Goal: Task Accomplishment & Management: Complete application form

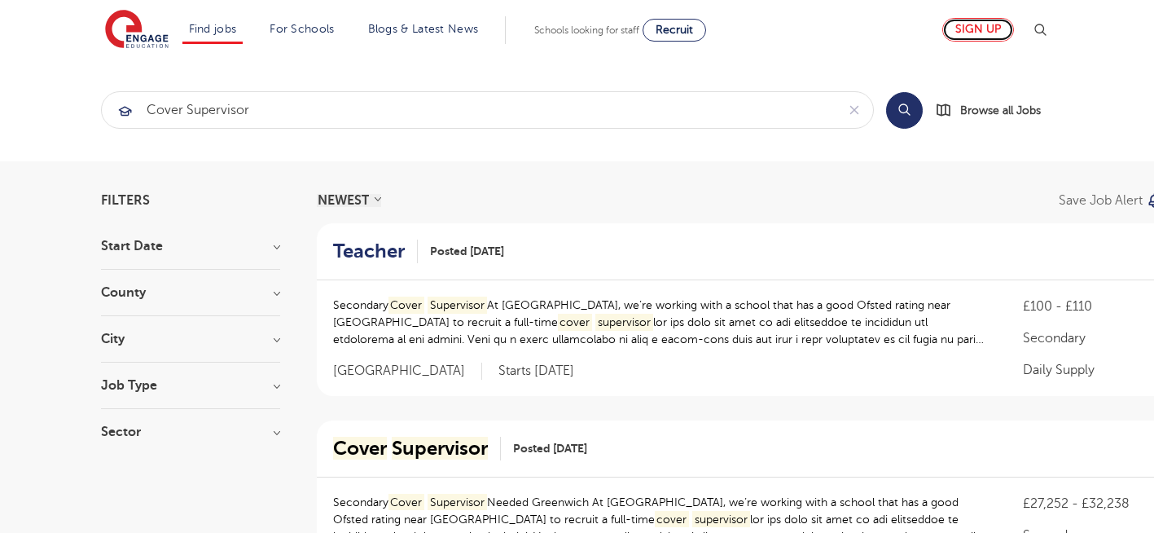
click at [1002, 31] on link "Sign up" at bounding box center [979, 30] width 72 height 24
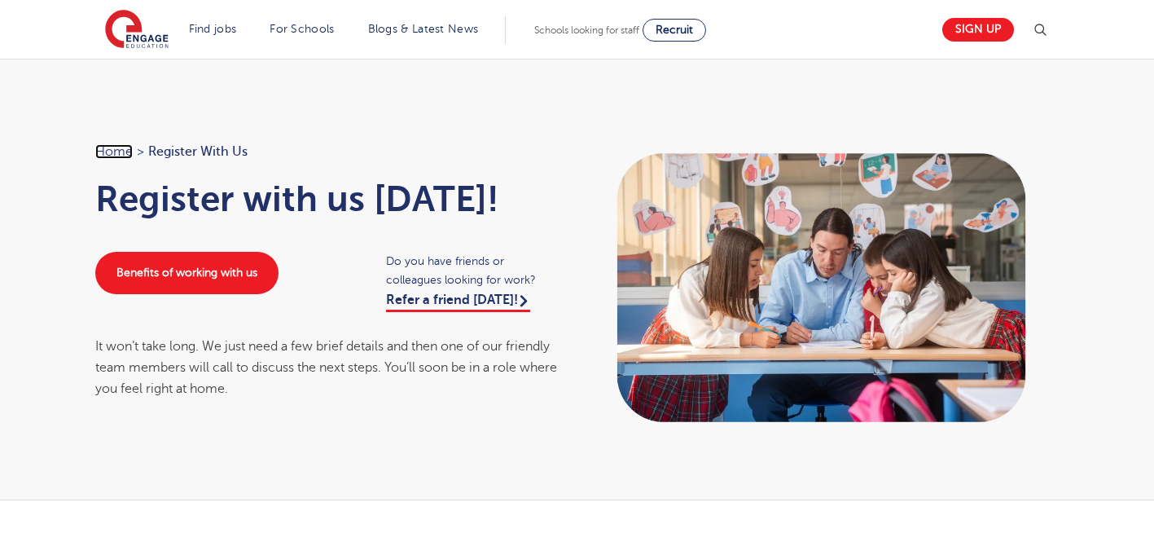
click at [121, 152] on link "Home" at bounding box center [113, 151] width 37 height 15
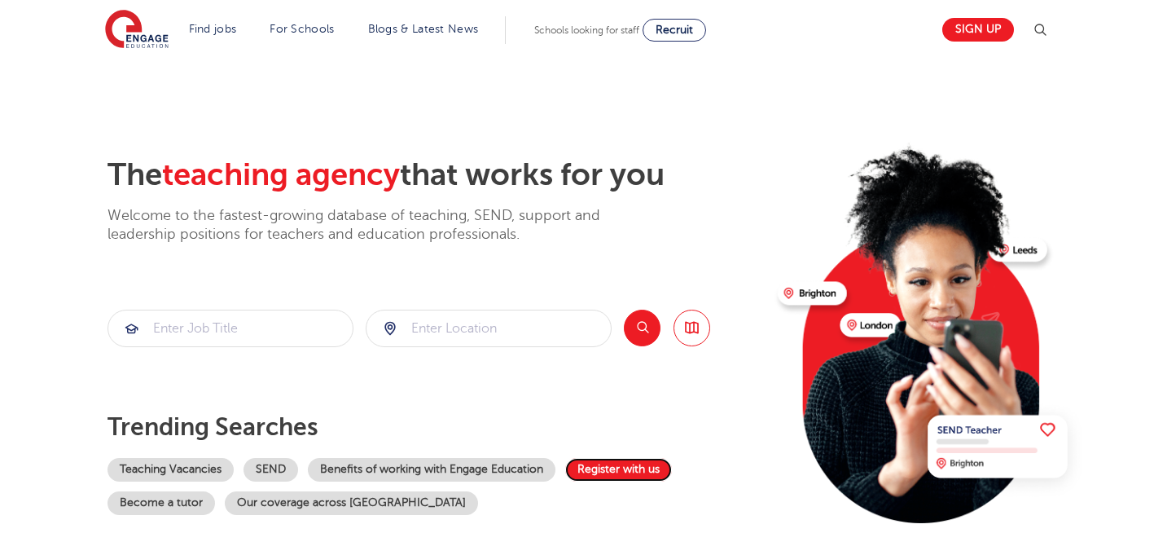
click at [603, 470] on link "Register with us" at bounding box center [618, 470] width 107 height 24
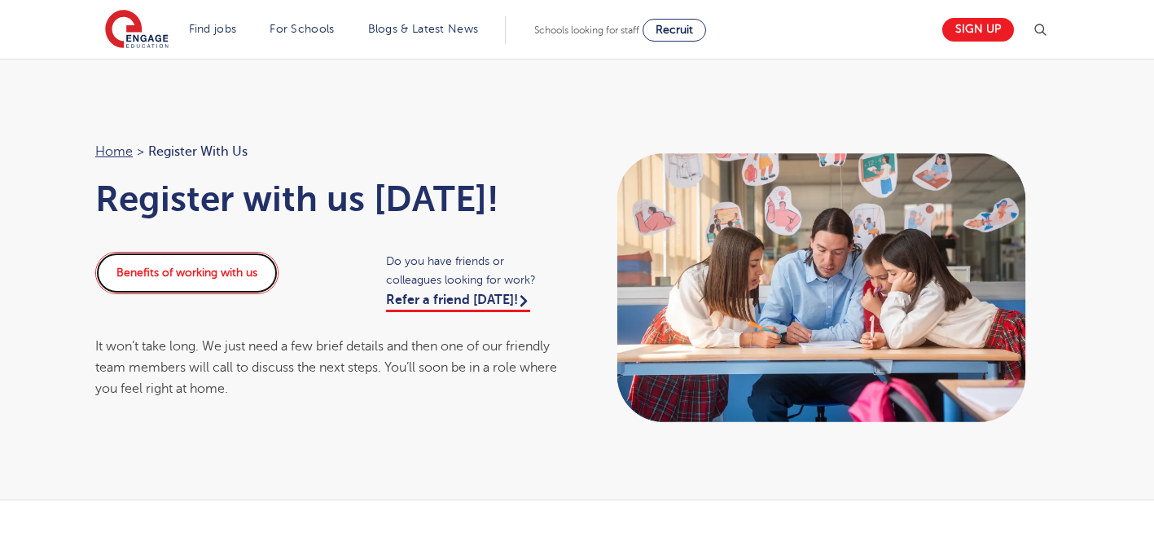
click at [184, 269] on link "Benefits of working with us" at bounding box center [186, 273] width 183 height 42
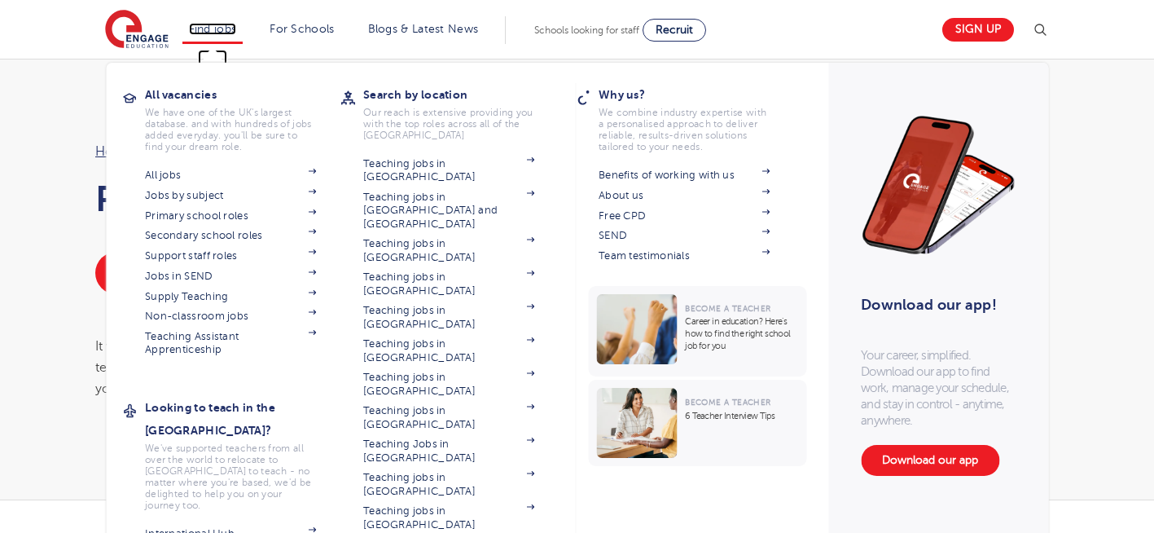
click at [222, 24] on link "Find jobs" at bounding box center [213, 29] width 48 height 12
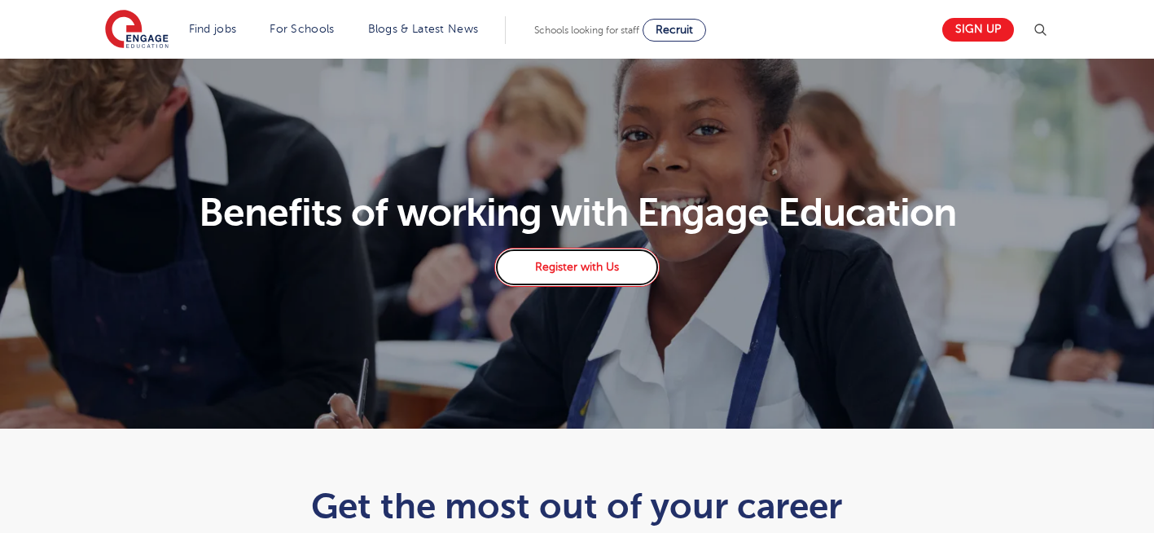
click at [579, 249] on link "Register with Us" at bounding box center [577, 267] width 165 height 39
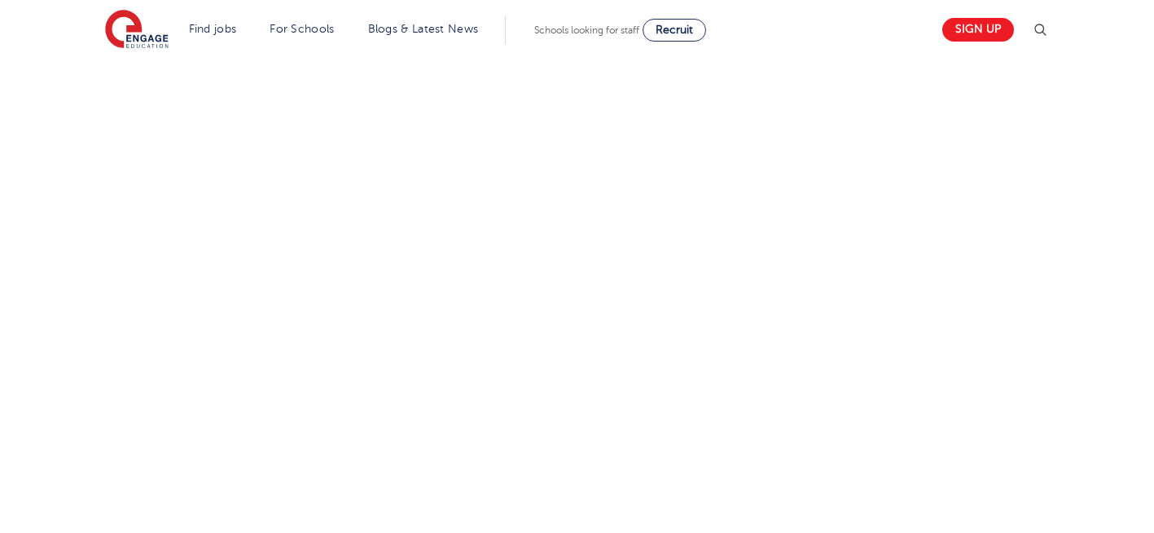
scroll to position [880, 0]
click at [816, 411] on div "Let us know more about you!" at bounding box center [577, 197] width 988 height 1040
click at [799, 381] on div "Let us know more about you!" at bounding box center [577, 171] width 988 height 1017
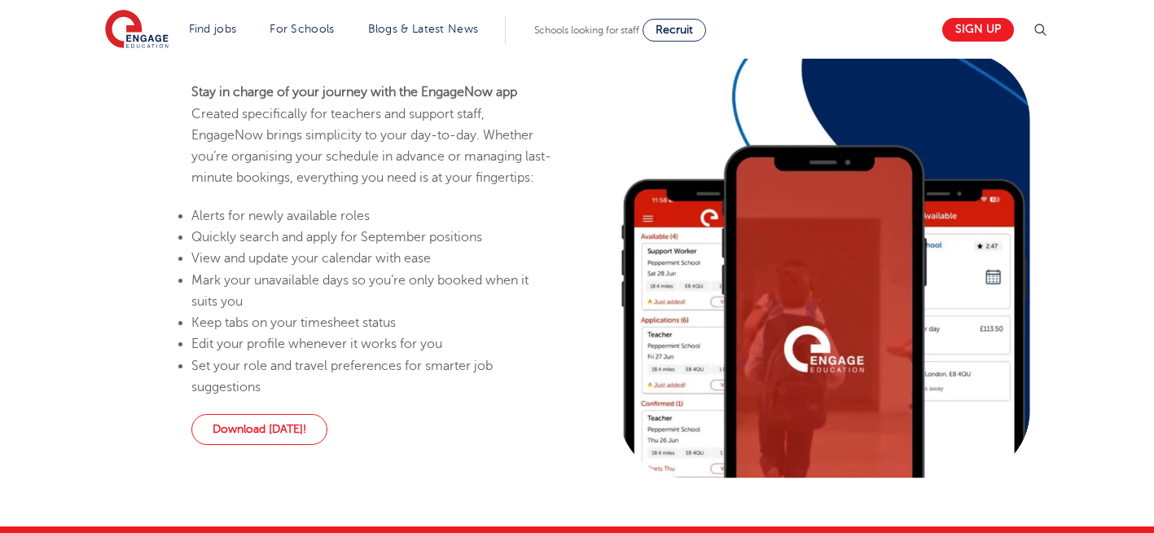
scroll to position [423, 0]
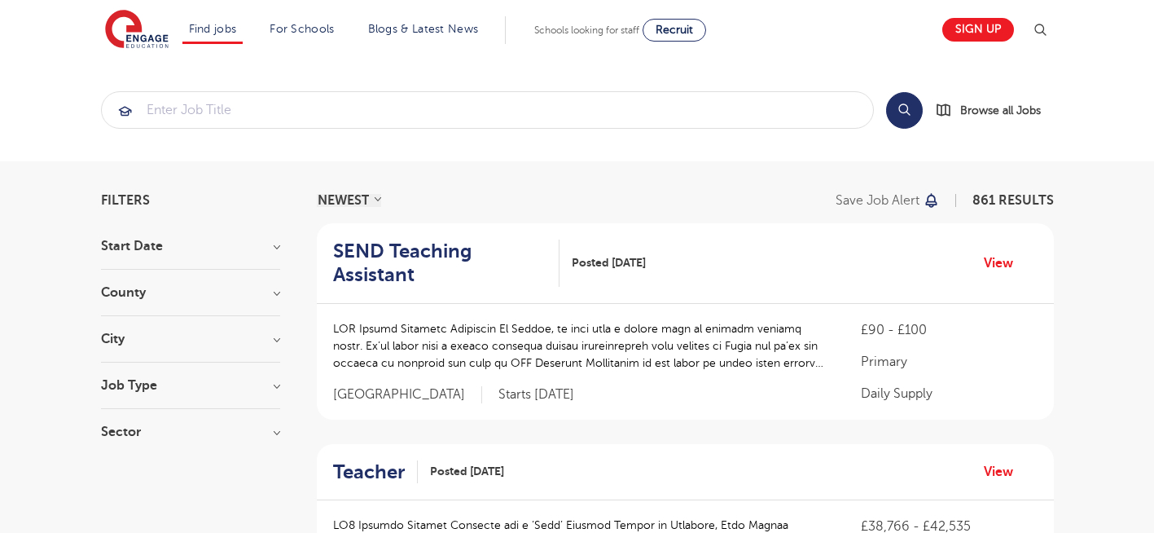
click at [1154, 65] on section "Search Browse all Jobs" at bounding box center [577, 110] width 1154 height 103
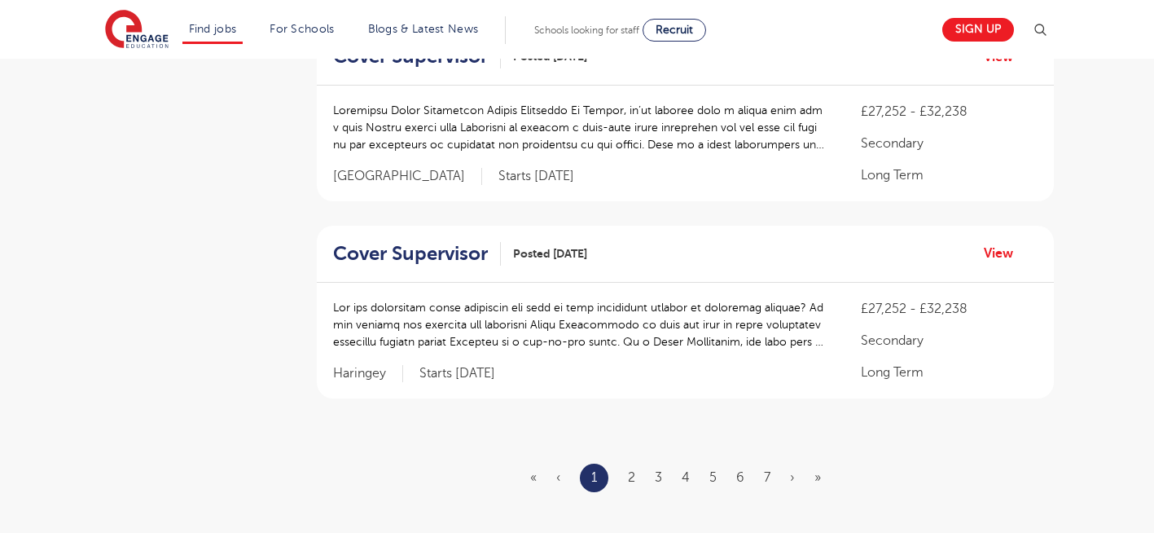
scroll to position [1902, 0]
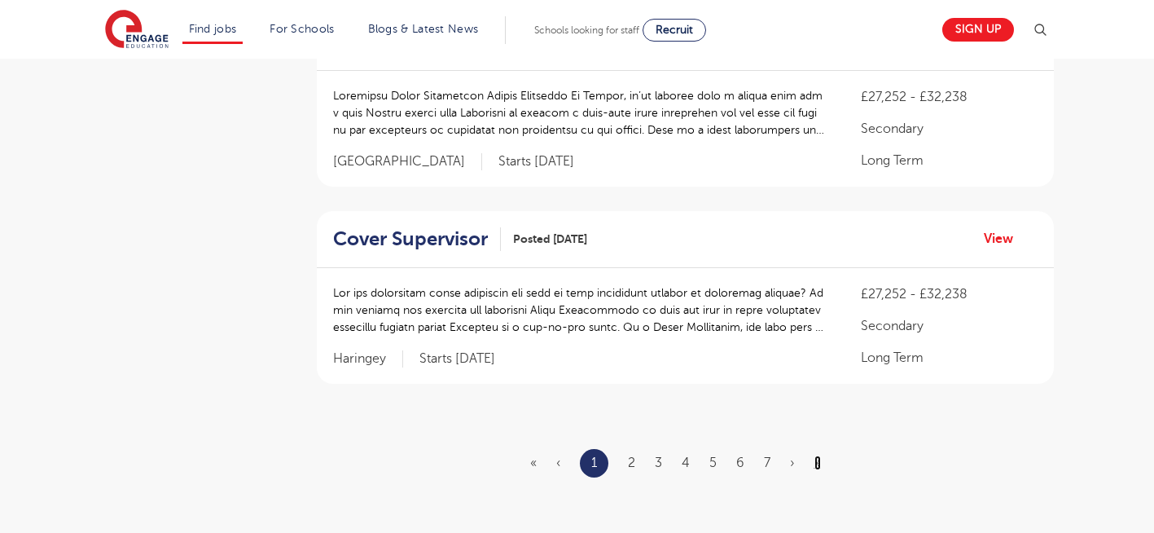
click at [816, 460] on link "»" at bounding box center [818, 462] width 7 height 15
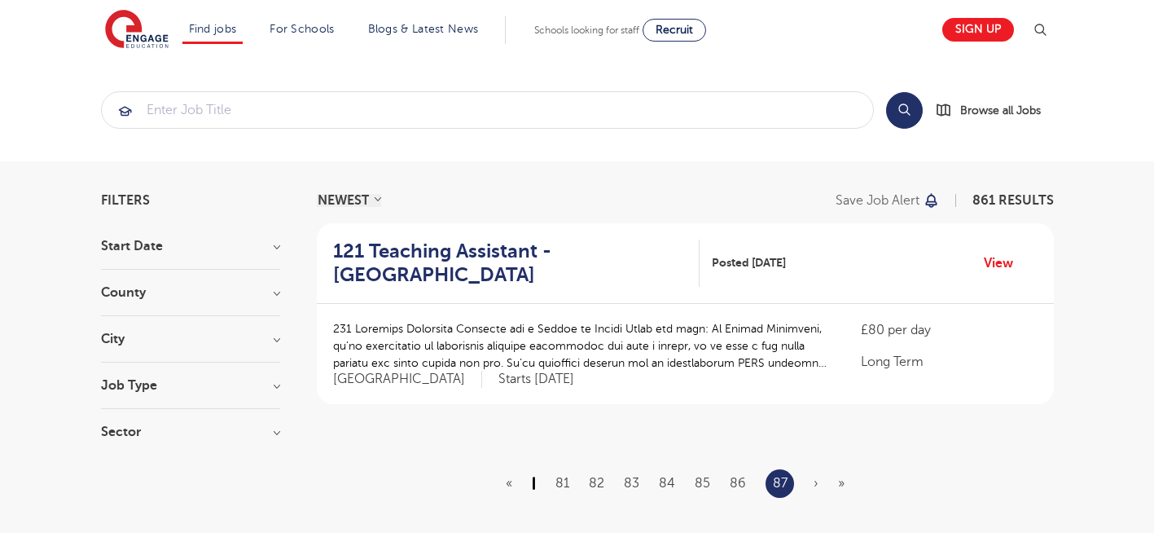
click at [533, 485] on link "‹" at bounding box center [534, 483] width 4 height 15
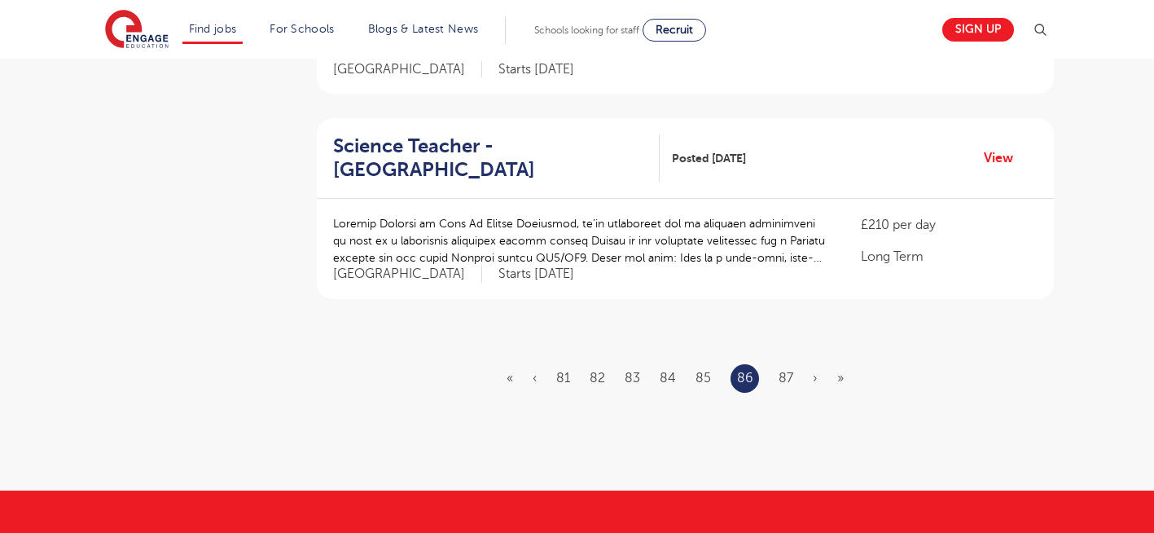
scroll to position [1946, 0]
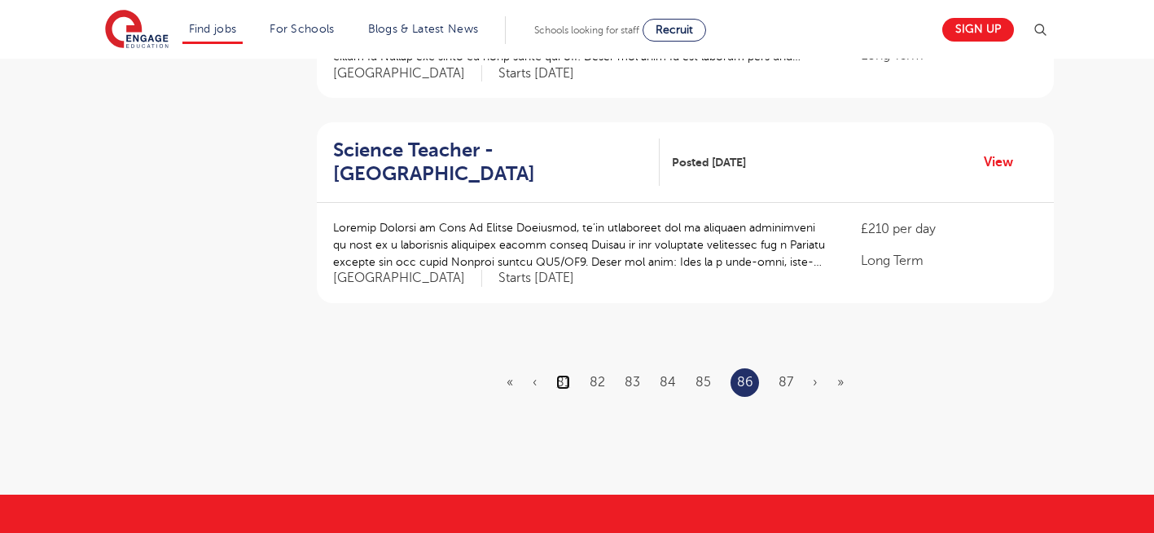
click at [561, 375] on link "81" at bounding box center [563, 382] width 14 height 15
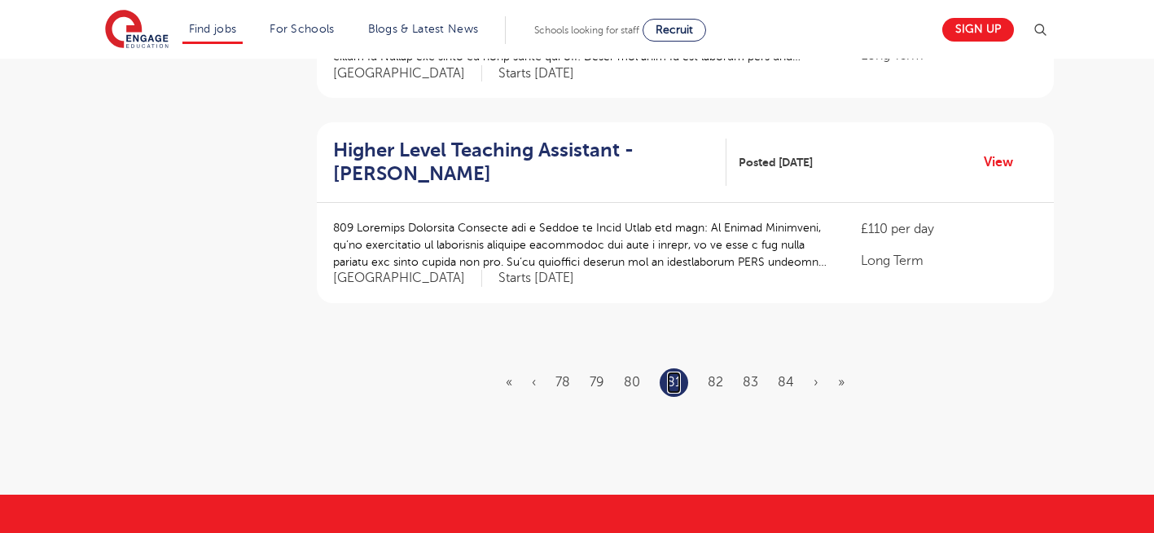
scroll to position [0, 0]
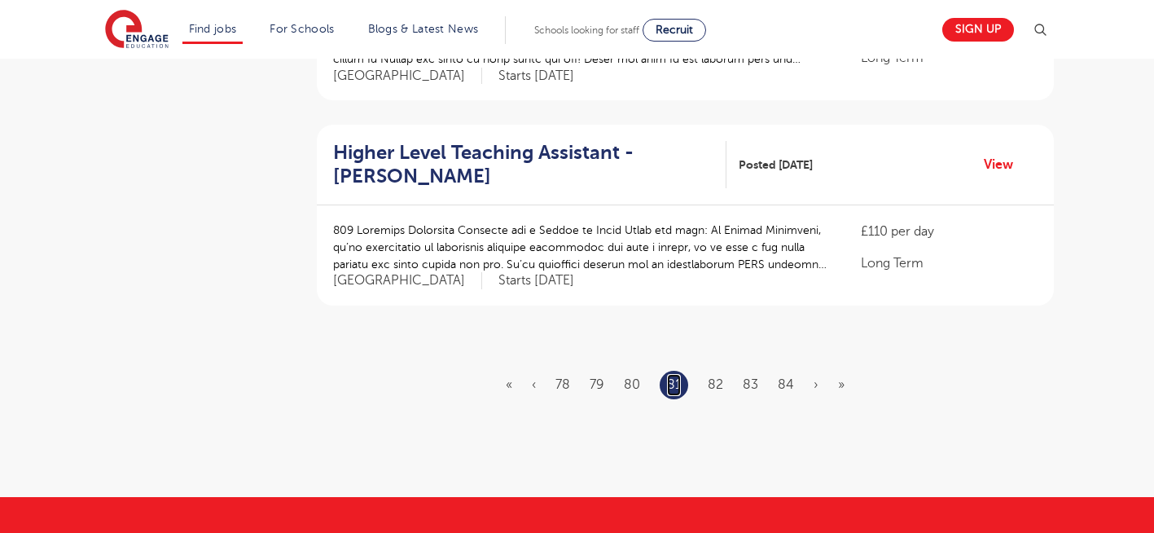
scroll to position [1934, 0]
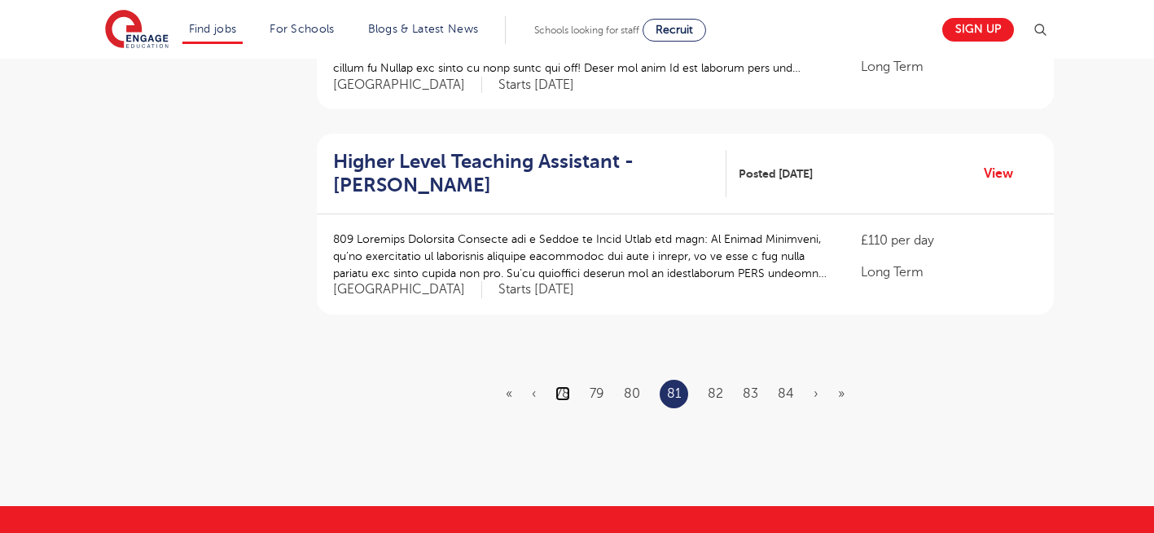
click at [566, 386] on link "78" at bounding box center [563, 393] width 15 height 15
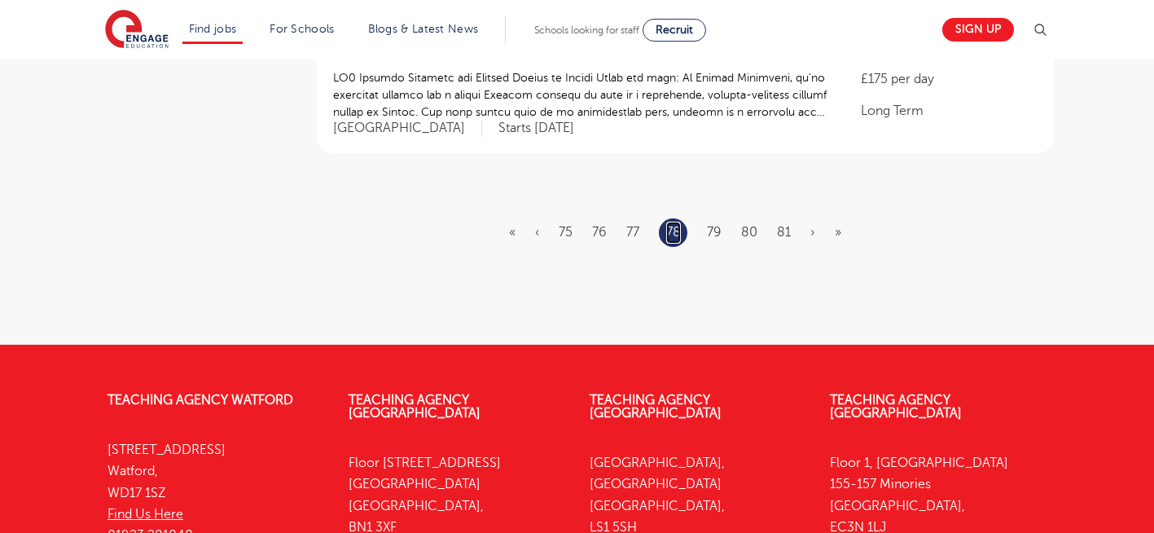
scroll to position [2080, 0]
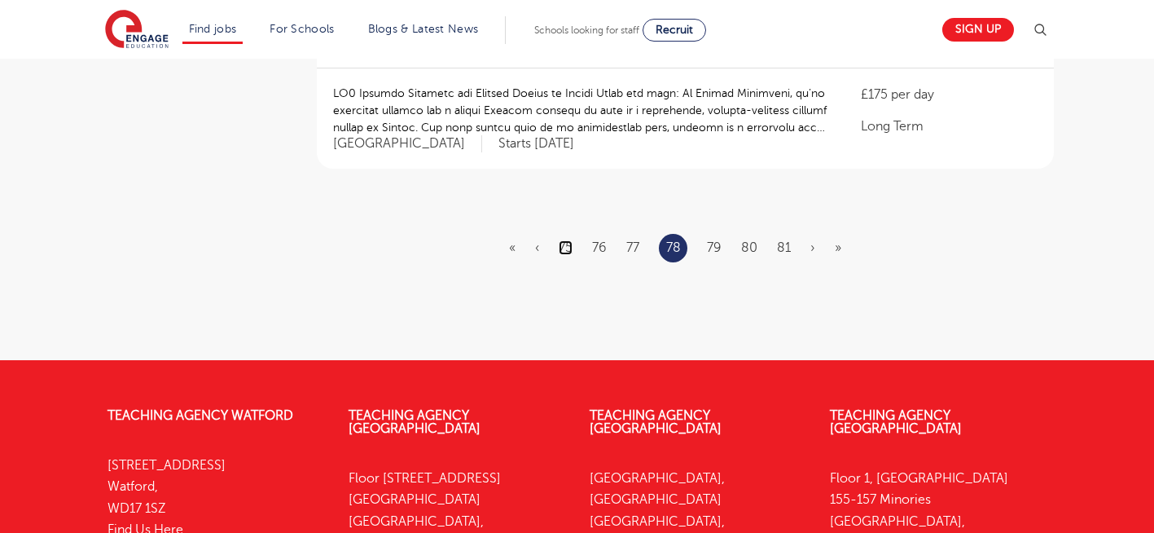
click at [567, 240] on link "75" at bounding box center [566, 247] width 14 height 15
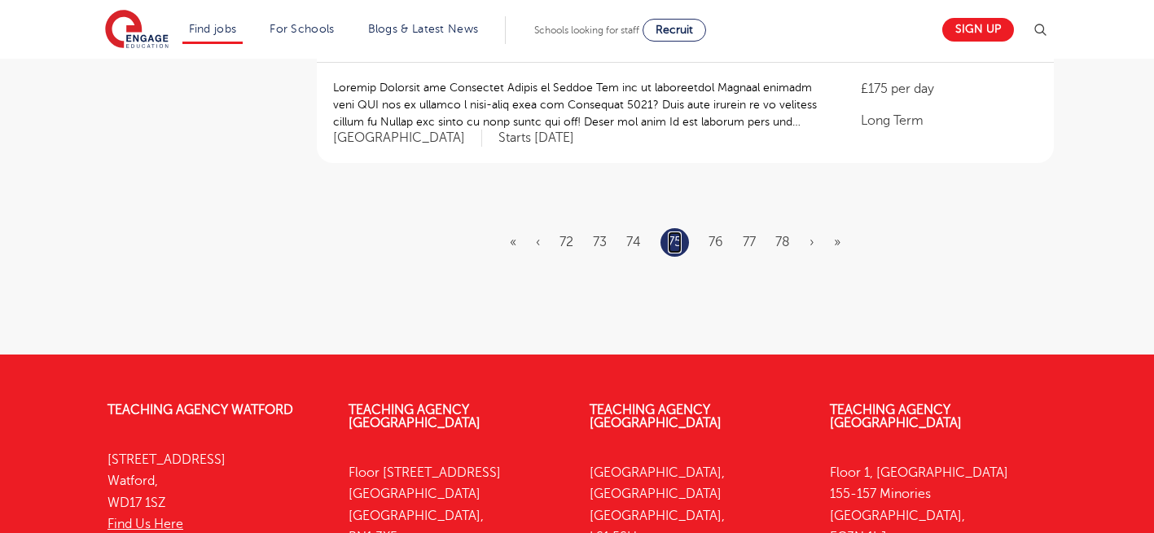
scroll to position [2072, 0]
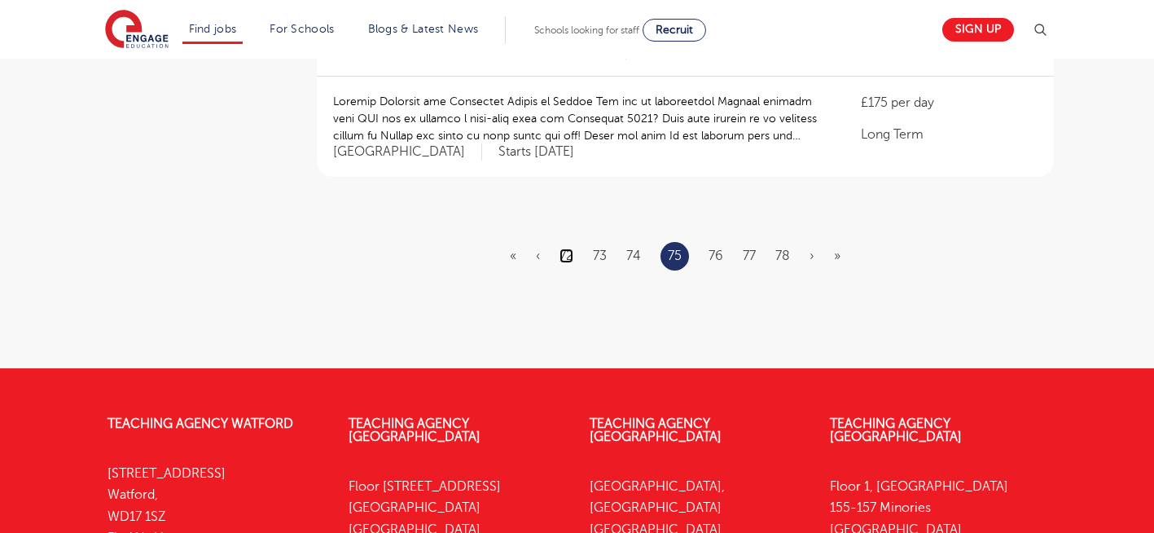
click at [566, 248] on link "72" at bounding box center [567, 255] width 14 height 15
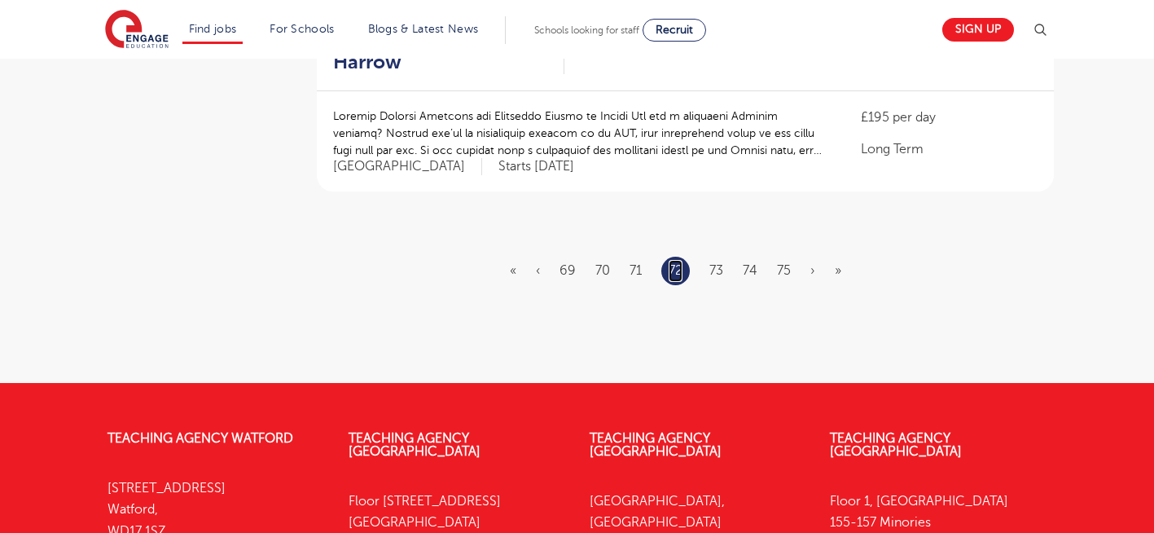
scroll to position [1765, 0]
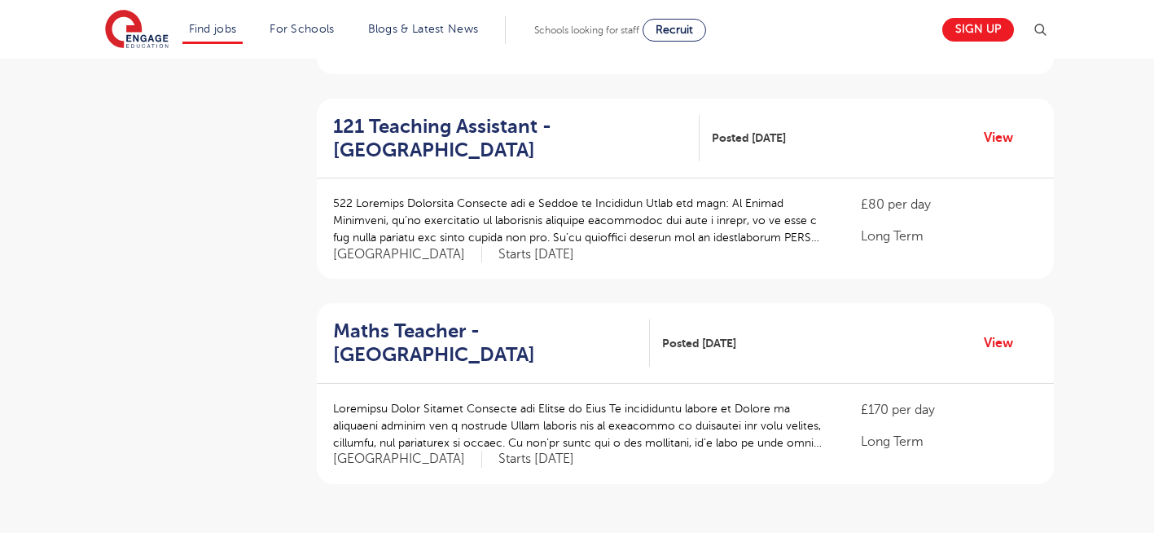
scroll to position [0, 0]
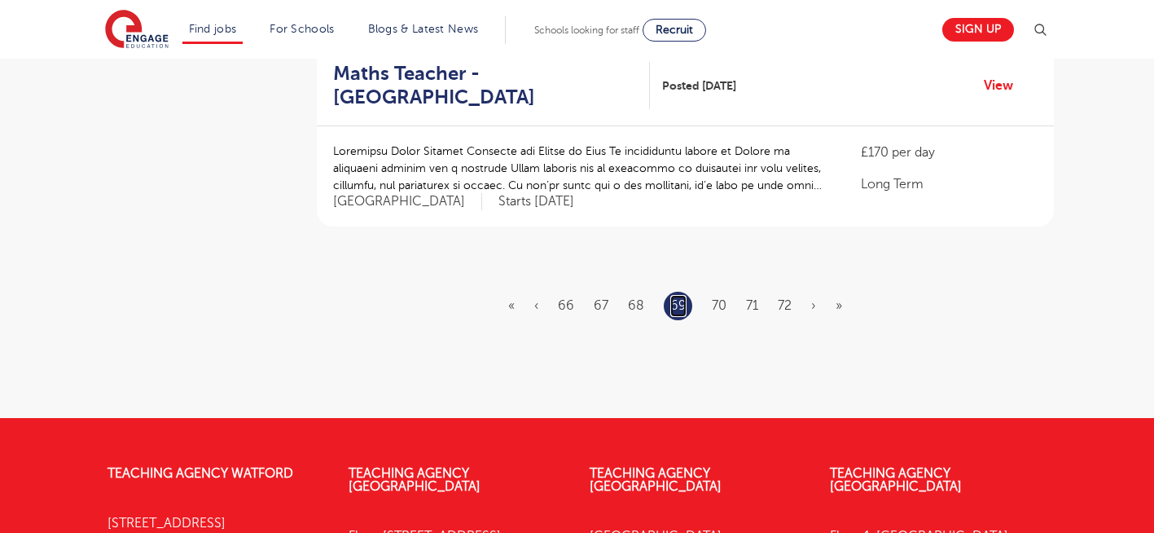
scroll to position [2062, 0]
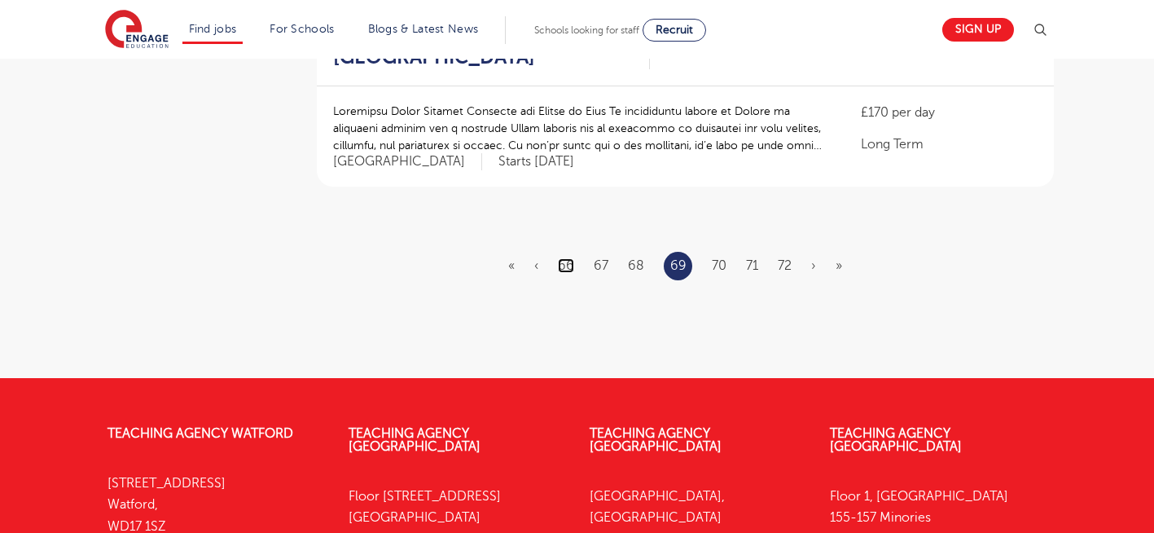
click at [561, 266] on link "66" at bounding box center [566, 265] width 16 height 15
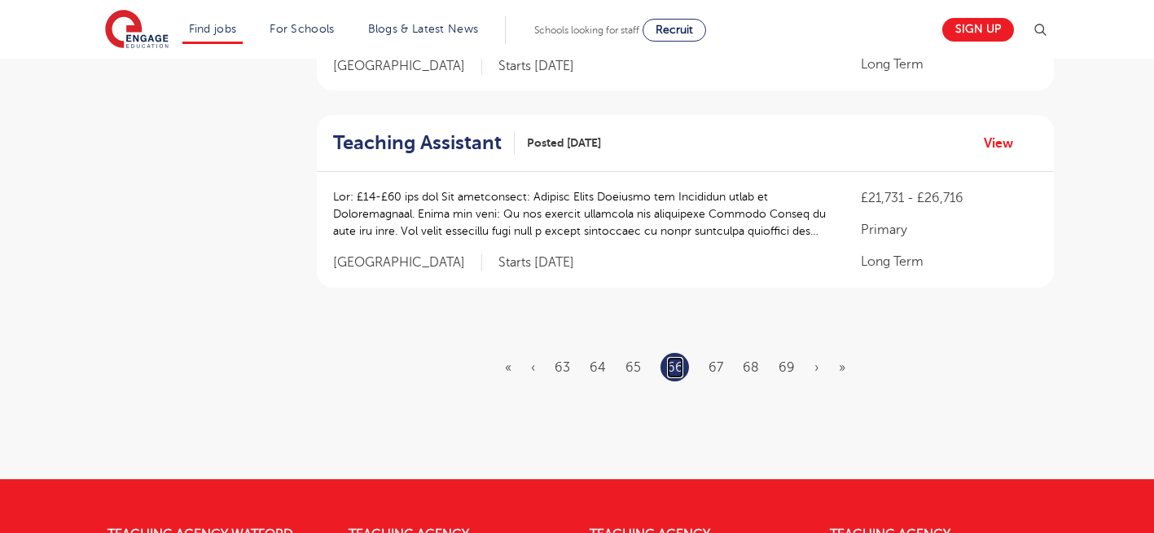
scroll to position [1961, 0]
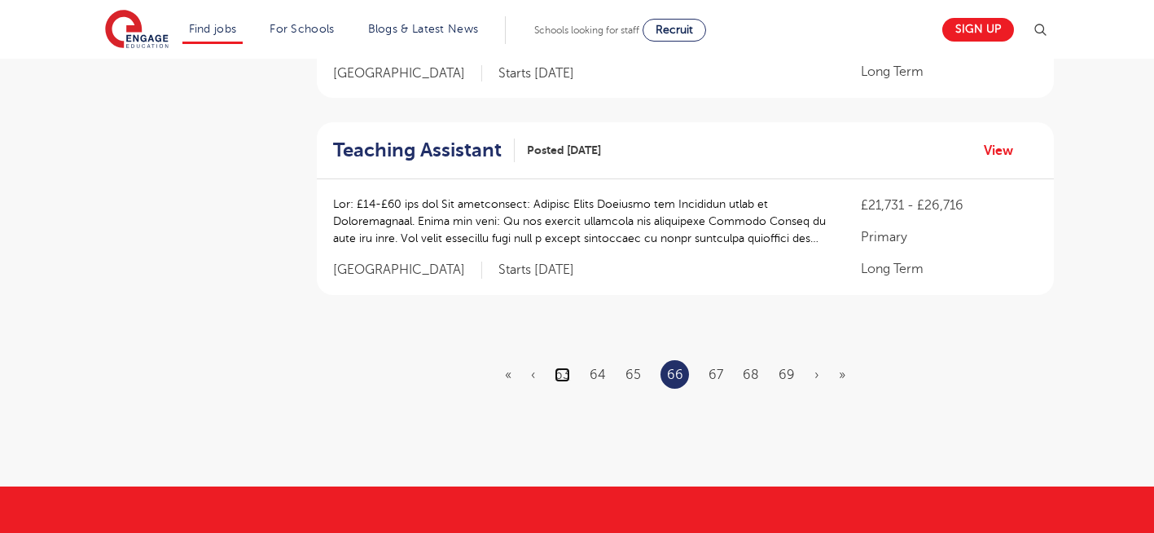
click at [570, 367] on link "63" at bounding box center [562, 374] width 15 height 15
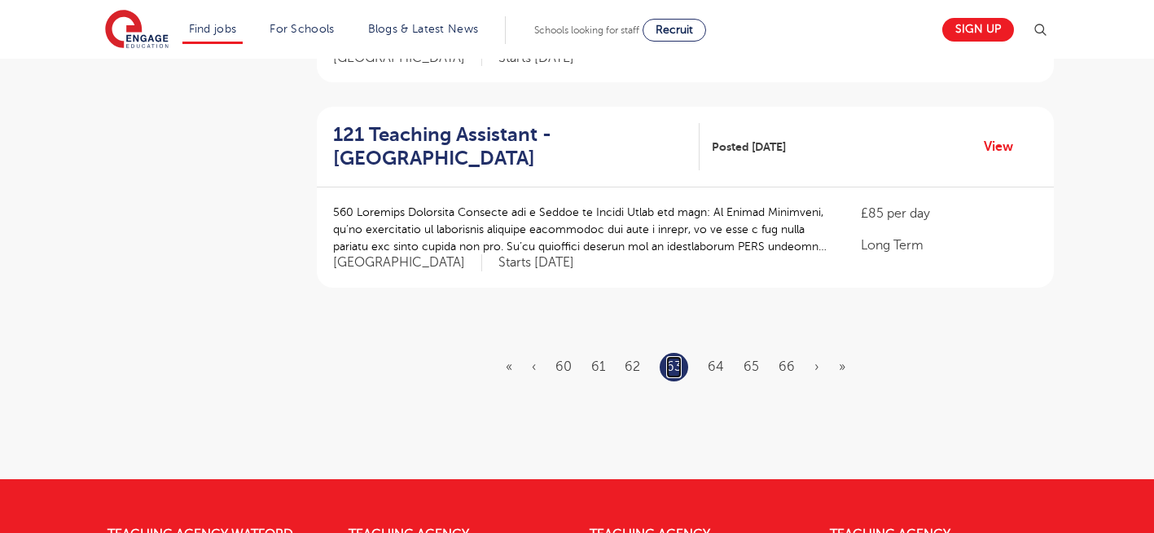
scroll to position [0, 0]
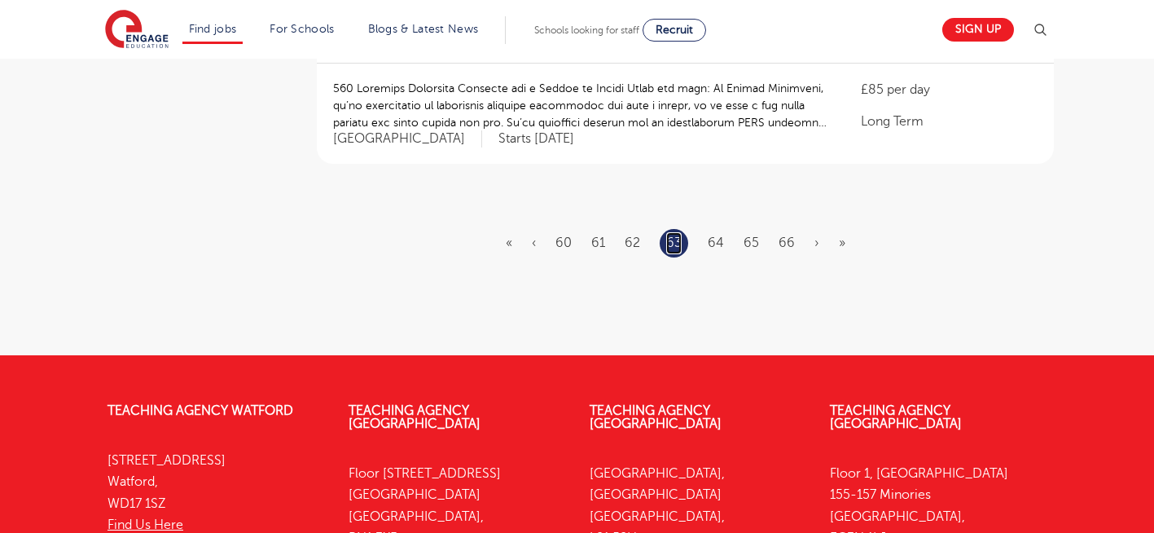
scroll to position [2071, 0]
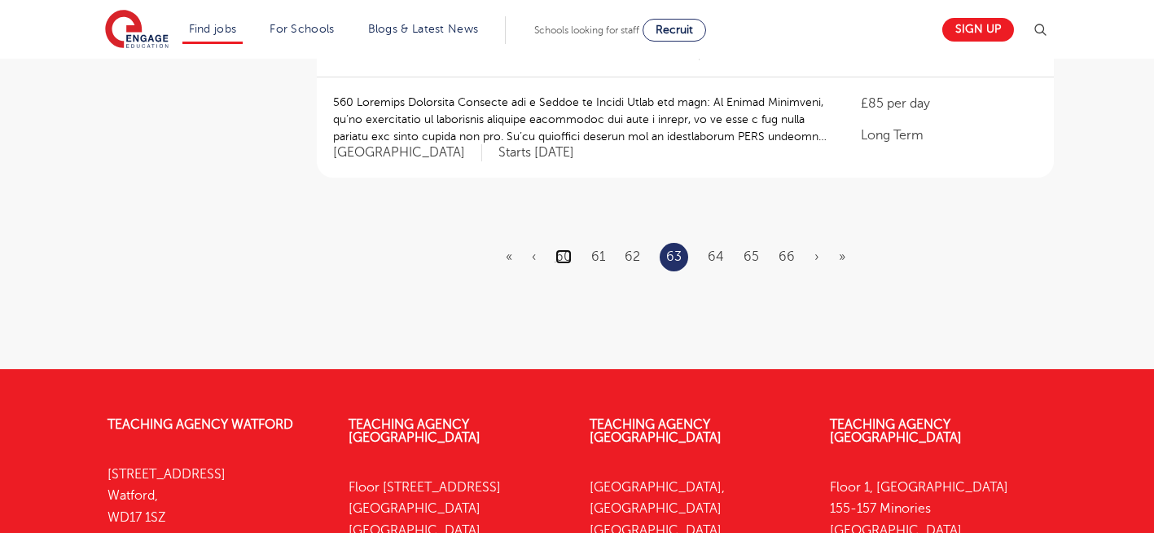
click at [565, 249] on link "60" at bounding box center [564, 256] width 16 height 15
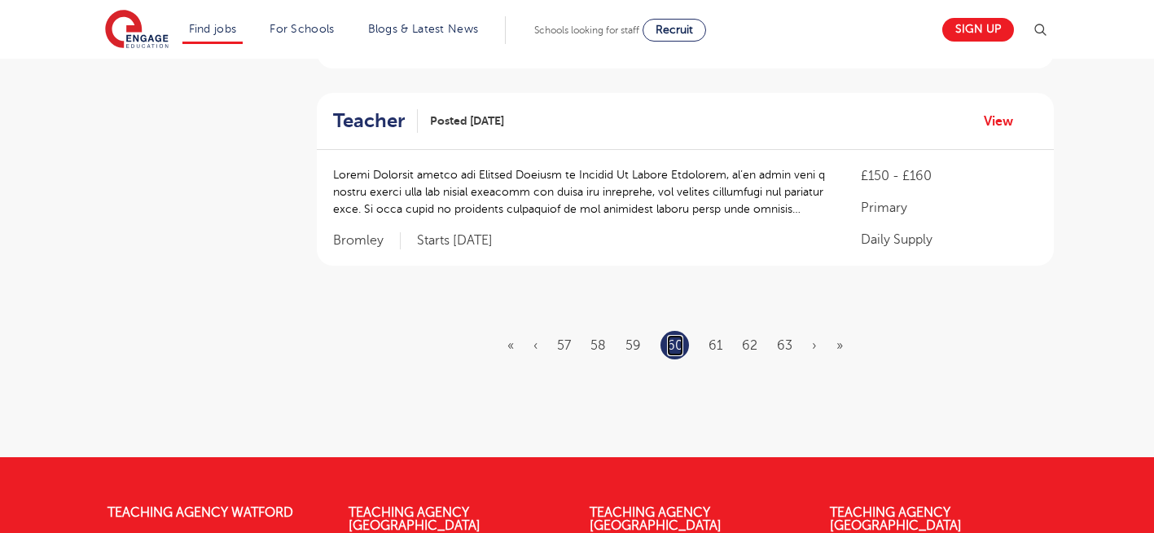
scroll to position [1970, 0]
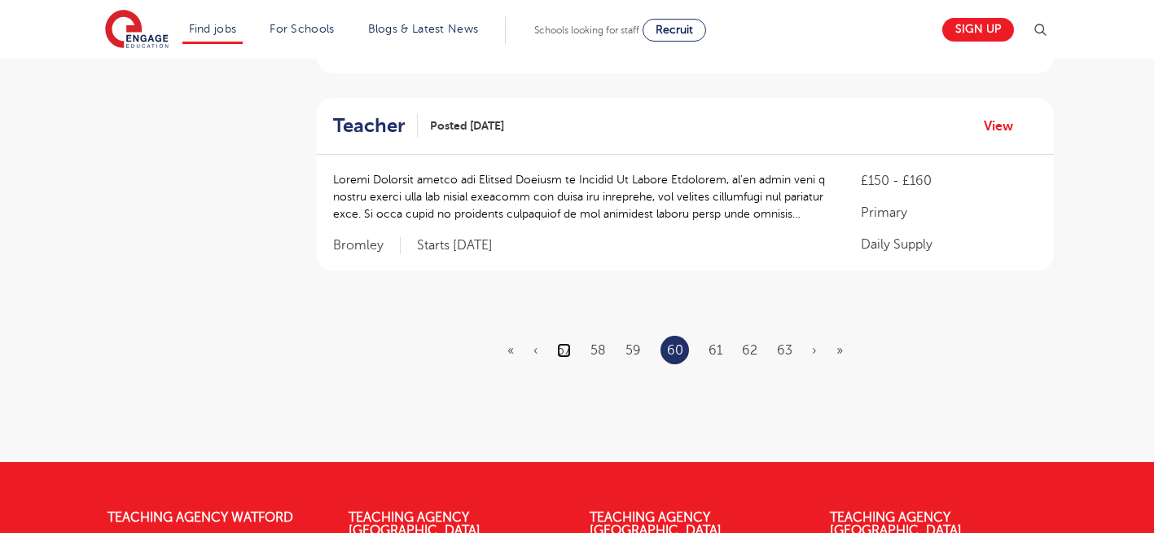
click at [565, 343] on link "57" at bounding box center [564, 350] width 14 height 15
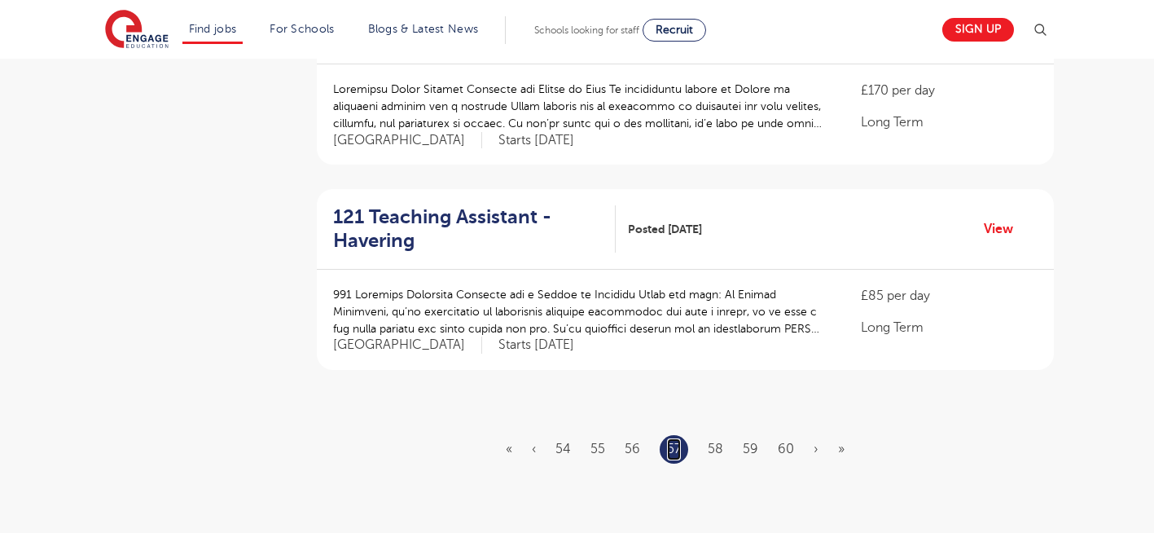
scroll to position [1876, 0]
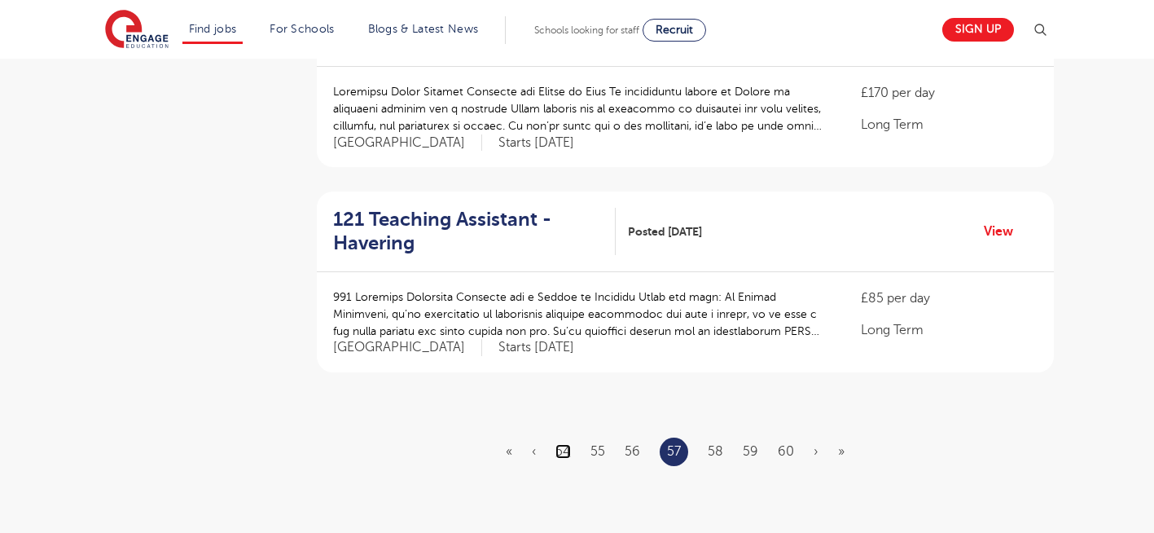
click at [561, 444] on link "54" at bounding box center [563, 451] width 15 height 15
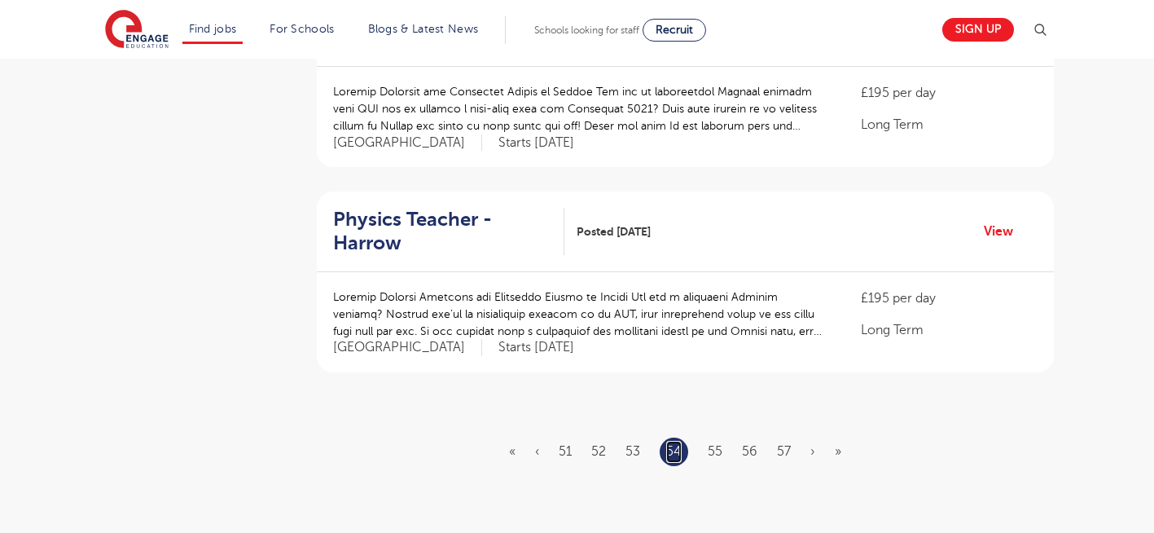
scroll to position [0, 0]
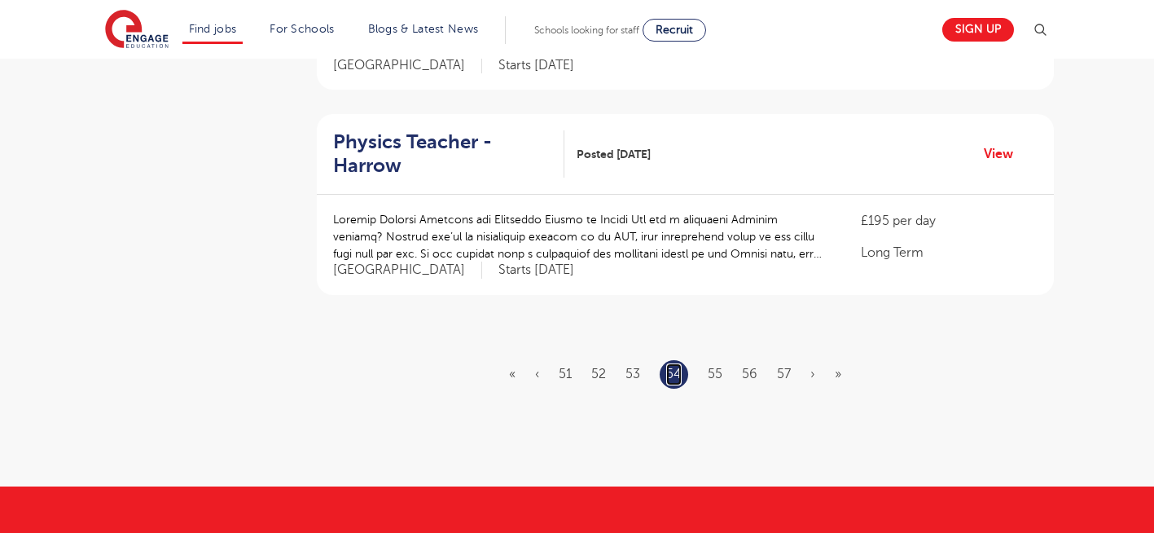
scroll to position [1929, 0]
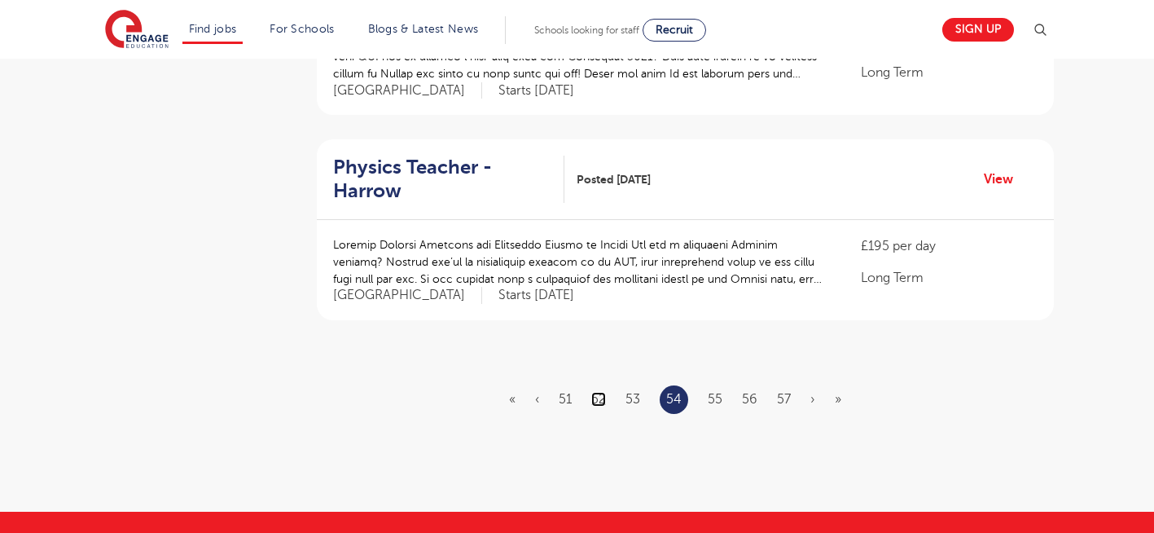
click at [601, 392] on link "52" at bounding box center [599, 399] width 15 height 15
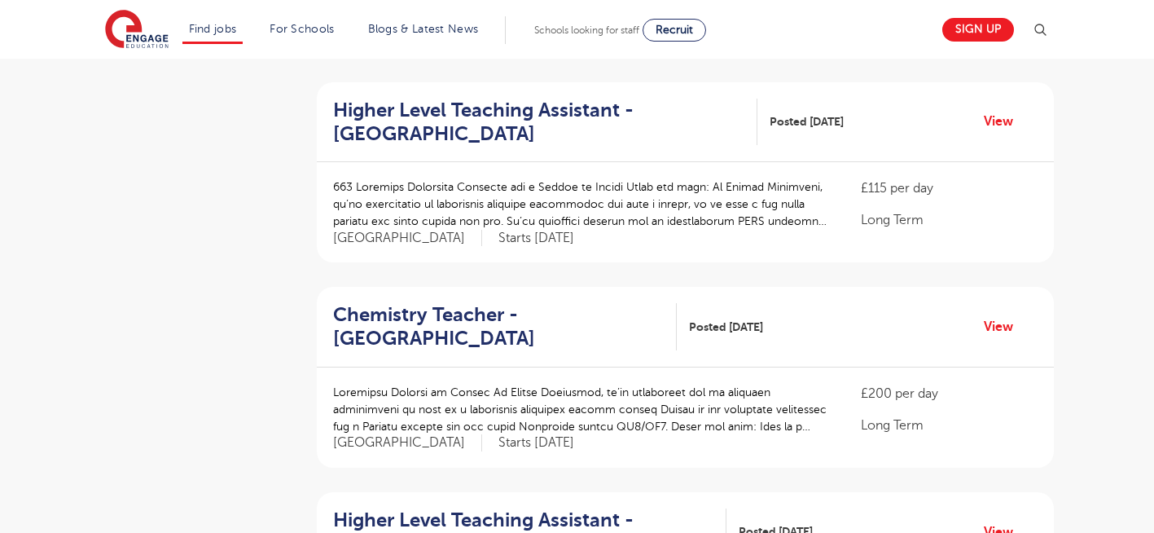
scroll to position [759, 0]
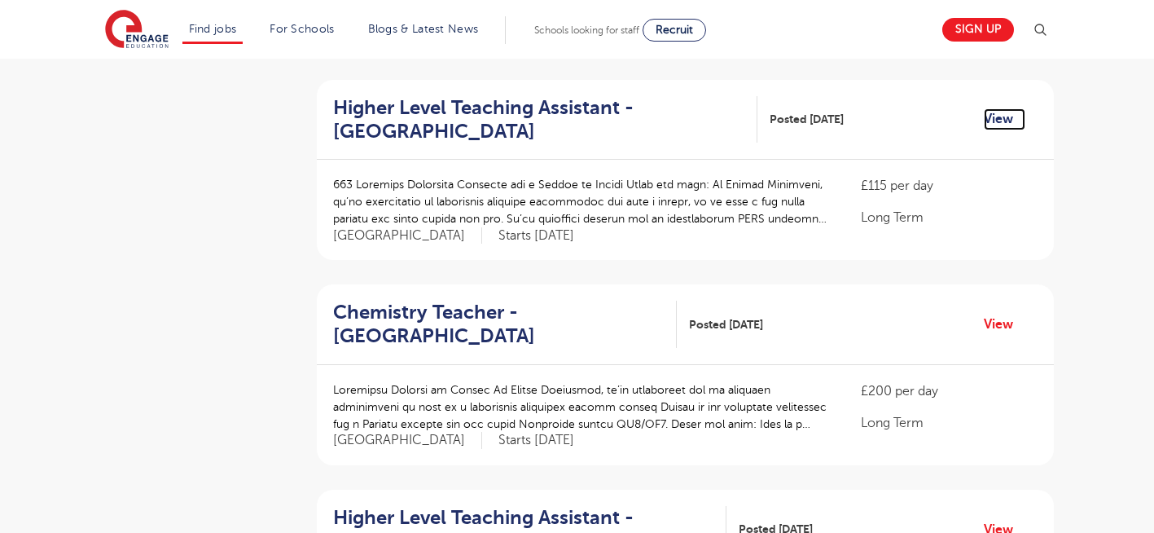
click at [996, 108] on link "View" at bounding box center [1005, 118] width 42 height 21
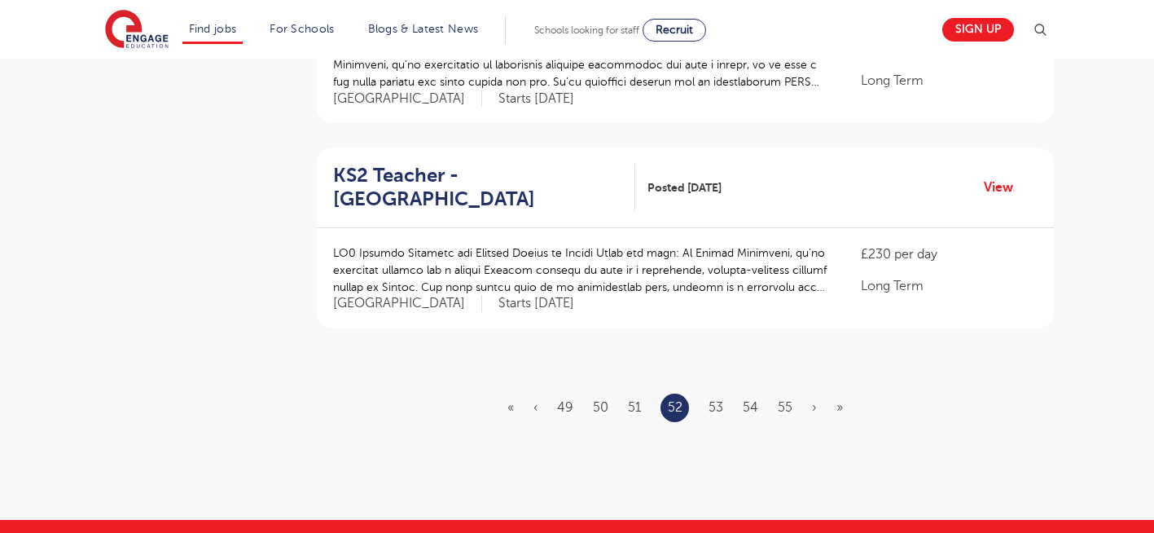
scroll to position [1915, 0]
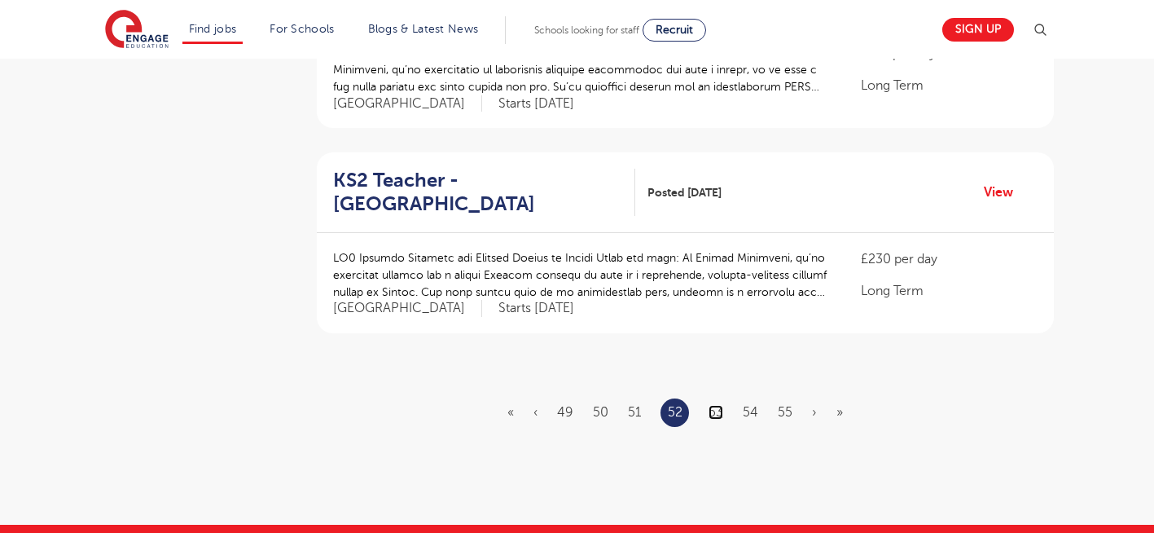
click at [717, 405] on link "53" at bounding box center [716, 412] width 15 height 15
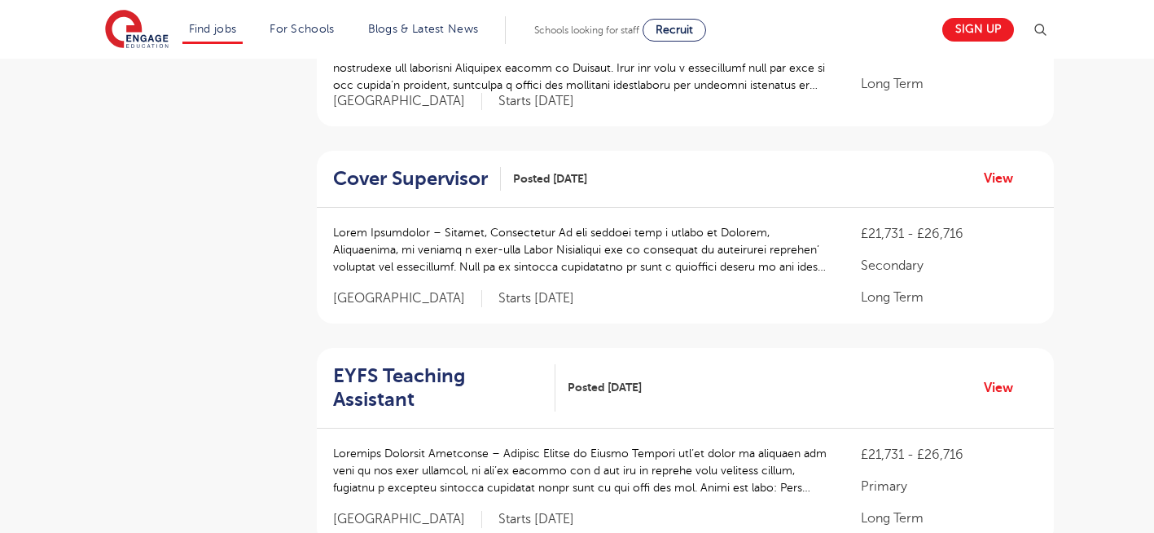
scroll to position [489, 0]
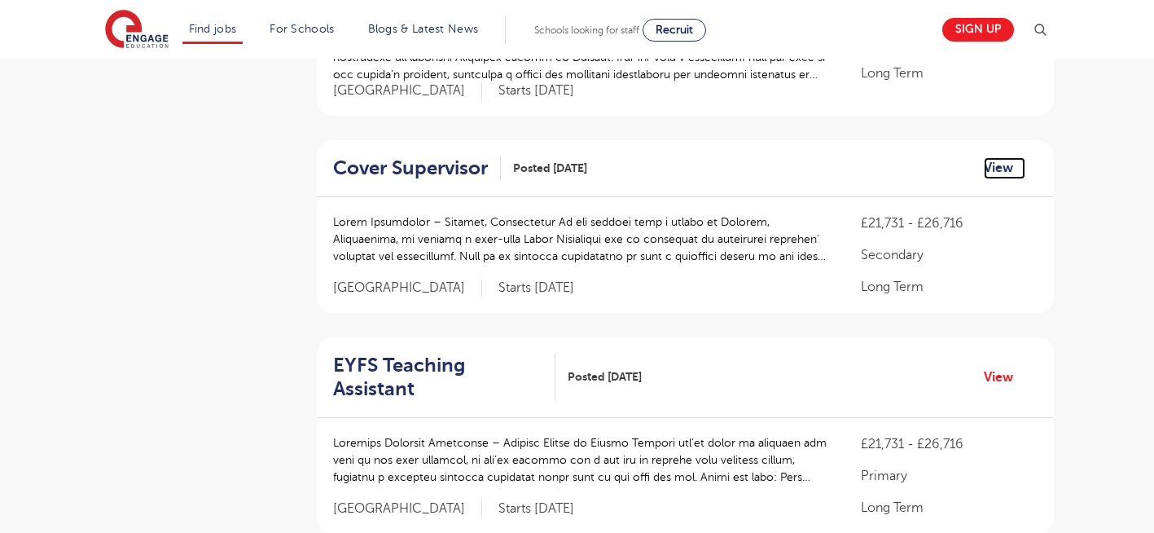
click at [995, 169] on link "View" at bounding box center [1005, 167] width 42 height 21
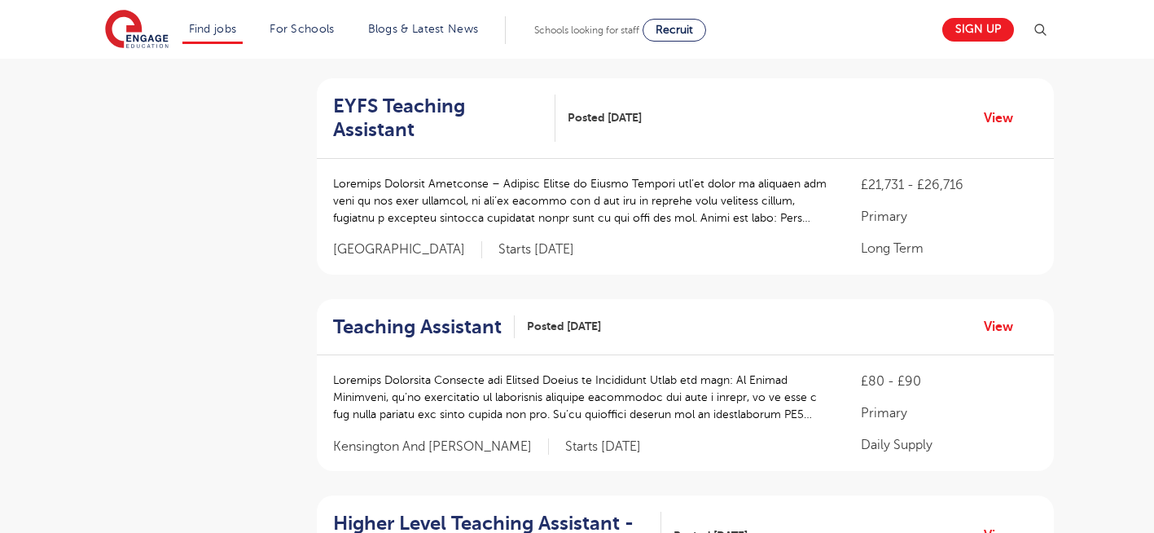
scroll to position [750, 0]
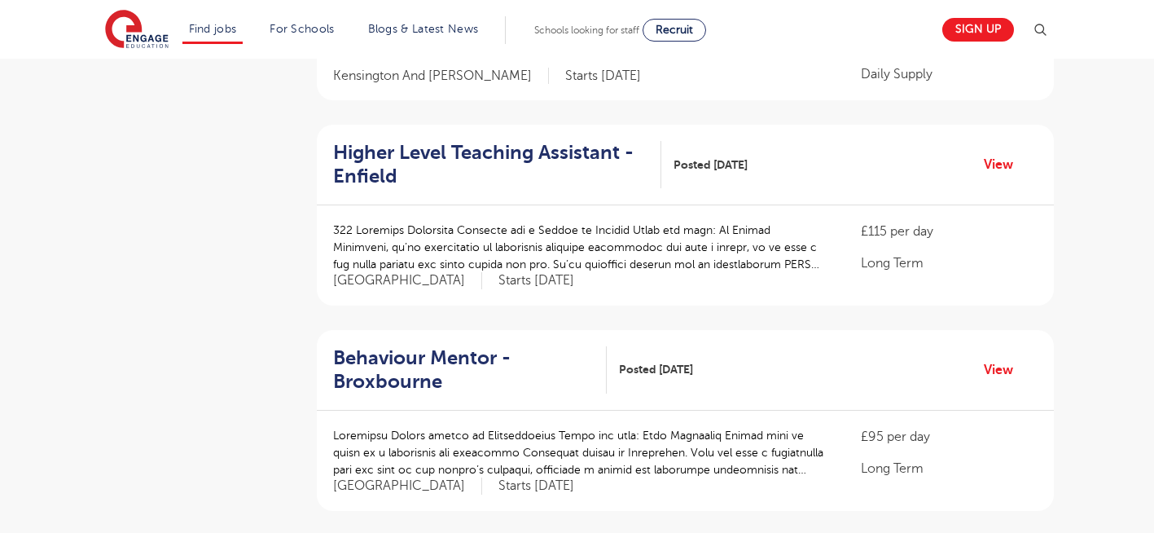
scroll to position [1108, 0]
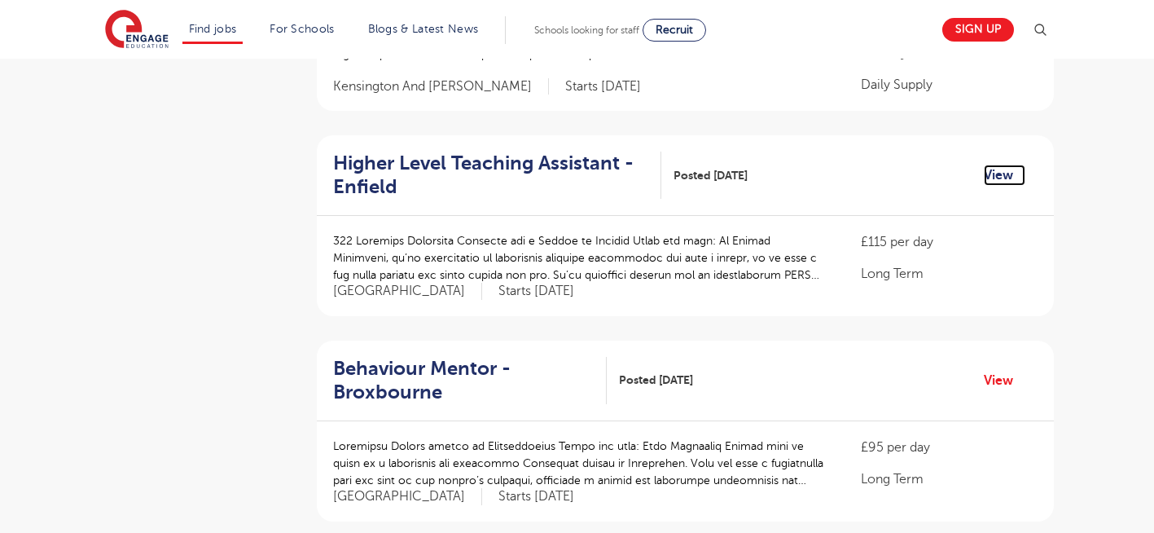
click at [996, 165] on link "View" at bounding box center [1005, 175] width 42 height 21
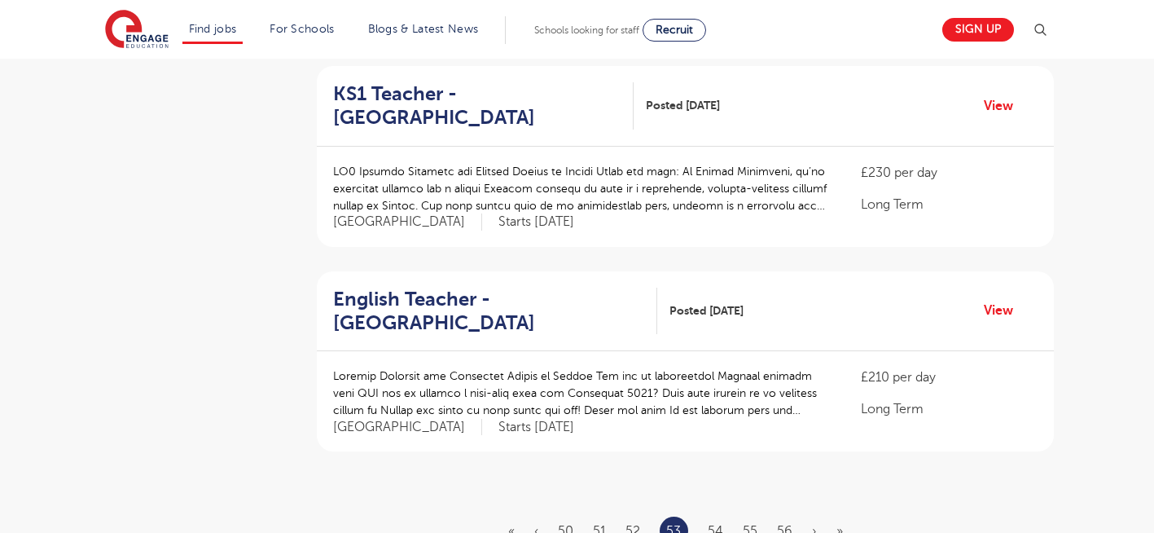
scroll to position [1760, 0]
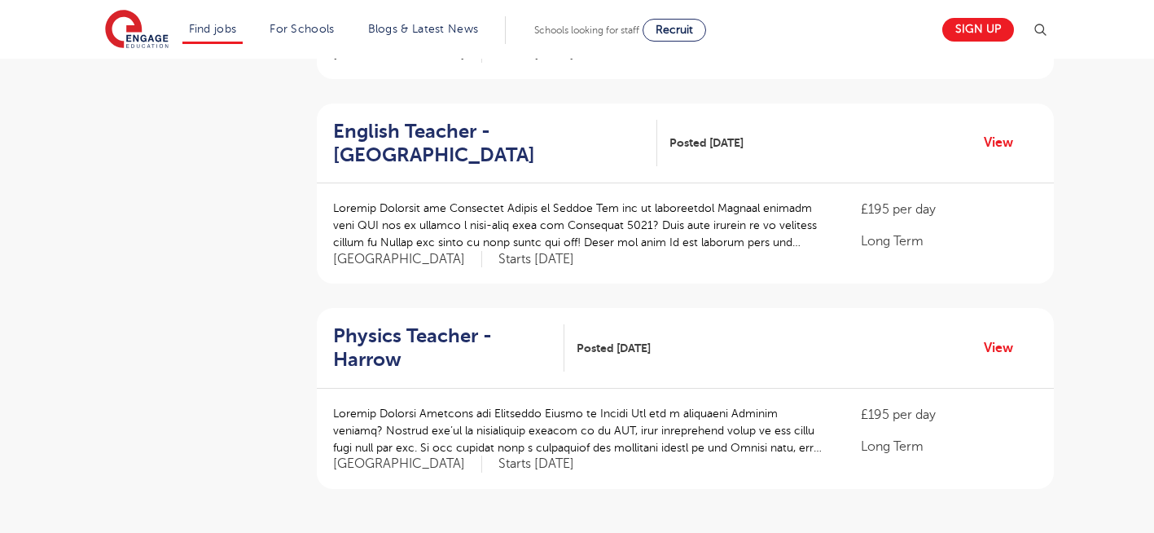
scroll to position [0, 0]
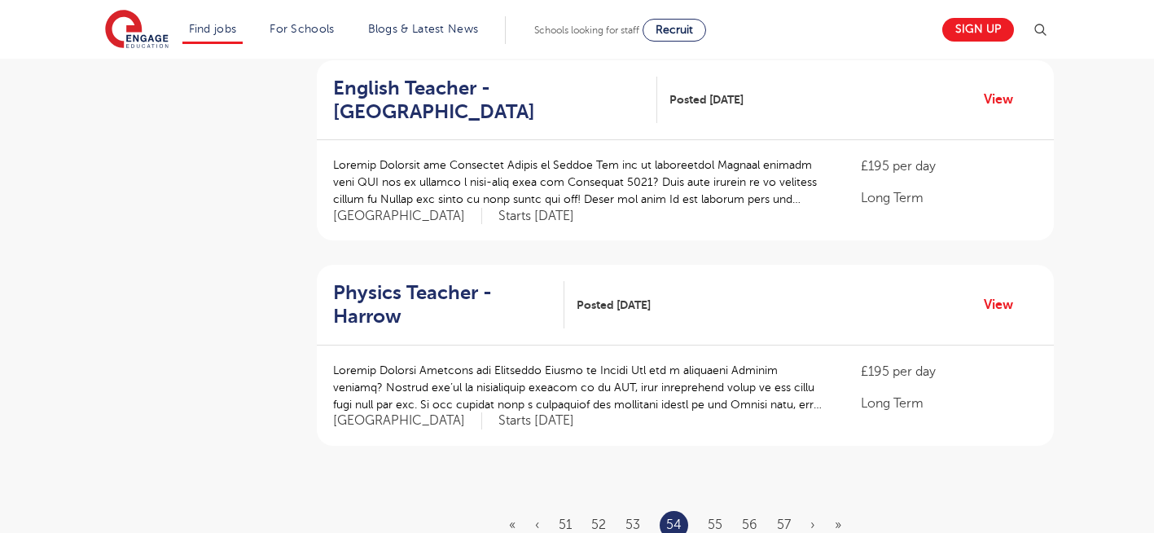
scroll to position [1923, 0]
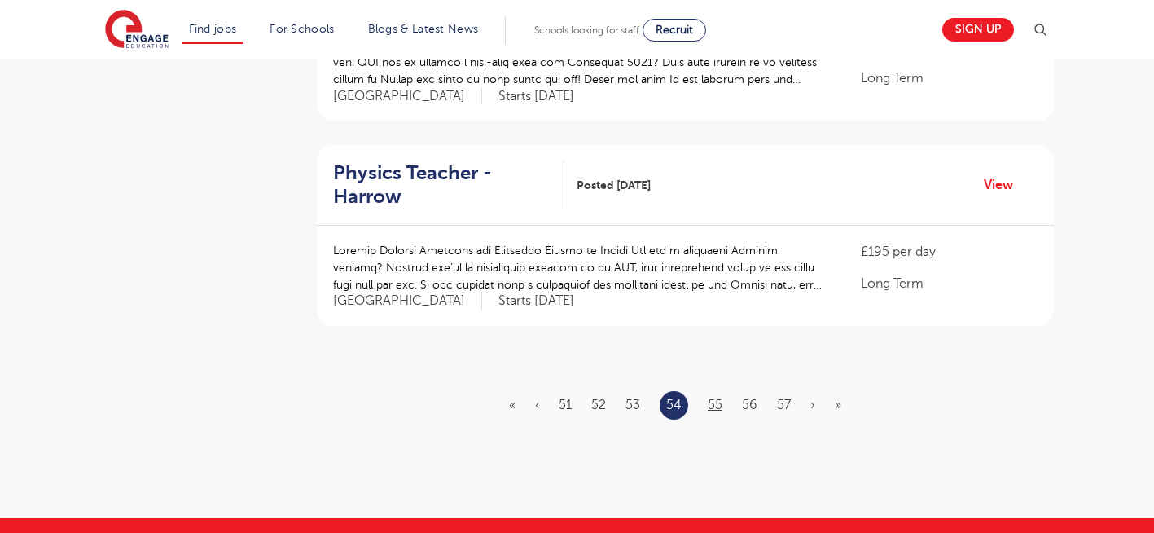
drag, startPoint x: 717, startPoint y: 302, endPoint x: 718, endPoint y: 314, distance: 11.4
click at [718, 394] on li "55" at bounding box center [715, 404] width 15 height 21
click at [718, 398] on link "55" at bounding box center [715, 405] width 15 height 15
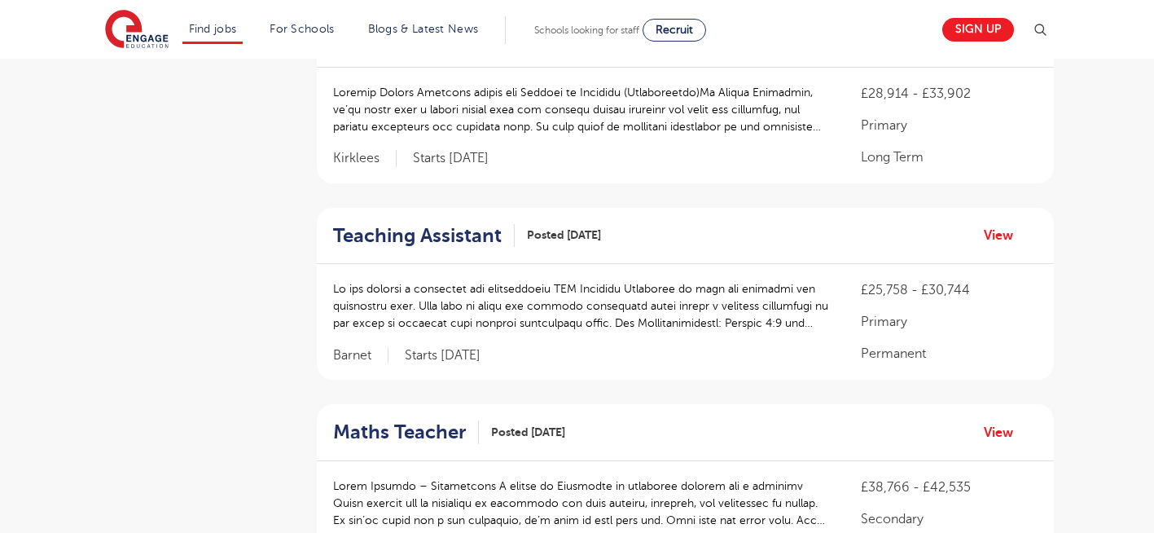
scroll to position [1727, 0]
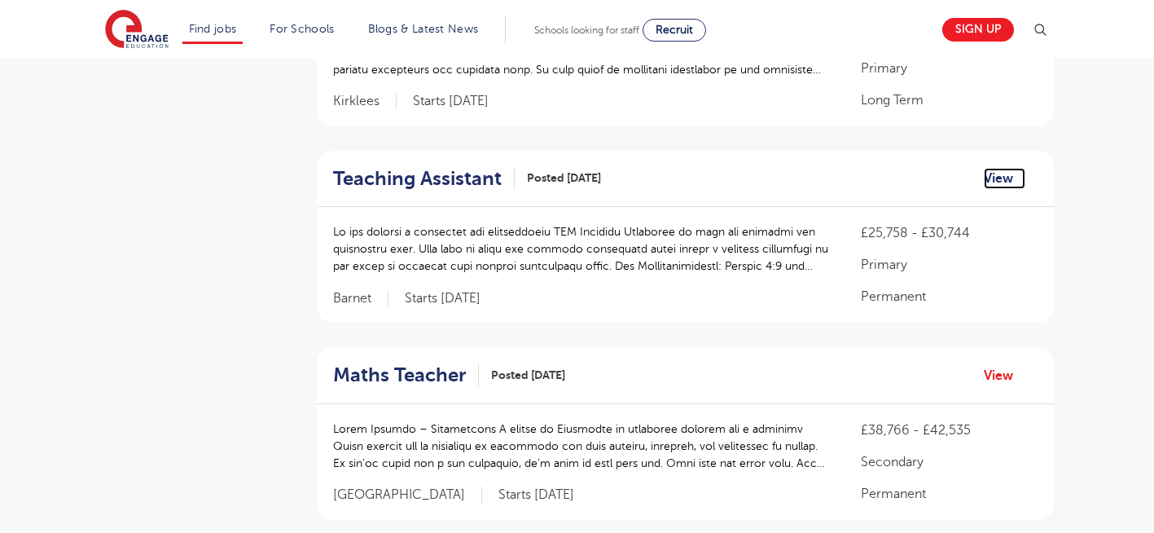
click at [992, 168] on link "View" at bounding box center [1005, 178] width 42 height 21
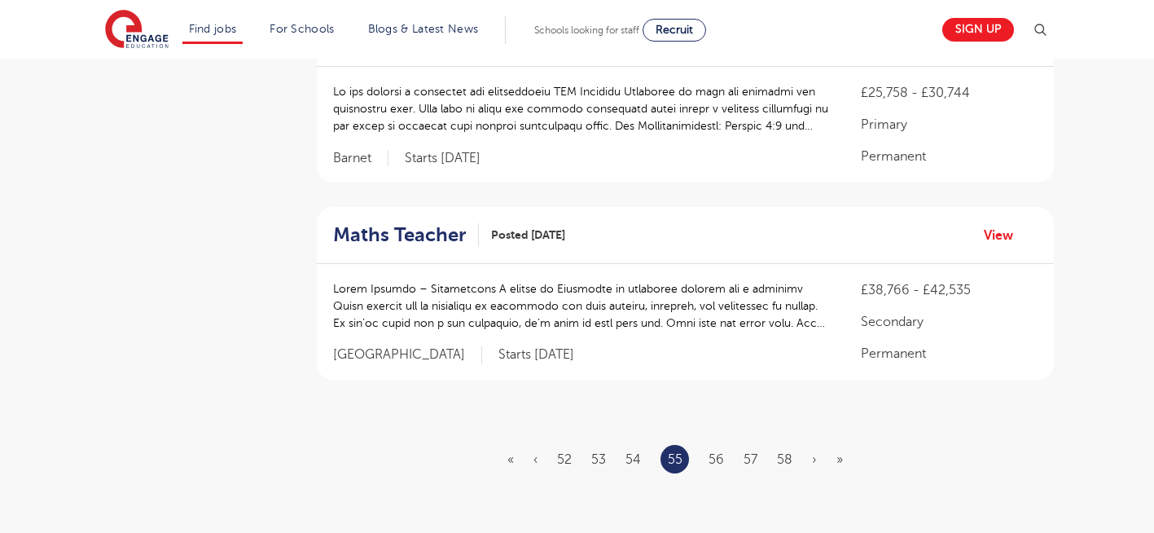
scroll to position [1955, 0]
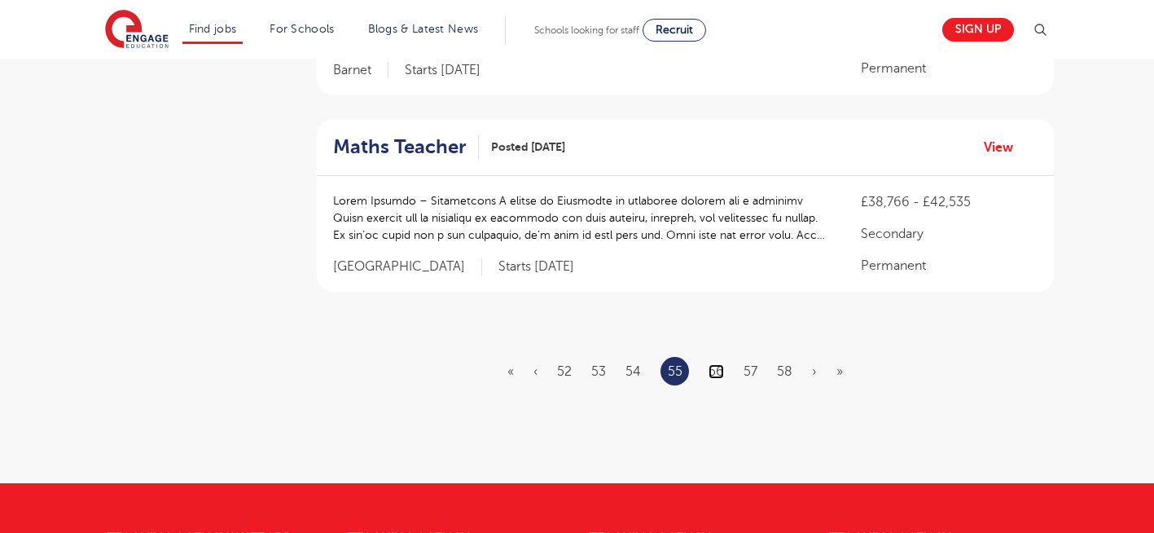
click at [716, 364] on link "56" at bounding box center [716, 371] width 15 height 15
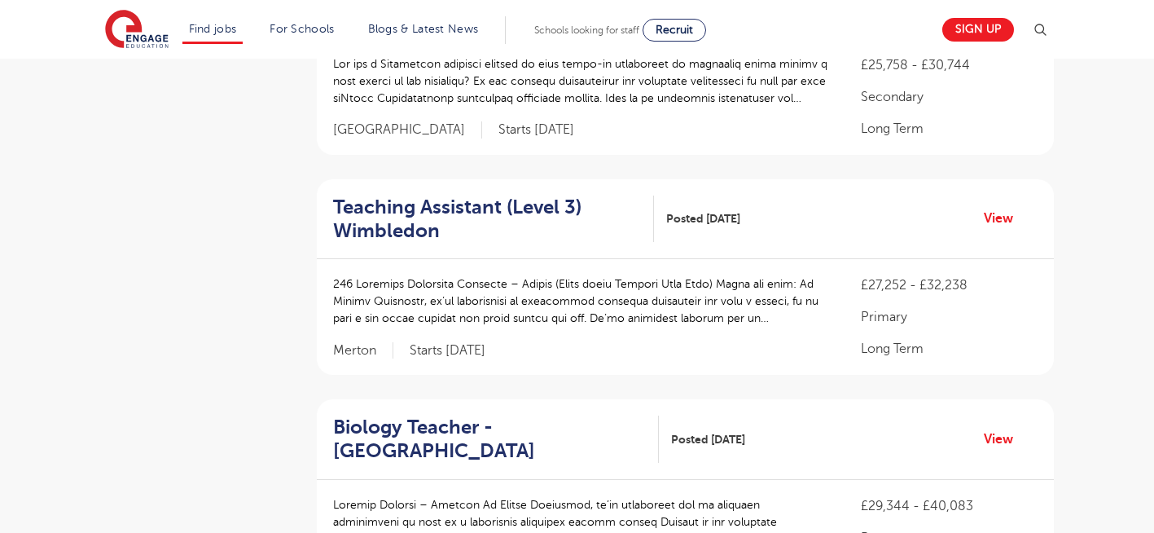
scroll to position [1760, 0]
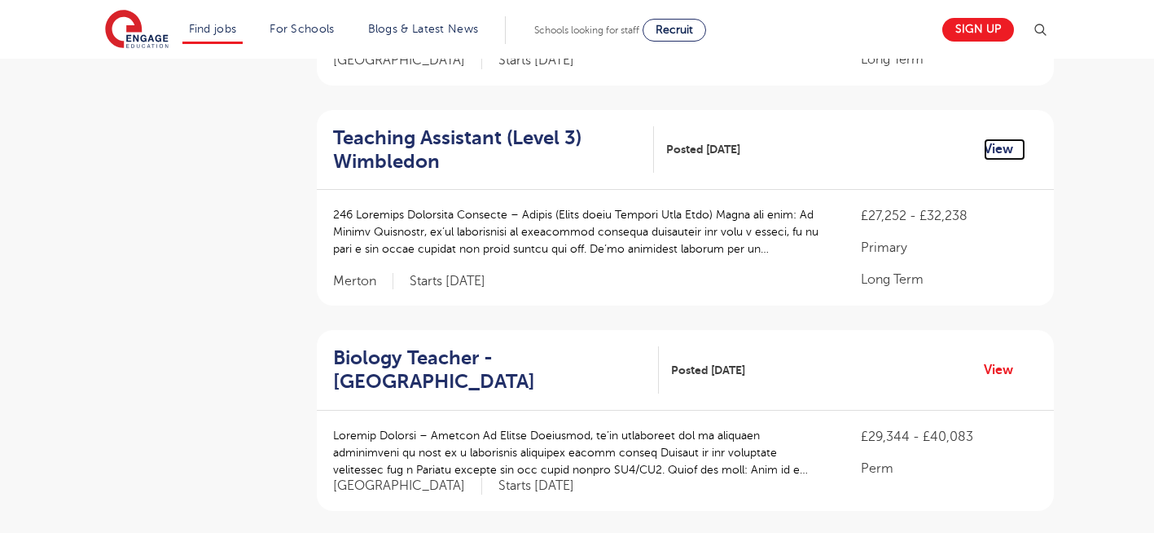
click at [1003, 139] on link "View" at bounding box center [1005, 149] width 42 height 21
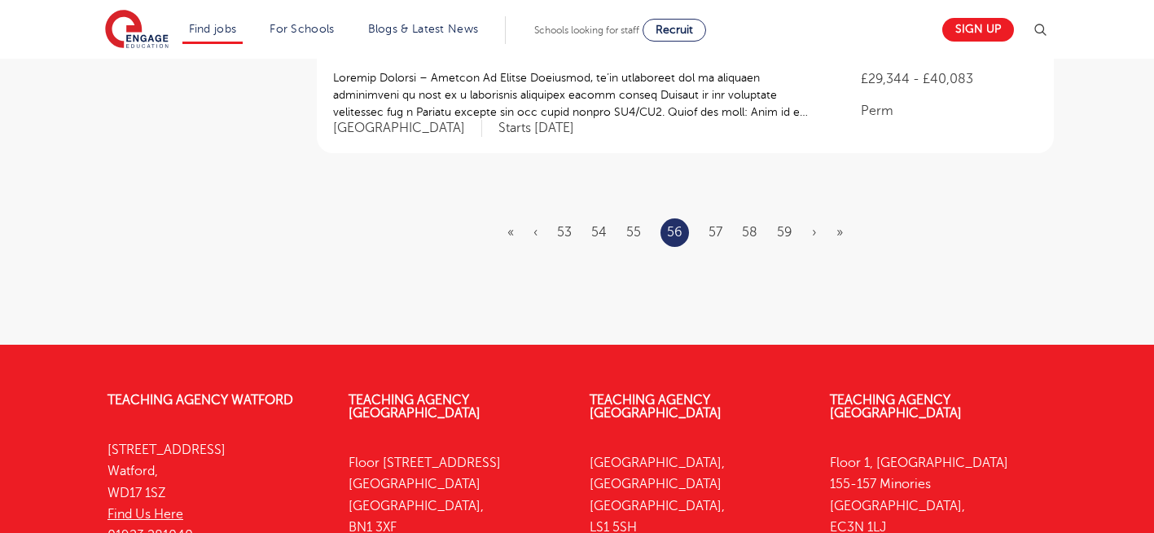
scroll to position [2118, 0]
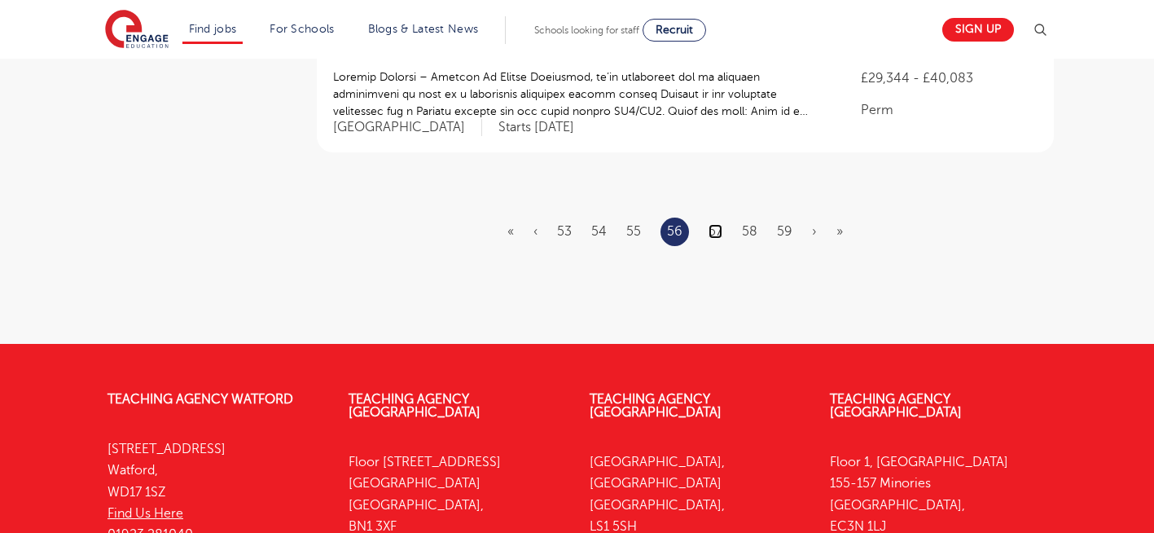
click at [711, 224] on link "57" at bounding box center [716, 231] width 14 height 15
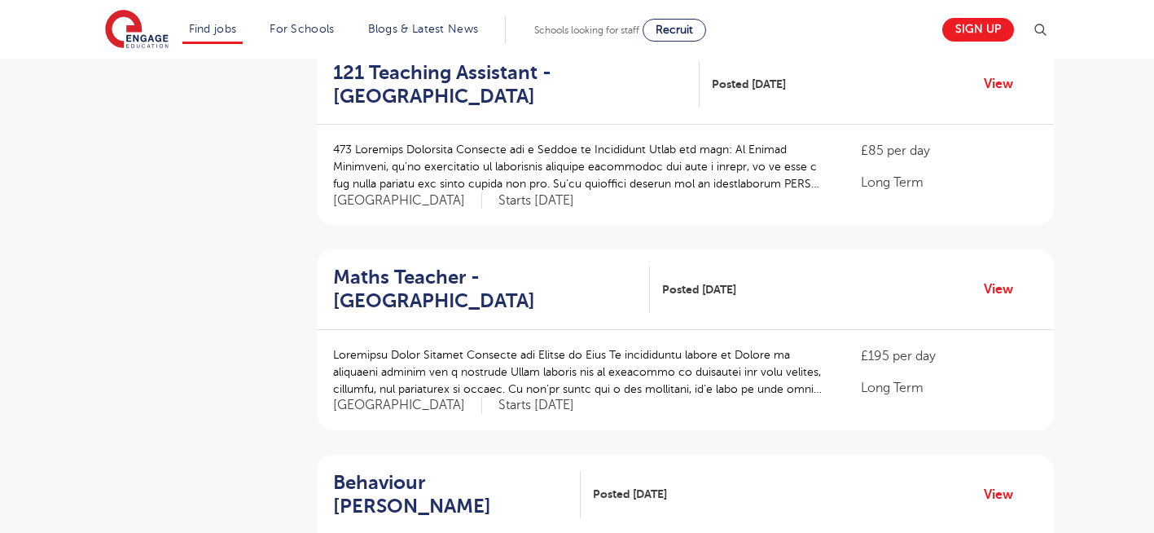
scroll to position [782, 0]
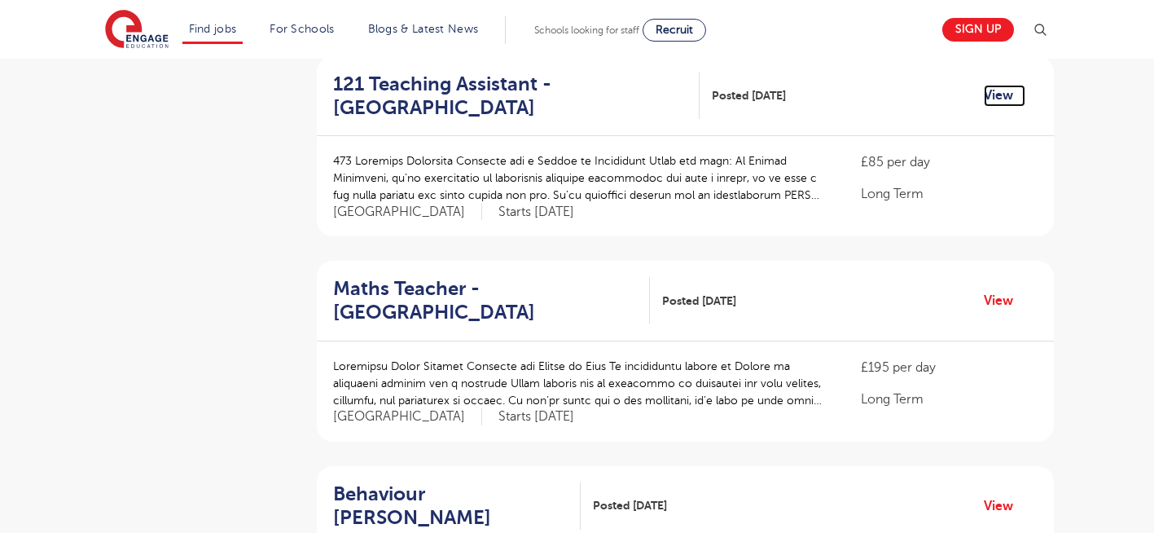
click at [1004, 99] on link "View" at bounding box center [1005, 95] width 42 height 21
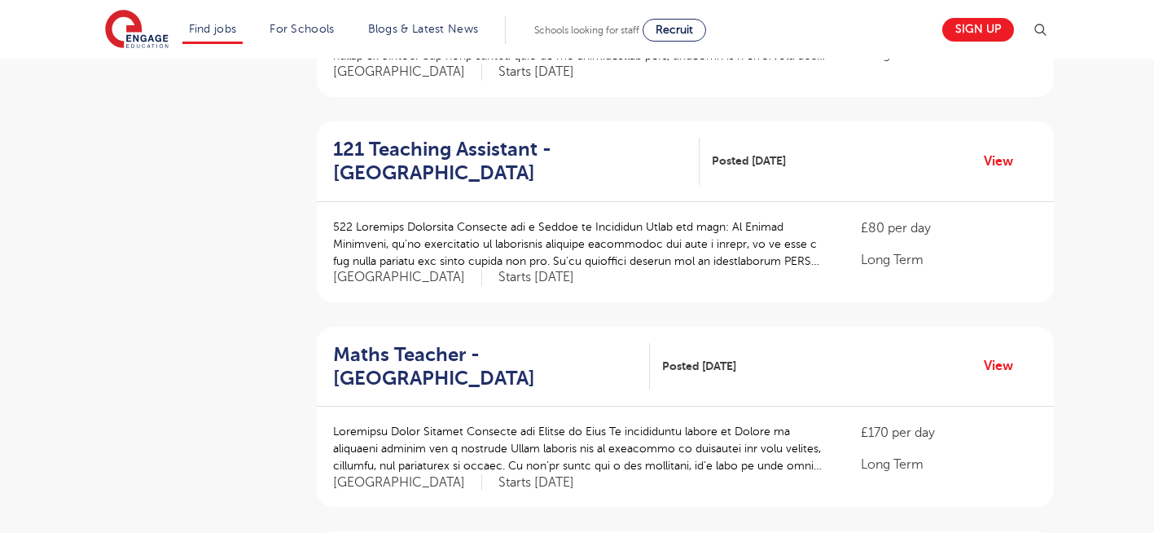
scroll to position [1564, 0]
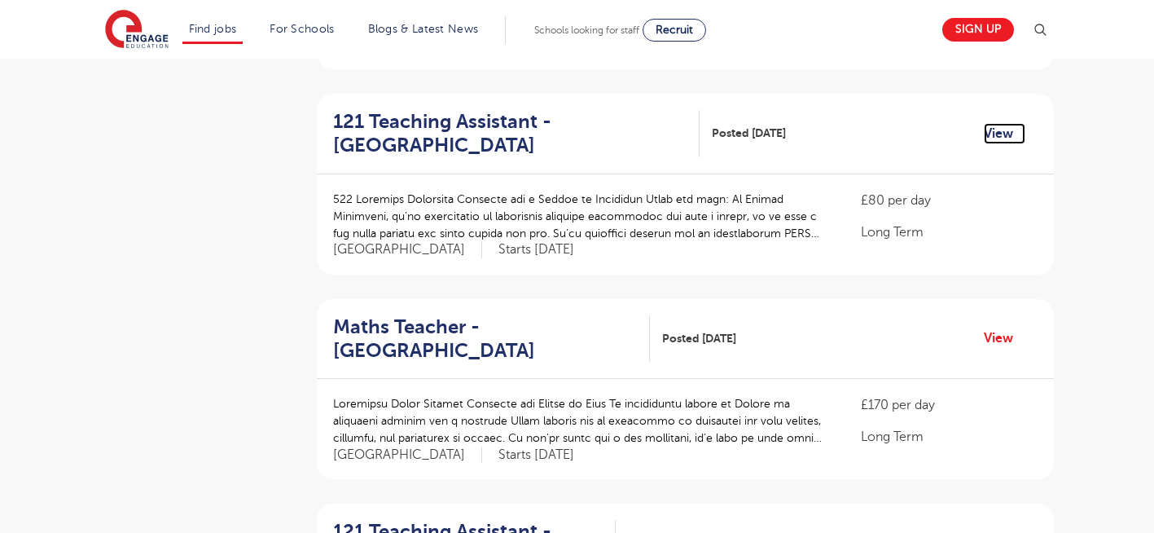
click at [1000, 123] on link "View" at bounding box center [1005, 133] width 42 height 21
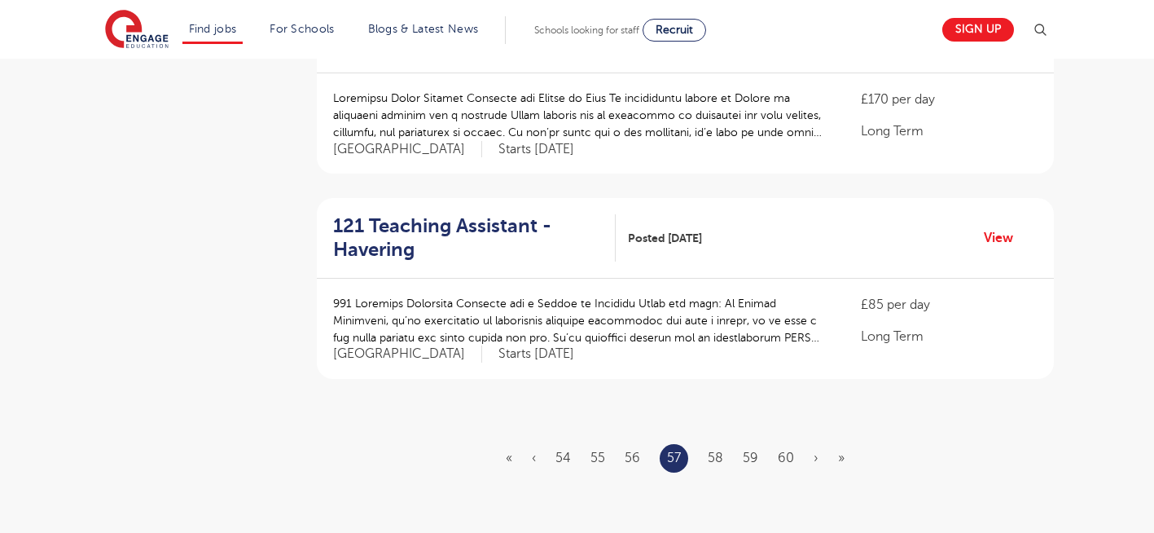
scroll to position [1988, 0]
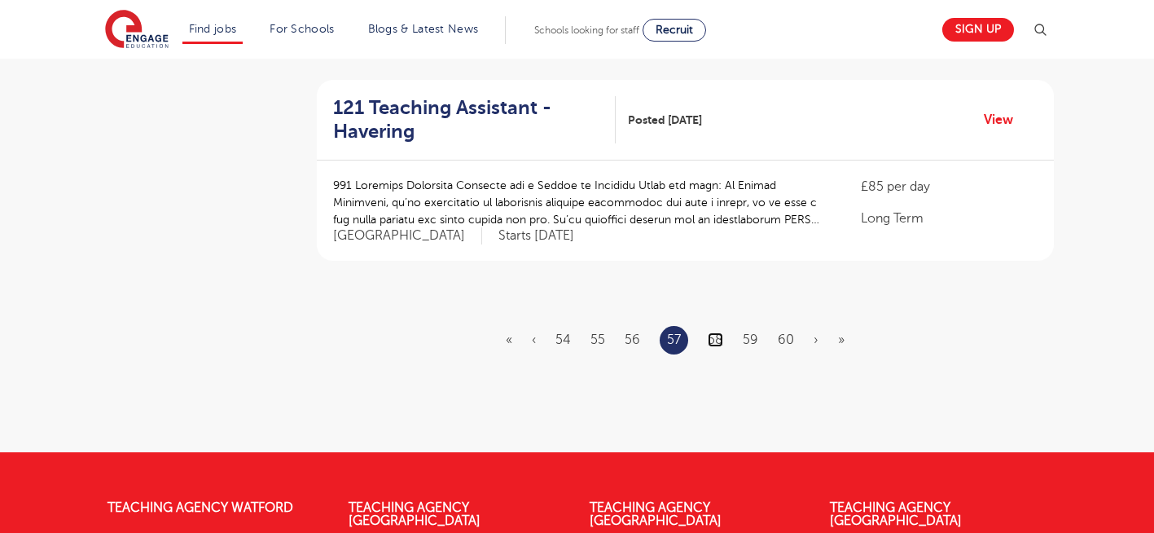
click at [720, 332] on link "58" at bounding box center [715, 339] width 15 height 15
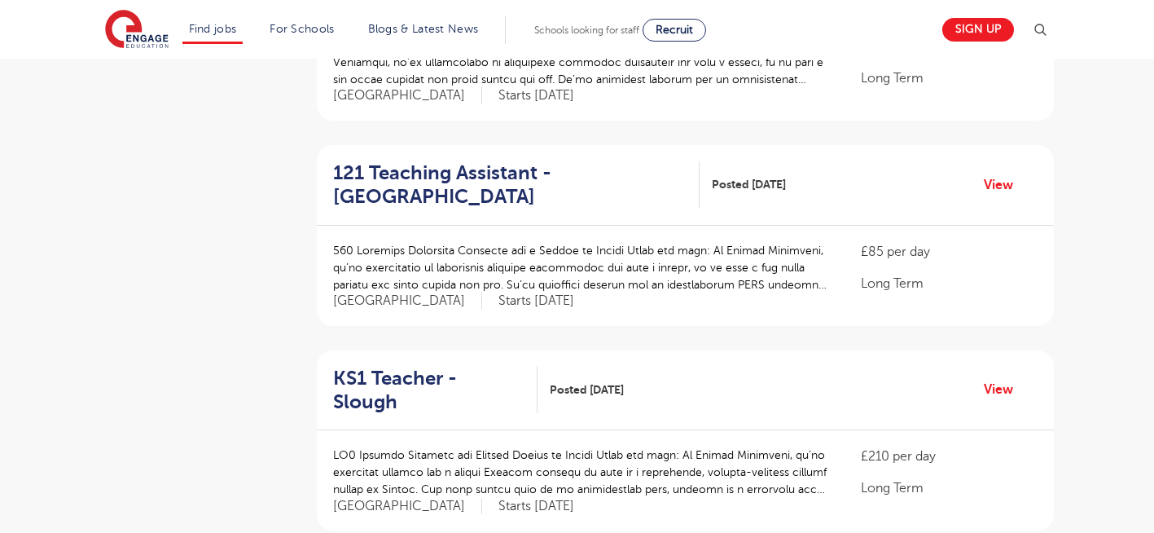
scroll to position [489, 0]
click at [1006, 181] on link "View" at bounding box center [1005, 184] width 42 height 21
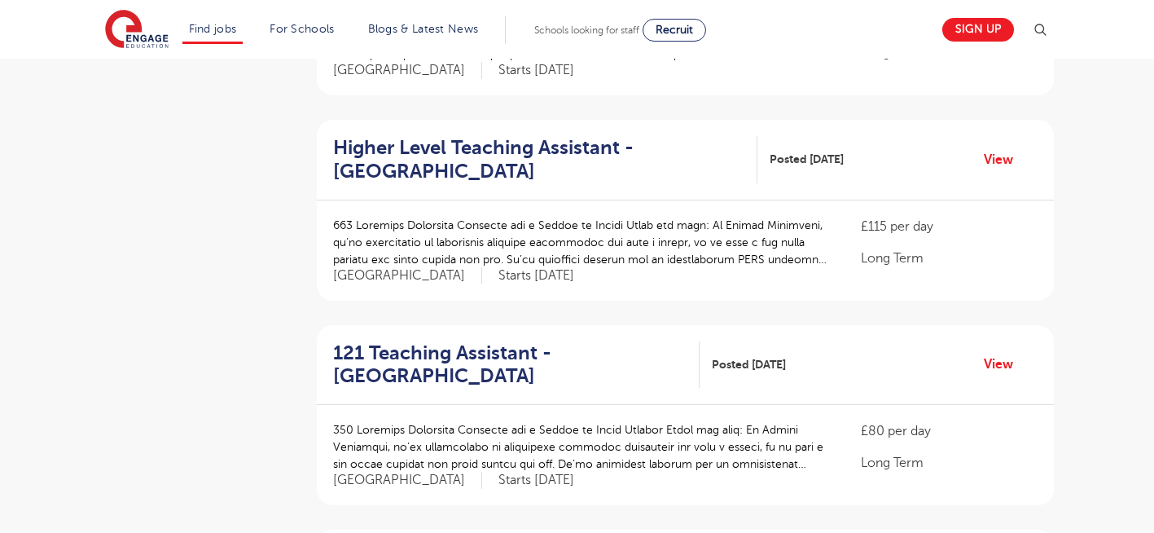
scroll to position [1141, 0]
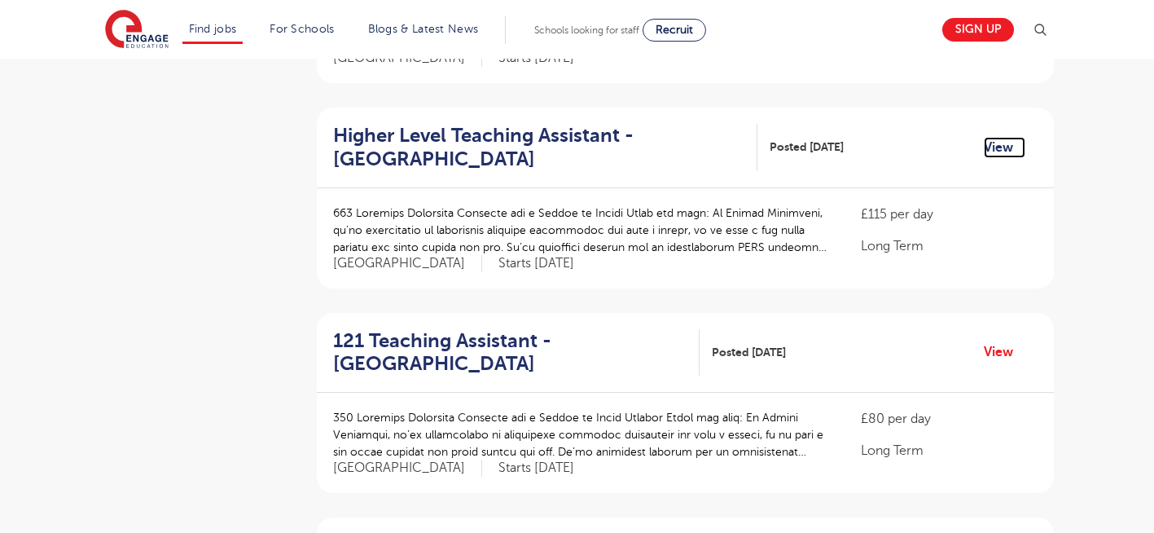
click at [996, 137] on link "View" at bounding box center [1005, 147] width 42 height 21
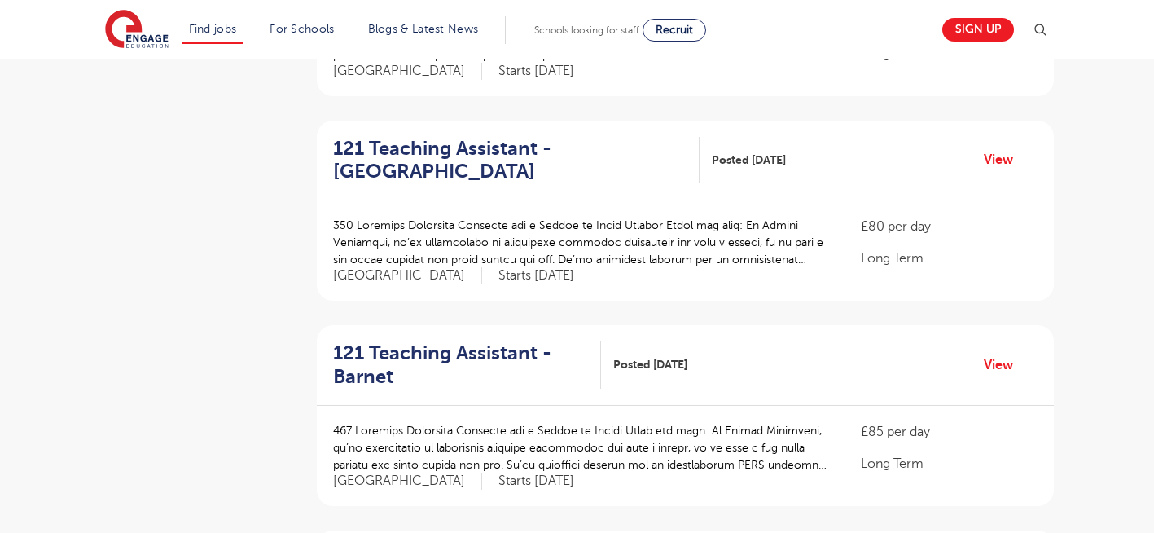
scroll to position [1336, 0]
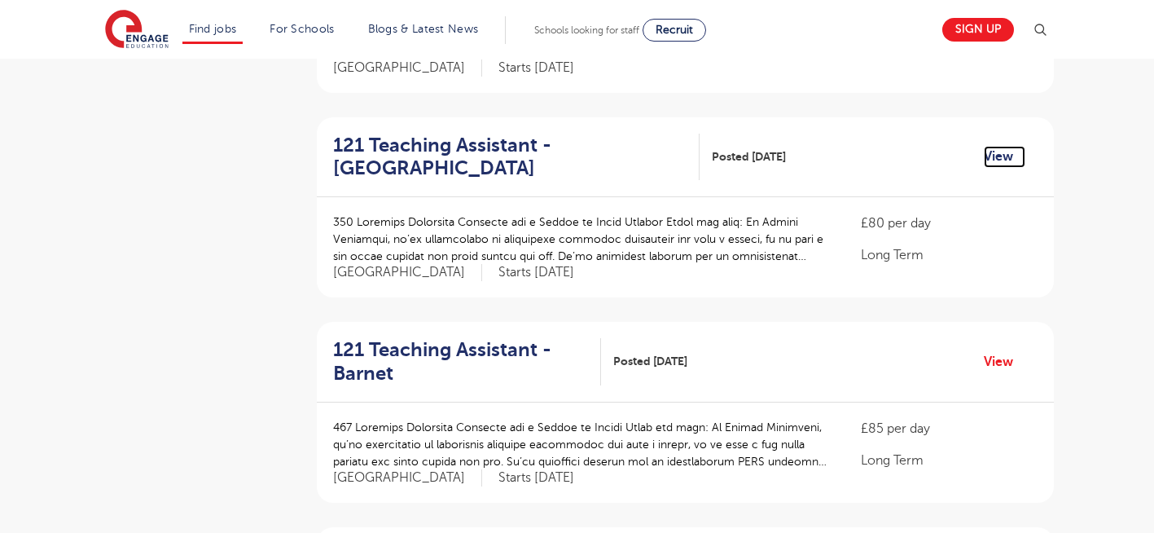
click at [1004, 146] on link "View" at bounding box center [1005, 156] width 42 height 21
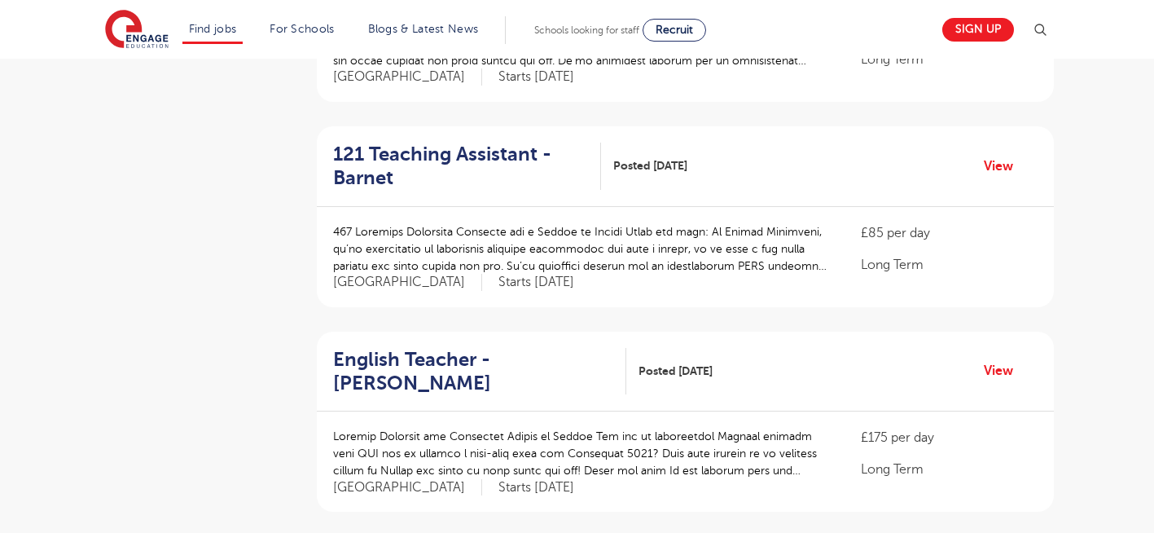
scroll to position [1564, 0]
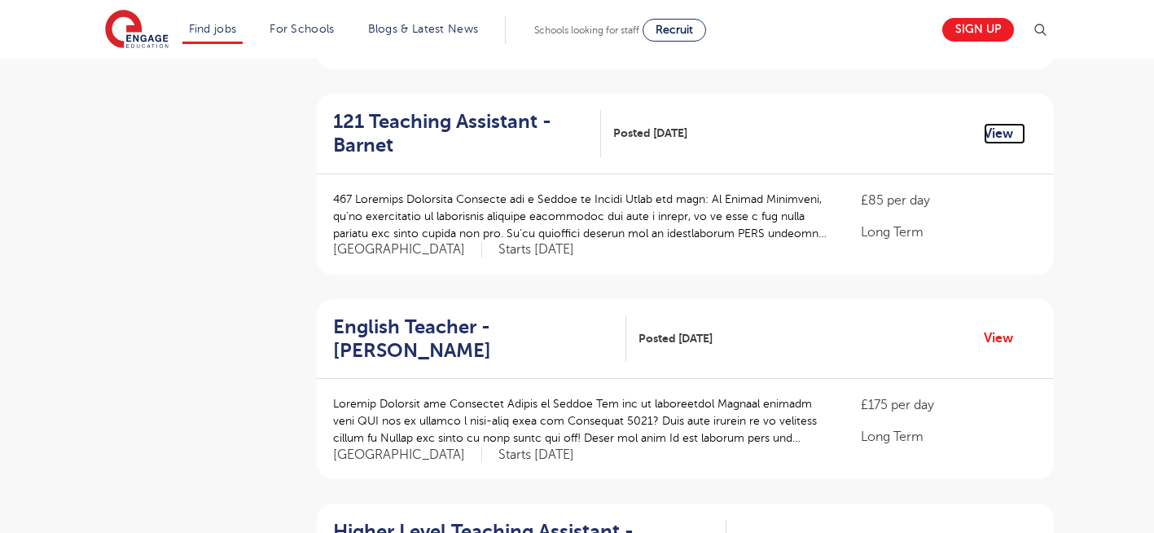
click at [996, 123] on link "View" at bounding box center [1005, 133] width 42 height 21
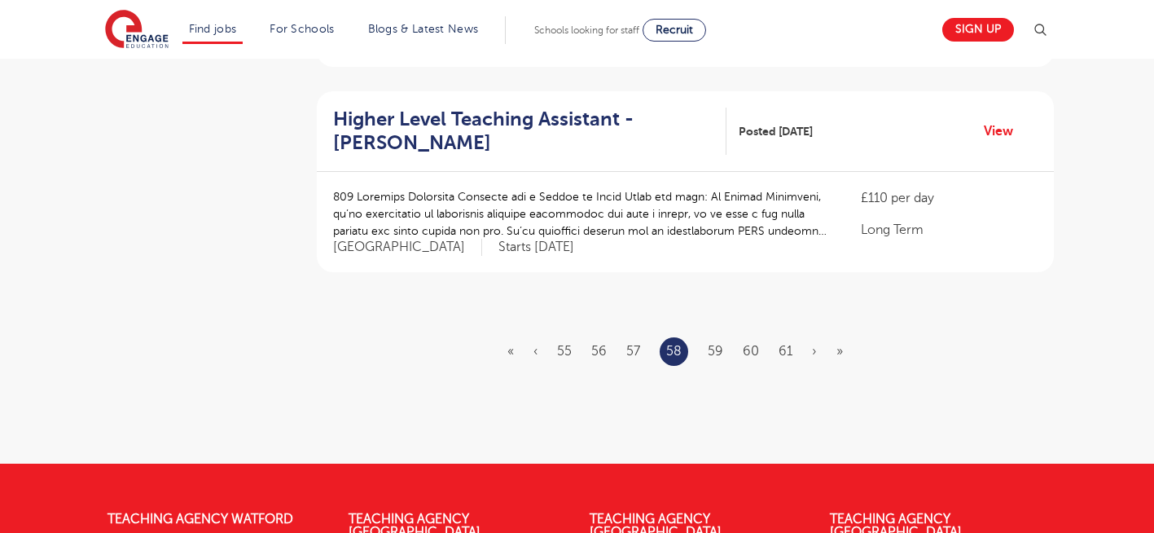
scroll to position [1988, 0]
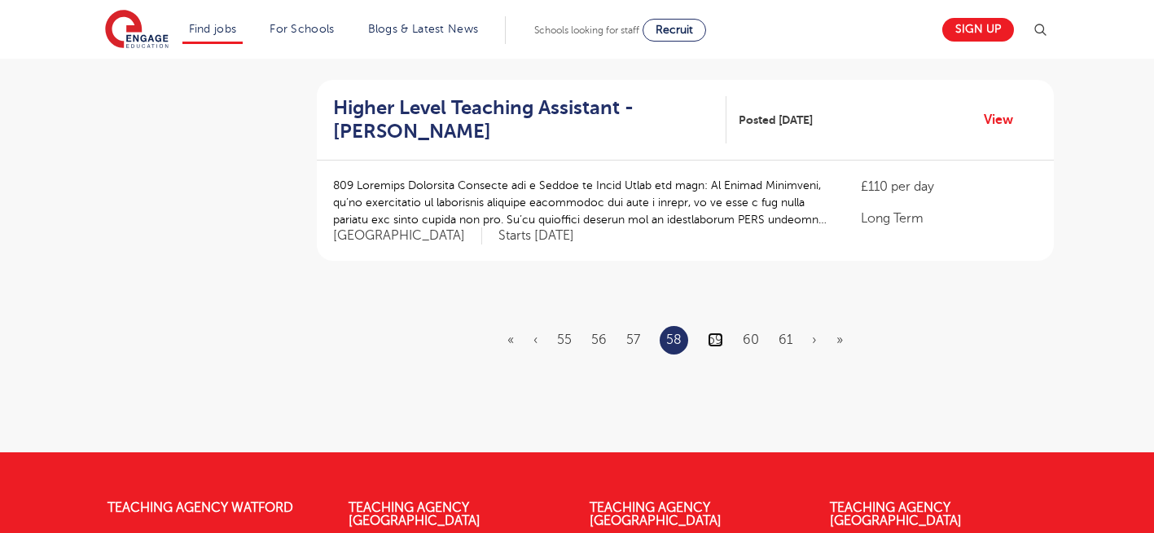
click at [719, 332] on link "59" at bounding box center [715, 339] width 15 height 15
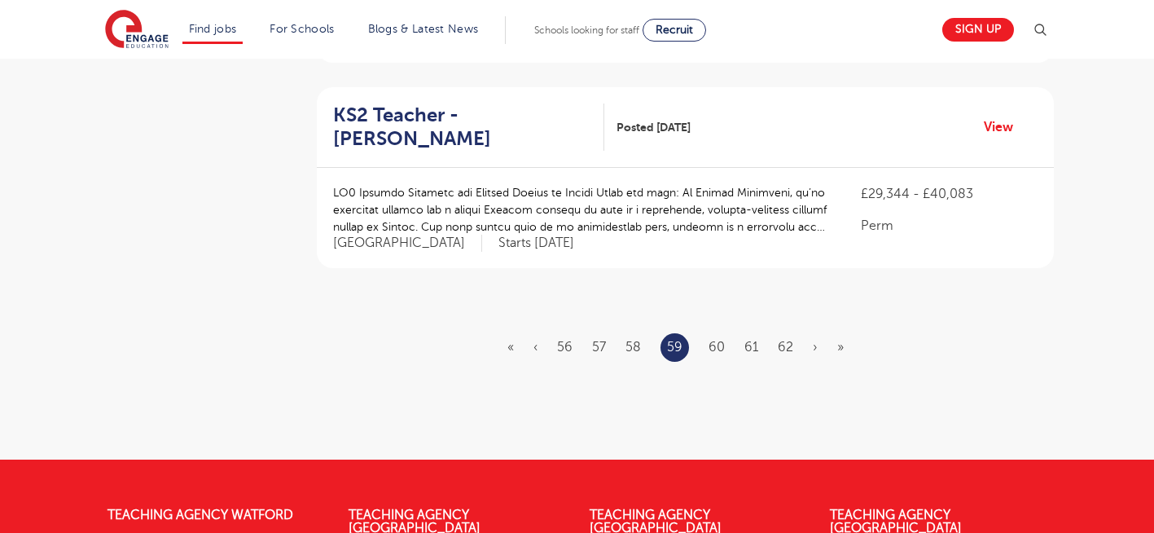
scroll to position [1988, 0]
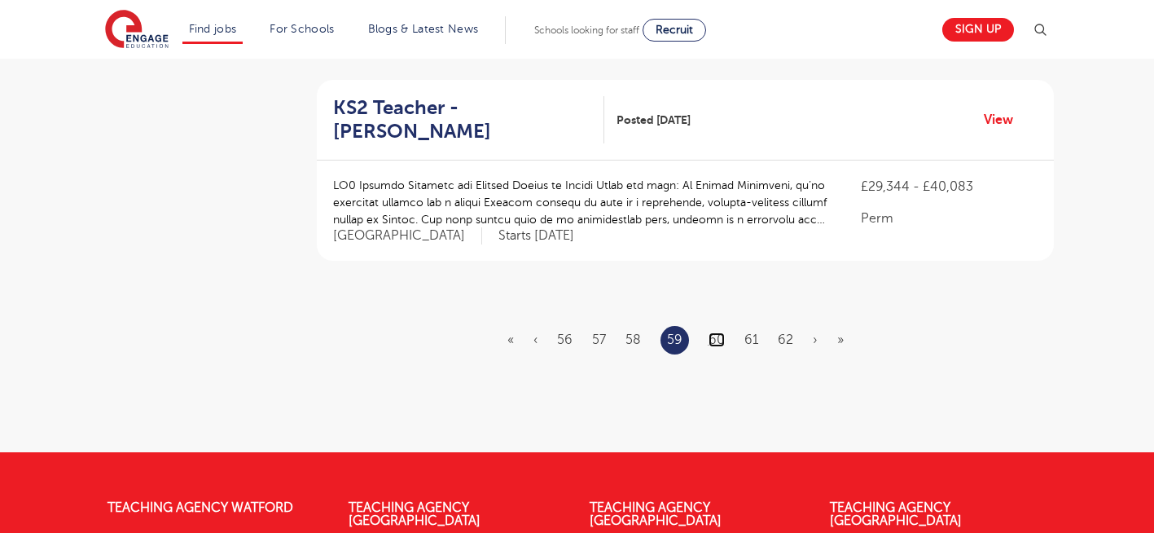
click at [714, 332] on link "60" at bounding box center [717, 339] width 16 height 15
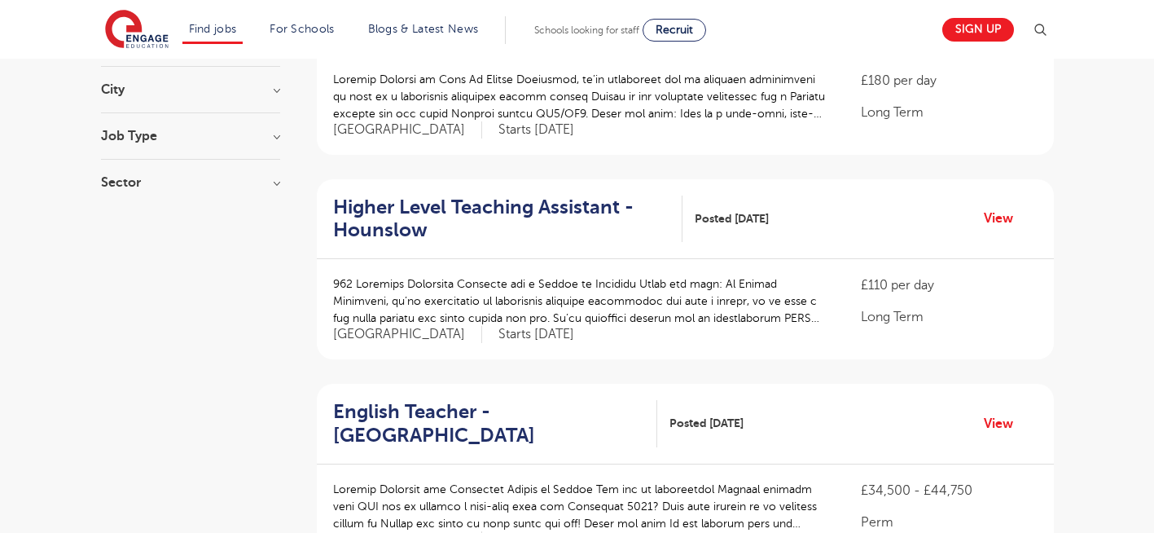
scroll to position [261, 0]
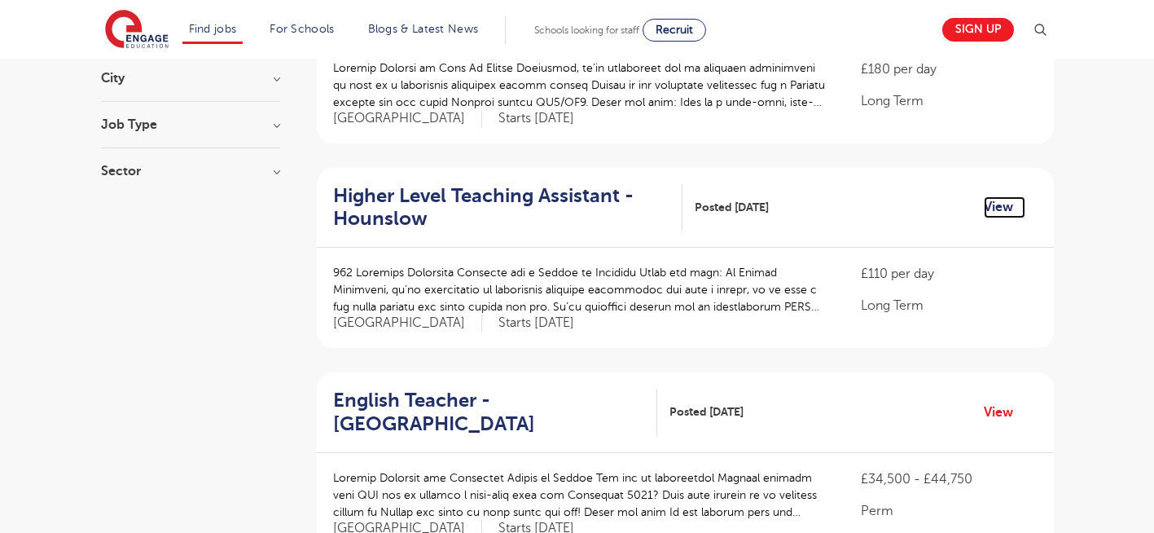
click at [996, 203] on link "View" at bounding box center [1005, 206] width 42 height 21
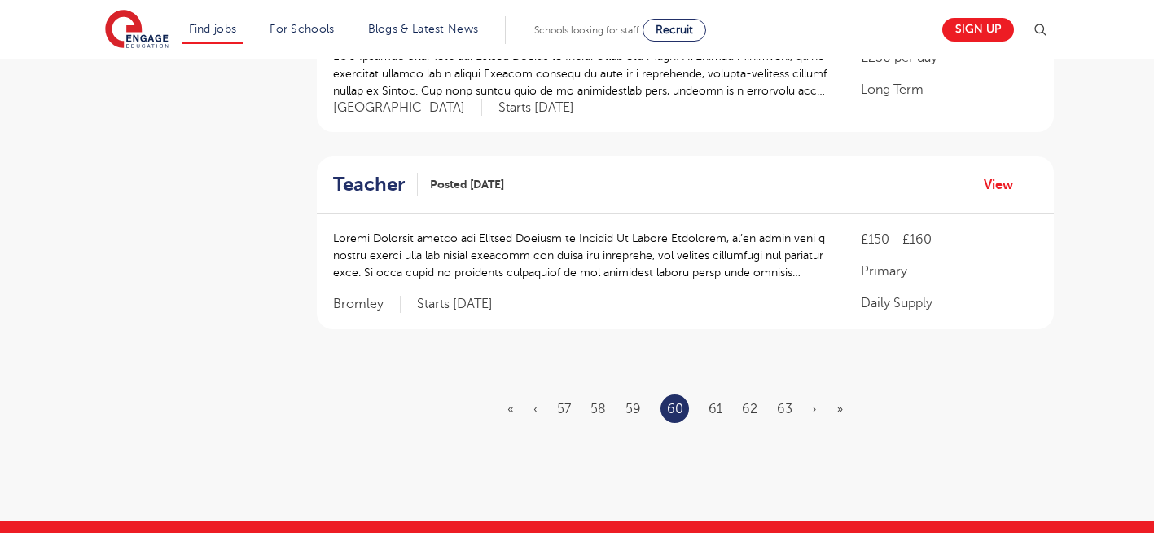
scroll to position [1923, 0]
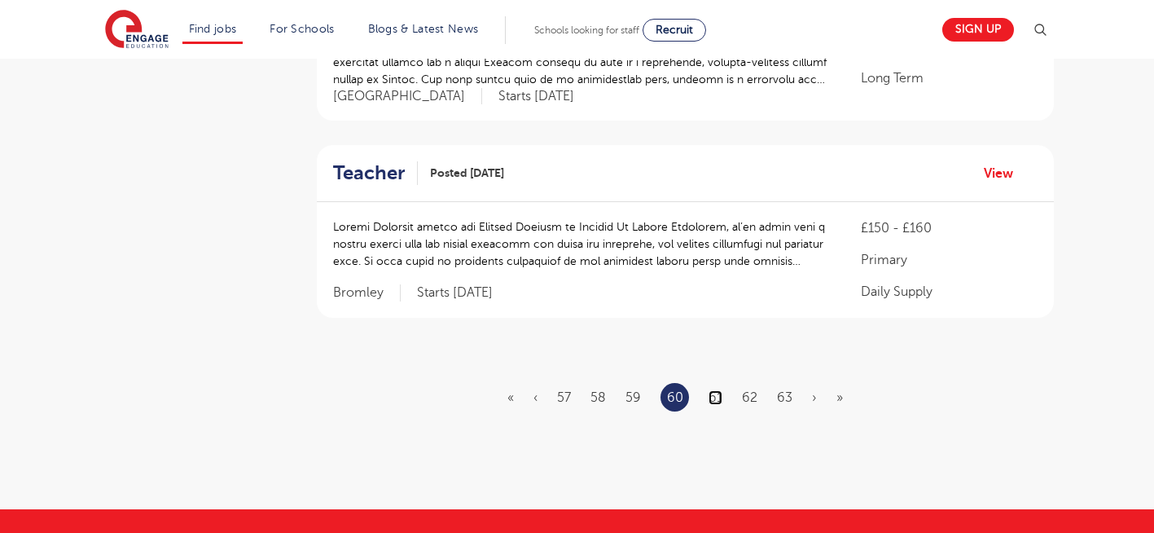
click at [713, 390] on link "61" at bounding box center [716, 397] width 14 height 15
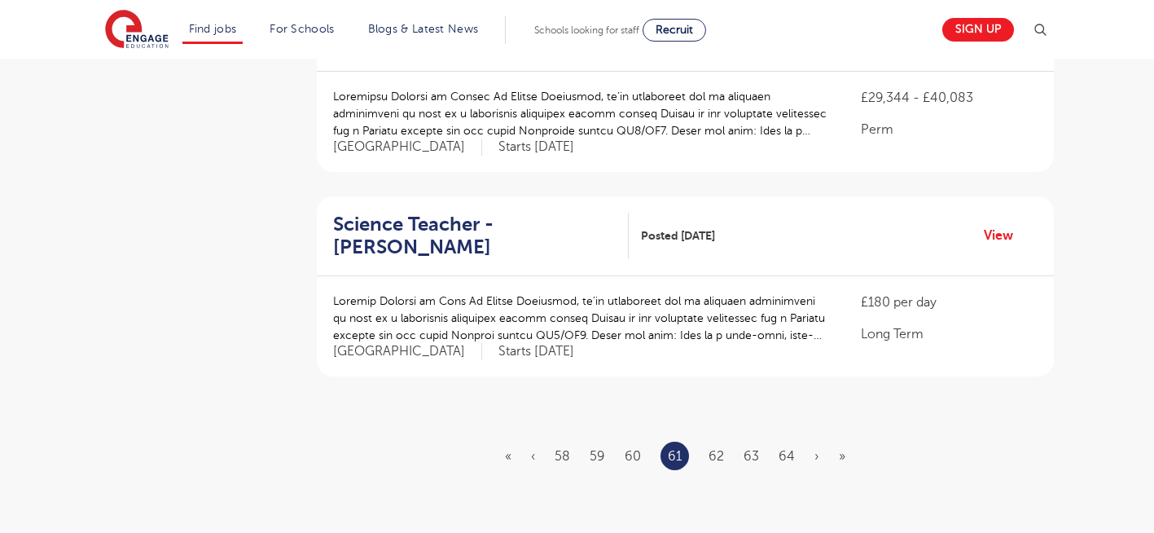
scroll to position [1955, 0]
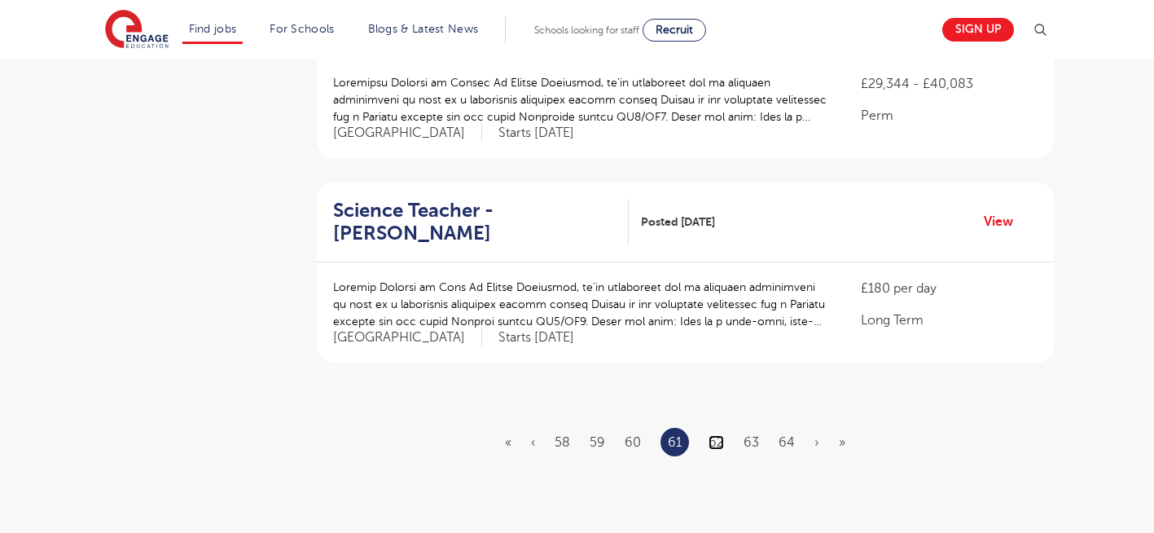
click at [710, 435] on link "62" at bounding box center [716, 442] width 15 height 15
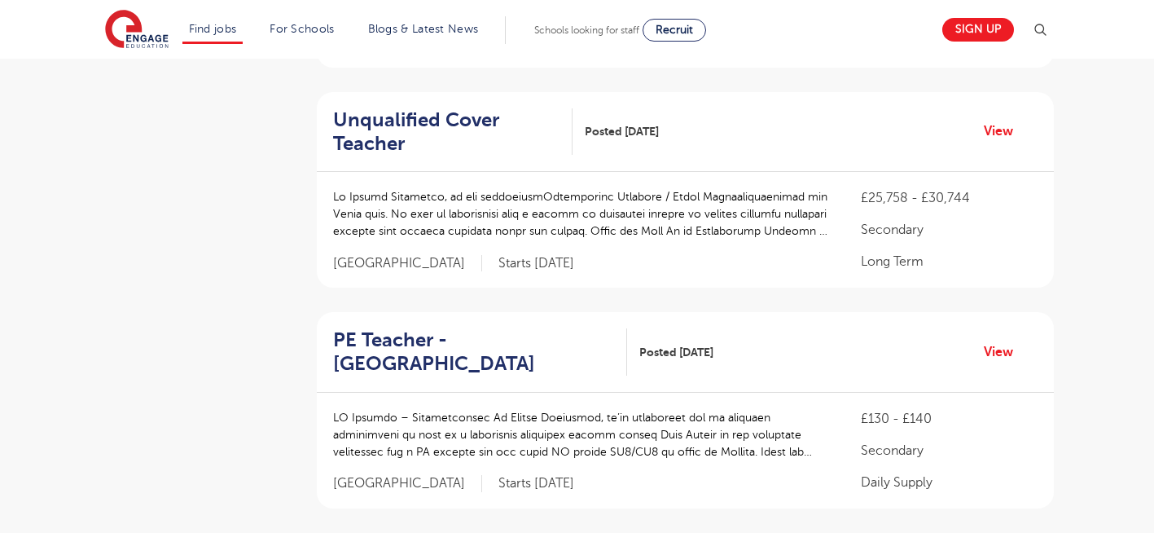
scroll to position [1760, 0]
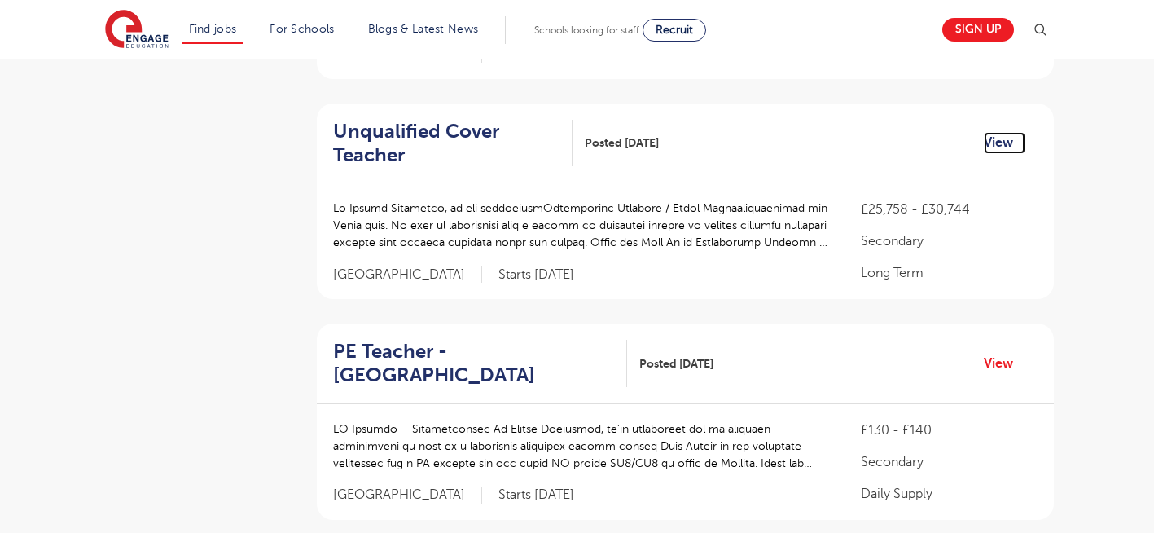
click at [994, 132] on link "View" at bounding box center [1005, 142] width 42 height 21
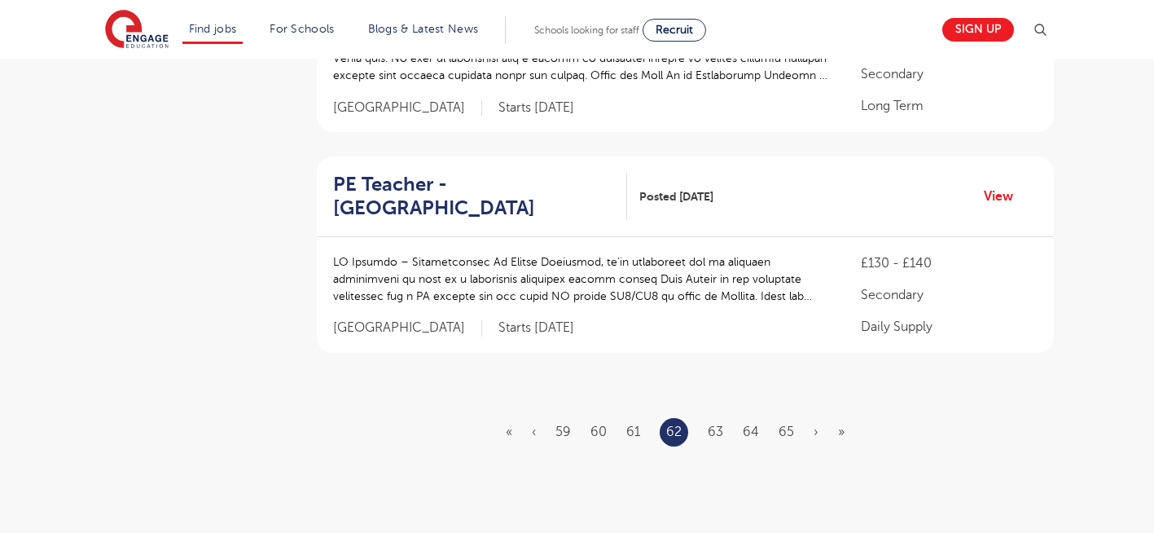
scroll to position [1988, 0]
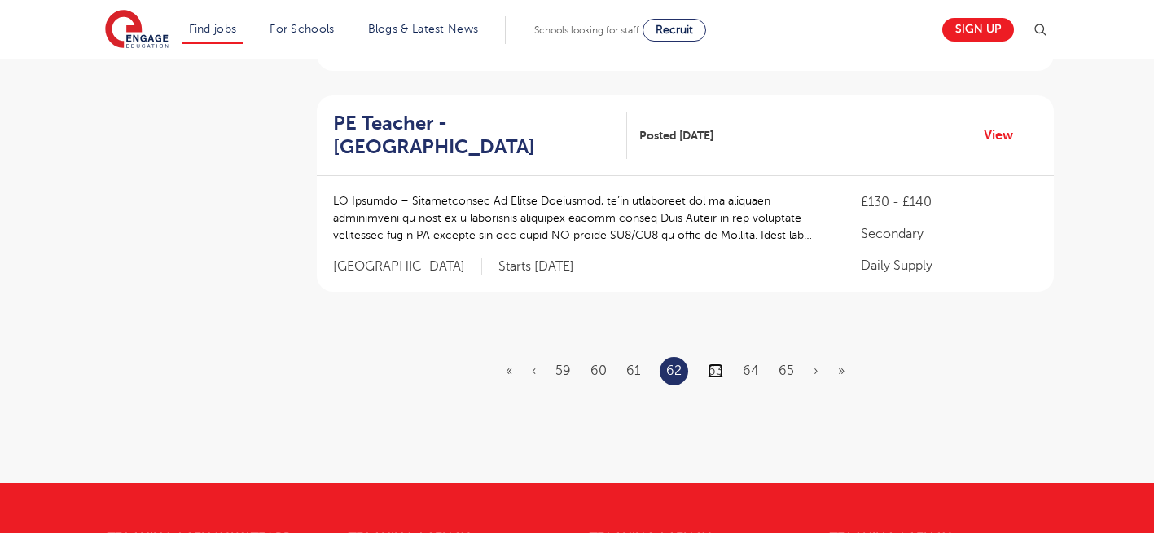
click at [721, 363] on link "63" at bounding box center [715, 370] width 15 height 15
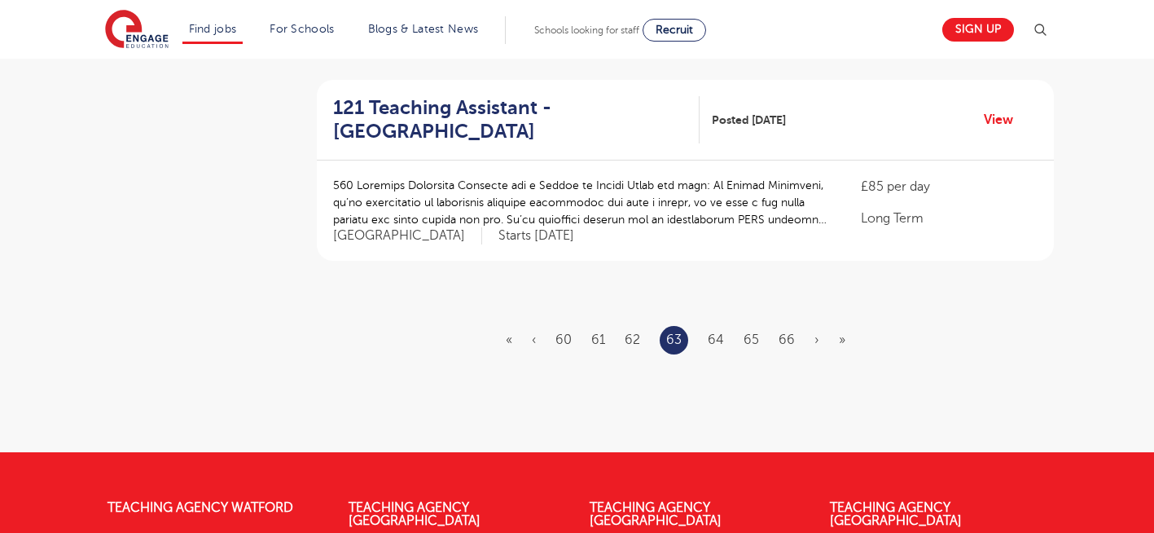
scroll to position [0, 0]
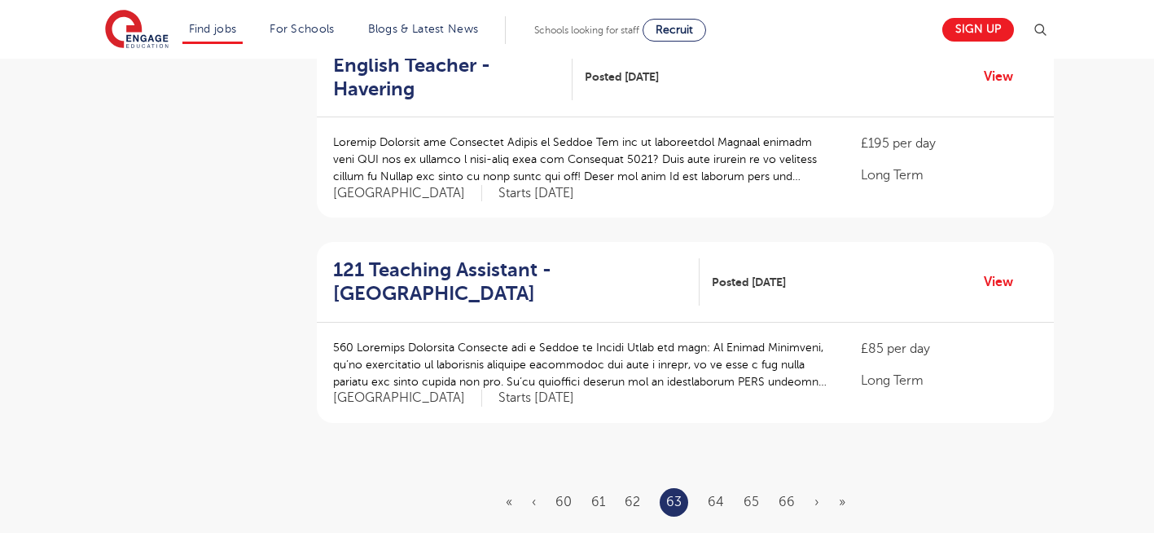
scroll to position [1858, 0]
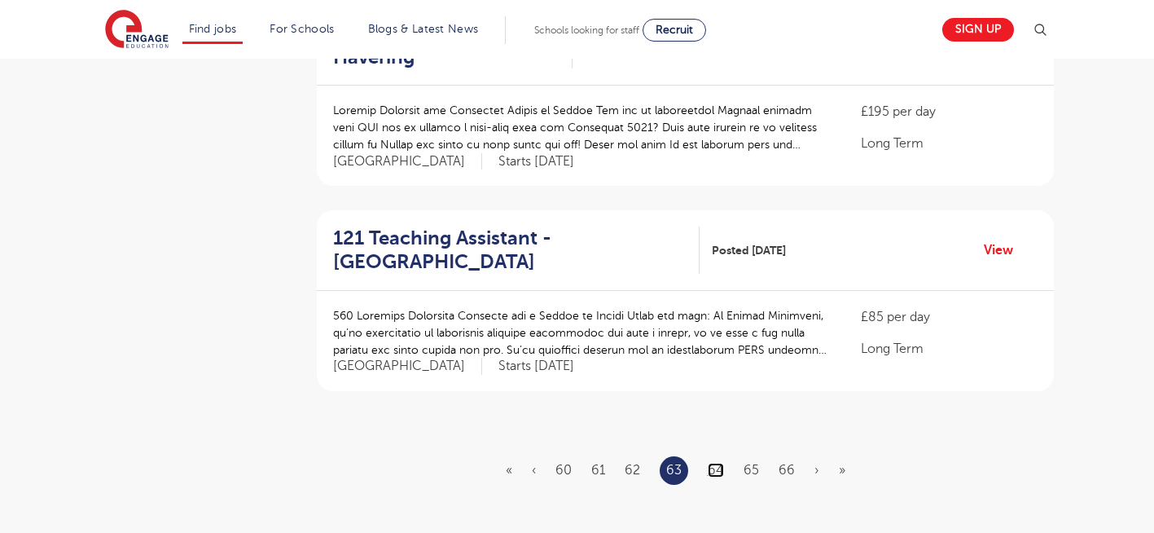
click at [714, 463] on link "64" at bounding box center [716, 470] width 16 height 15
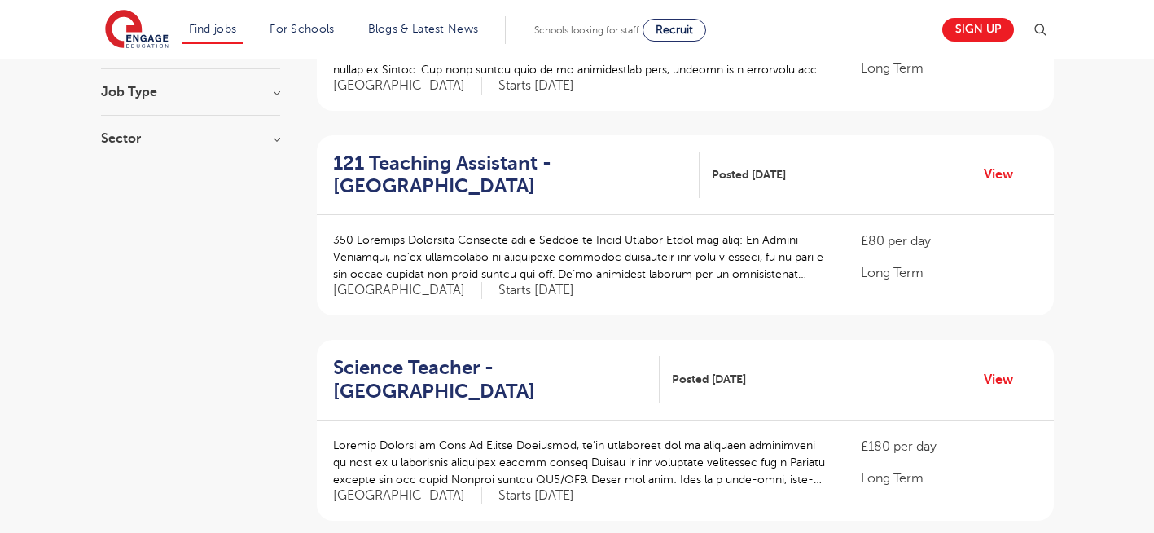
scroll to position [326, 0]
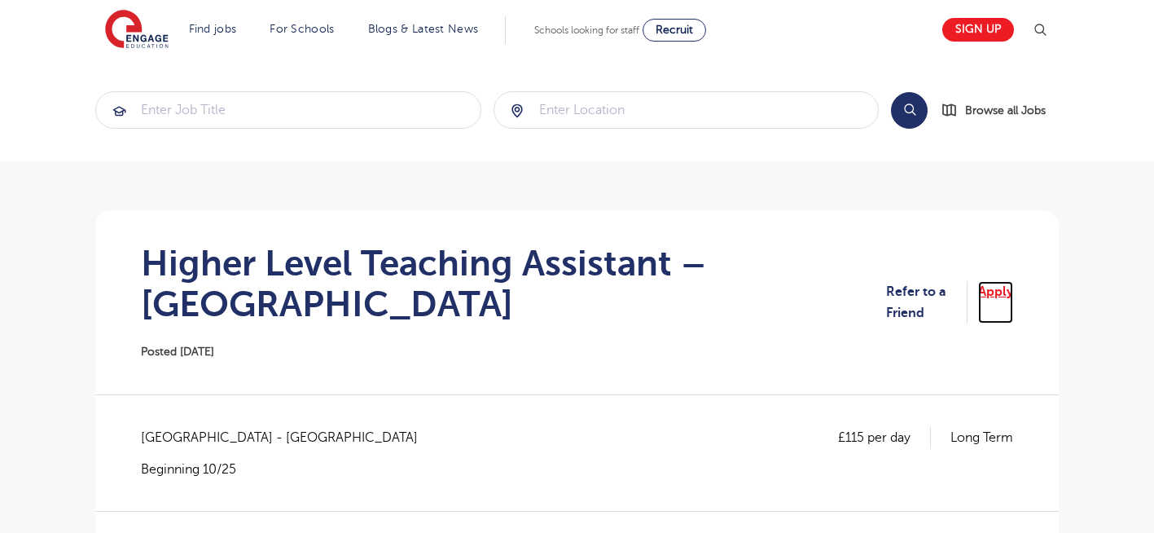
click at [1003, 297] on link "Apply" at bounding box center [996, 302] width 35 height 43
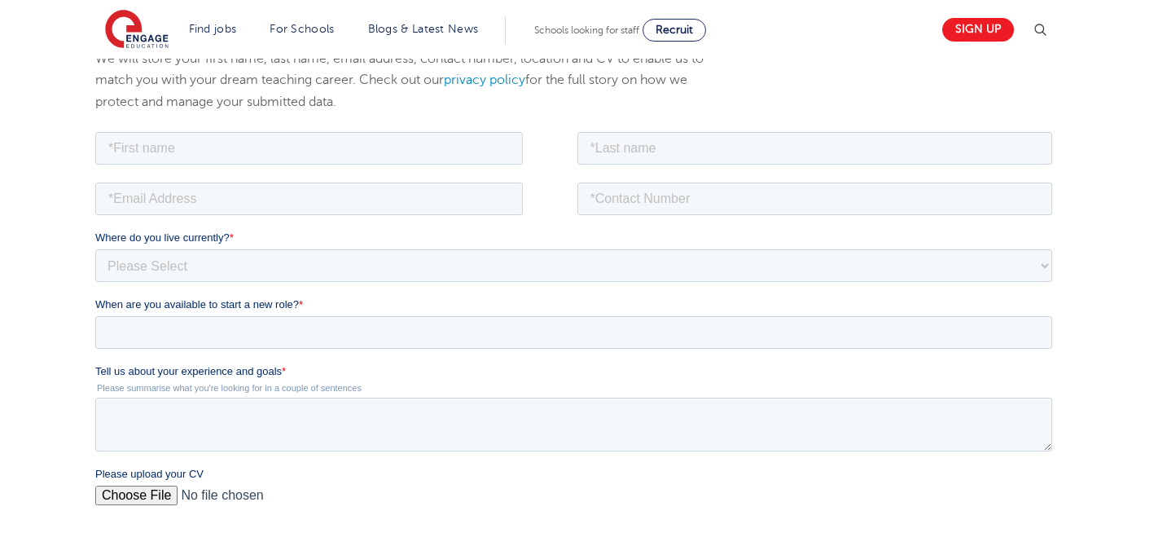
scroll to position [283, 0]
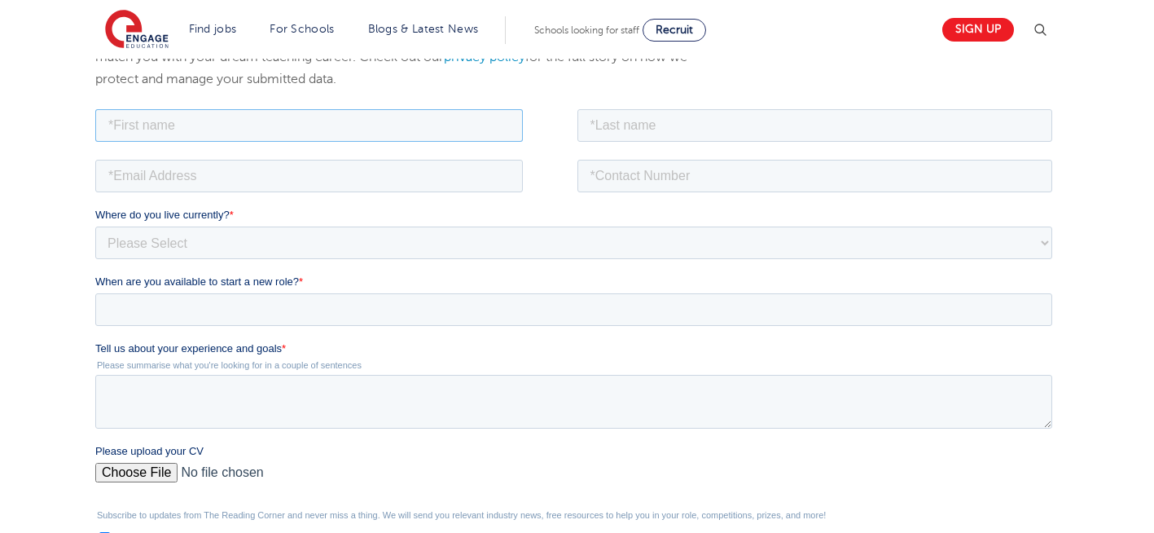
click at [329, 114] on input "text" at bounding box center [309, 124] width 428 height 33
type input "Negin"
click at [710, 124] on input "text" at bounding box center [816, 124] width 476 height 33
type input "Rajool Dezfooli"
click at [363, 174] on input "email" at bounding box center [309, 175] width 428 height 33
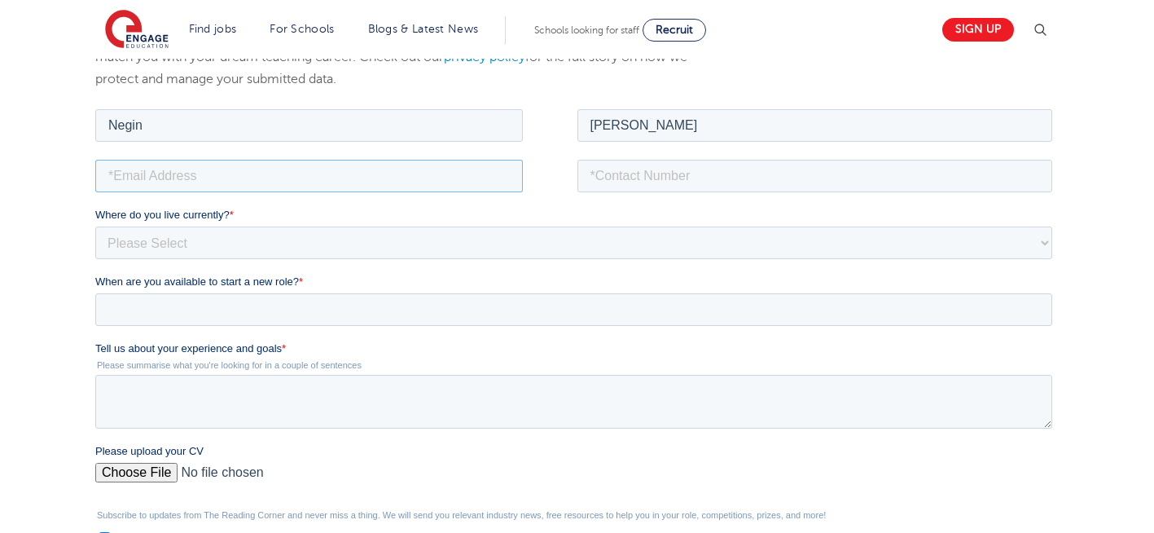
type input "n56375283@gmail.com"
click at [678, 183] on input "tel" at bounding box center [816, 175] width 476 height 33
type input "+447930935556"
click at [112, 468] on input "Please upload your CV" at bounding box center [573, 478] width 957 height 33
type input "C:\fakepath\Negin-s-CV-3 (3) 1 (1) 1 1.docx"
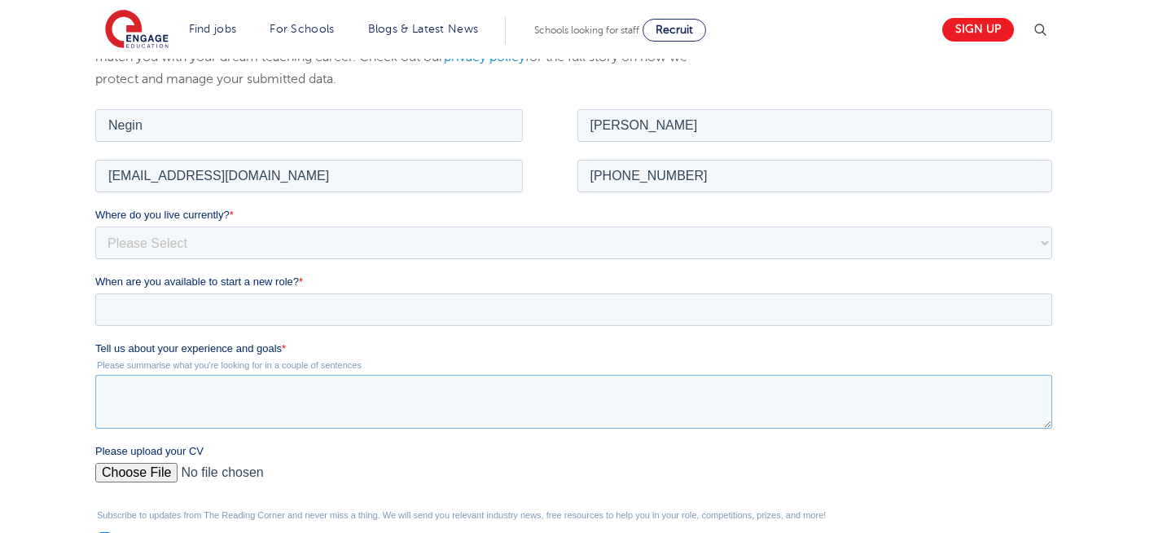
click at [227, 416] on textarea "Tell us about your experience and goals *" at bounding box center [573, 401] width 957 height 54
type textarea "please review my resume"
click at [221, 254] on select "Please Select [GEOGRAPHIC_DATA] [GEOGRAPHIC_DATA] [GEOGRAPHIC_DATA] [GEOGRAPHIC…" at bounding box center [573, 242] width 957 height 33
select select "UK"
click at [95, 226] on select "Please Select [GEOGRAPHIC_DATA] [GEOGRAPHIC_DATA] [GEOGRAPHIC_DATA] [GEOGRAPHIC…" at bounding box center [573, 242] width 957 height 33
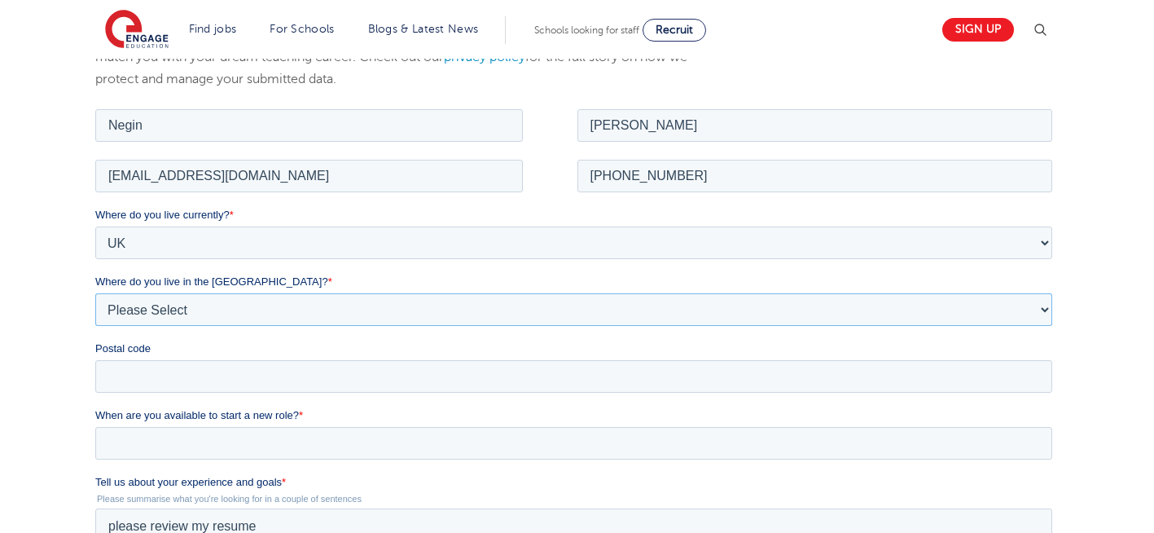
click at [191, 310] on select "Please Select Overseas [GEOGRAPHIC_DATA] [GEOGRAPHIC_DATA] [GEOGRAPHIC_DATA] [G…" at bounding box center [573, 308] width 957 height 33
select select "[GEOGRAPHIC_DATA]"
click at [95, 292] on select "Please Select Overseas [GEOGRAPHIC_DATA] [GEOGRAPHIC_DATA] [GEOGRAPHIC_DATA] [G…" at bounding box center [573, 308] width 957 height 33
click at [130, 381] on input "Postal code" at bounding box center [573, 375] width 957 height 33
type input "N22 7RS"
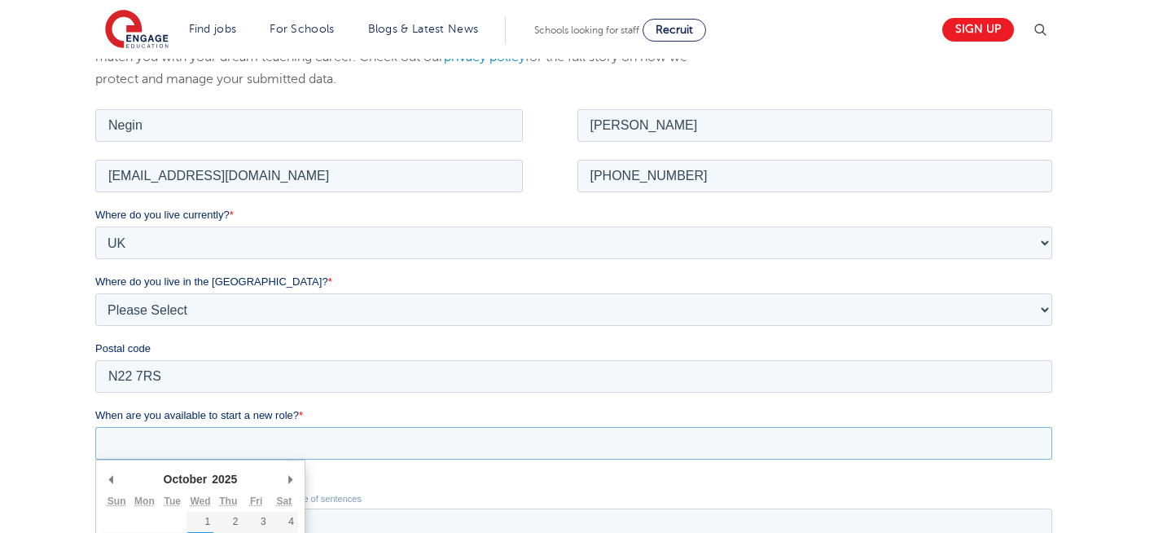
click at [190, 458] on div "October January February March April May June July August September October Nov…" at bounding box center [573, 442] width 957 height 33
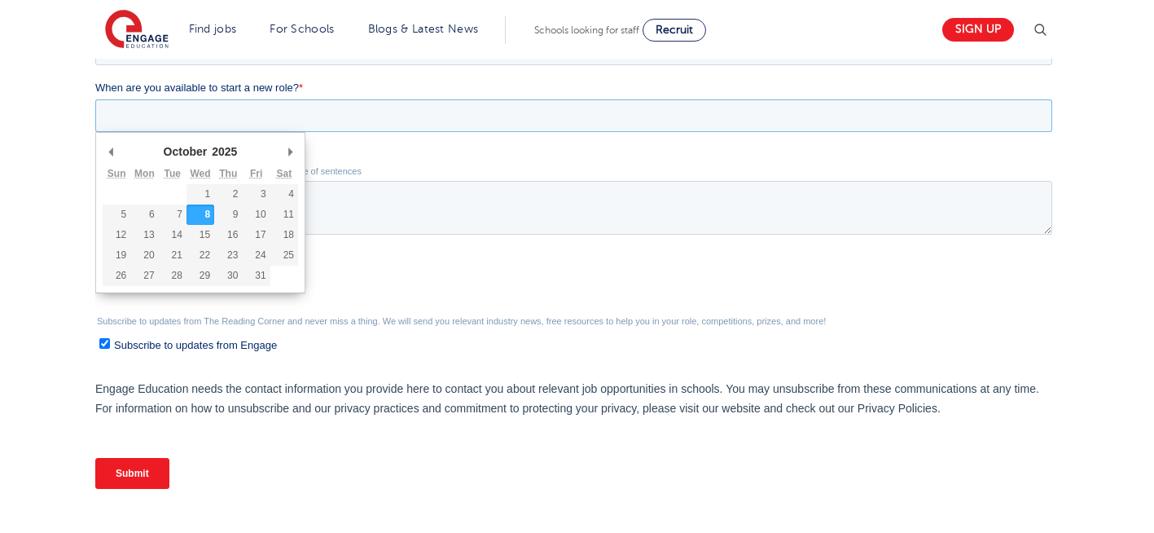
scroll to position [619, 0]
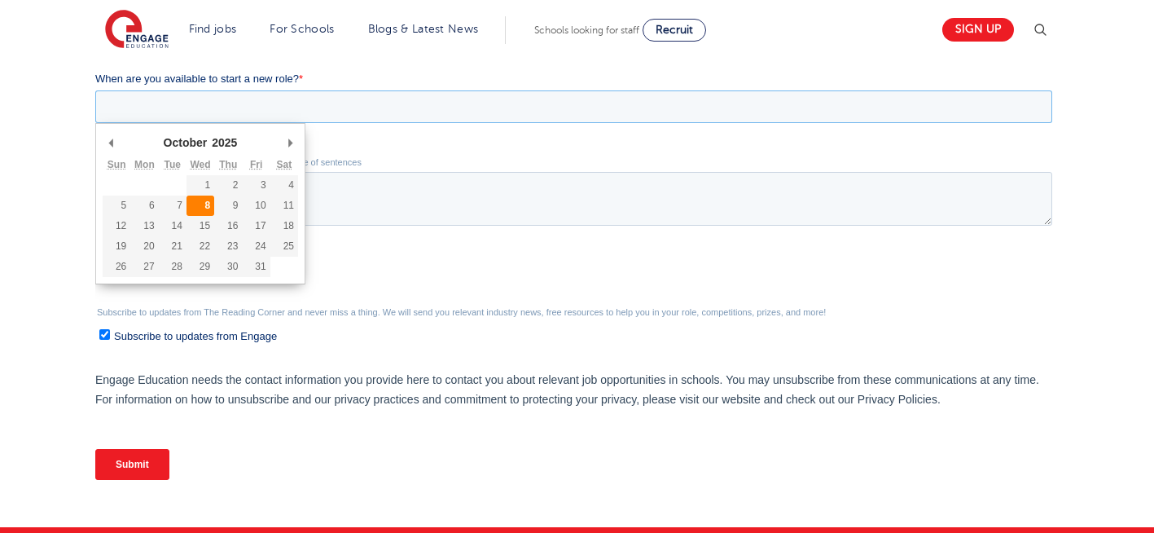
type div "2025-10-08"
type input "2025/10/08"
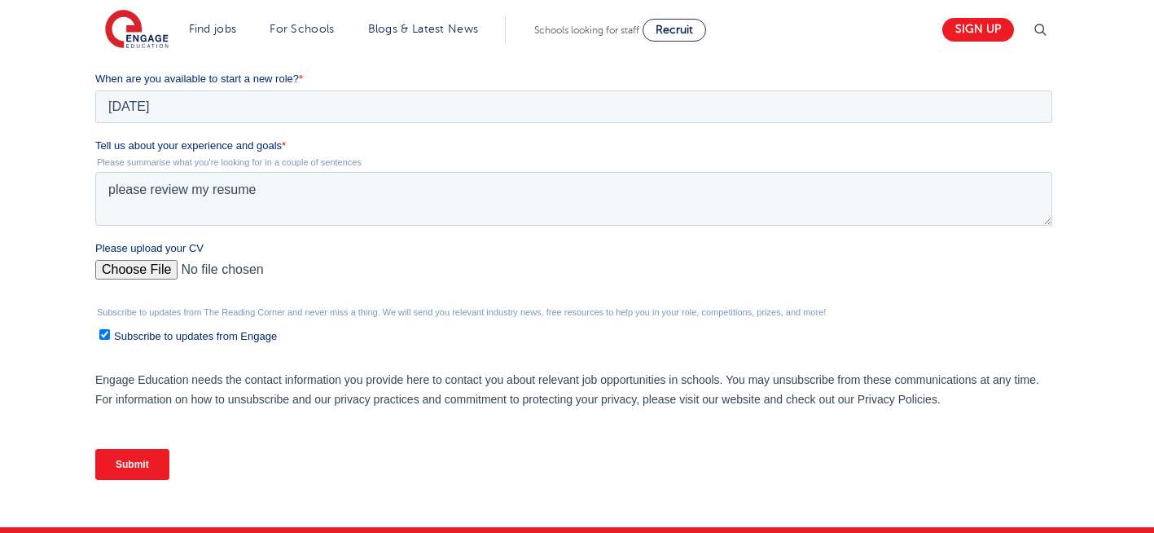
click at [127, 463] on input "Submit" at bounding box center [132, 464] width 74 height 31
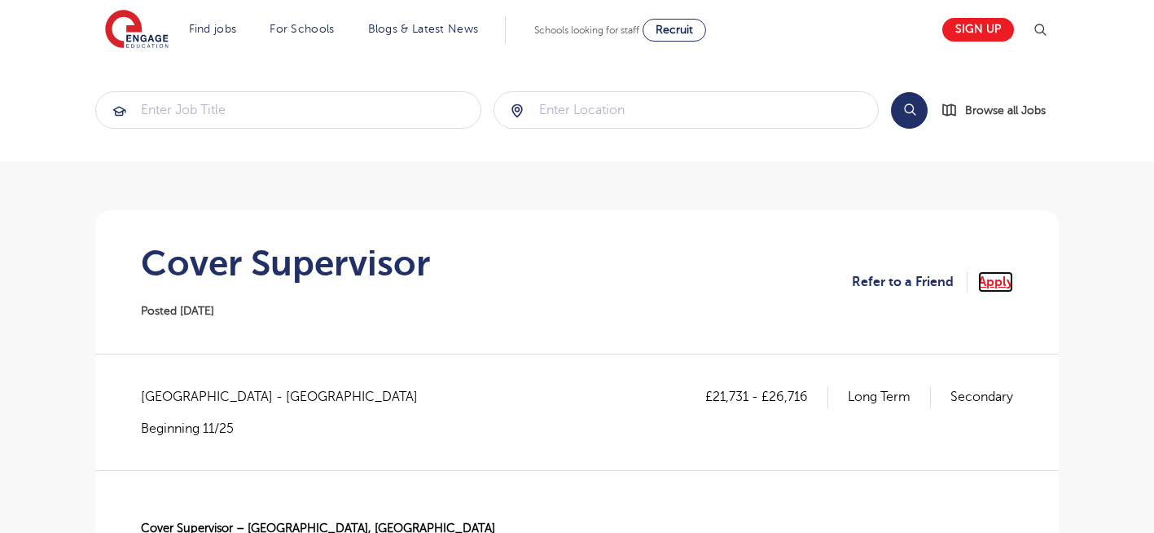
click at [996, 279] on link "Apply" at bounding box center [996, 281] width 35 height 21
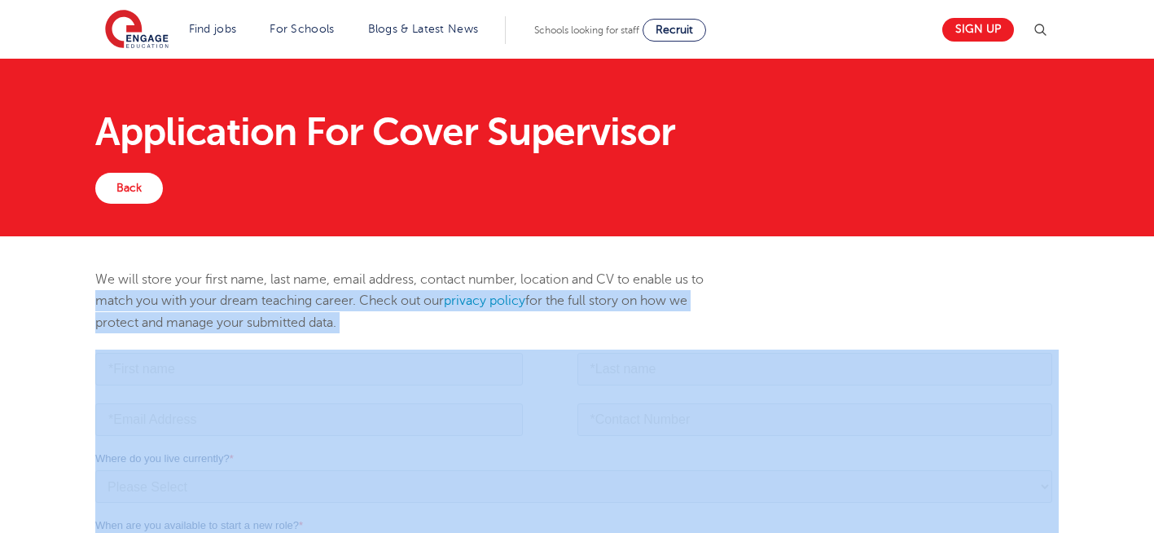
drag, startPoint x: 95, startPoint y: 349, endPoint x: 583, endPoint y: 363, distance: 487.4
click at [776, 323] on div "We will store your first name, last name, email address, contact number, locati…" at bounding box center [577, 309] width 988 height 81
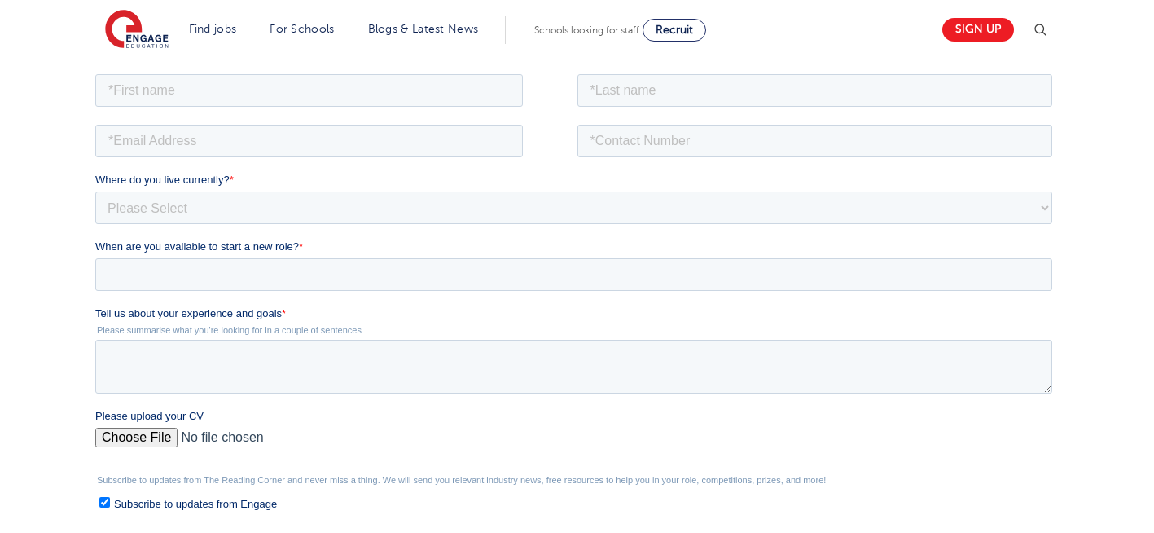
scroll to position [293, 0]
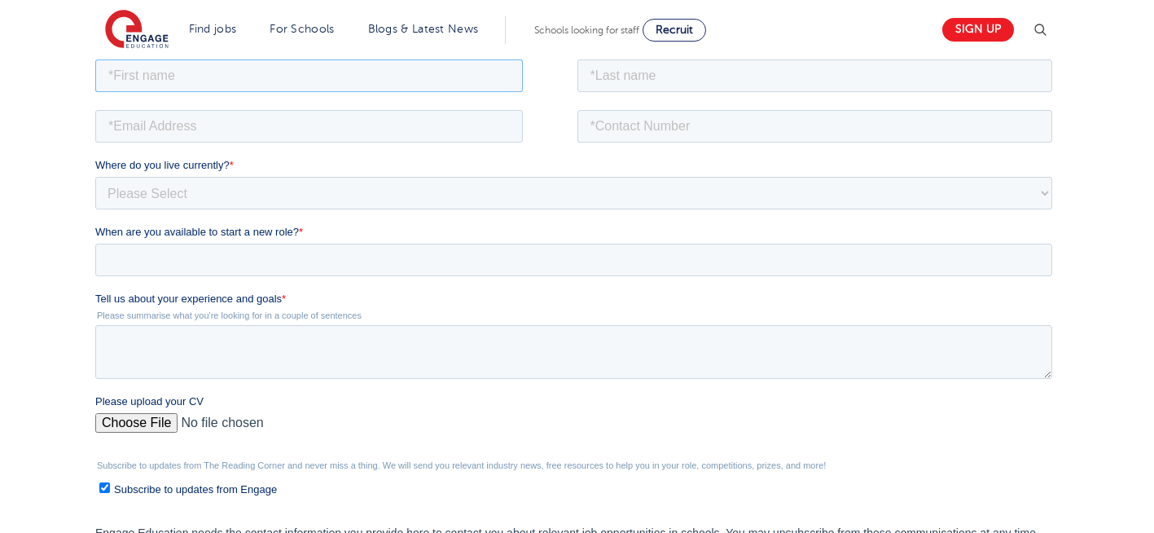
click at [237, 73] on input "text" at bounding box center [309, 75] width 428 height 33
type input "Negin"
click at [726, 72] on input "text" at bounding box center [816, 75] width 476 height 33
type input "Rajool Dezfooli"
click at [307, 133] on input "email" at bounding box center [309, 125] width 428 height 33
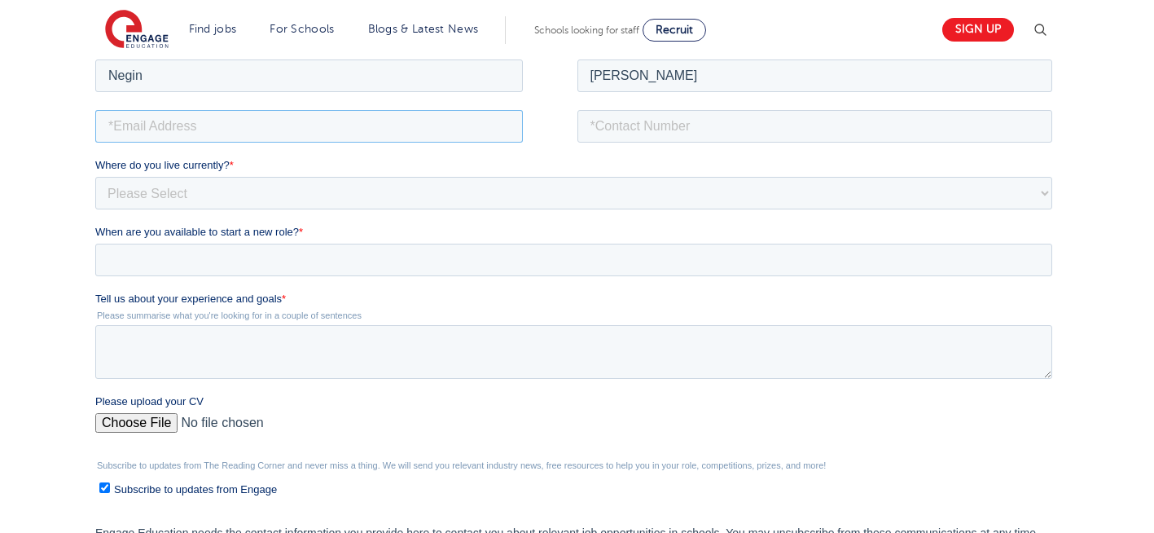
type input "n56375283@gmail.com"
click at [697, 128] on input "tel" at bounding box center [816, 125] width 476 height 33
type input "+447930935556"
click at [138, 419] on input "Please upload your CV" at bounding box center [573, 428] width 957 height 33
type input "C:\fakepath\Negin-s-CV-3 (3) 1 (1) 1 1.docx"
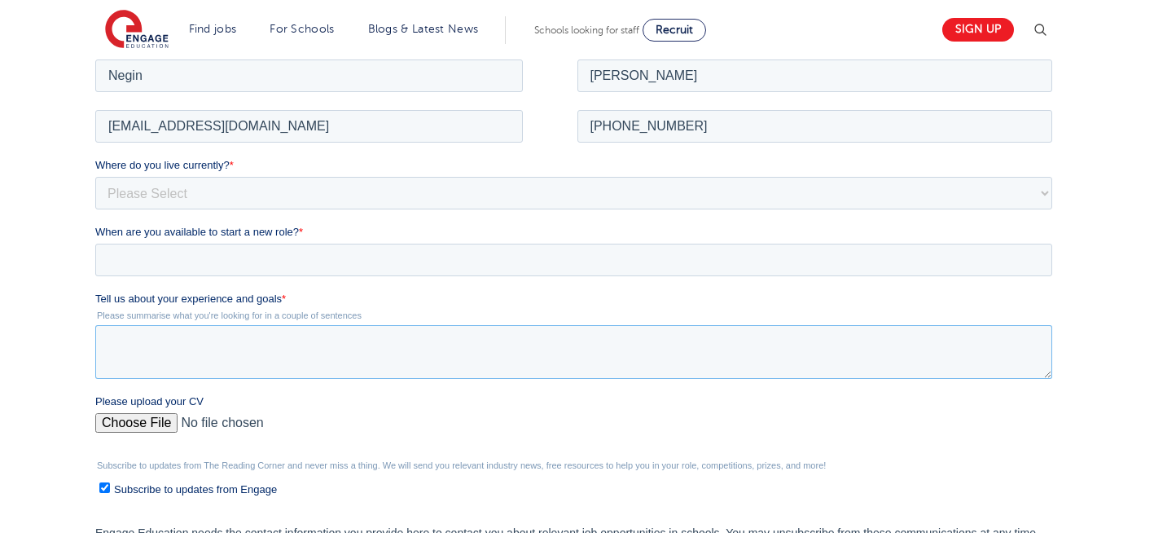
click at [222, 348] on textarea "Tell us about your experience and goals *" at bounding box center [573, 351] width 957 height 54
type textarea "please review my resume"
click at [149, 420] on input "Please upload your CV" at bounding box center [573, 428] width 957 height 33
click at [197, 253] on input "When are you available to start a new role? *" at bounding box center [573, 259] width 957 height 33
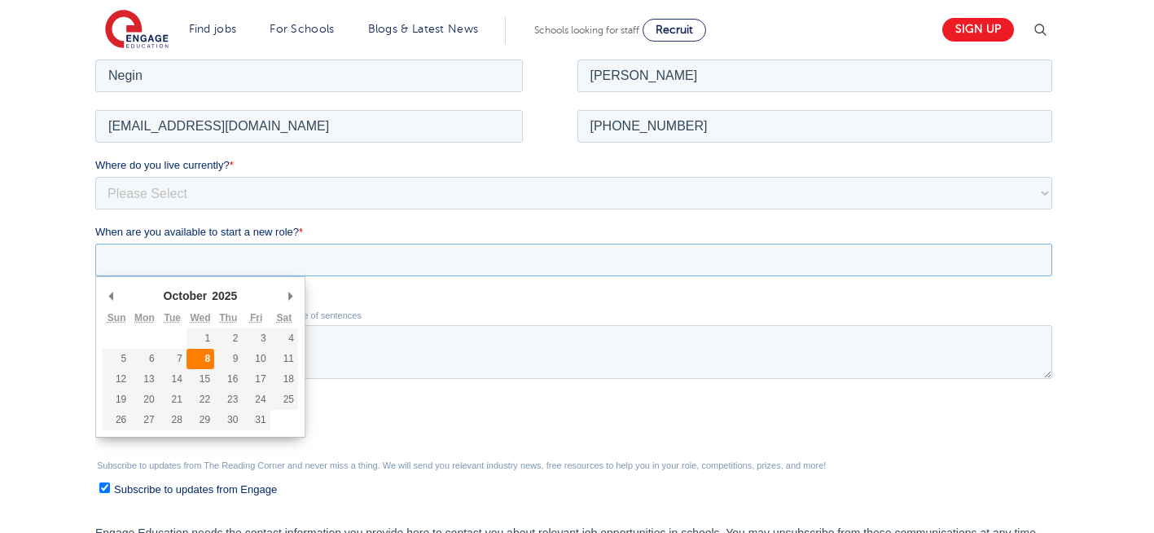
type div "2025-10-08"
type input "2025/10/08"
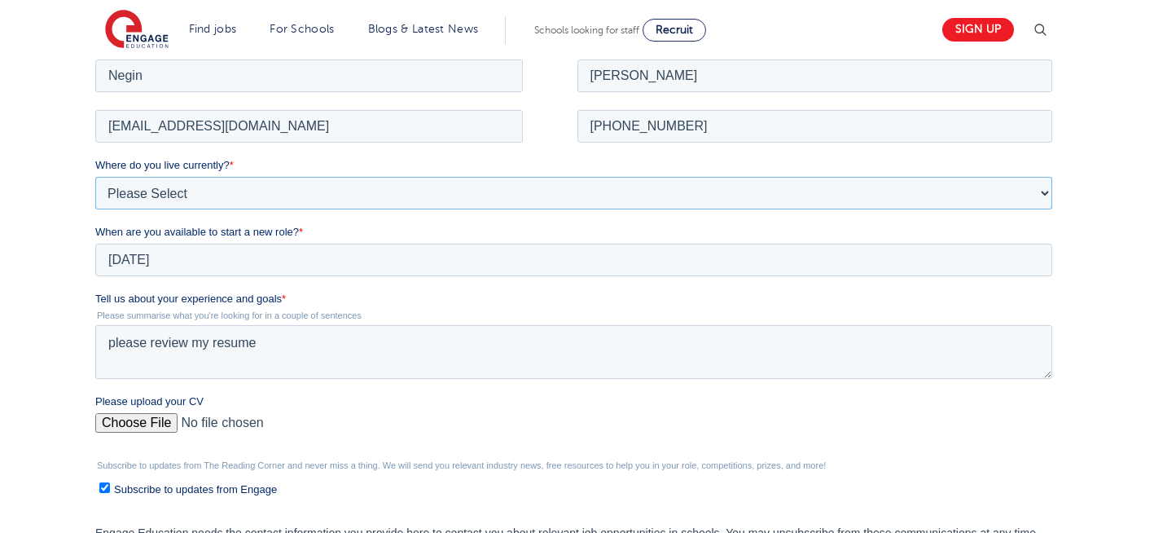
click at [216, 191] on select "Please Select UK Canada Ireland Australia New Zealand Europe USA South Africa J…" at bounding box center [573, 192] width 957 height 33
select select "UK"
click at [95, 176] on select "Please Select UK Canada Ireland Australia New Zealand Europe USA South Africa J…" at bounding box center [573, 192] width 957 height 33
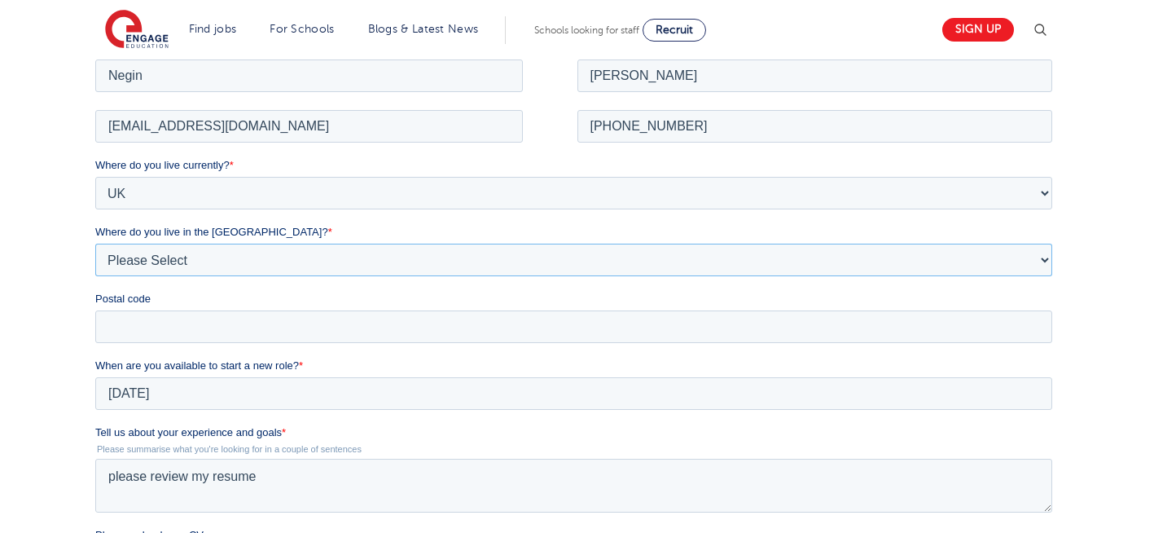
click at [200, 261] on select "Please Select Overseas Barnsley Bedfordshire Berkshire Bournemouth Bracknell Fo…" at bounding box center [573, 259] width 957 height 33
select select "London"
click at [95, 243] on select "Please Select Overseas Barnsley Bedfordshire Berkshire Bournemouth Bracknell Fo…" at bounding box center [573, 259] width 957 height 33
click at [184, 330] on input "Postal code" at bounding box center [573, 326] width 957 height 33
type input "N22 7RS"
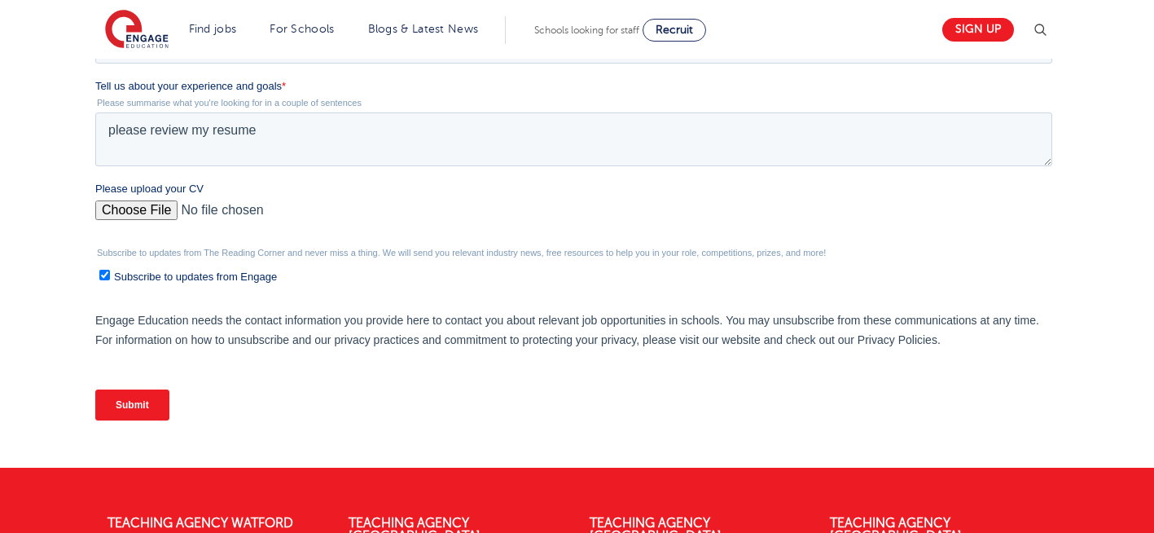
scroll to position [658, 0]
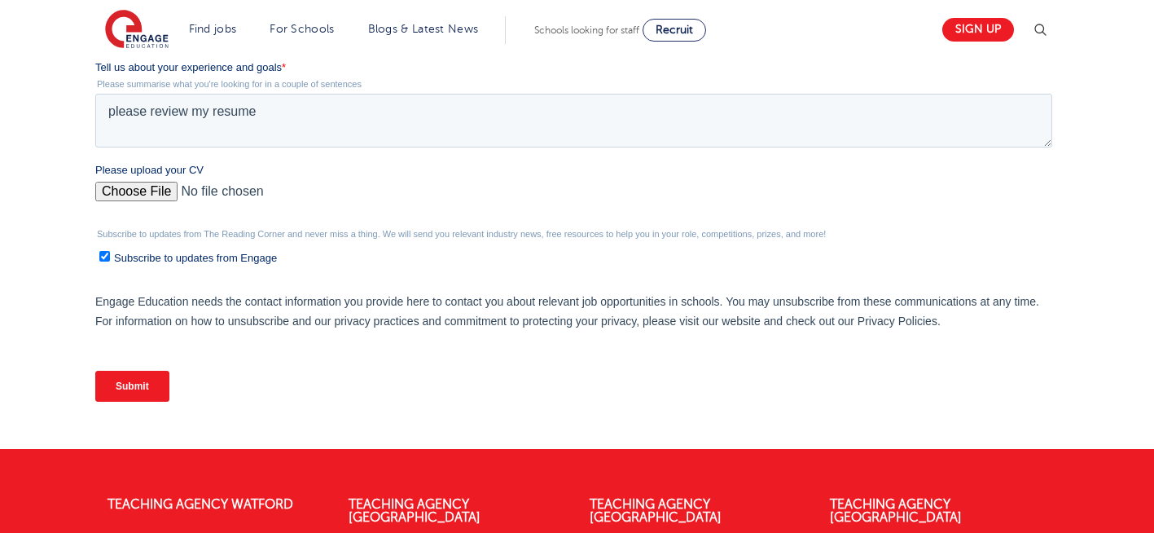
click at [134, 188] on input "Please upload your CV" at bounding box center [573, 198] width 957 height 33
type input "C:\fakepath\Negin-s-CV-3 (3) 1 (1) 1 1.docx"
click at [130, 389] on input "Submit" at bounding box center [132, 386] width 74 height 31
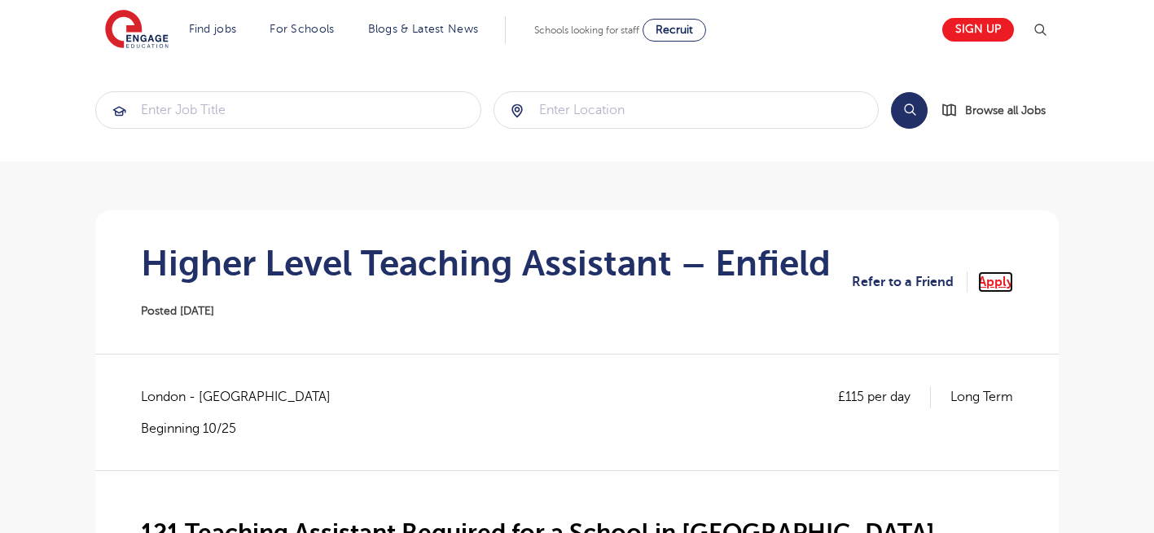
click at [1001, 284] on link "Apply" at bounding box center [996, 281] width 35 height 21
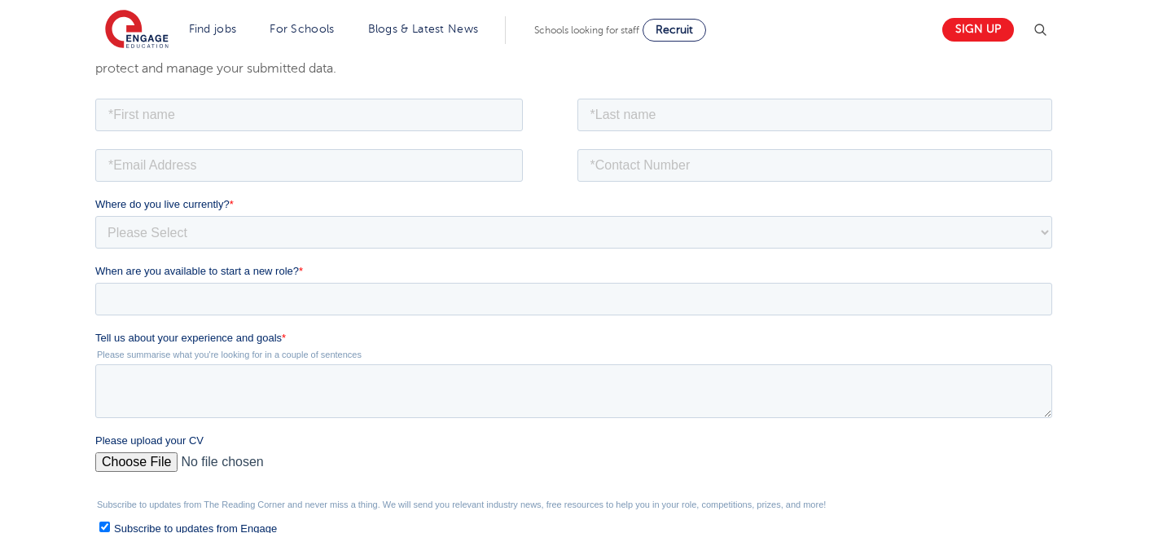
scroll to position [326, 0]
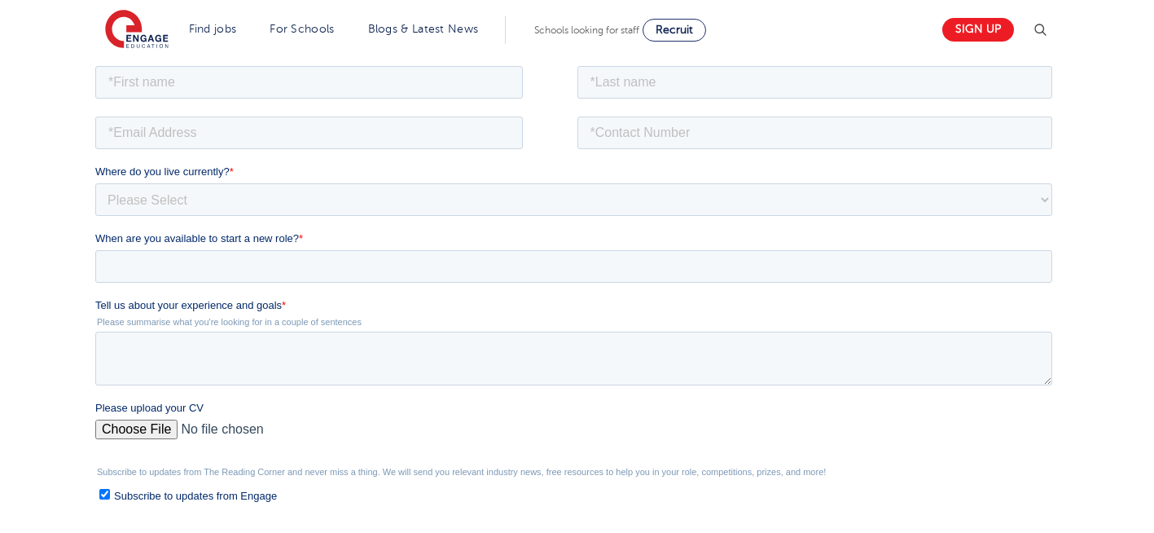
click at [121, 434] on input "Please upload your CV" at bounding box center [573, 435] width 957 height 33
type input "C:\fakepath\Negin-s-CV-3 (3) 1 (1) 1 1.docx"
click at [221, 365] on textarea "Tell us about your experience and goals *" at bounding box center [573, 358] width 957 height 54
type textarea "please review my resume"
click at [224, 81] on input "text" at bounding box center [309, 81] width 428 height 33
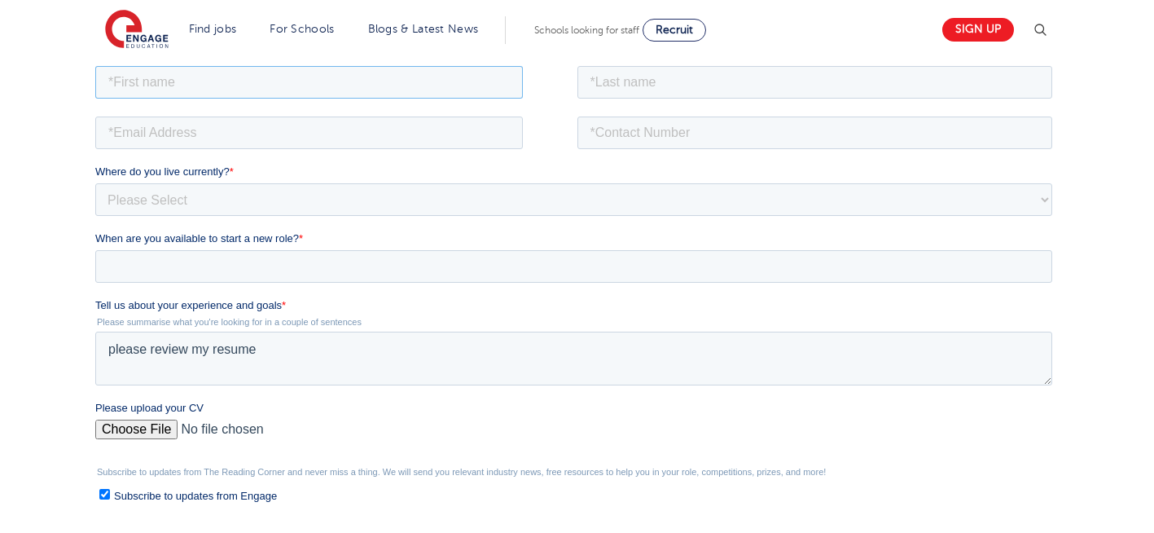
type input "Negin"
click at [644, 75] on input "text" at bounding box center [816, 81] width 476 height 33
type input "Rajool Dezfooli"
click at [301, 131] on input "email" at bounding box center [309, 132] width 428 height 33
type input "n56375283@gmail.com"
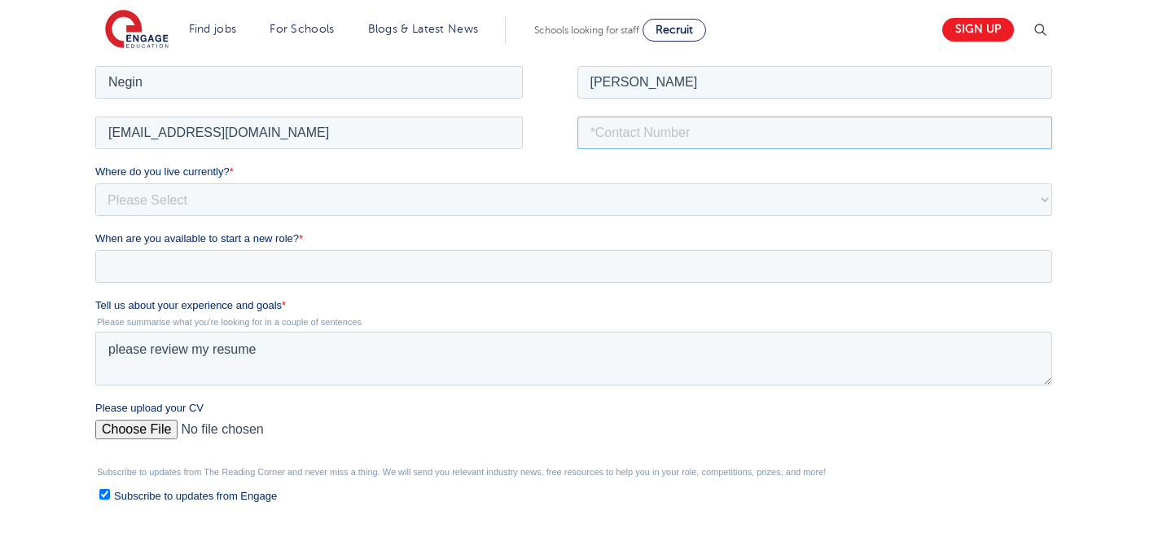
drag, startPoint x: 668, startPoint y: 130, endPoint x: 659, endPoint y: 196, distance: 65.8
click at [659, 196] on form "Job Position Job Sector Job ID Job Number Job Owner Negin Rajool Dezfooli n5637…" at bounding box center [577, 357] width 964 height 591
type input "[PHONE_NUMBER]"
click at [273, 196] on select "Please Select [GEOGRAPHIC_DATA] [GEOGRAPHIC_DATA] [GEOGRAPHIC_DATA] [GEOGRAPHIC…" at bounding box center [573, 199] width 957 height 33
select select "UK"
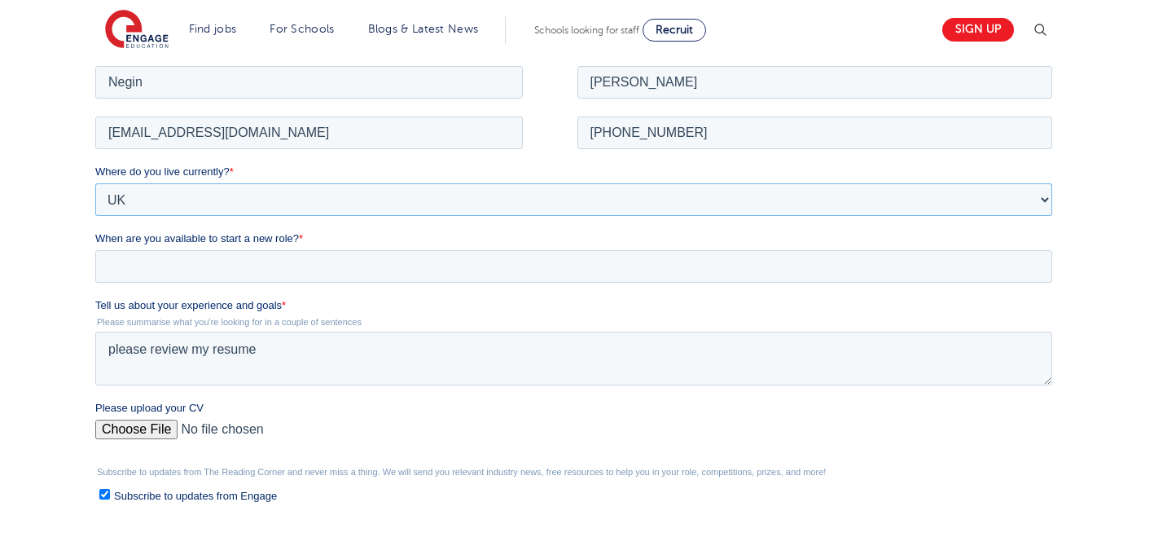
click at [95, 183] on select "Please Select [GEOGRAPHIC_DATA] [GEOGRAPHIC_DATA] [GEOGRAPHIC_DATA] [GEOGRAPHIC…" at bounding box center [573, 199] width 957 height 33
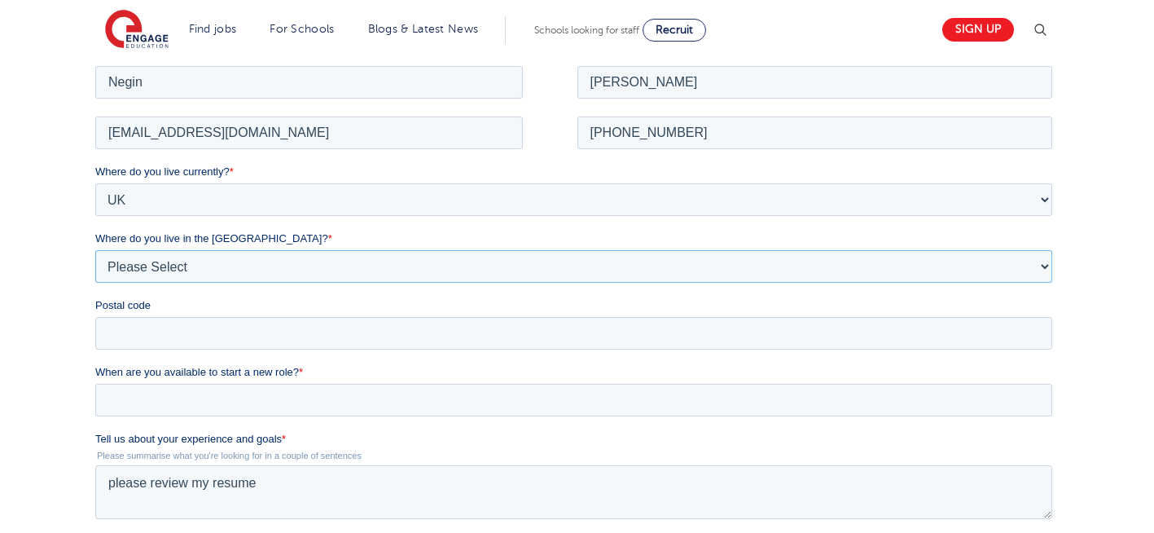
click at [212, 254] on select "Please Select Overseas [GEOGRAPHIC_DATA] [GEOGRAPHIC_DATA] [GEOGRAPHIC_DATA] [G…" at bounding box center [573, 265] width 957 height 33
select select "[GEOGRAPHIC_DATA]"
click at [95, 249] on select "Please Select Overseas [GEOGRAPHIC_DATA] [GEOGRAPHIC_DATA] [GEOGRAPHIC_DATA] [G…" at bounding box center [573, 265] width 957 height 33
click at [165, 334] on input "Postal code" at bounding box center [573, 332] width 957 height 33
type input "N22 7RS"
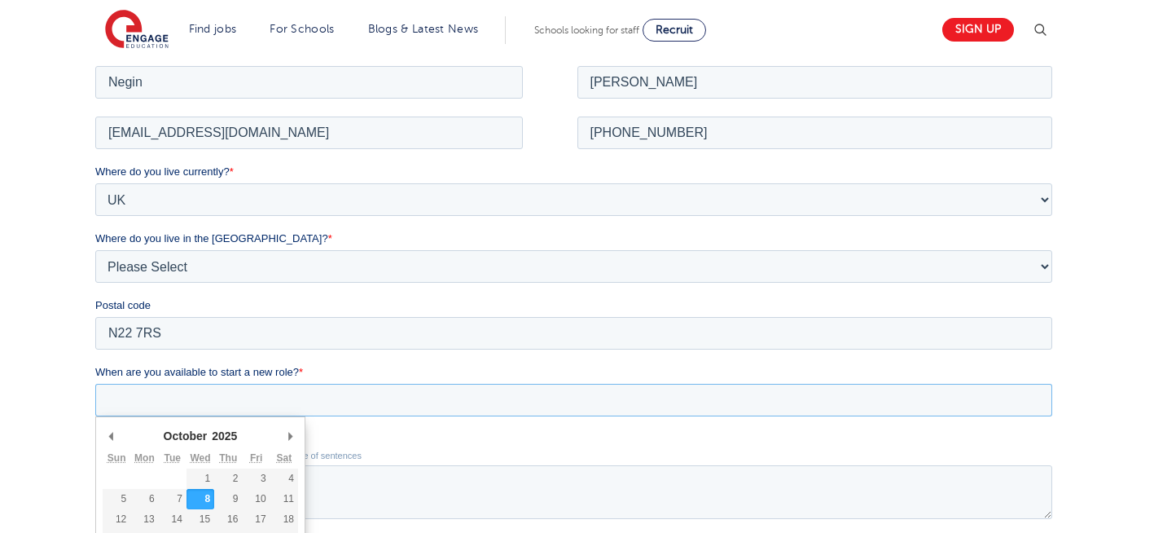
click at [185, 402] on input "When are you available to start a new role? *" at bounding box center [573, 399] width 957 height 33
type div "2025-10-08"
type input "2025/10/08"
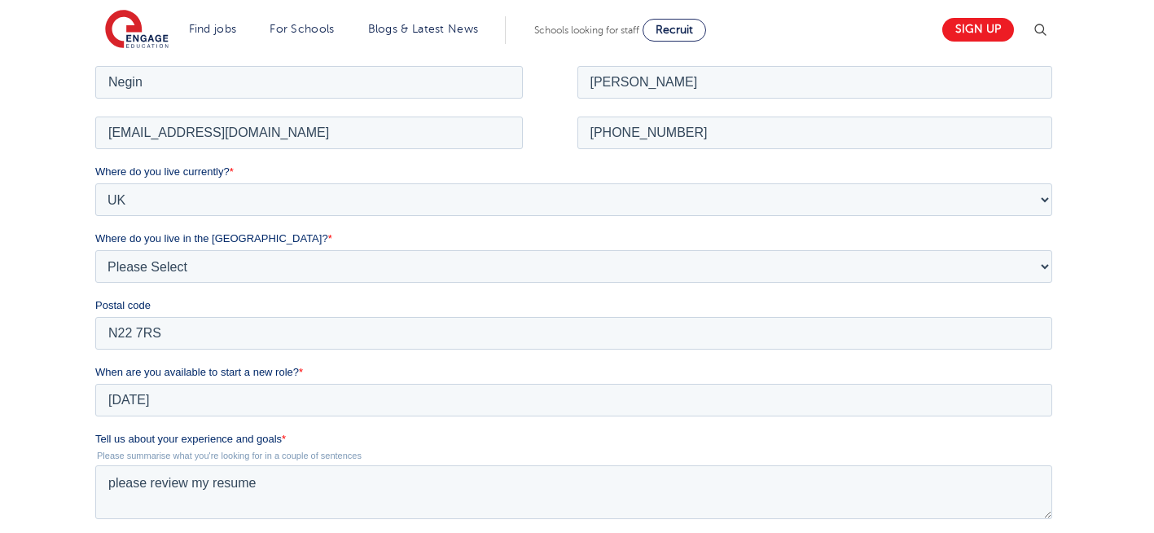
click at [42, 372] on div "We will store your first name, last name, email address, contact number, locati…" at bounding box center [577, 384] width 1154 height 871
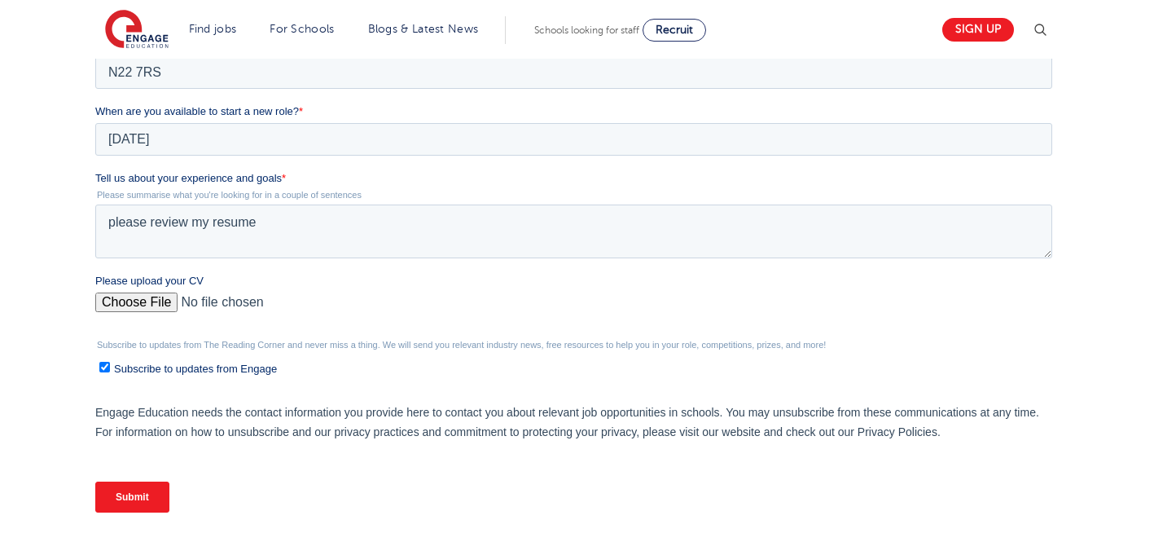
scroll to position [619, 0]
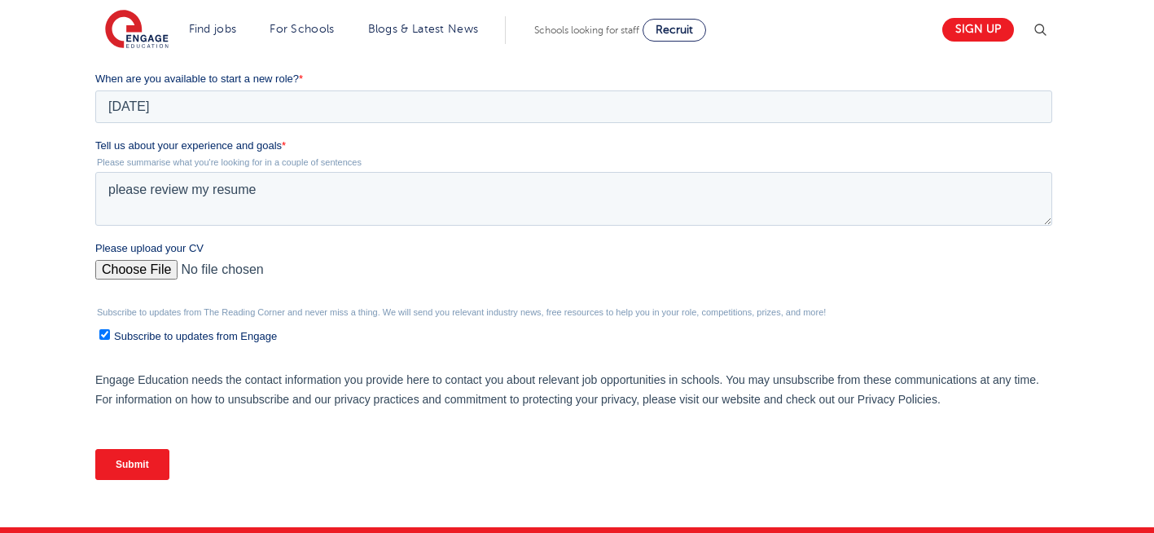
click at [127, 473] on input "Submit" at bounding box center [132, 464] width 74 height 31
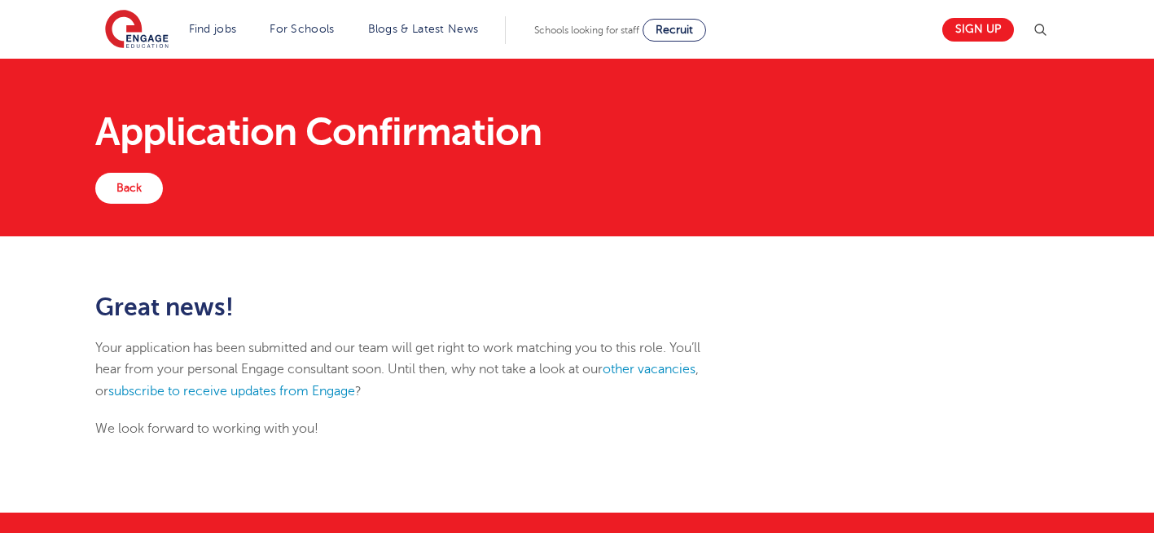
click at [119, 464] on div "Great news! Your application has been submitted and our team will get right to …" at bounding box center [577, 374] width 1154 height 276
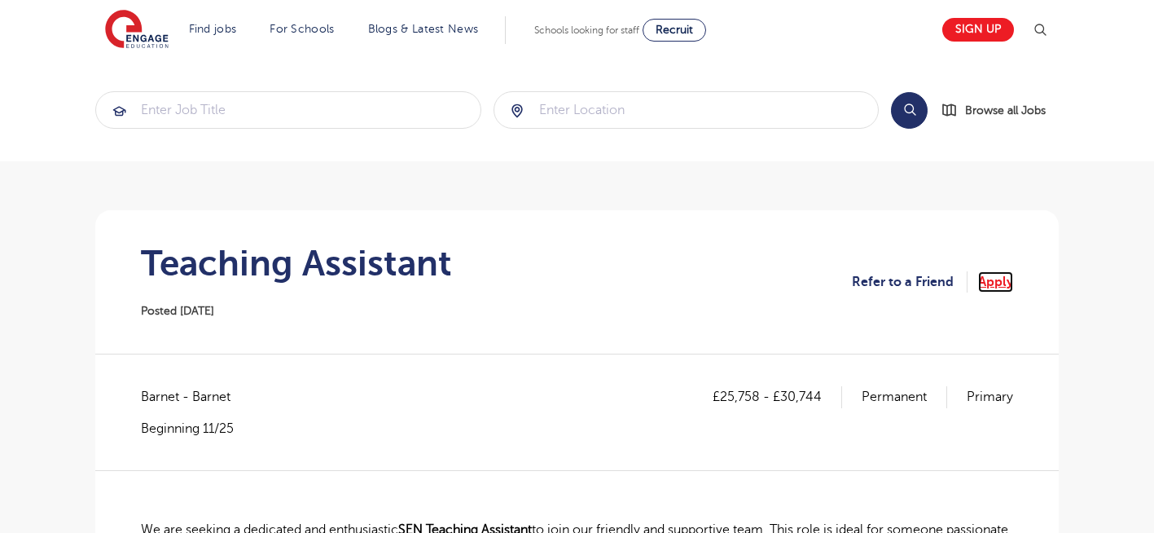
click at [994, 280] on link "Apply" at bounding box center [996, 281] width 35 height 21
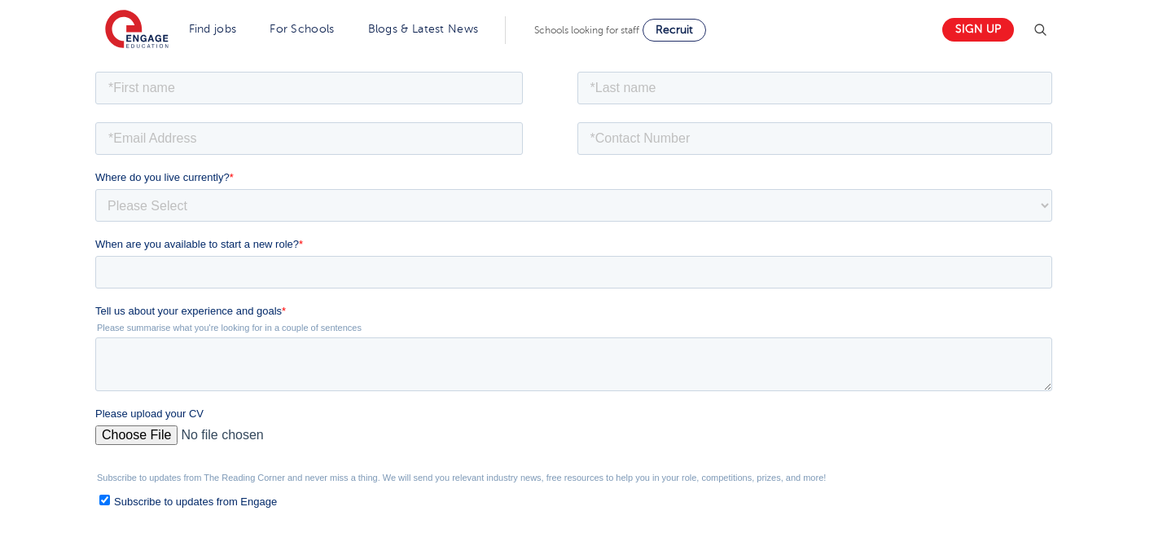
scroll to position [293, 0]
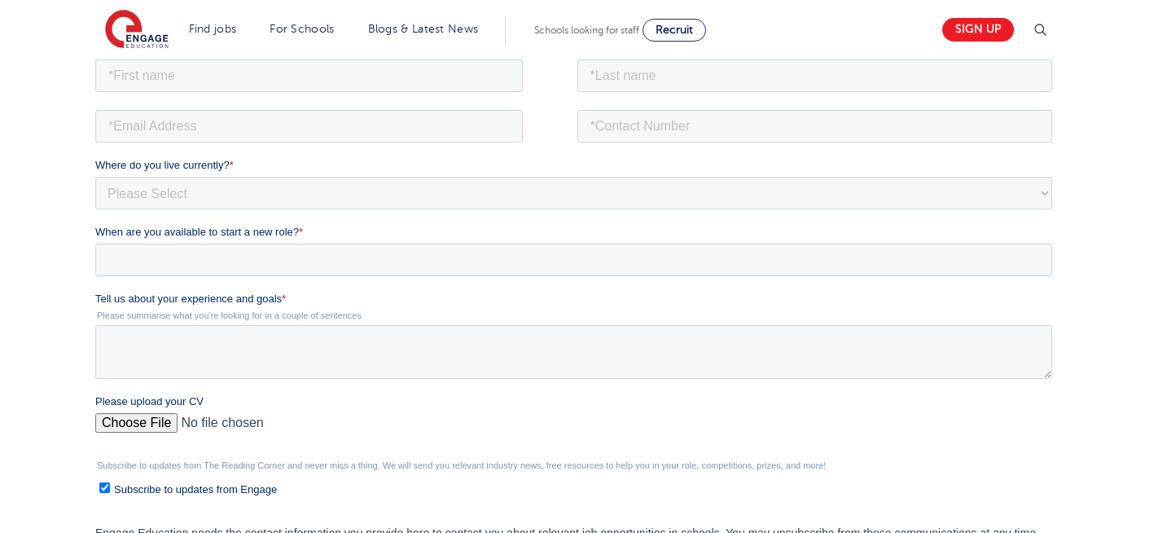
click at [124, 421] on input "Please upload your CV" at bounding box center [573, 428] width 957 height 33
type input "C:\fakepath\Negin-s-CV-3 (3) 1 (1) 1 1.docx"
click at [266, 364] on textarea "Tell us about your experience and goals *" at bounding box center [573, 351] width 957 height 54
type textarea "please review my resume"
click at [270, 74] on input "text" at bounding box center [309, 75] width 428 height 33
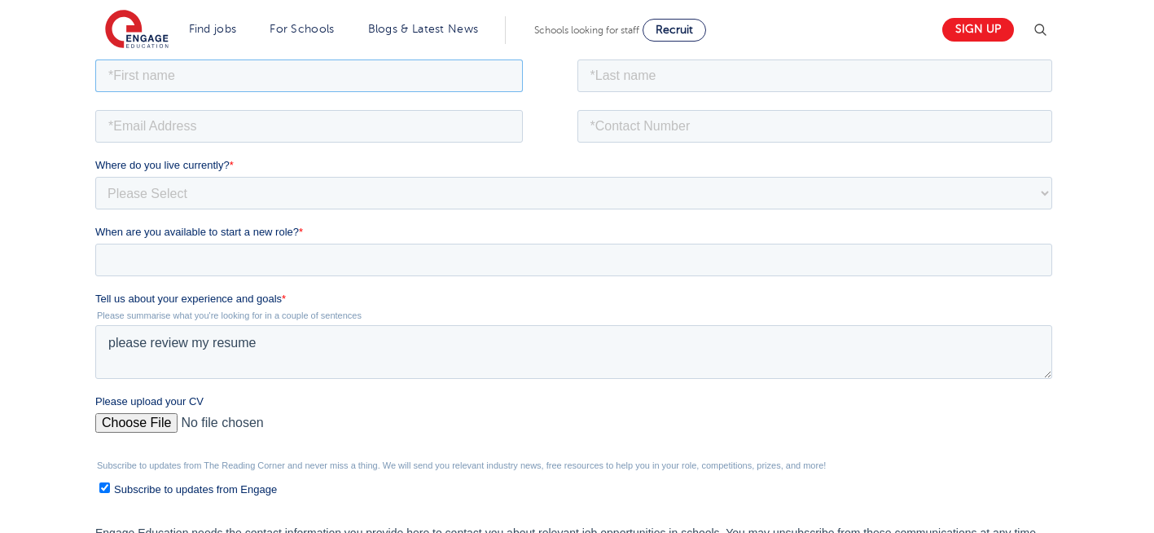
type input "Negin"
click at [655, 77] on input "text" at bounding box center [816, 75] width 476 height 33
type input "Rajool Dezfooli"
click at [314, 125] on input "email" at bounding box center [309, 125] width 428 height 33
type input "n56375283@gmail.com"
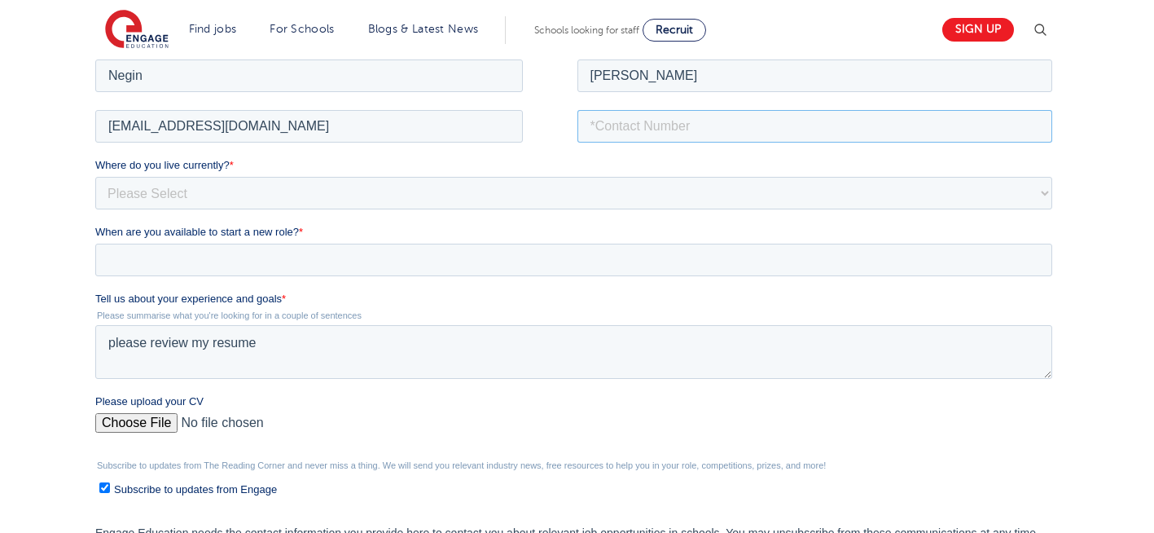
click at [633, 127] on input "tel" at bounding box center [816, 125] width 476 height 33
type input "+447930935556"
click at [235, 196] on select "Please Select UK Canada Ireland Australia New Zealand Europe USA South Africa J…" at bounding box center [573, 192] width 957 height 33
select select "UK"
click at [95, 176] on select "Please Select UK Canada Ireland Australia New Zealand Europe USA South Africa J…" at bounding box center [573, 192] width 957 height 33
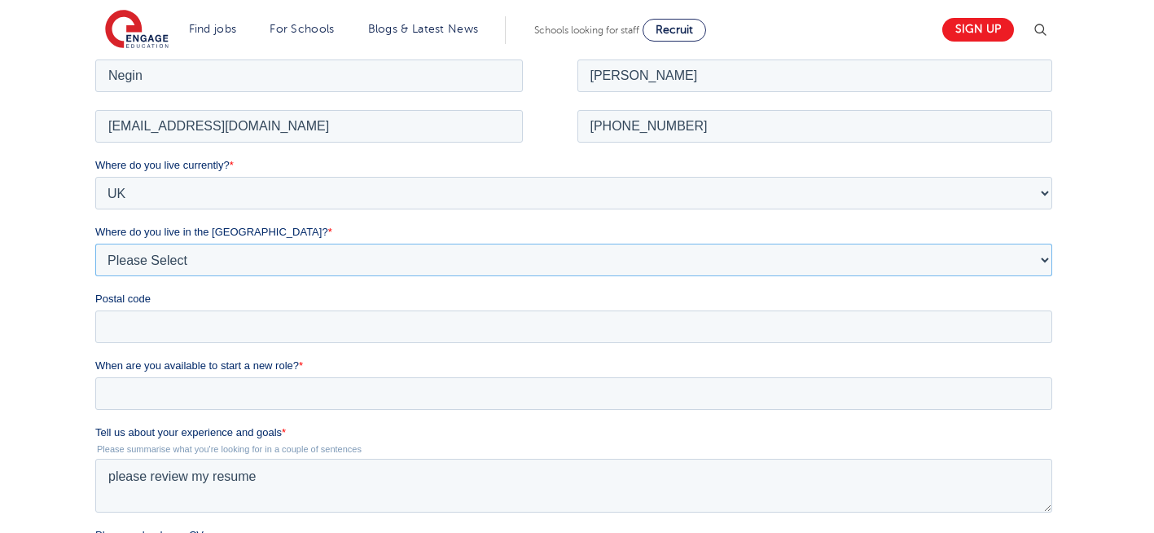
click at [183, 259] on select "Please Select Overseas Barnsley Bedfordshire Berkshire Bournemouth Bracknell Fo…" at bounding box center [573, 259] width 957 height 33
select select "London"
click at [95, 243] on select "Please Select Overseas Barnsley Bedfordshire Berkshire Bournemouth Bracknell Fo…" at bounding box center [573, 259] width 957 height 33
click at [143, 323] on input "Postal code" at bounding box center [573, 326] width 957 height 33
type input "N22 7RS"
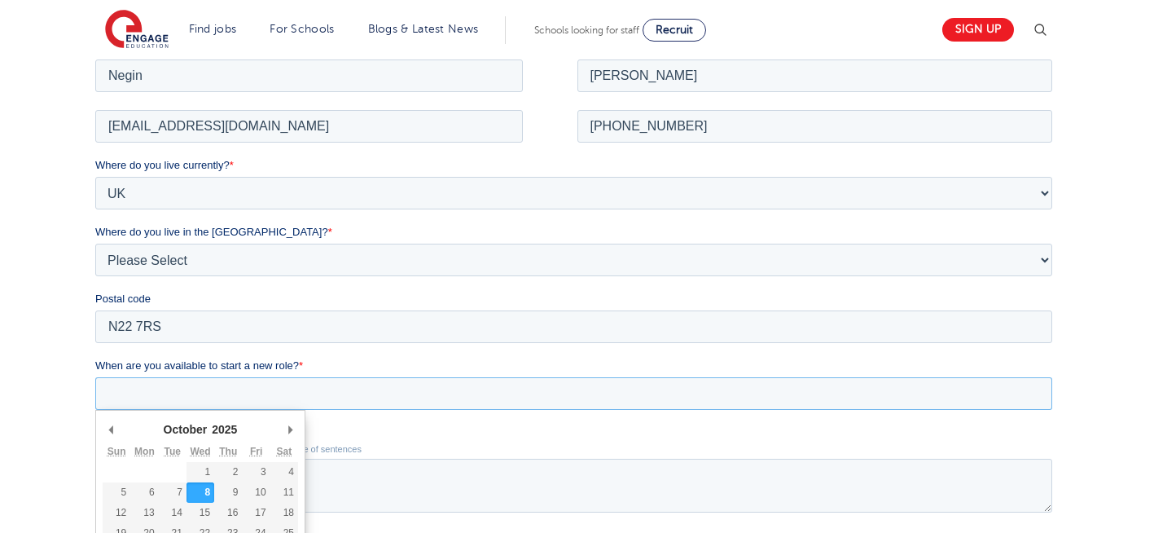
click at [161, 389] on input "When are you available to start a new role? *" at bounding box center [573, 392] width 957 height 33
type div "2025-10-08"
type input "2025/10/08"
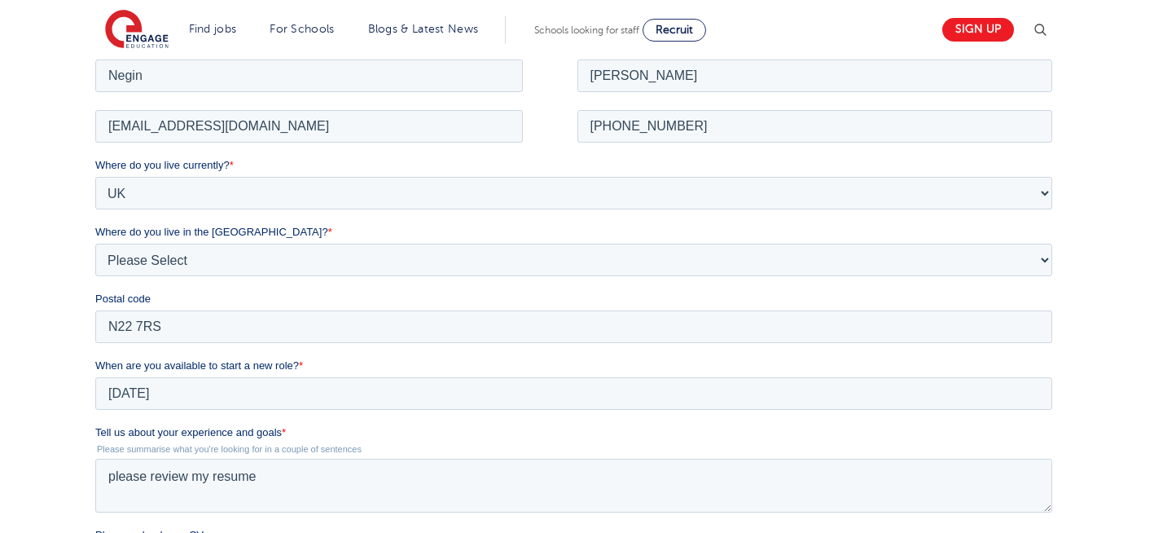
click at [12, 321] on div "We will store your first name, last name, email address, contact number, locati…" at bounding box center [577, 378] width 1154 height 871
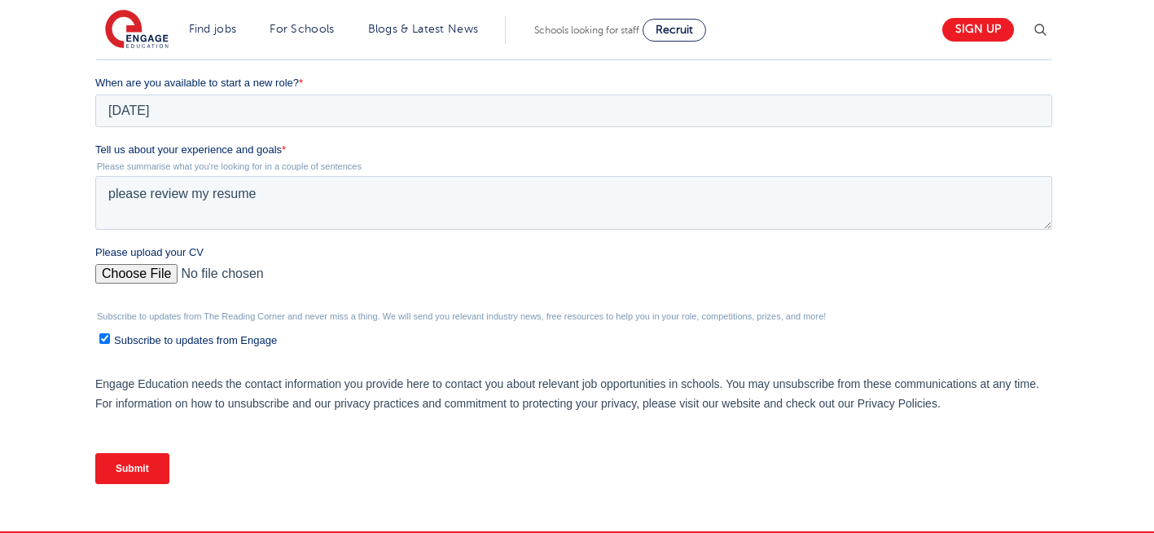
scroll to position [587, 0]
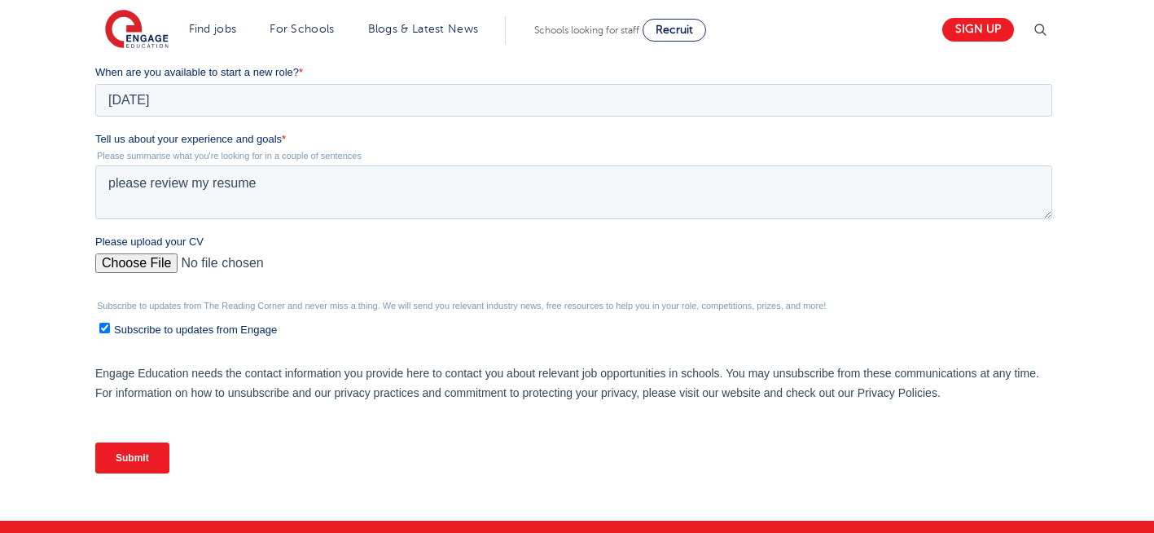
click at [119, 460] on input "Submit" at bounding box center [132, 457] width 74 height 31
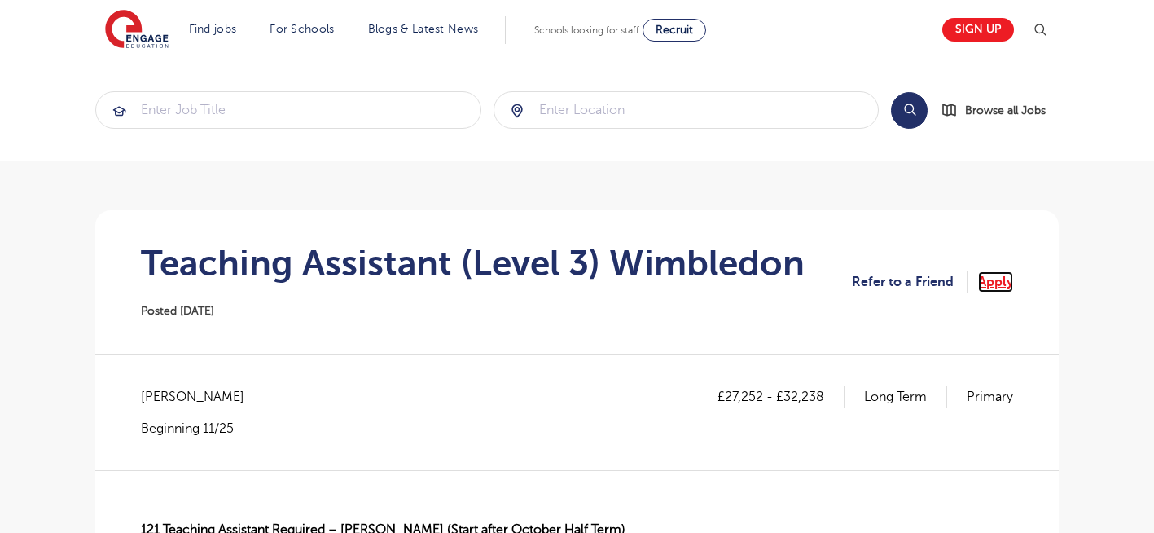
click at [997, 283] on link "Apply" at bounding box center [996, 281] width 35 height 21
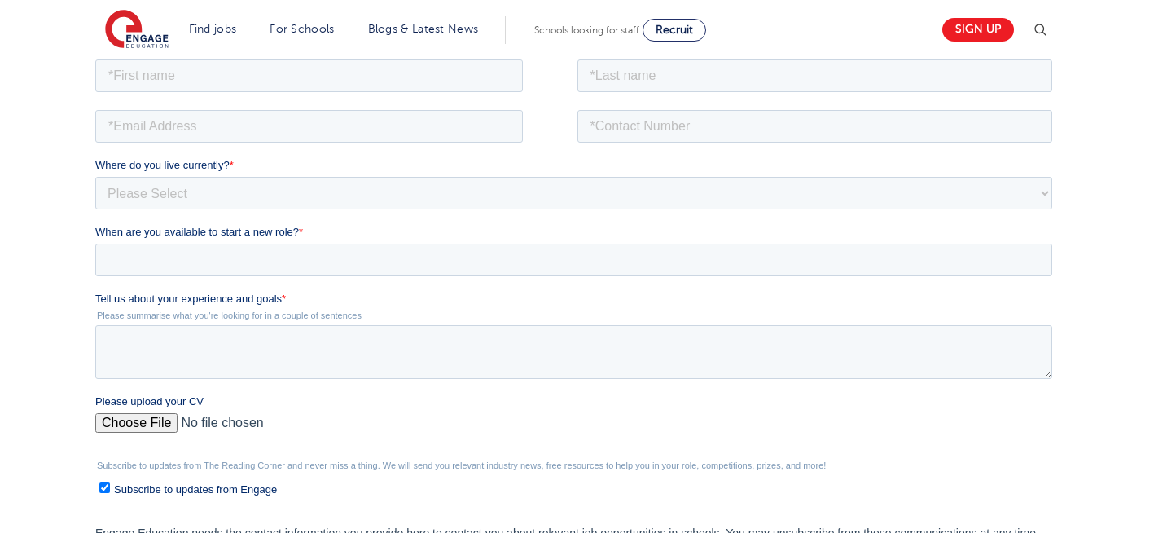
scroll to position [261, 0]
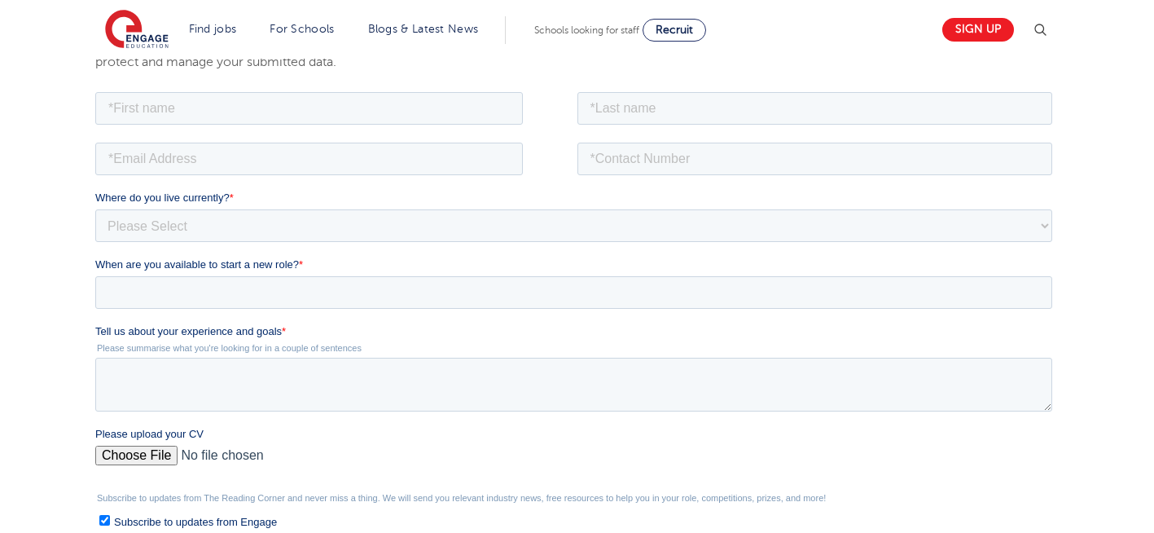
click at [134, 460] on input "Please upload your CV" at bounding box center [573, 461] width 957 height 33
type input "C:\fakepath\Negin-s-CV-3 (3) 1 (1) 1 1.docx"
click at [225, 394] on textarea "Tell us about your experience and goals *" at bounding box center [573, 384] width 957 height 54
type textarea "l"
type textarea "please review my resume"
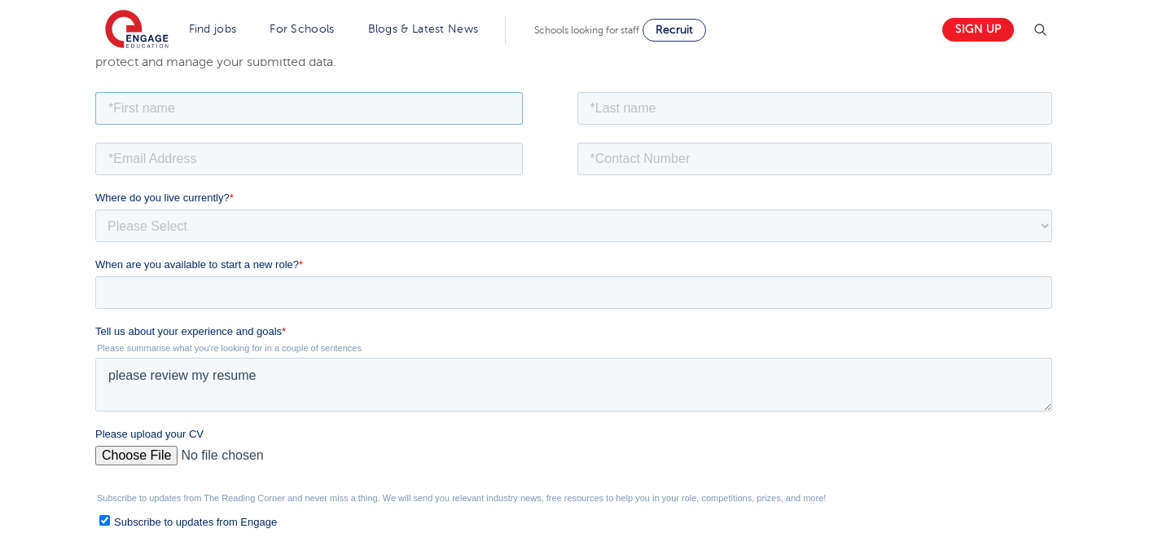
click at [263, 113] on input "text" at bounding box center [309, 107] width 428 height 33
type input "Negin"
drag, startPoint x: 648, startPoint y: 108, endPoint x: 652, endPoint y: 173, distance: 65.3
click at [652, 173] on form "Job Position Job Sector Job ID Job Number Job Owner Negin Where do you live cur…" at bounding box center [577, 383] width 964 height 591
type input "Rajool Dezfooli"
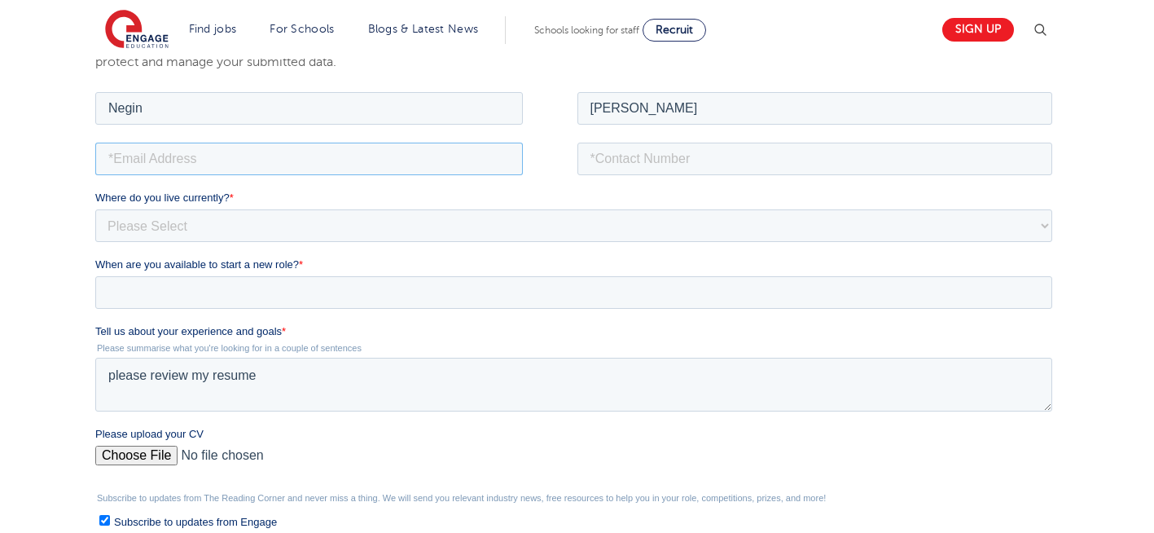
click at [292, 174] on input "email" at bounding box center [309, 158] width 428 height 33
type input "n56375283@gmail.com"
drag, startPoint x: 714, startPoint y: 159, endPoint x: 659, endPoint y: 222, distance: 83.2
click at [659, 222] on form "Job Position Job Sector Job ID Job Number Job Owner Negin Rajool Dezfooli n5637…" at bounding box center [577, 383] width 964 height 591
type input "+447930935556"
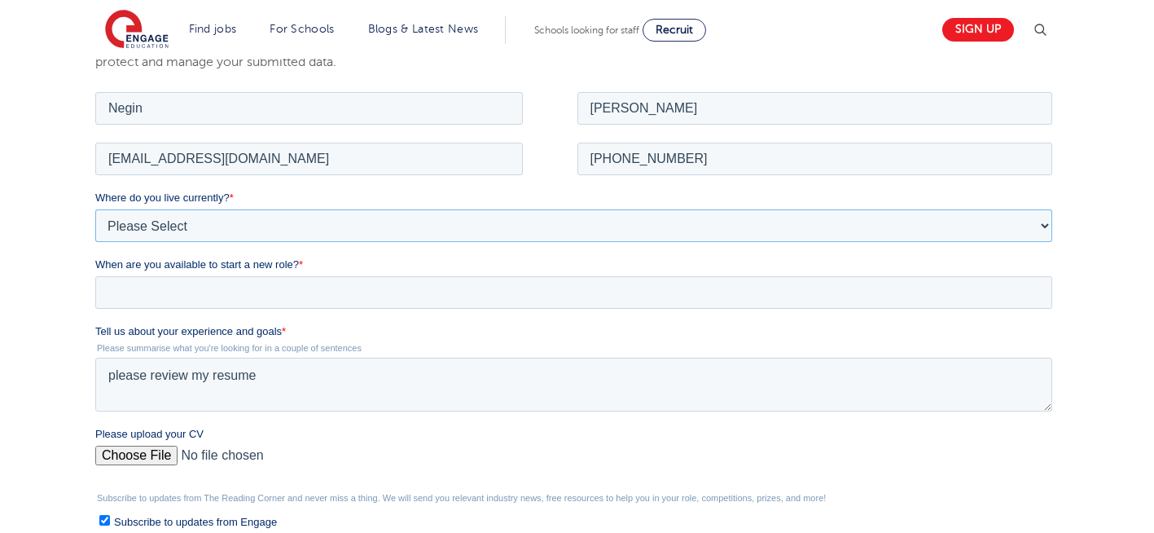
click at [281, 219] on select "Please Select UK Canada Ireland Australia New Zealand Europe USA South Africa J…" at bounding box center [573, 225] width 957 height 33
select select "UK"
click at [95, 209] on select "Please Select UK Canada Ireland Australia New Zealand Europe USA South Africa J…" at bounding box center [573, 225] width 957 height 33
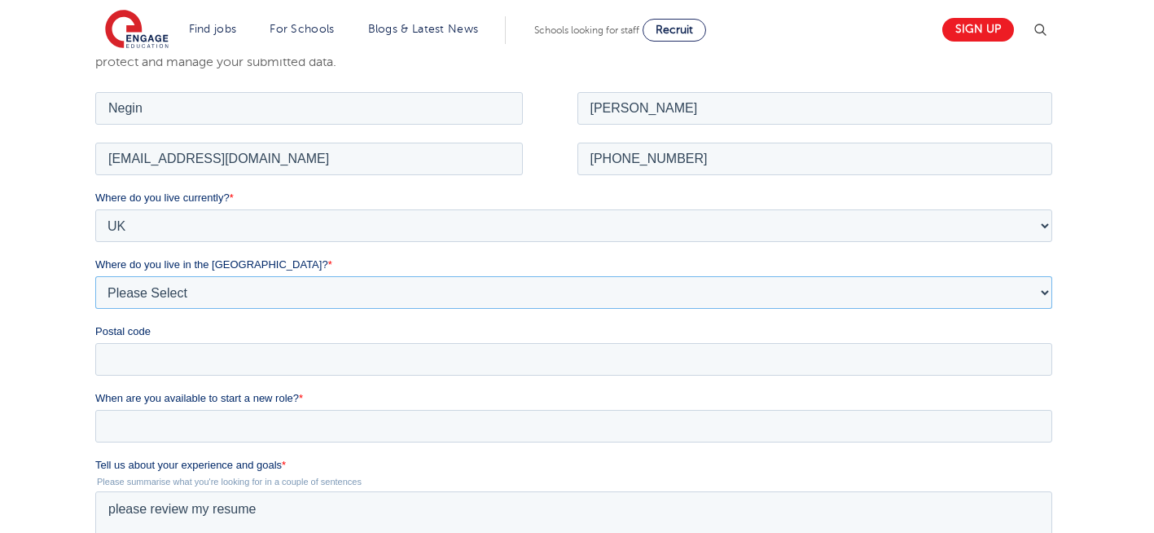
click at [194, 291] on select "Please Select Overseas Barnsley Bedfordshire Berkshire Bournemouth Bracknell Fo…" at bounding box center [573, 291] width 957 height 33
select select "London"
click at [95, 275] on select "Please Select Overseas Barnsley Bedfordshire Berkshire Bournemouth Bracknell Fo…" at bounding box center [573, 291] width 957 height 33
click at [133, 368] on input "Postal code" at bounding box center [573, 358] width 957 height 33
type input "N22 7RS"
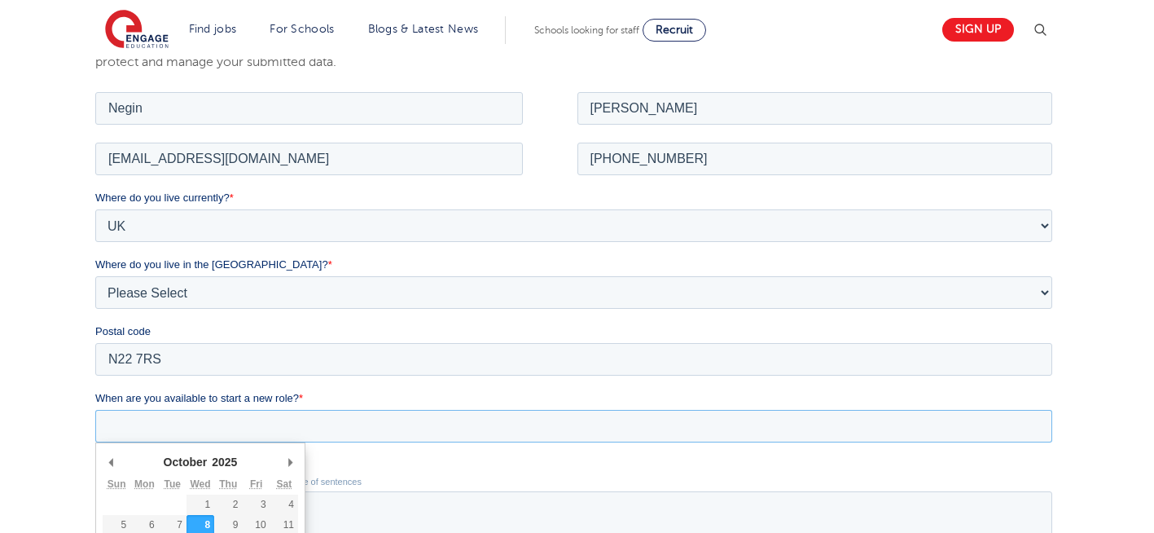
click at [170, 429] on input "When are you available to start a new role? *" at bounding box center [573, 425] width 957 height 33
type div "2025-10-08"
type input "2025/10/08"
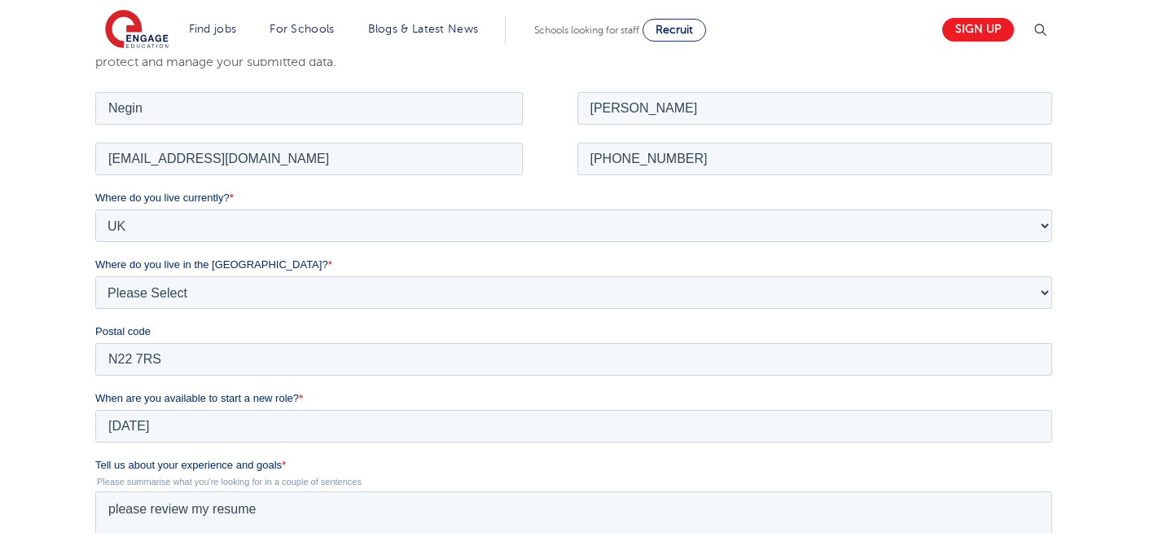
click at [53, 374] on div "We will store your first name, last name, email address, contact number, locati…" at bounding box center [577, 411] width 1154 height 871
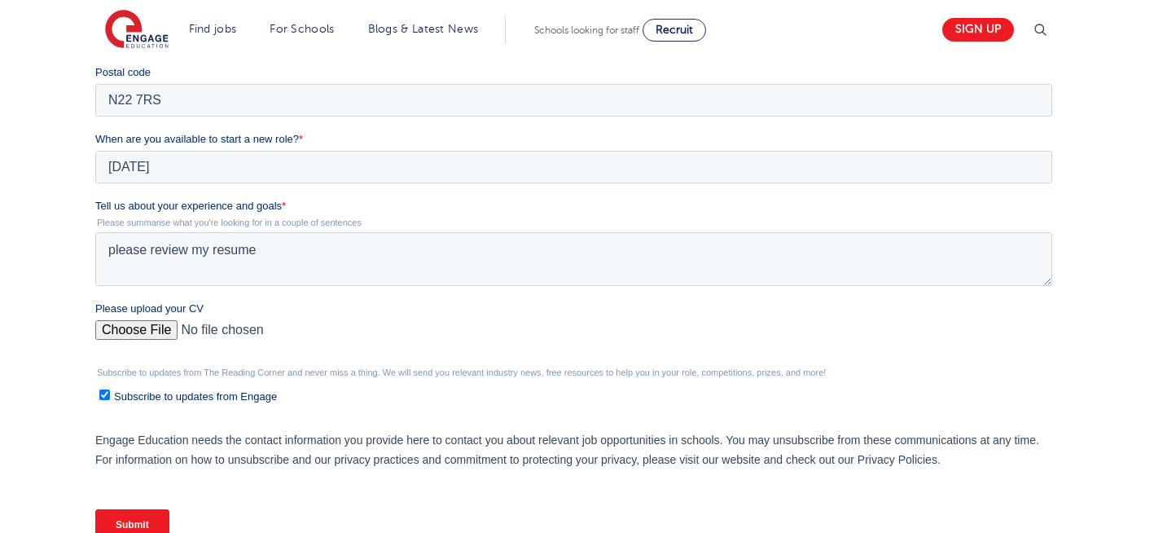
scroll to position [521, 0]
click at [141, 528] on input "Submit" at bounding box center [132, 523] width 74 height 31
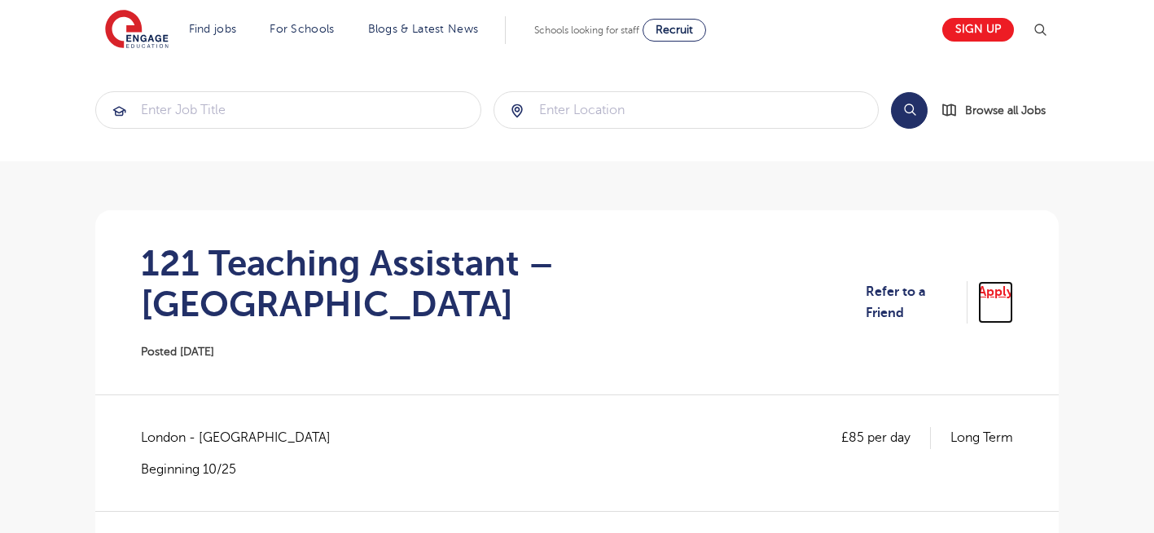
click at [1003, 281] on link "Apply" at bounding box center [996, 302] width 35 height 43
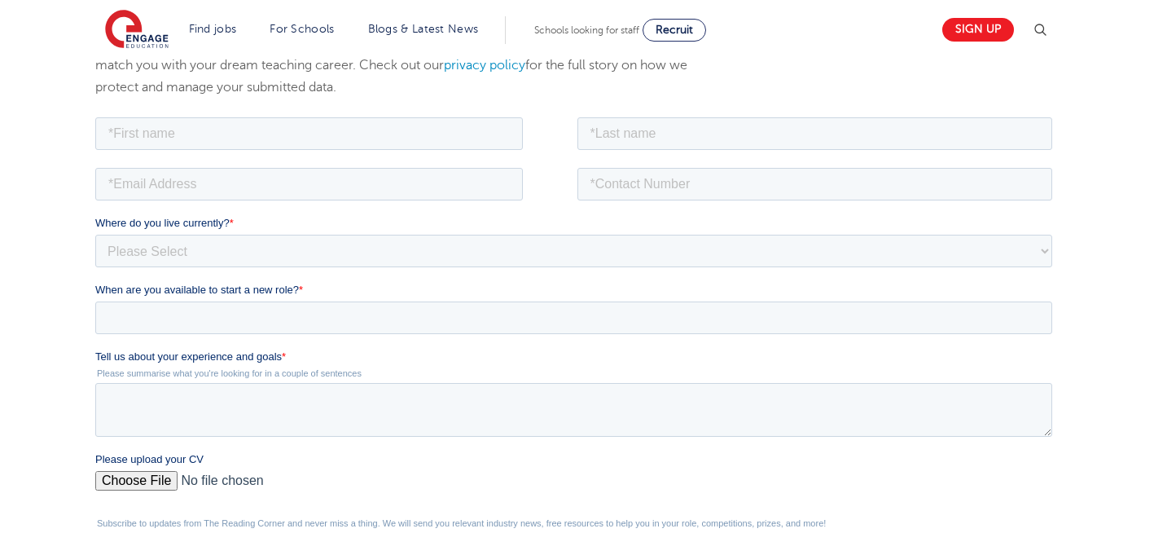
scroll to position [293, 0]
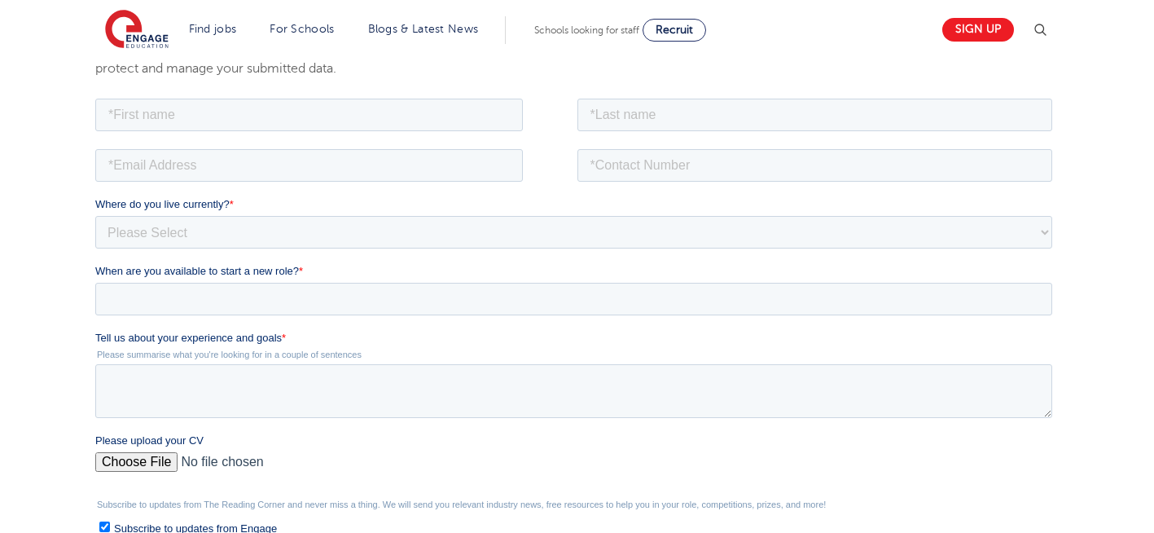
click at [145, 464] on input "Please upload your CV" at bounding box center [573, 467] width 957 height 33
type input "C:\fakepath\Negin-s-CV-3 (3) 1 (1) 1 1.docx"
click at [238, 385] on textarea "Tell us about your experience and goals *" at bounding box center [573, 390] width 957 height 54
type textarea "please review my resume"
click at [282, 117] on input "text" at bounding box center [309, 114] width 428 height 33
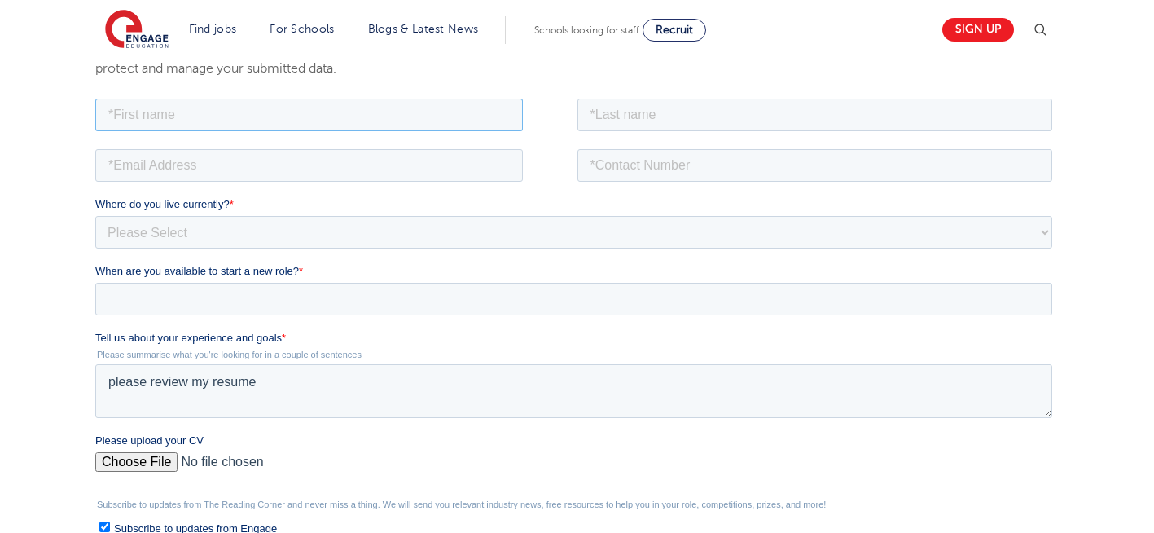
type input "Negin"
click at [673, 114] on input "text" at bounding box center [816, 114] width 476 height 33
type input "Rajool Dezfooli"
click at [380, 148] on input "email" at bounding box center [309, 164] width 428 height 33
type input "n56375283@gmail.com"
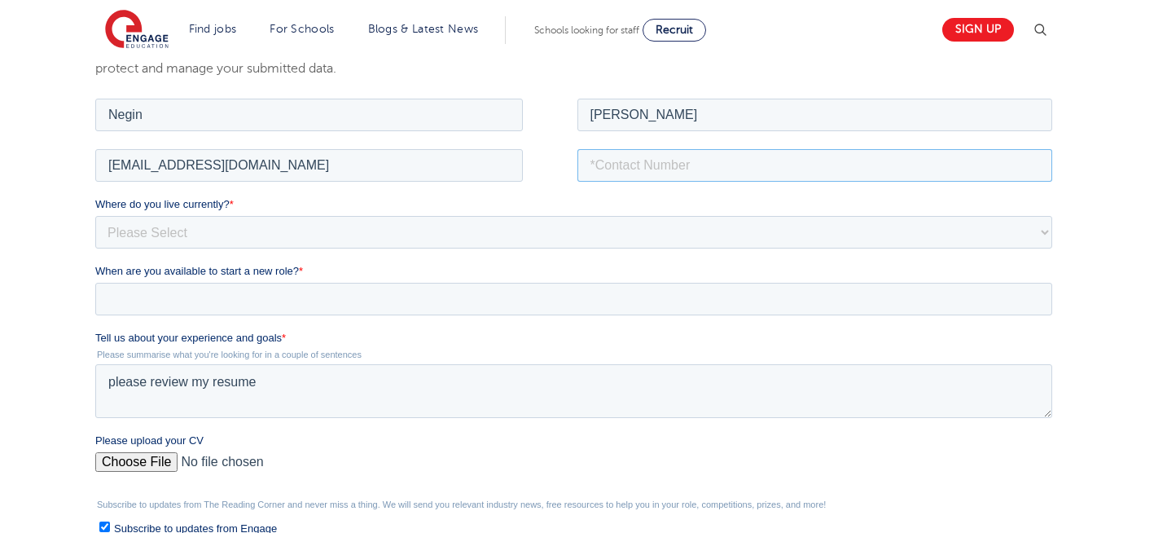
drag, startPoint x: 636, startPoint y: 161, endPoint x: 649, endPoint y: 235, distance: 74.5
click at [649, 235] on form "Job Position Job Sector Job ID Job Number Job Owner Negin Rajool Dezfooli n5637…" at bounding box center [577, 390] width 964 height 591
type input "+447930935556"
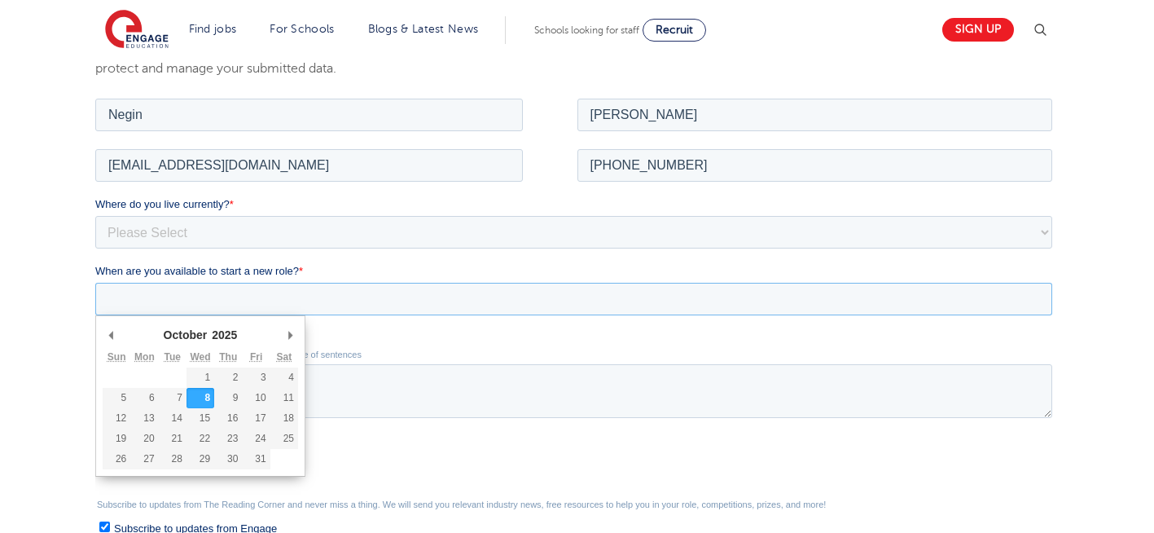
click at [162, 300] on input "When are you available to start a new role? *" at bounding box center [573, 298] width 957 height 33
type div "2025-10-08"
type input "2025/10/08"
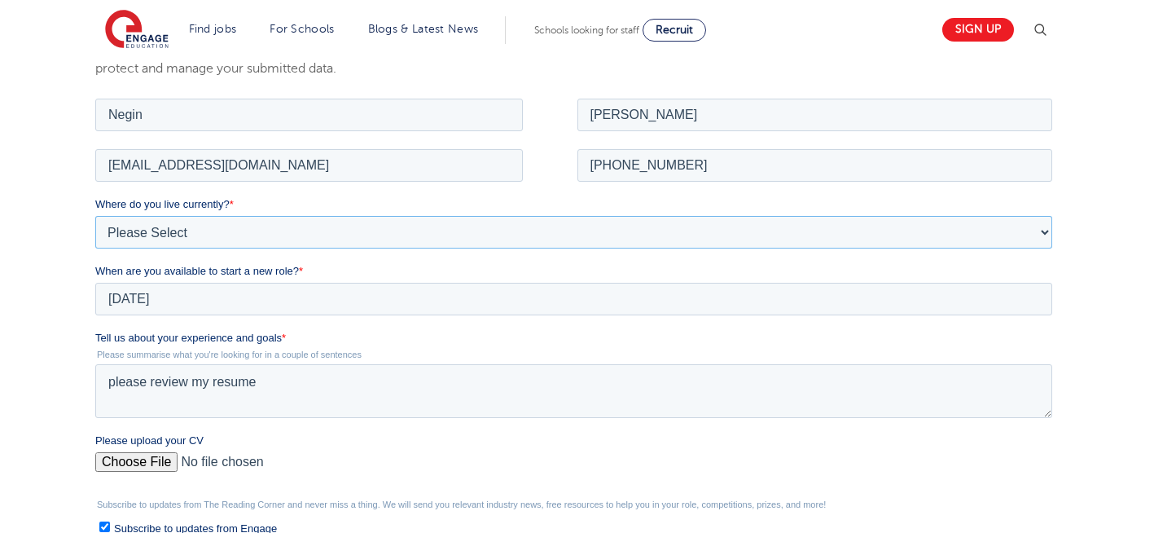
click at [257, 227] on select "Please Select UK Canada Ireland Australia New Zealand Europe USA South Africa J…" at bounding box center [573, 231] width 957 height 33
select select "UK"
click at [95, 215] on select "Please Select UK Canada Ireland Australia New Zealand Europe USA South Africa J…" at bounding box center [573, 231] width 957 height 33
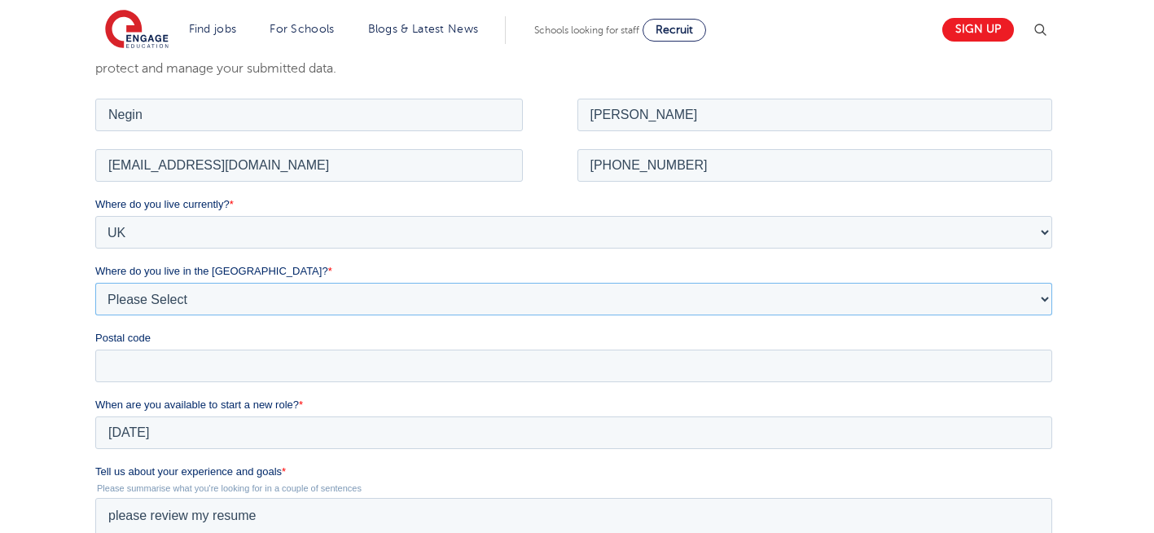
click at [176, 302] on select "Please Select Overseas Barnsley Bedfordshire Berkshire Bournemouth Bracknell Fo…" at bounding box center [573, 298] width 957 height 33
click at [95, 282] on select "Please Select Overseas Barnsley Bedfordshire Berkshire Bournemouth Bracknell Fo…" at bounding box center [573, 298] width 957 height 33
select select "London"
click at [158, 363] on input "Postal code" at bounding box center [573, 365] width 957 height 33
type input "N22 7RS"
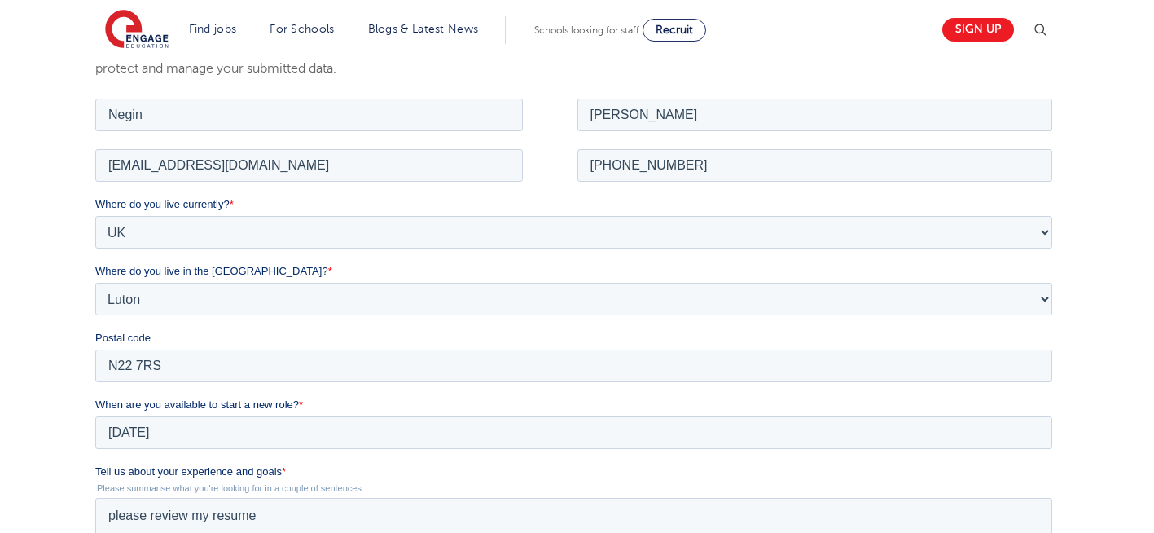
click at [46, 309] on div "We will store your first name, last name, email address, contact number, locati…" at bounding box center [577, 417] width 1154 height 871
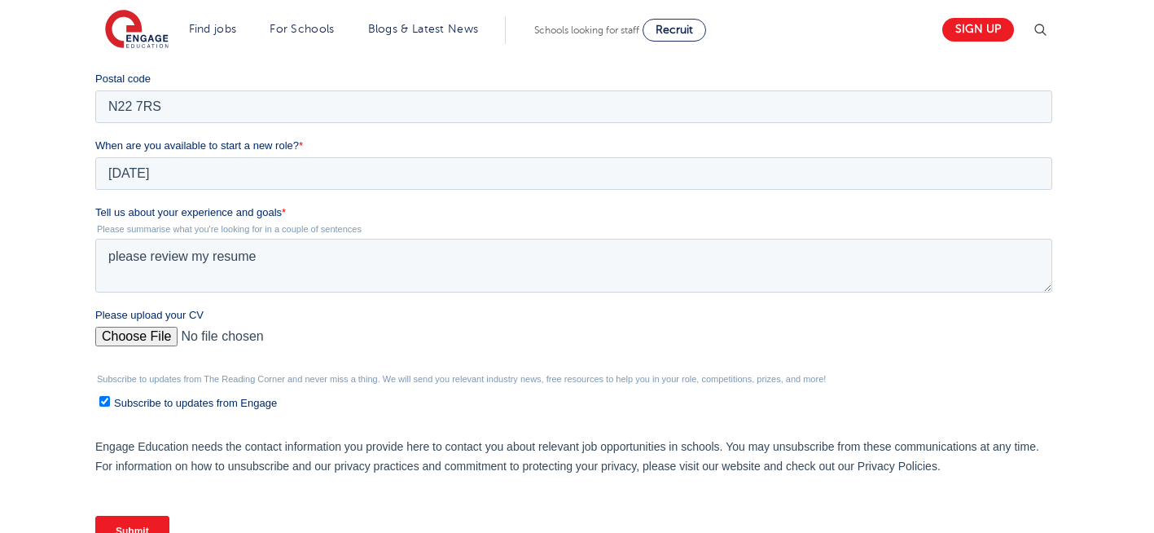
scroll to position [554, 0]
click at [134, 527] on input "Submit" at bounding box center [132, 529] width 74 height 31
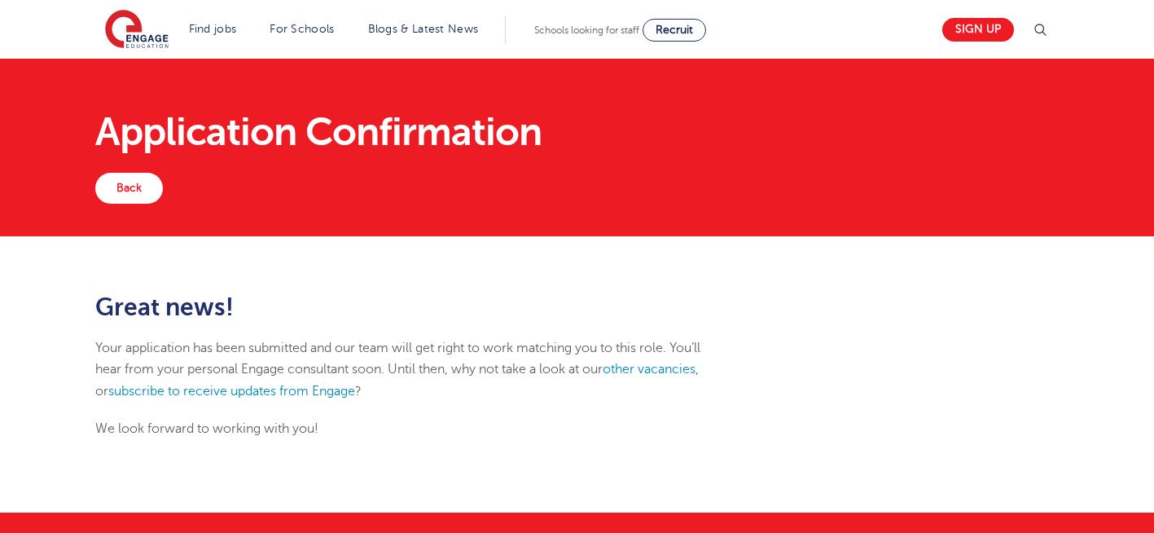
scroll to position [33, 0]
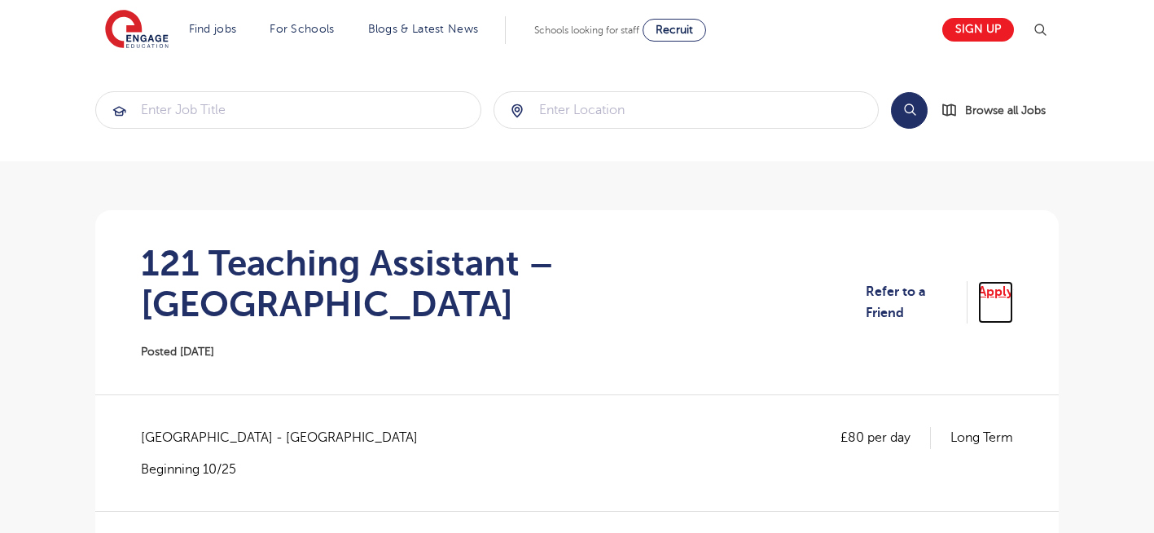
click at [998, 281] on link "Apply" at bounding box center [996, 302] width 35 height 43
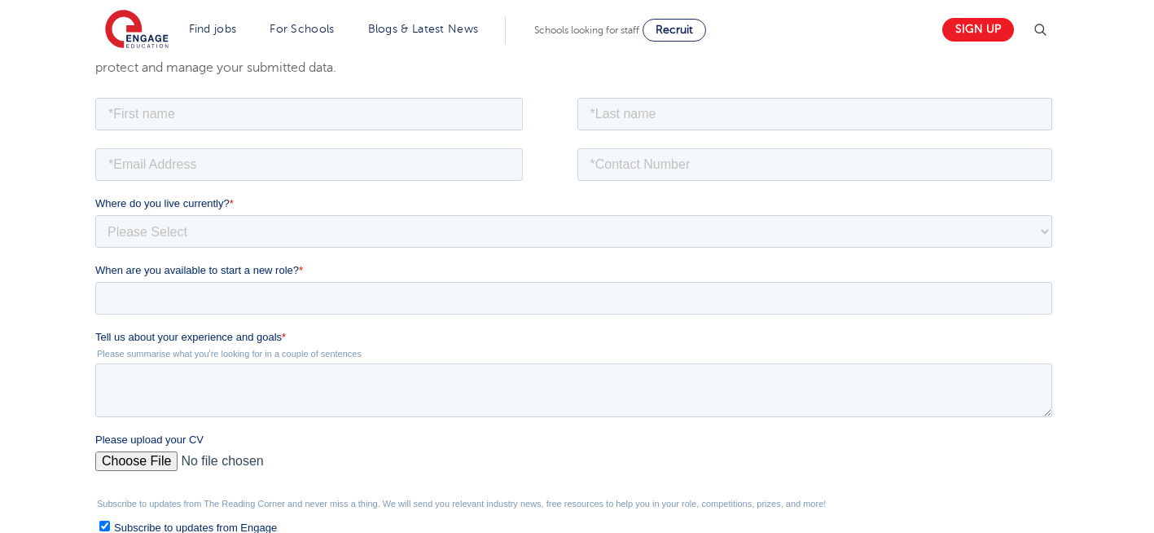
scroll to position [290, 0]
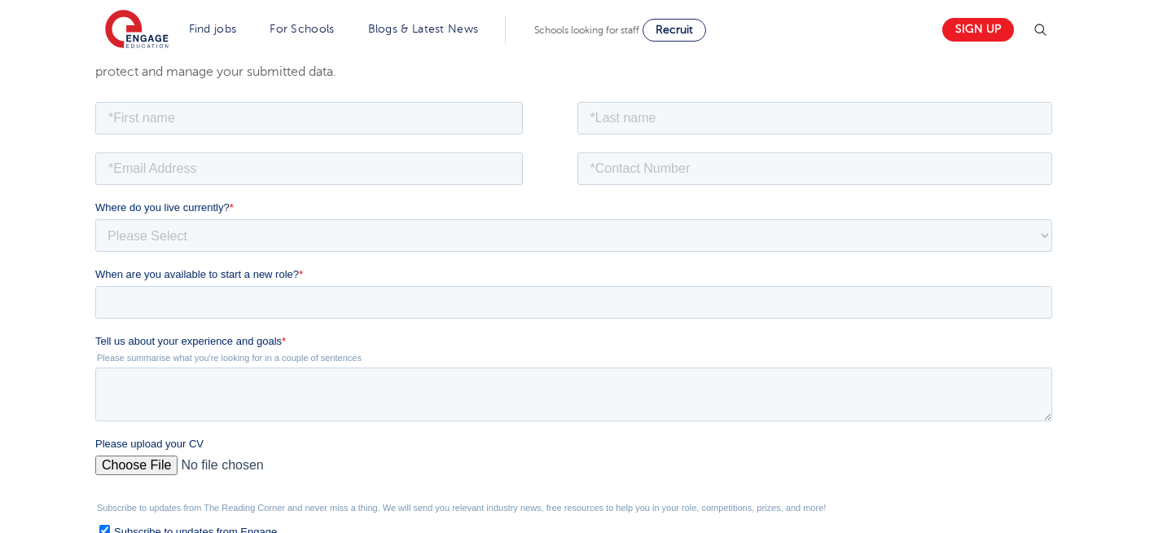
click at [144, 468] on input "Please upload your CV" at bounding box center [573, 471] width 957 height 33
type input "C:\fakepath\Negin-s-CV-3 (3) 1 (1) 1 1.docx"
click at [262, 385] on textarea "Tell us about your experience and goals *" at bounding box center [573, 394] width 957 height 54
type textarea "please review my resume"
click at [411, 112] on input "text" at bounding box center [309, 117] width 428 height 33
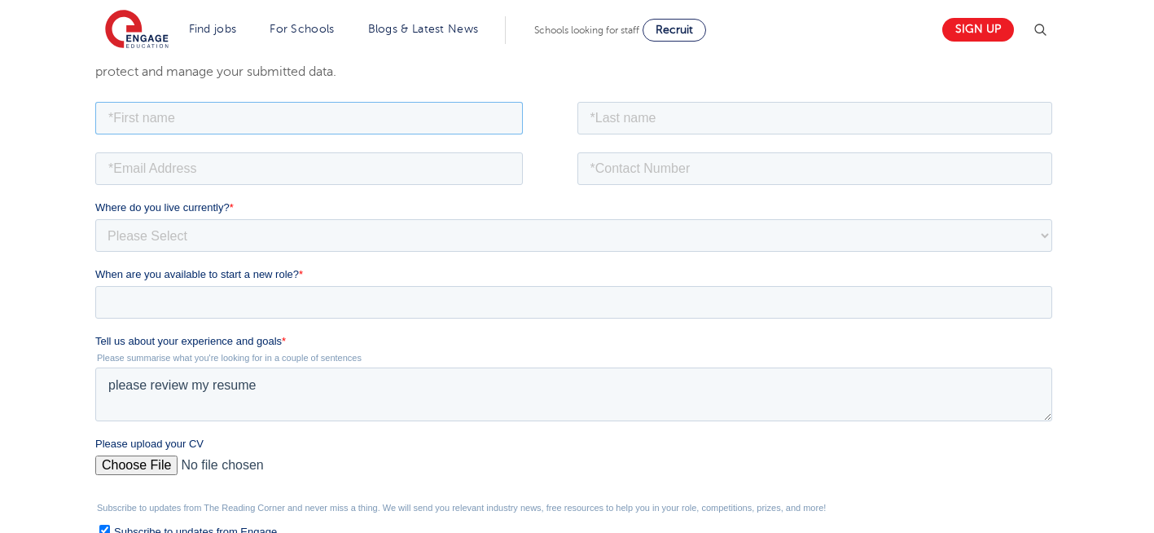
type input "Negin"
click at [681, 123] on input "text" at bounding box center [816, 117] width 476 height 33
type input "Rajool Dezfooli"
click at [406, 161] on input "email" at bounding box center [309, 168] width 428 height 33
type input "n56375283@gmail.com"
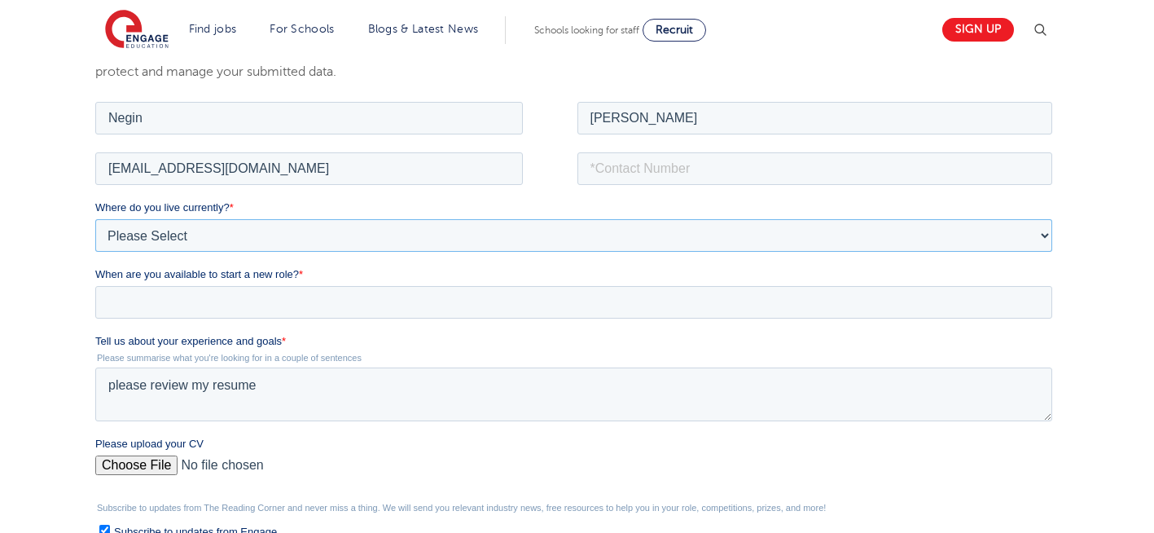
click at [203, 231] on select "Please Select UK Canada Ireland Australia New Zealand Europe USA South Africa J…" at bounding box center [573, 234] width 957 height 33
select select "UK"
click at [95, 218] on select "Please Select UK Canada Ireland Australia New Zealand Europe USA South Africa J…" at bounding box center [573, 234] width 957 height 33
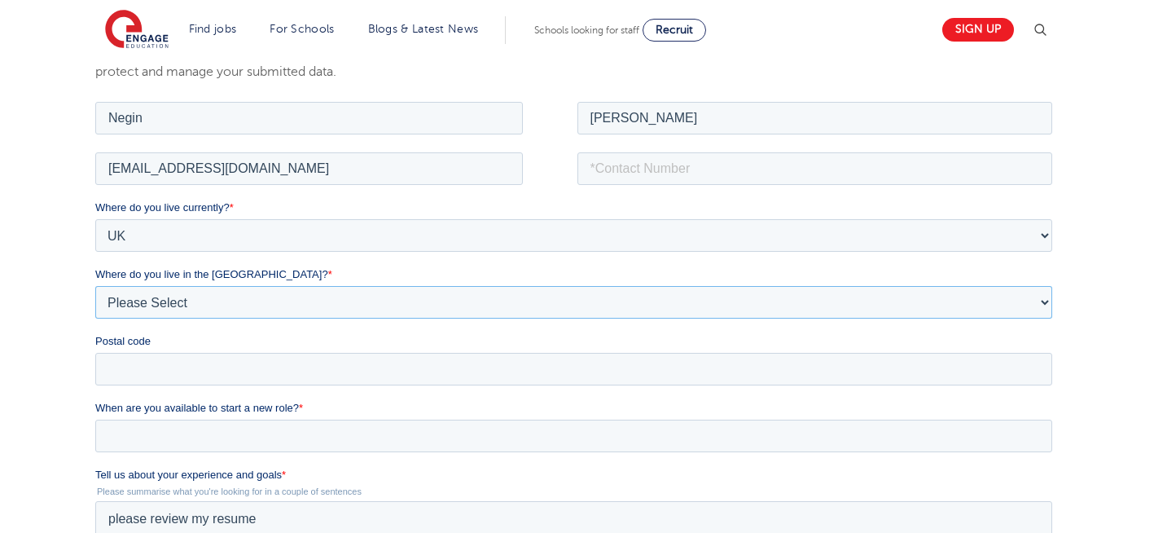
click at [199, 301] on select "Please Select Overseas Barnsley Bedfordshire Berkshire Bournemouth Bracknell Fo…" at bounding box center [573, 301] width 957 height 33
select select "London"
click at [95, 285] on select "Please Select Overseas Barnsley Bedfordshire Berkshire Bournemouth Bracknell Fo…" at bounding box center [573, 301] width 957 height 33
click at [147, 373] on input "Postal code" at bounding box center [573, 368] width 957 height 33
type input "N22 7RS"
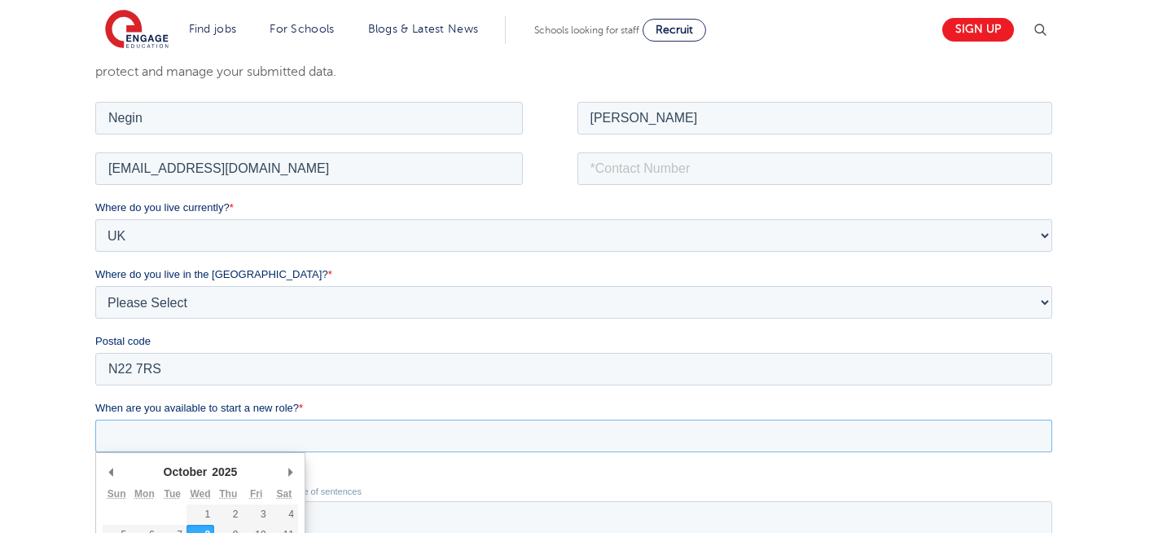
click at [172, 435] on input "When are you available to start a new role? *" at bounding box center [573, 435] width 957 height 33
type div "2025-10-08"
type input "2025/10/08"
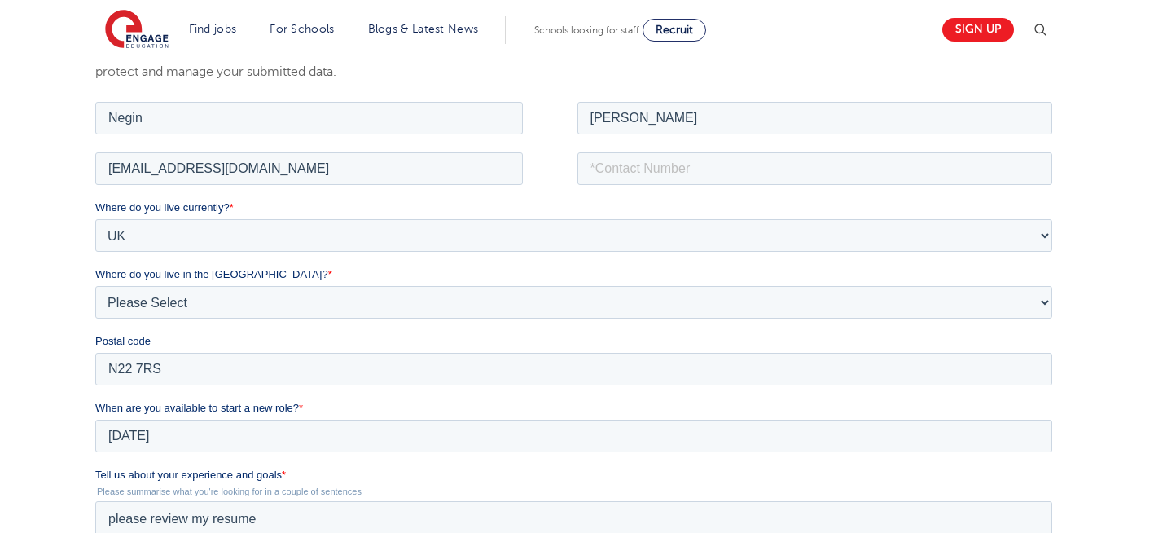
click at [55, 389] on div "We will store your first name, last name, email address, contact number, locati…" at bounding box center [577, 420] width 1154 height 871
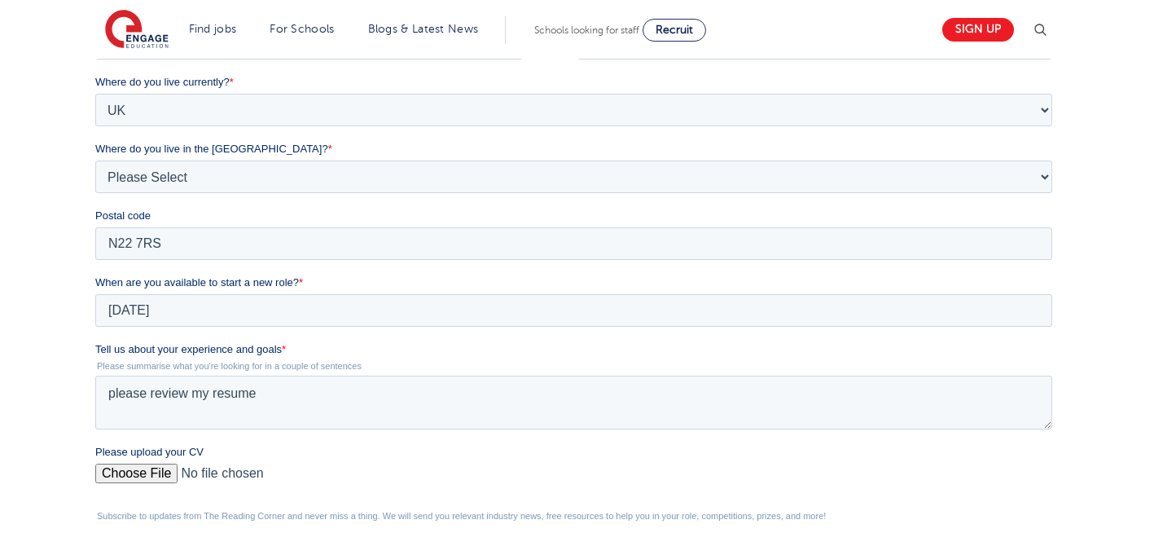
scroll to position [551, 0]
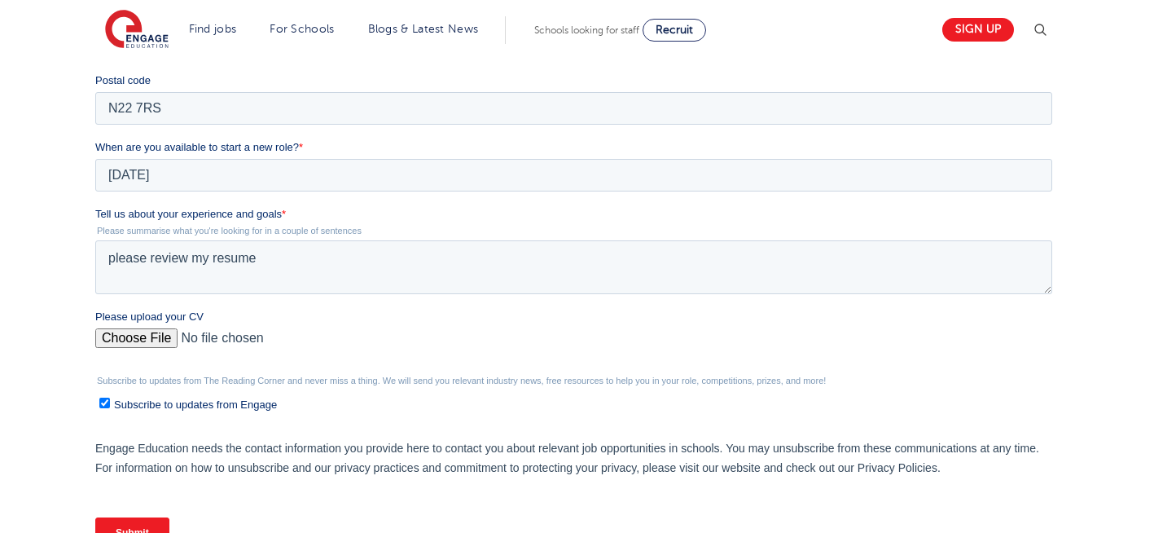
click at [114, 530] on input "Submit" at bounding box center [132, 532] width 74 height 31
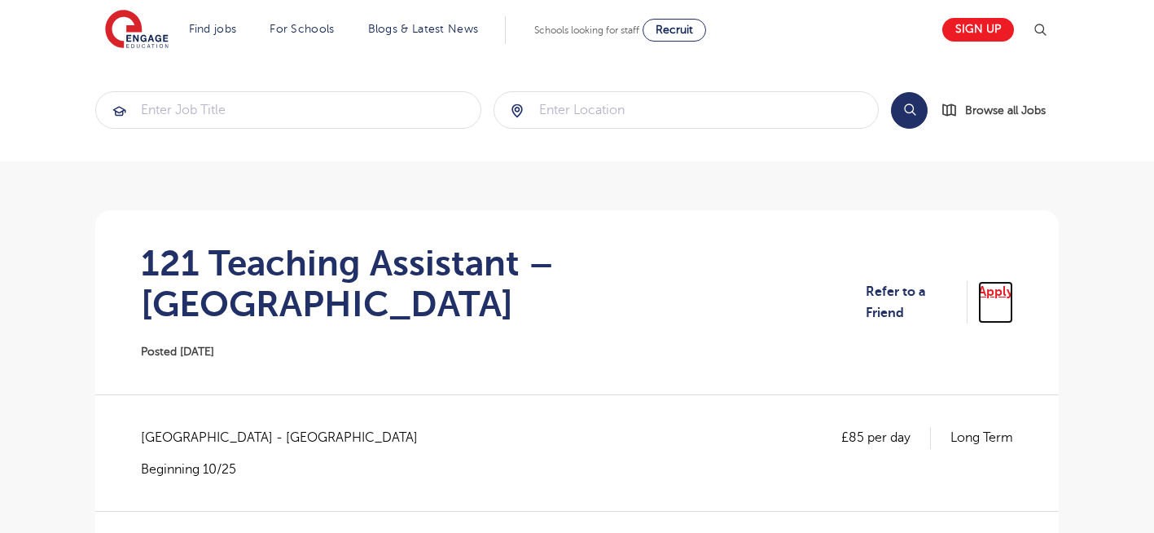
click at [1008, 281] on link "Apply" at bounding box center [996, 302] width 35 height 43
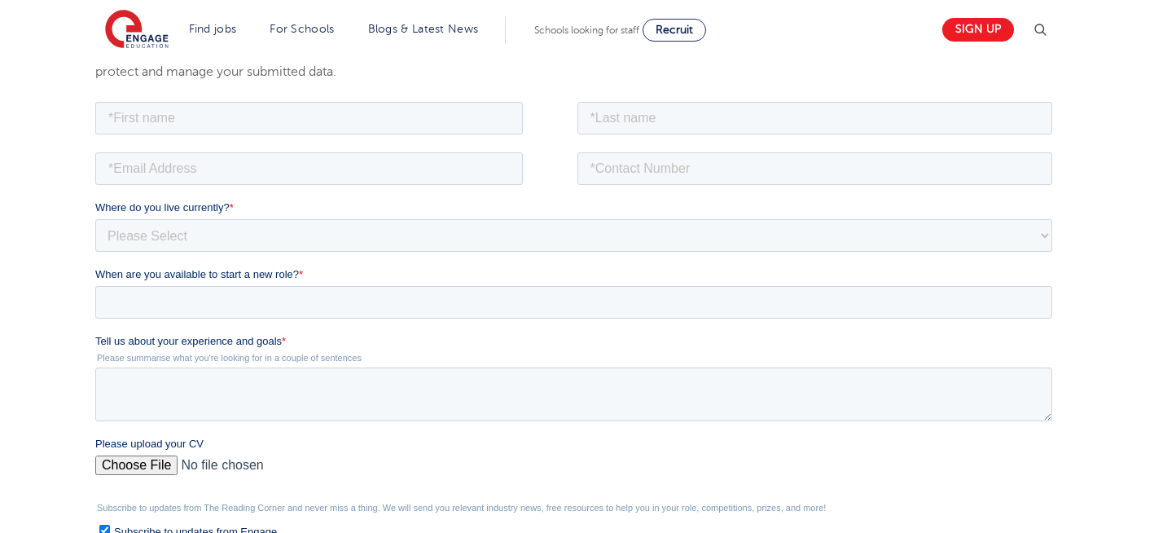
scroll to position [288, 0]
click at [428, 402] on textarea "Tell us about your experience and goals *" at bounding box center [573, 395] width 957 height 54
type textarea "please review my resume"
click at [120, 468] on input "Please upload your CV" at bounding box center [573, 472] width 957 height 33
type input "C:\fakepath\Negin-s-CV-3 (3) 1 (1) 1 1.docx"
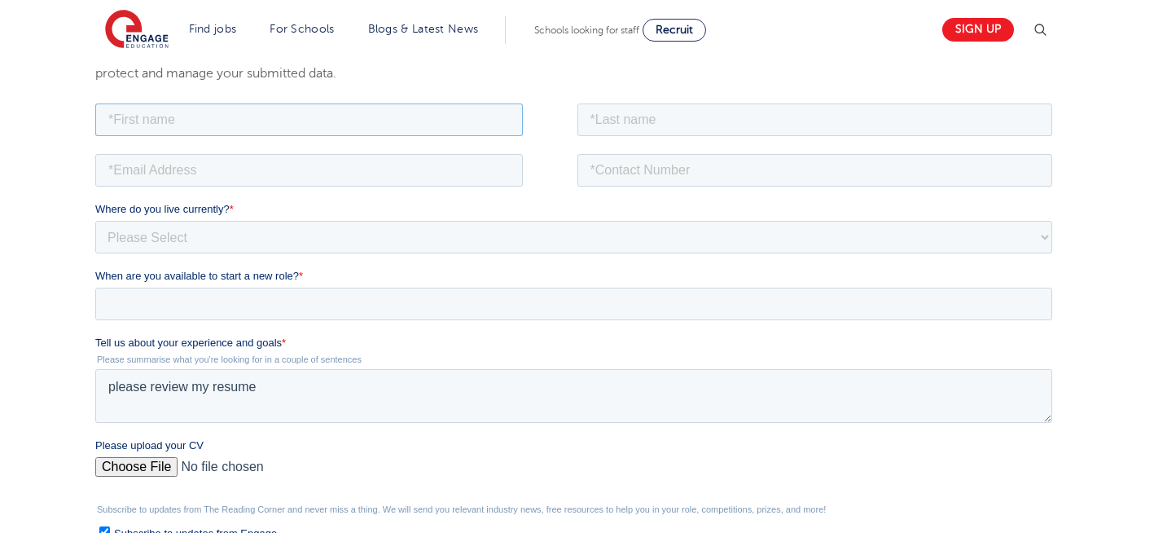
click at [271, 117] on input "text" at bounding box center [309, 119] width 428 height 33
type input "Negin"
click at [653, 120] on input "text" at bounding box center [816, 119] width 476 height 33
type input "[PERSON_NAME]"
click at [391, 171] on input "email" at bounding box center [309, 169] width 428 height 33
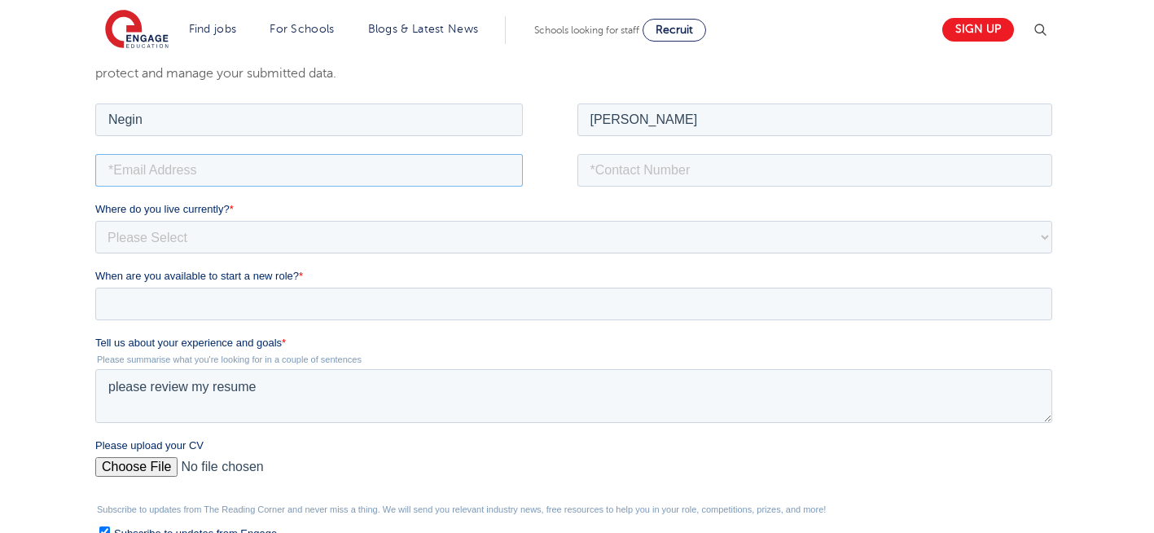
type input "[EMAIL_ADDRESS][DOMAIN_NAME]"
click at [691, 167] on input "tel" at bounding box center [816, 169] width 476 height 33
type input "[PHONE_NUMBER]"
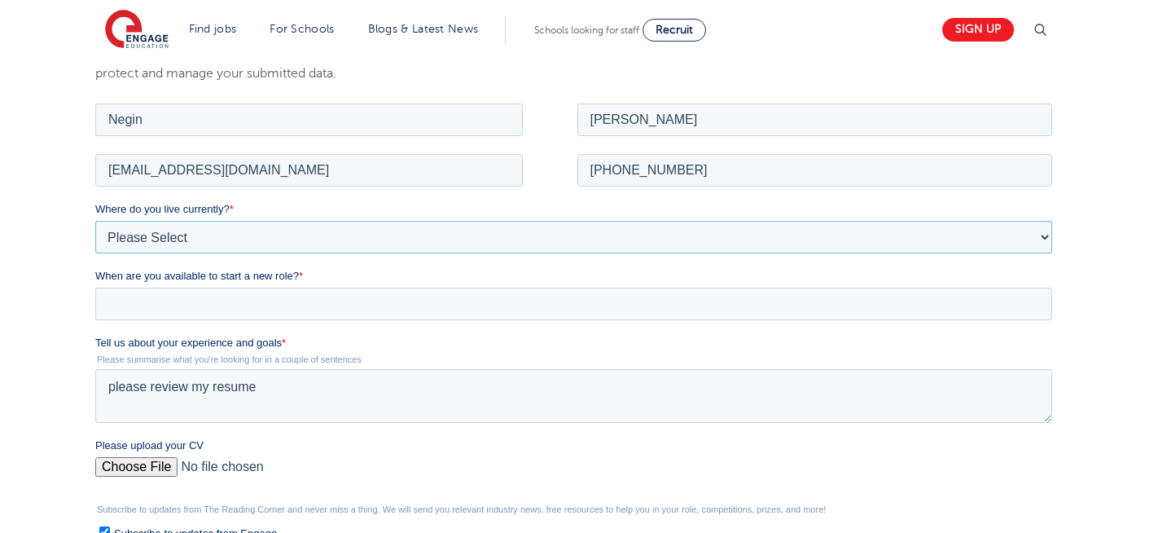
click at [244, 226] on select "Please Select UK Canada Ireland Australia New Zealand Europe USA South Africa J…" at bounding box center [573, 236] width 957 height 33
select select "UK"
click at [95, 220] on select "Please Select UK Canada Ireland Australia New Zealand Europe USA South Africa J…" at bounding box center [573, 236] width 957 height 33
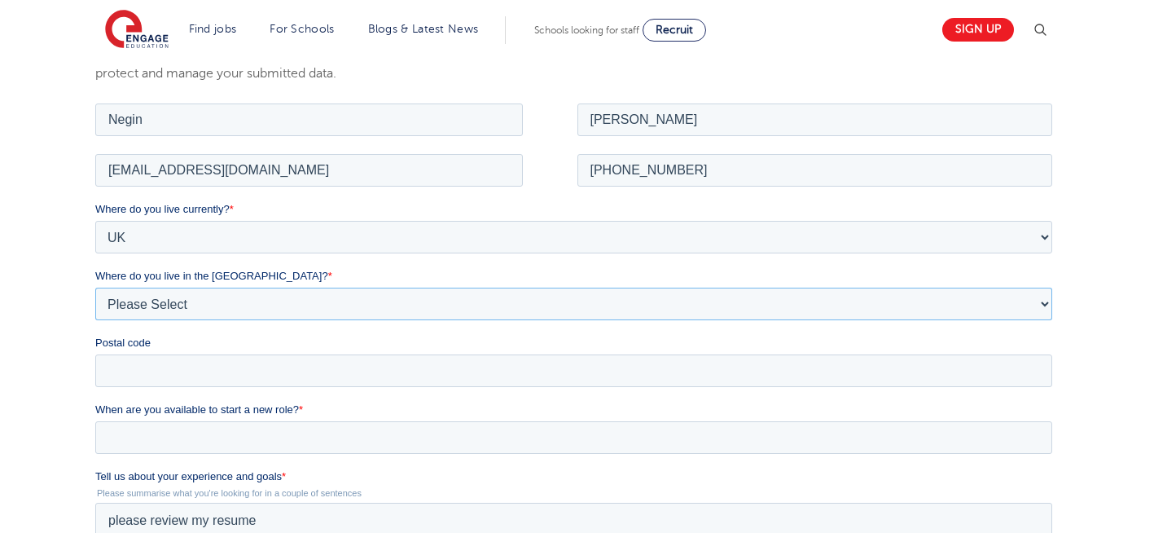
click at [190, 306] on select "Please Select Overseas Barnsley Bedfordshire Berkshire Bournemouth Bracknell Fo…" at bounding box center [573, 303] width 957 height 33
select select "London"
click at [95, 287] on select "Please Select Overseas Barnsley Bedfordshire Berkshire Bournemouth Bracknell Fo…" at bounding box center [573, 303] width 957 height 33
click at [161, 376] on input "Postal code" at bounding box center [573, 370] width 957 height 33
type input "N22 7RS"
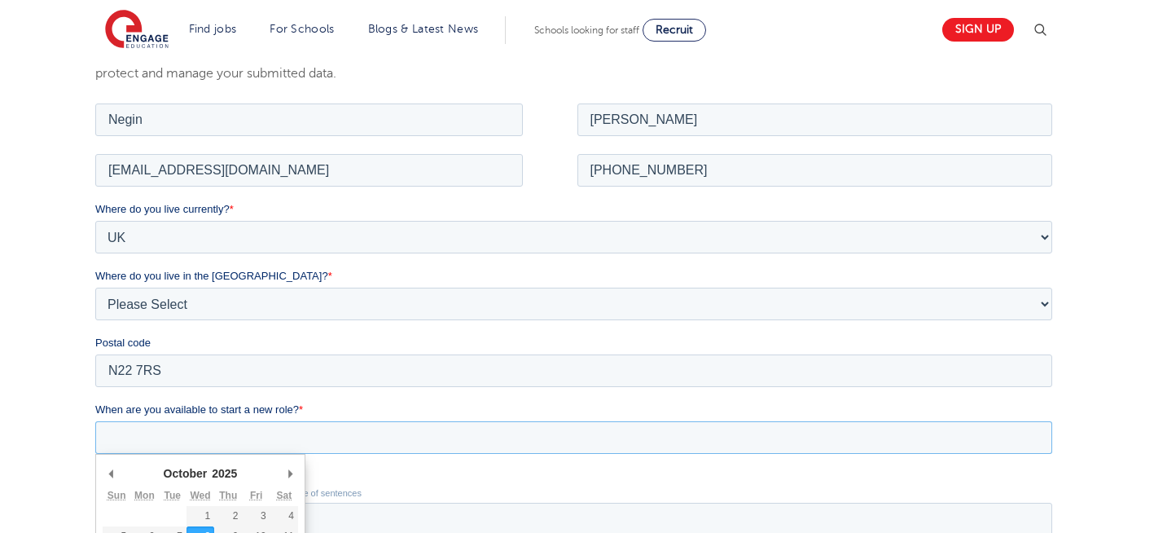
click at [234, 434] on input "When are you available to start a new role? *" at bounding box center [573, 436] width 957 height 33
type div "2025-10-08"
type input "2025/10/08"
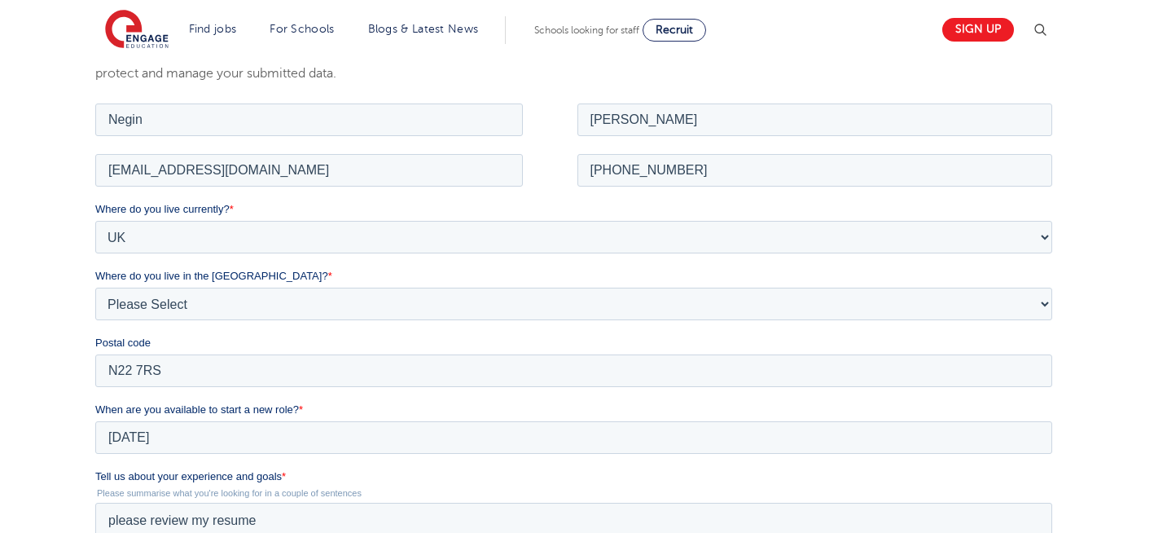
click at [11, 319] on div "We will store your first name, last name, email address, contact number, locati…" at bounding box center [577, 422] width 1154 height 871
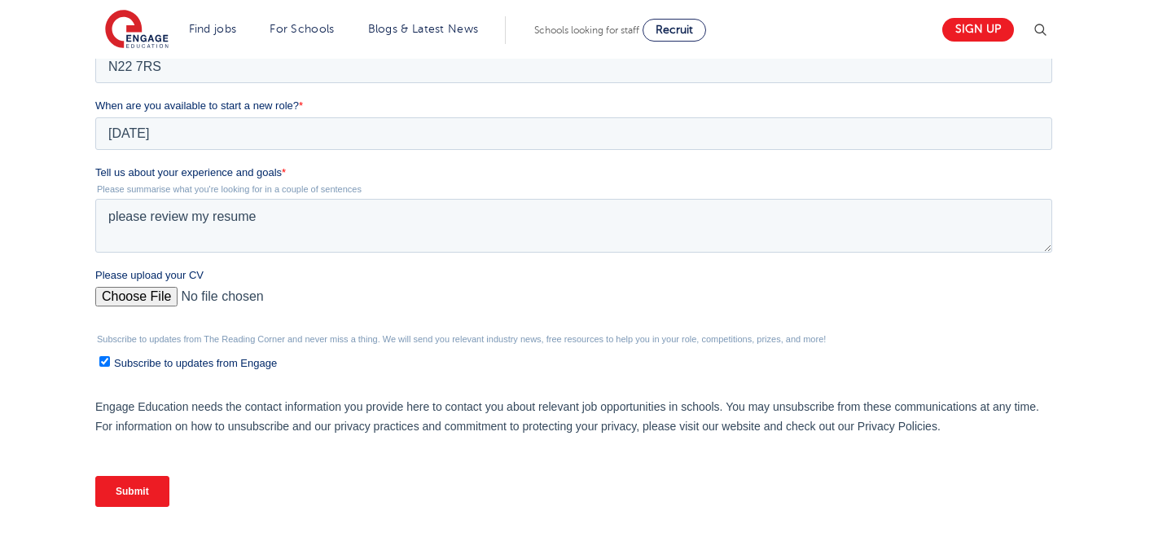
scroll to position [647, 0]
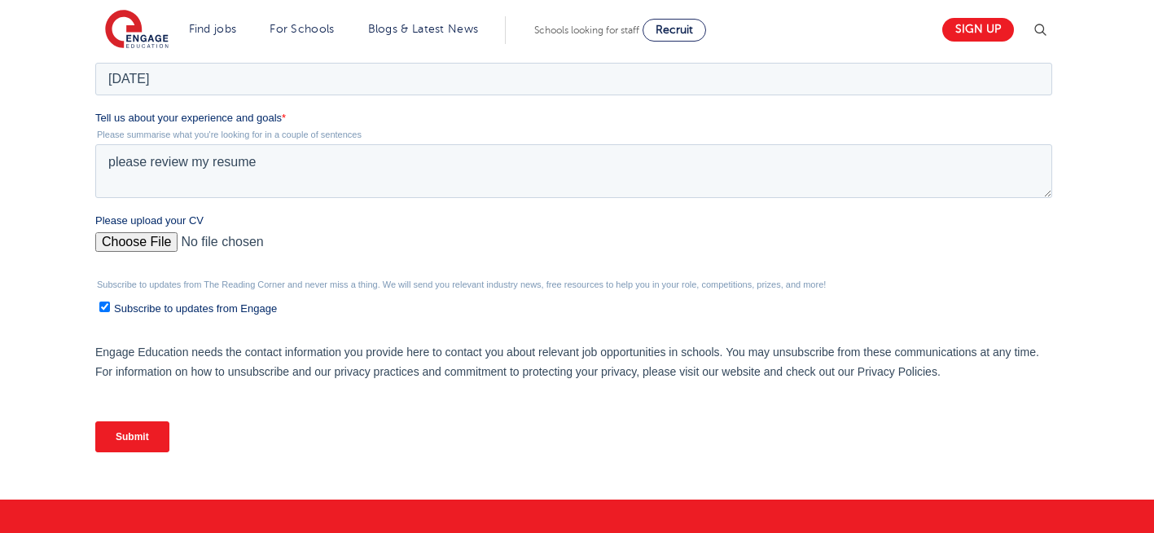
click at [144, 436] on input "Submit" at bounding box center [132, 436] width 74 height 31
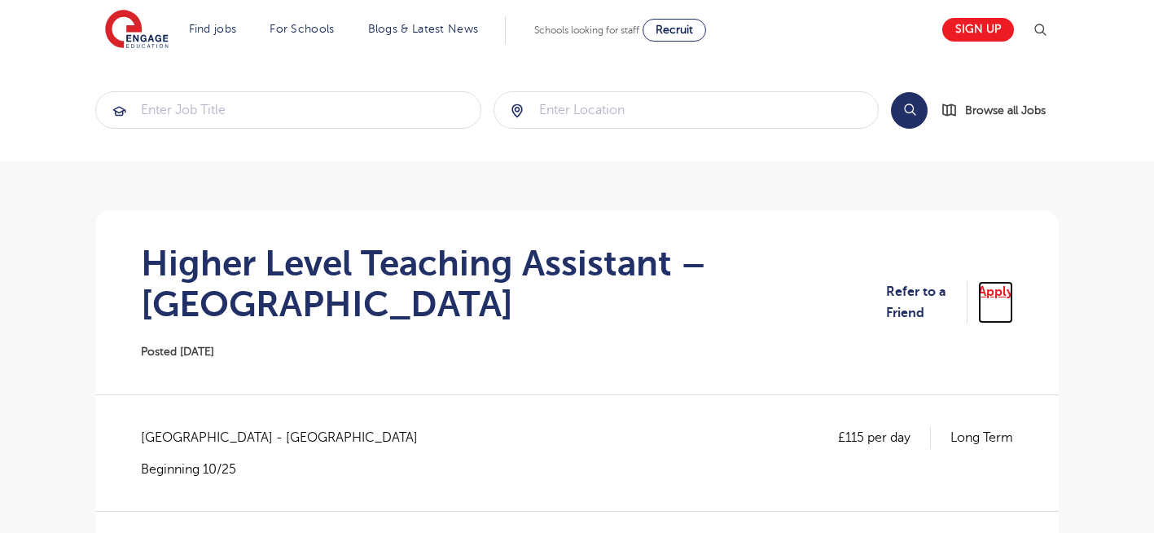
click at [999, 287] on link "Apply" at bounding box center [996, 302] width 35 height 43
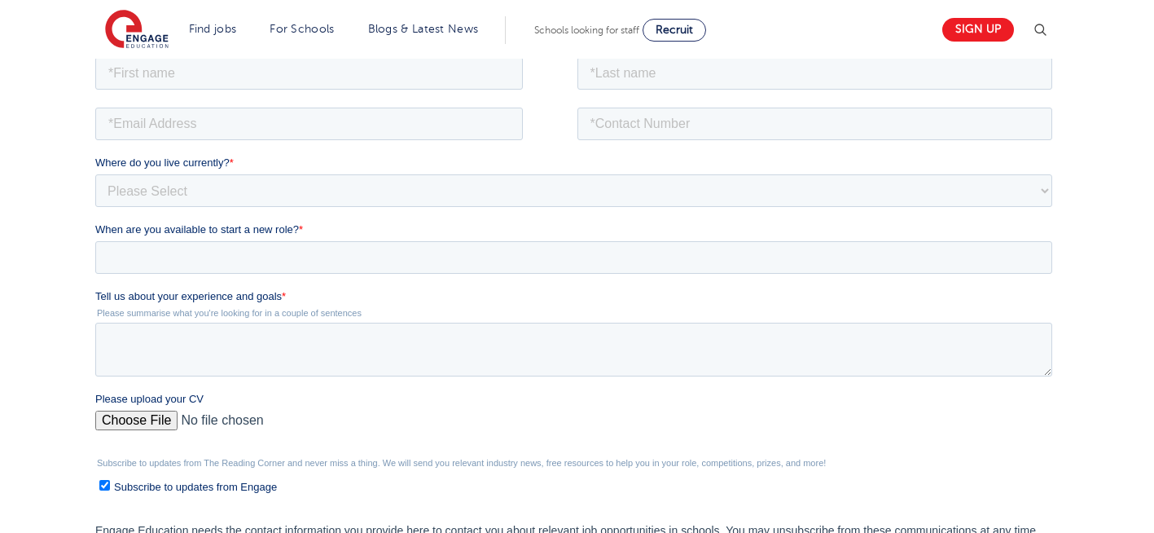
scroll to position [341, 0]
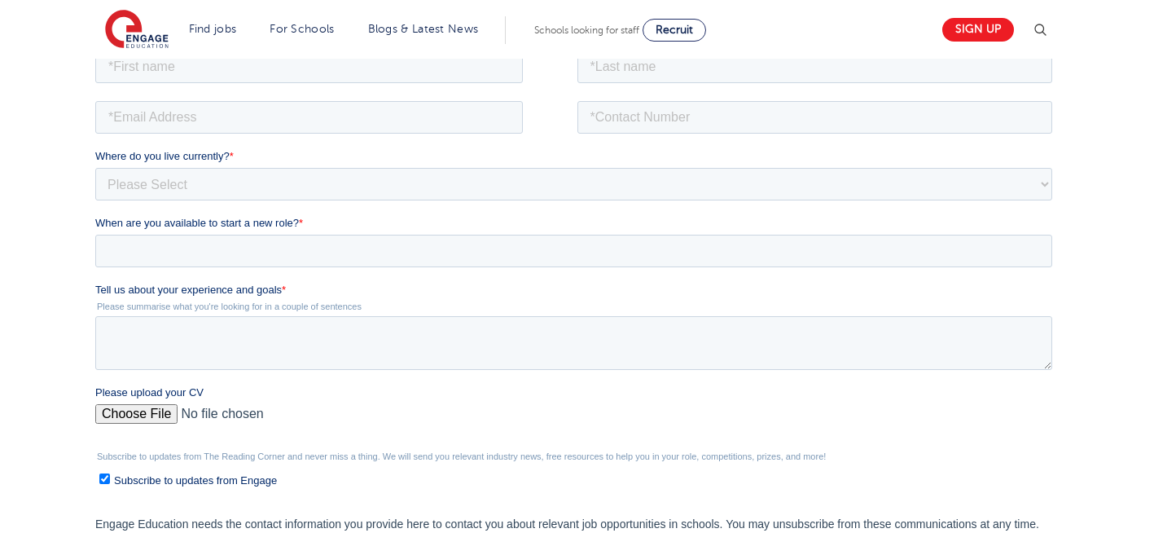
click at [106, 420] on input "Please upload your CV" at bounding box center [573, 419] width 957 height 33
type input "C:\fakepath\Negin-s-CV-3 (3) 1 (1) 1 1.docx"
click at [183, 355] on textarea "Tell us about your experience and goals *" at bounding box center [573, 342] width 957 height 54
type textarea "please review my resume"
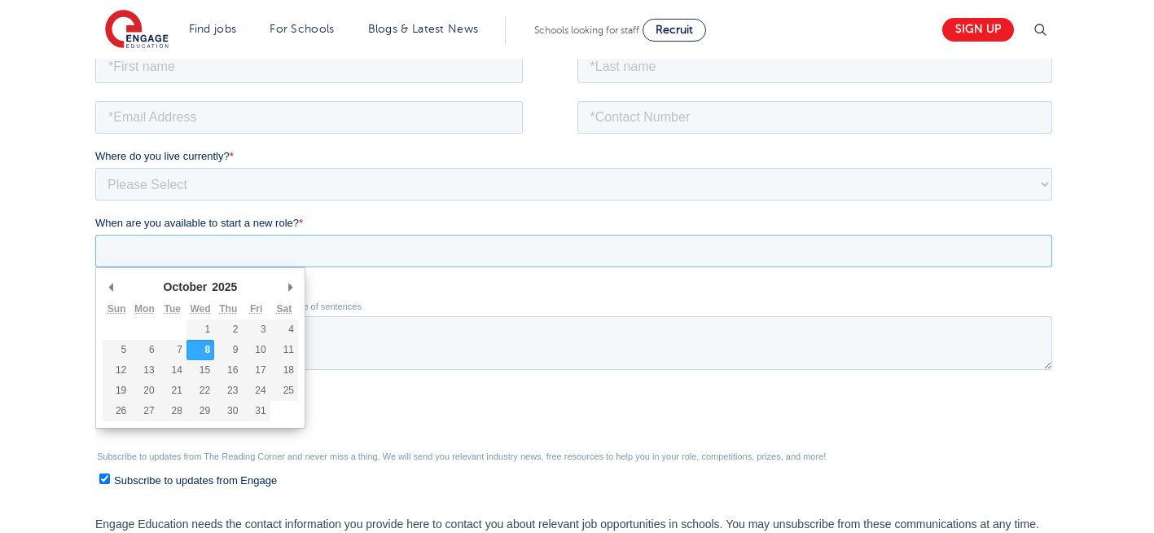
click at [179, 253] on input "When are you available to start a new role? *" at bounding box center [573, 250] width 957 height 33
type div "2025-10-08"
type input "2025/10/08"
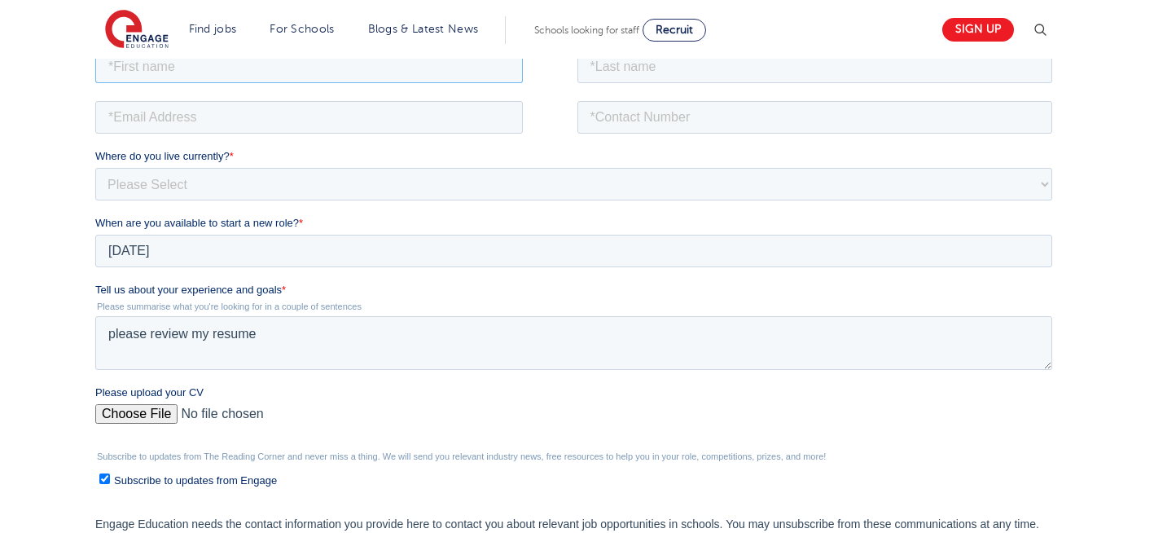
click at [213, 76] on input "text" at bounding box center [309, 66] width 428 height 33
type input "Negin"
click at [650, 66] on input "text" at bounding box center [816, 66] width 476 height 33
type input "Rajool Dezfooli"
click at [350, 116] on input "email" at bounding box center [309, 116] width 428 height 33
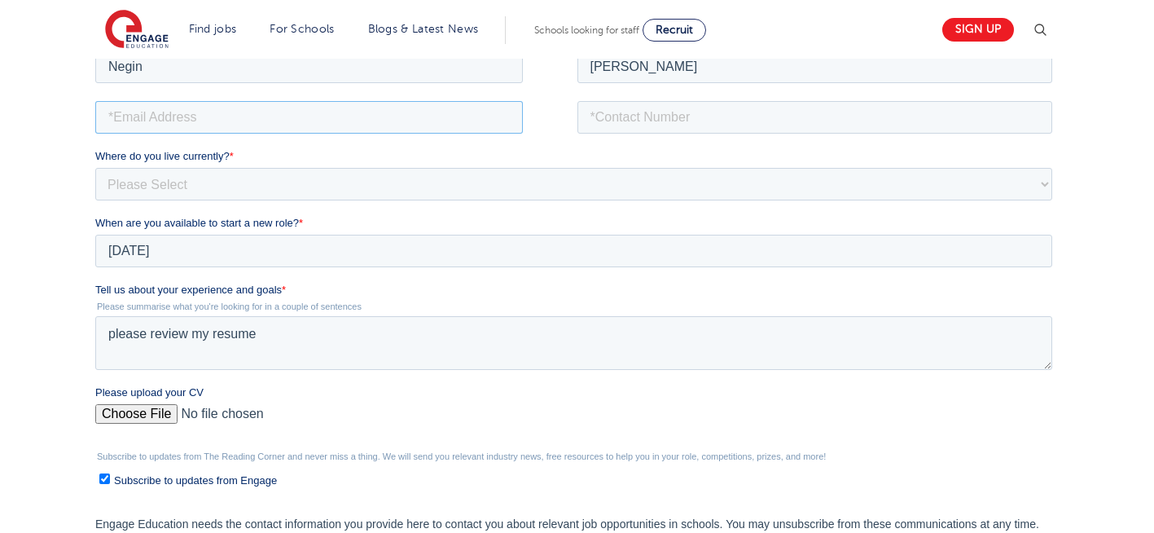
type input "[EMAIL_ADDRESS][DOMAIN_NAME]"
click at [723, 118] on input "tel" at bounding box center [816, 116] width 476 height 33
type input "[PHONE_NUMBER]"
click at [205, 178] on select "Please Select [GEOGRAPHIC_DATA] [GEOGRAPHIC_DATA] [GEOGRAPHIC_DATA] [GEOGRAPHIC…" at bounding box center [573, 183] width 957 height 33
select select "UK"
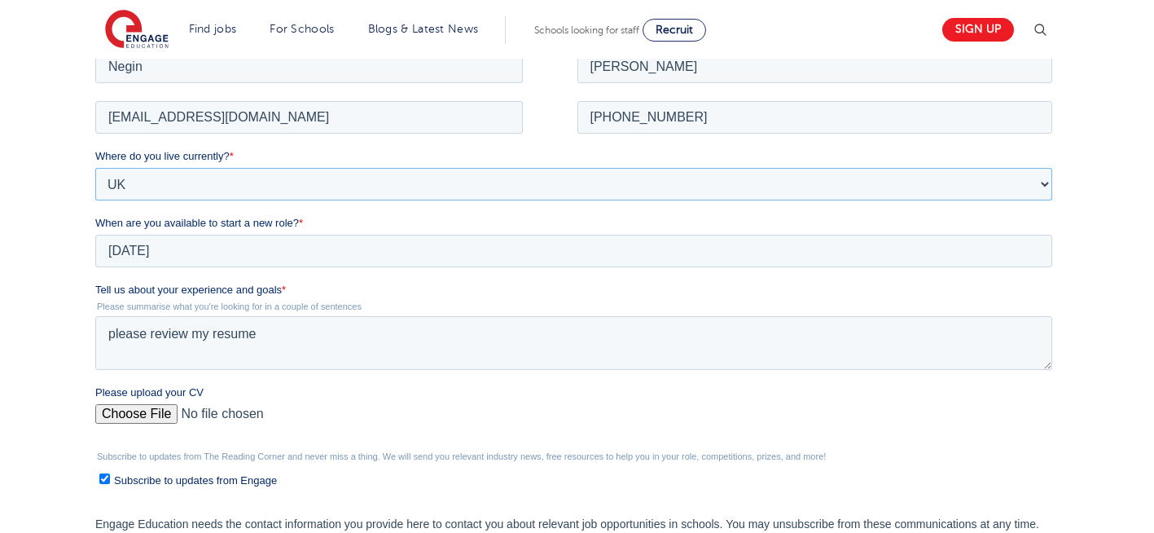
click at [95, 167] on select "Please Select [GEOGRAPHIC_DATA] [GEOGRAPHIC_DATA] [GEOGRAPHIC_DATA] [GEOGRAPHIC…" at bounding box center [573, 183] width 957 height 33
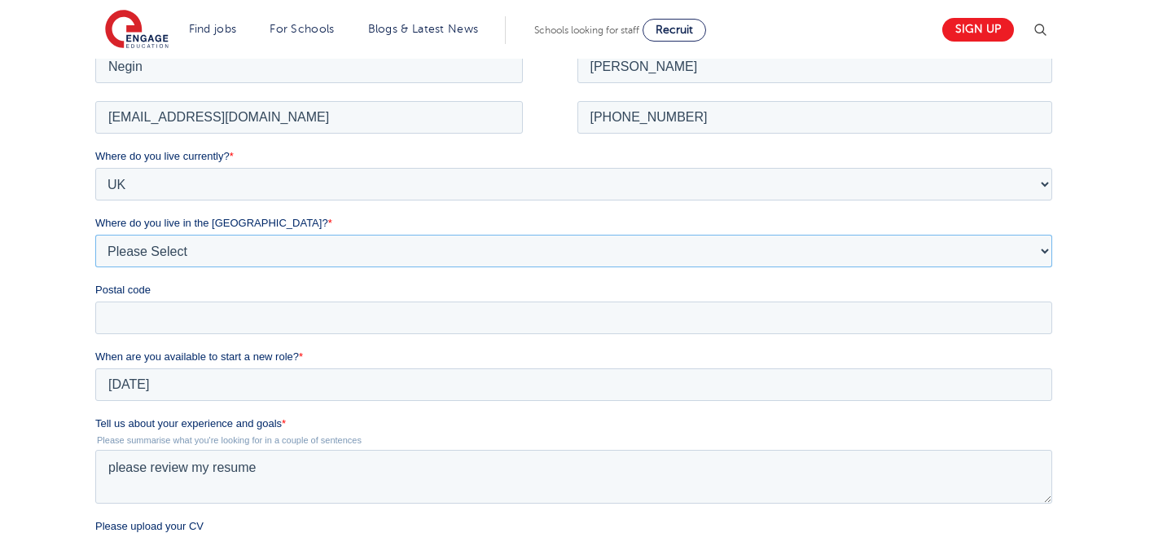
click at [190, 240] on select "Please Select Overseas [GEOGRAPHIC_DATA] [GEOGRAPHIC_DATA] [GEOGRAPHIC_DATA] [G…" at bounding box center [573, 250] width 957 height 33
select select "[GEOGRAPHIC_DATA]"
click at [95, 234] on select "Please Select Overseas [GEOGRAPHIC_DATA] [GEOGRAPHIC_DATA] [GEOGRAPHIC_DATA] [G…" at bounding box center [573, 250] width 957 height 33
click at [173, 317] on input "Postal code" at bounding box center [573, 317] width 957 height 33
type input "N22 7RS"
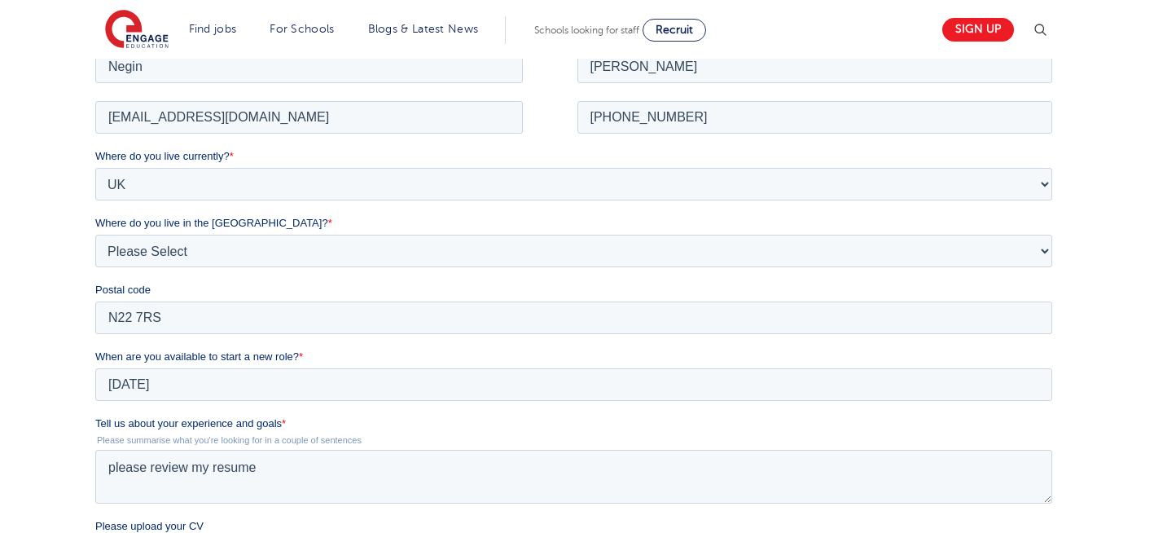
click at [24, 312] on div "We will store your first name, last name, email address, contact number, locati…" at bounding box center [577, 369] width 1154 height 871
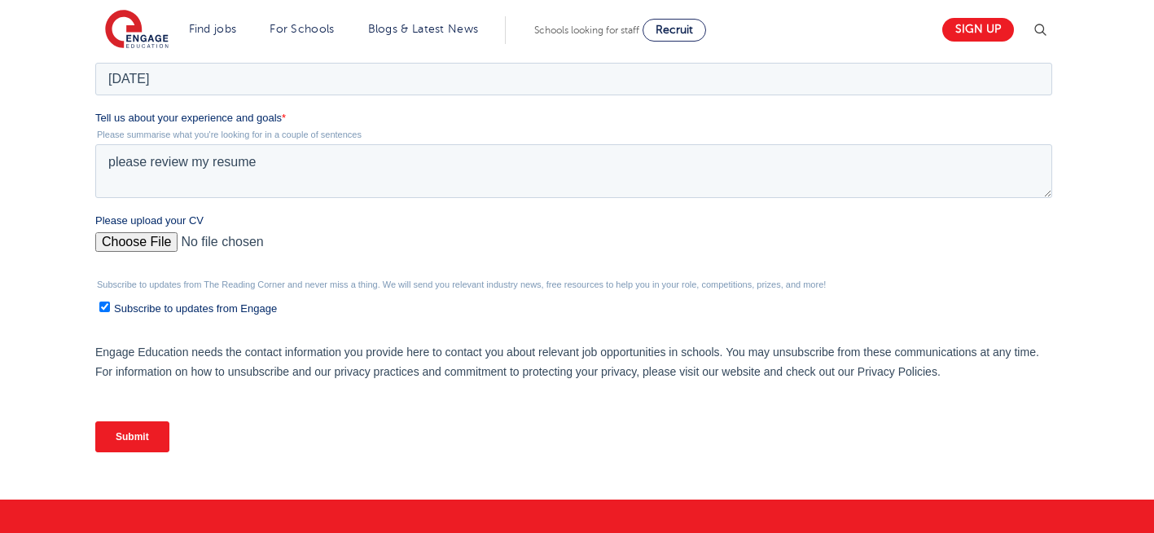
scroll to position [700, 0]
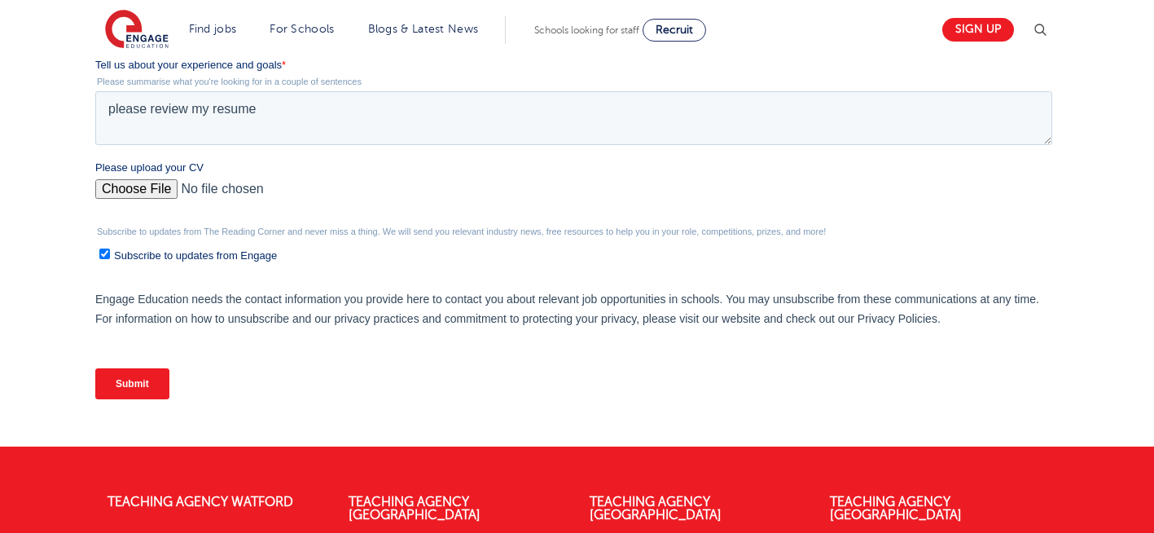
click at [134, 389] on input "Submit" at bounding box center [132, 383] width 74 height 31
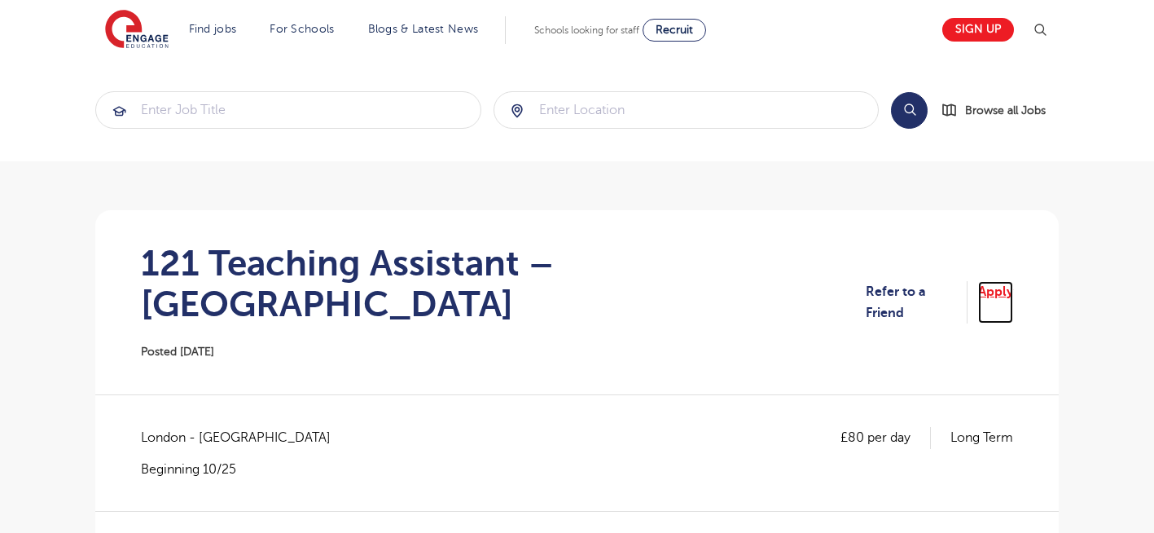
click at [1000, 281] on link "Apply" at bounding box center [996, 302] width 35 height 43
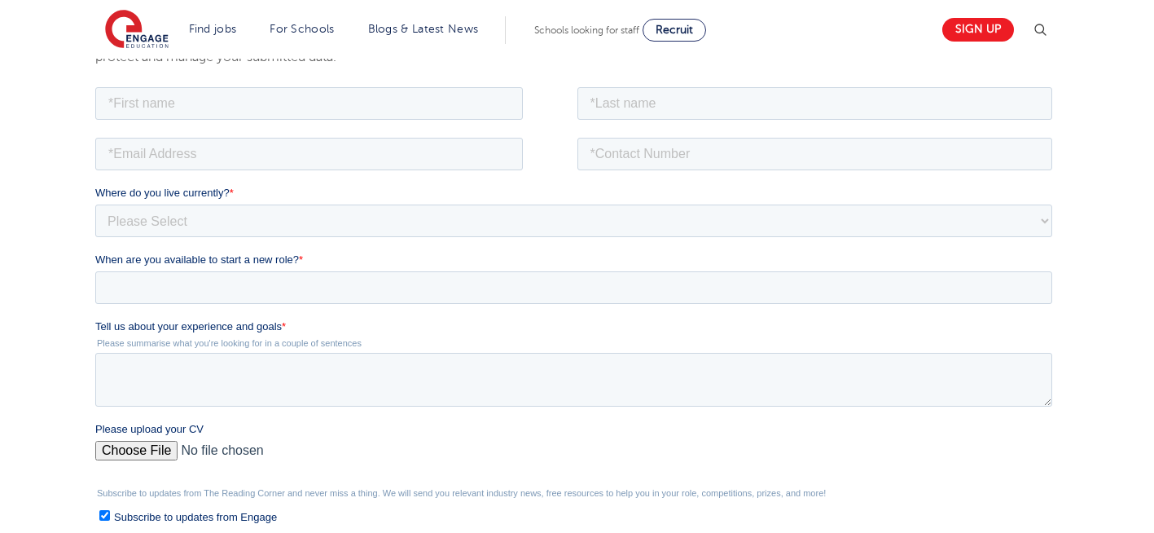
scroll to position [293, 0]
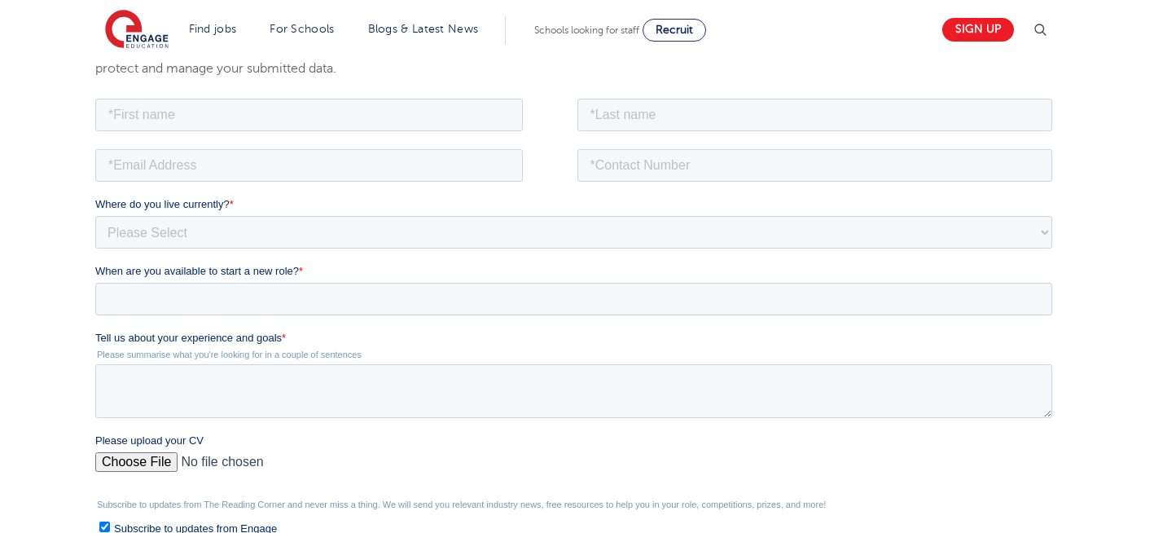
click at [140, 460] on input "Please upload your CV" at bounding box center [573, 467] width 957 height 33
type input "C:\fakepath\Negin-s-CV-3 (3) 1 (1) 1 1.docx"
click at [281, 404] on textarea "Tell us about your experience and goals *" at bounding box center [573, 390] width 957 height 54
type textarea "please review my resume"
click at [251, 294] on input "When are you available to start a new role? *" at bounding box center [573, 298] width 957 height 33
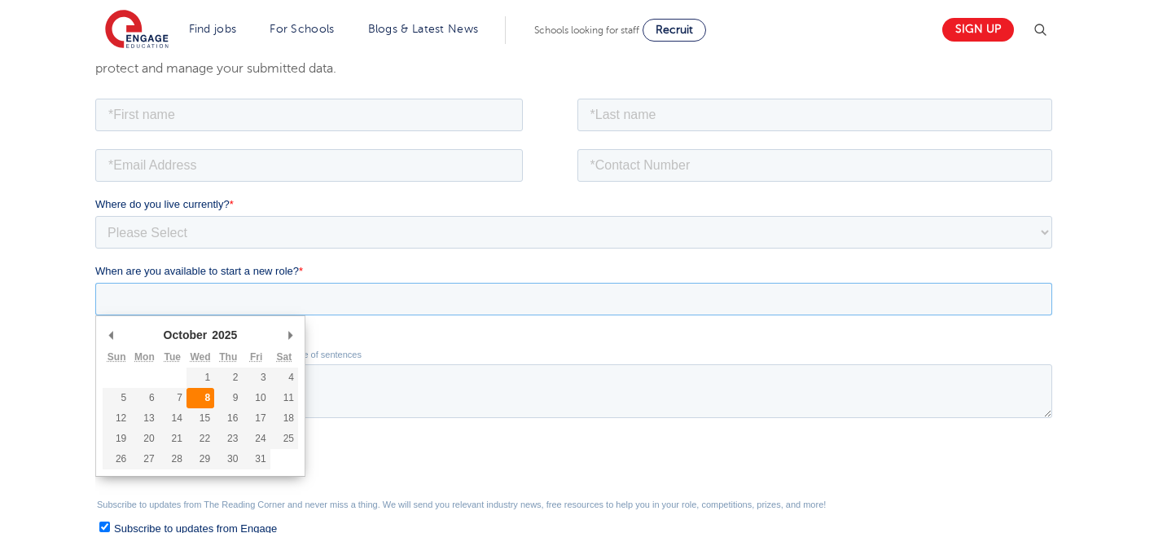
type div "[DATE]"
type input "[DATE]"
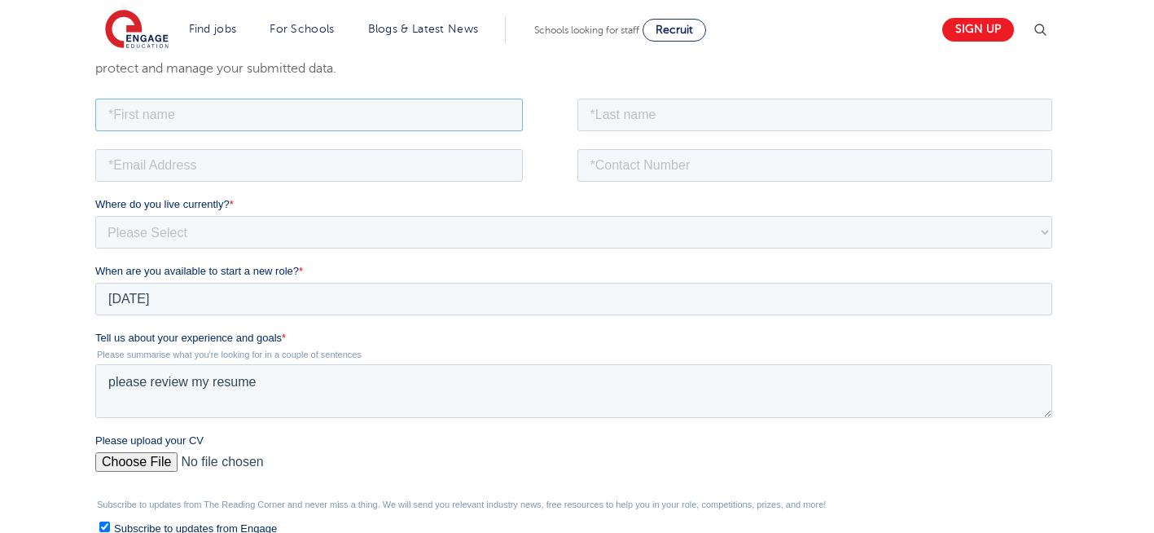
click at [276, 113] on input "text" at bounding box center [309, 114] width 428 height 33
type input "Negin"
click at [657, 109] on input "text" at bounding box center [816, 114] width 476 height 33
type input "[PERSON_NAME]"
click at [288, 175] on input "email" at bounding box center [309, 164] width 428 height 33
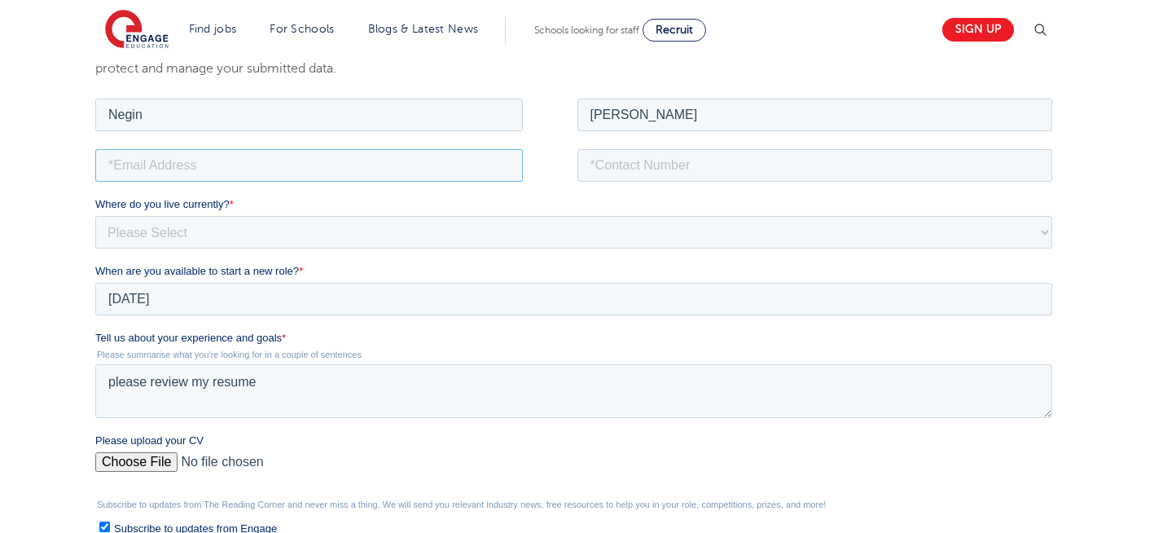
type input "[EMAIL_ADDRESS][DOMAIN_NAME]"
drag, startPoint x: 706, startPoint y: 162, endPoint x: 688, endPoint y: 223, distance: 63.9
click at [688, 223] on form "Job Position Job Sector Job ID Job Number Job Owner [PERSON_NAME] [EMAIL_ADDRES…" at bounding box center [577, 390] width 964 height 591
type input "[PHONE_NUMBER]"
click at [260, 228] on select "Please Select [GEOGRAPHIC_DATA] [GEOGRAPHIC_DATA] [GEOGRAPHIC_DATA] [GEOGRAPHIC…" at bounding box center [573, 231] width 957 height 33
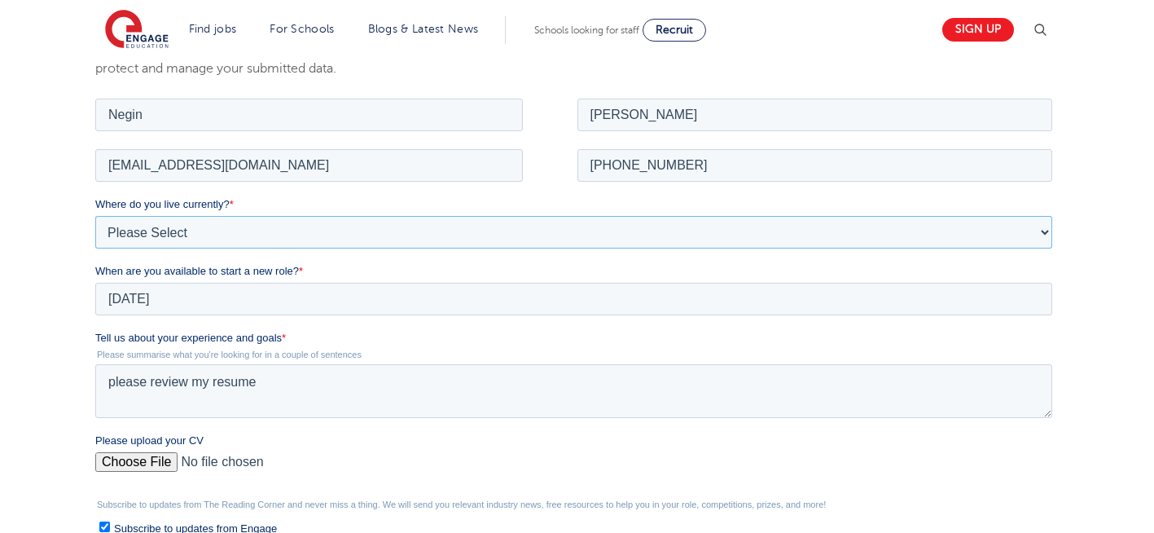
select select "UK"
click at [95, 215] on select "Please Select [GEOGRAPHIC_DATA] [GEOGRAPHIC_DATA] [GEOGRAPHIC_DATA] [GEOGRAPHIC…" at bounding box center [573, 231] width 957 height 33
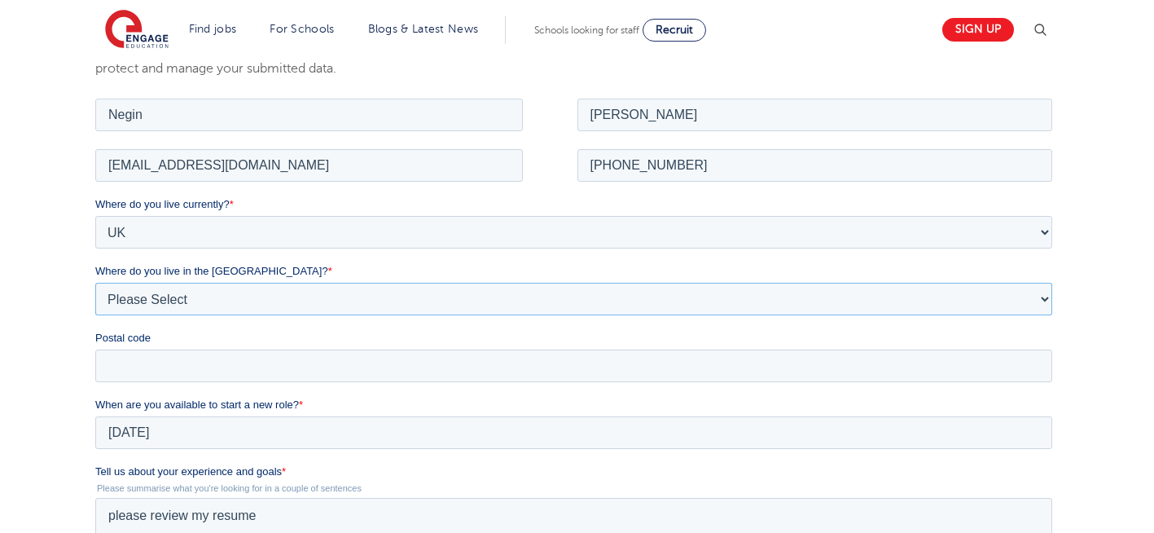
click at [220, 300] on select "Please Select Overseas [GEOGRAPHIC_DATA] [GEOGRAPHIC_DATA] [GEOGRAPHIC_DATA] [G…" at bounding box center [573, 298] width 957 height 33
select select "[GEOGRAPHIC_DATA]"
click at [95, 282] on select "Please Select Overseas [GEOGRAPHIC_DATA] [GEOGRAPHIC_DATA] [GEOGRAPHIC_DATA] [G…" at bounding box center [573, 298] width 957 height 33
click at [154, 358] on input "Postal code" at bounding box center [573, 365] width 957 height 33
type input "N22 7RS"
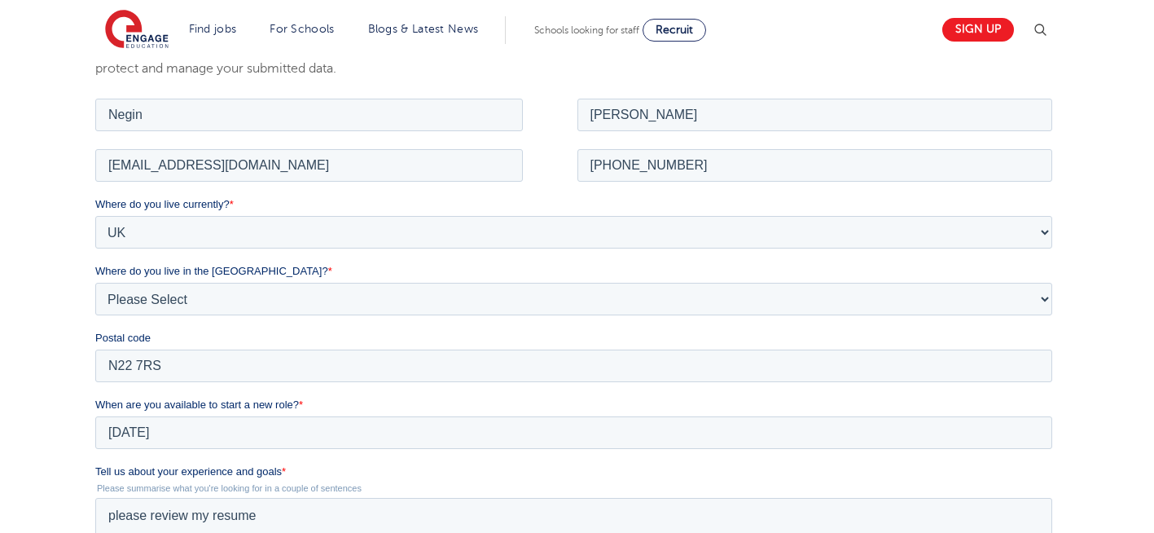
click at [52, 231] on div "We will store your first name, last name, email address, contact number, locati…" at bounding box center [577, 417] width 1154 height 871
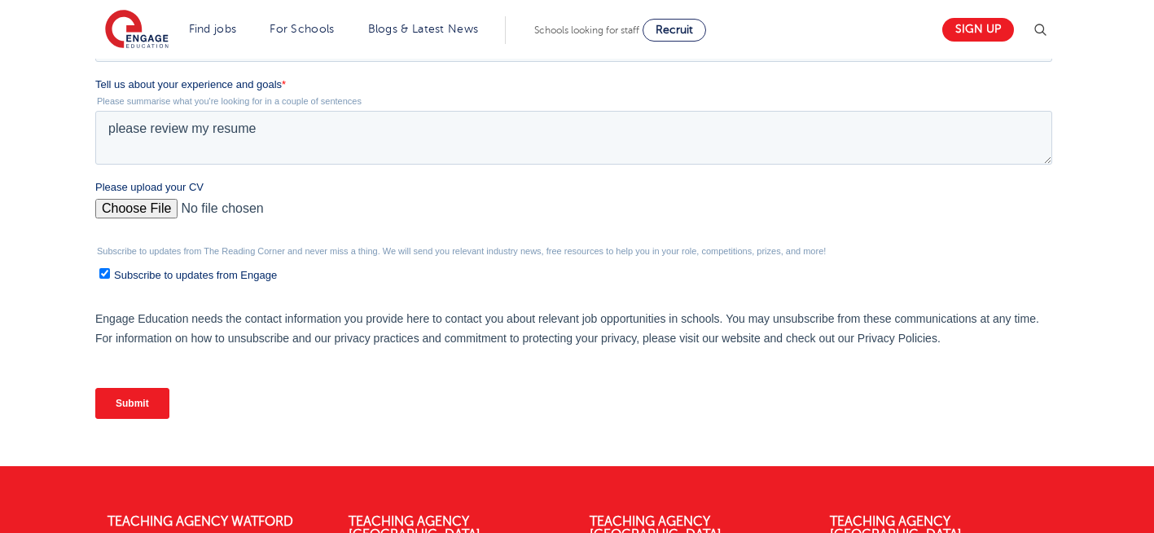
scroll to position [684, 0]
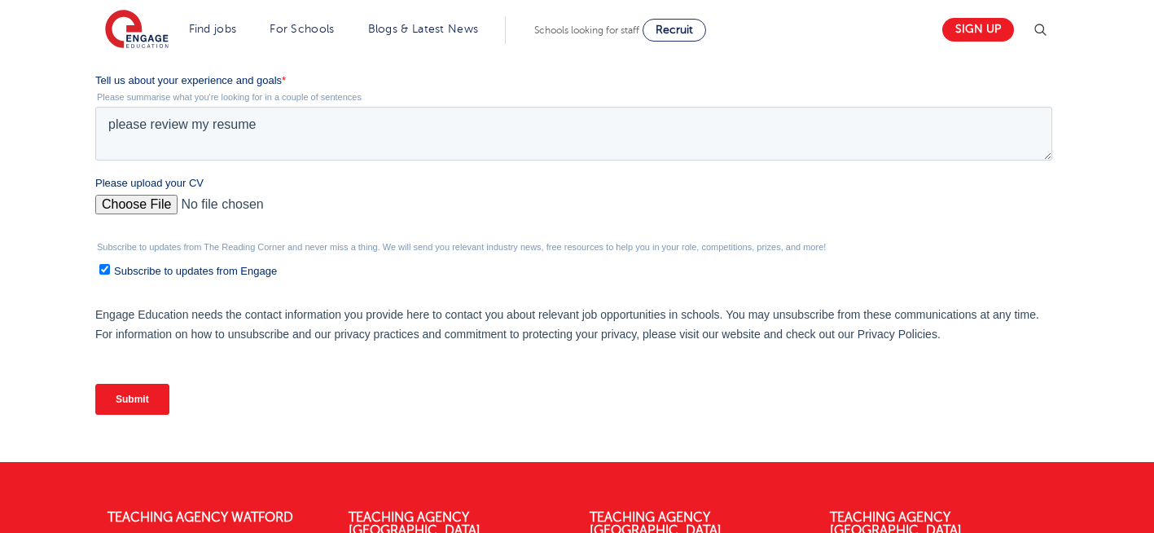
click at [130, 399] on input "Submit" at bounding box center [132, 399] width 74 height 31
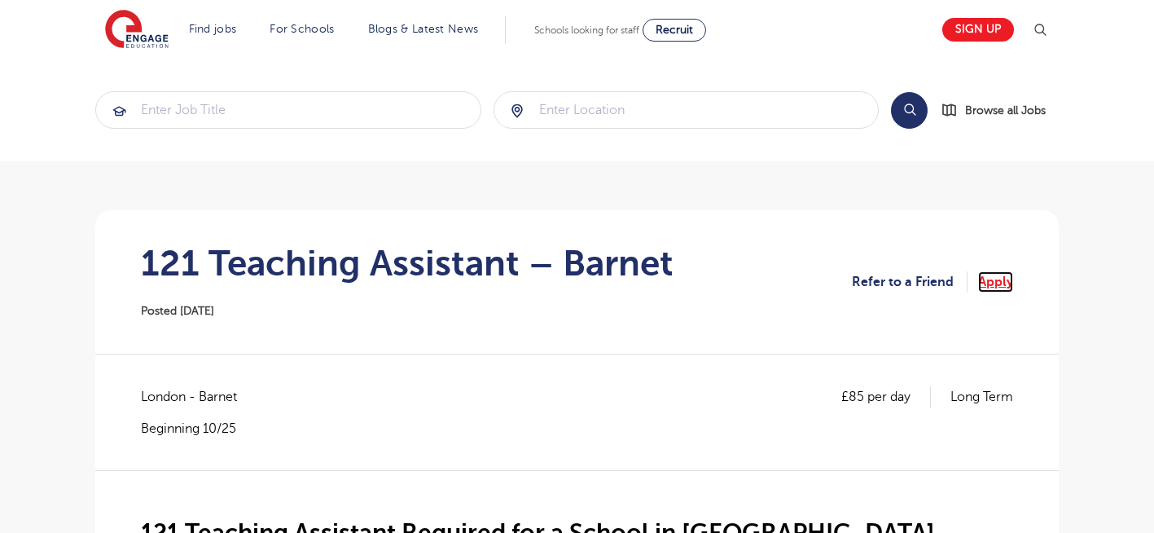
click at [998, 279] on link "Apply" at bounding box center [996, 281] width 35 height 21
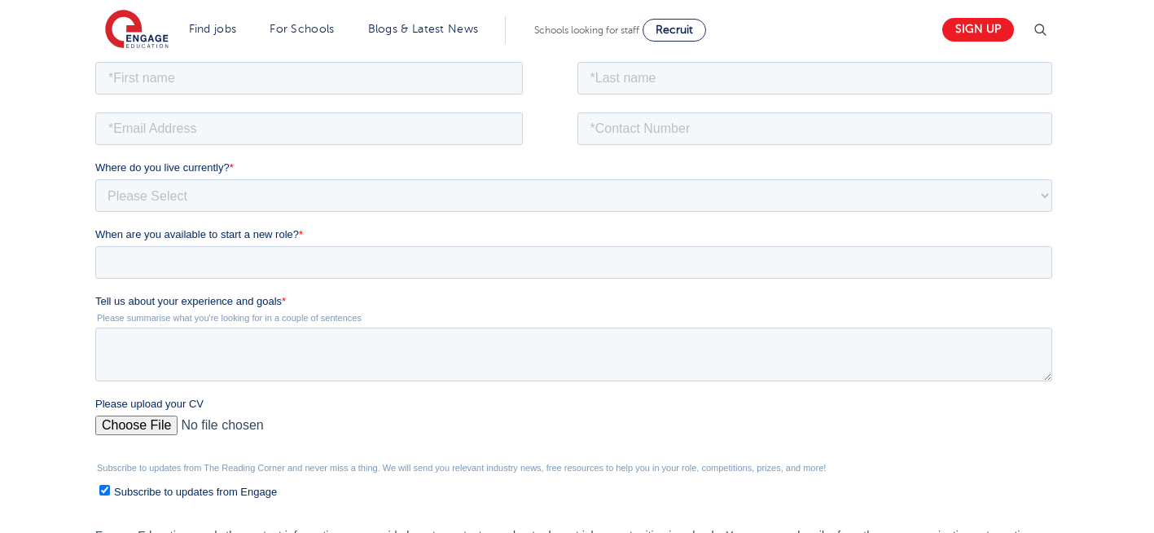
scroll to position [293, 0]
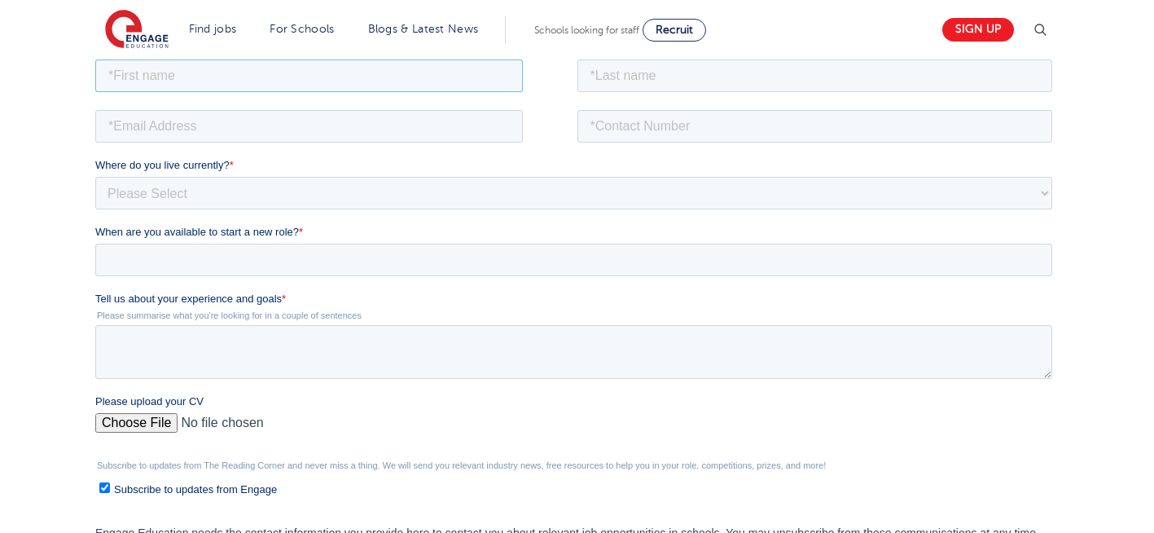
click at [272, 74] on input "text" at bounding box center [309, 75] width 428 height 33
type input "Negin"
click at [708, 81] on input "text" at bounding box center [816, 75] width 476 height 33
type input "Rajool Dezfooli"
click at [425, 112] on input "email" at bounding box center [309, 125] width 428 height 33
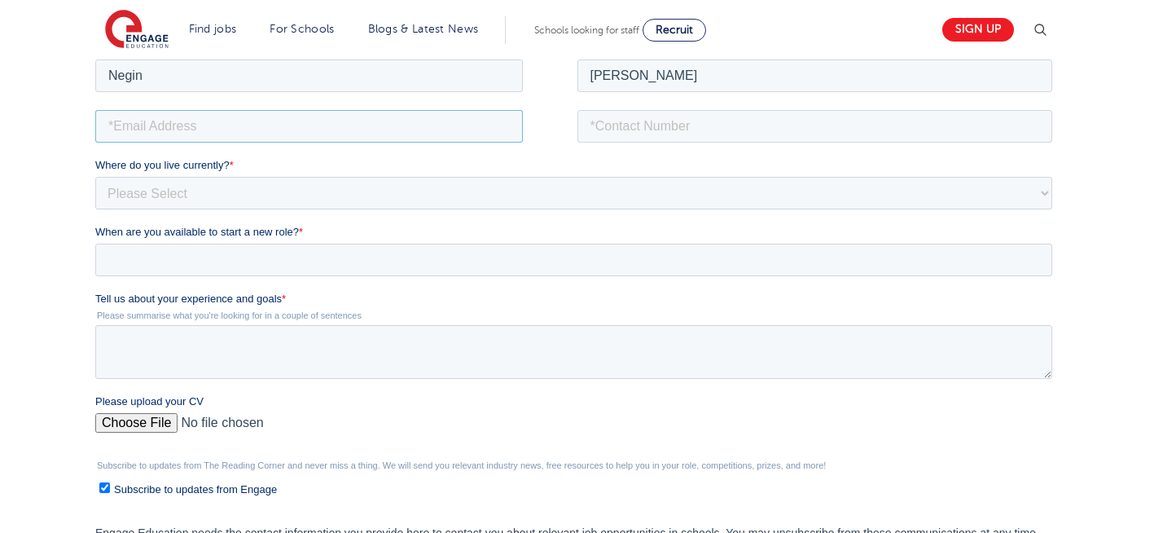
type input "n56375283@gmail.com"
drag, startPoint x: 676, startPoint y: 123, endPoint x: 686, endPoint y: 184, distance: 61.9
click at [686, 184] on form "Job Position Job Sector Job ID Job Number Job Owner Negin Rajool Dezfooli n5637…" at bounding box center [577, 350] width 964 height 591
type input "+447930935556"
click at [143, 424] on input "Please upload your CV" at bounding box center [573, 428] width 957 height 33
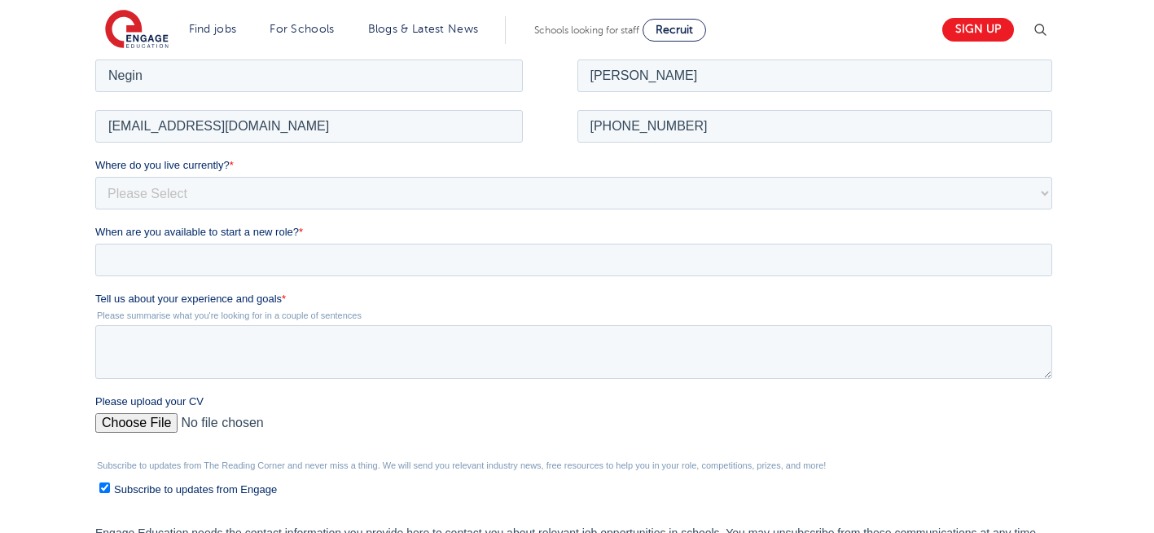
type input "C:\fakepath\Negin-s-CV-3 (3) 1 (1) 1 1.docx"
click at [236, 354] on textarea "Tell us about your experience and goals *" at bounding box center [573, 351] width 957 height 54
type textarea "please review my resume"
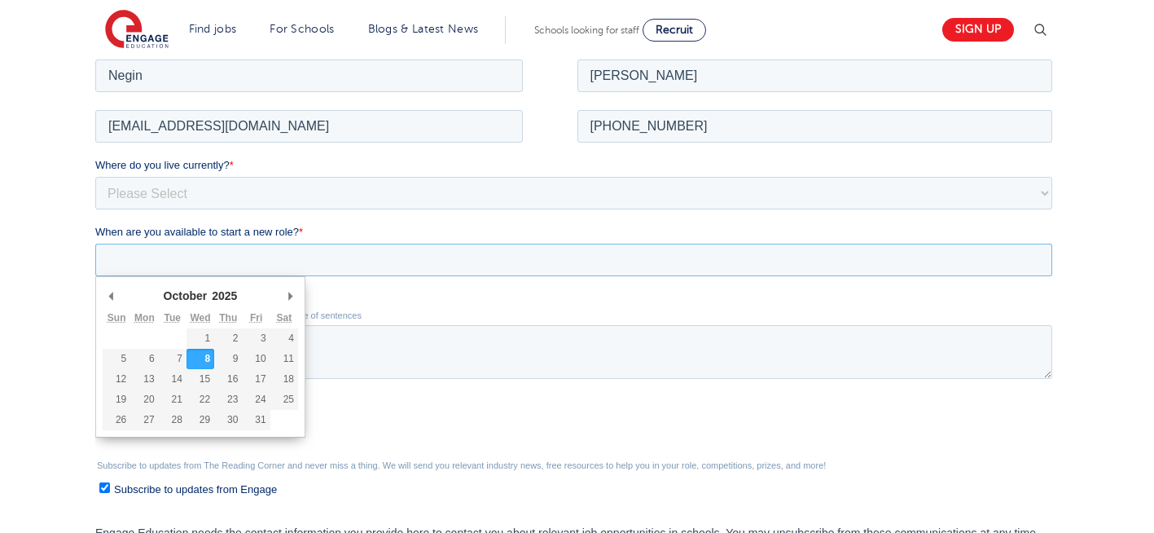
click at [223, 272] on input "When are you available to start a new role? *" at bounding box center [573, 259] width 957 height 33
type div "2025-10-08"
type input "2025/10/08"
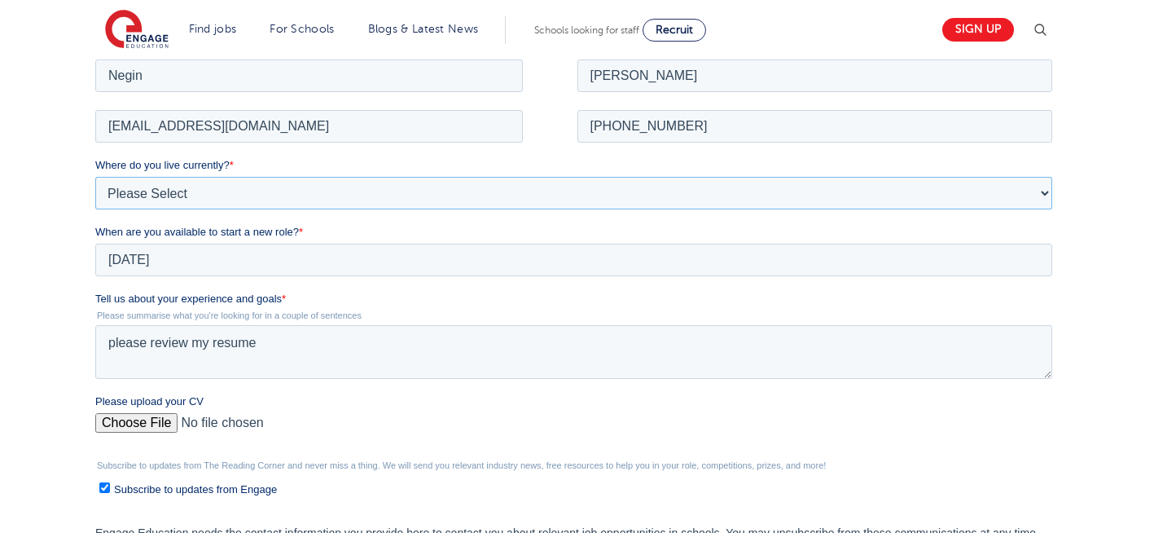
click at [213, 188] on select "Please Select UK Canada Ireland Australia New Zealand Europe USA South Africa J…" at bounding box center [573, 192] width 957 height 33
select select "UK"
click at [95, 176] on select "Please Select UK Canada Ireland Australia New Zealand Europe USA South Africa J…" at bounding box center [573, 192] width 957 height 33
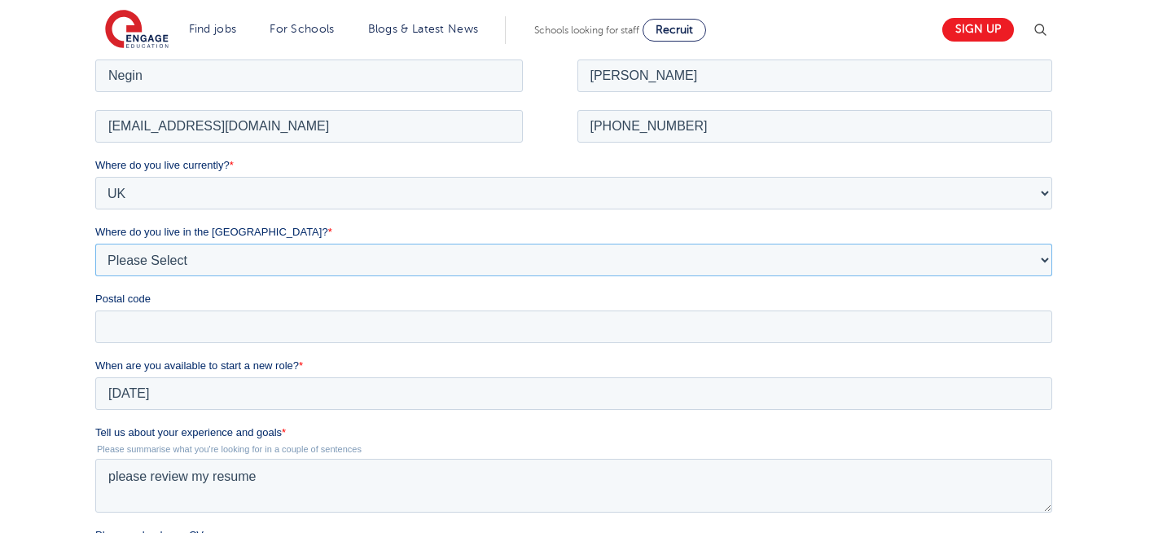
click at [178, 268] on select "Please Select Overseas Barnsley Bedfordshire Berkshire Bournemouth Bracknell Fo…" at bounding box center [573, 259] width 957 height 33
select select "London"
click at [95, 243] on select "Please Select Overseas Barnsley Bedfordshire Berkshire Bournemouth Bracknell Fo…" at bounding box center [573, 259] width 957 height 33
click at [156, 330] on input "Postal code" at bounding box center [573, 326] width 957 height 33
type input "N22 7RS"
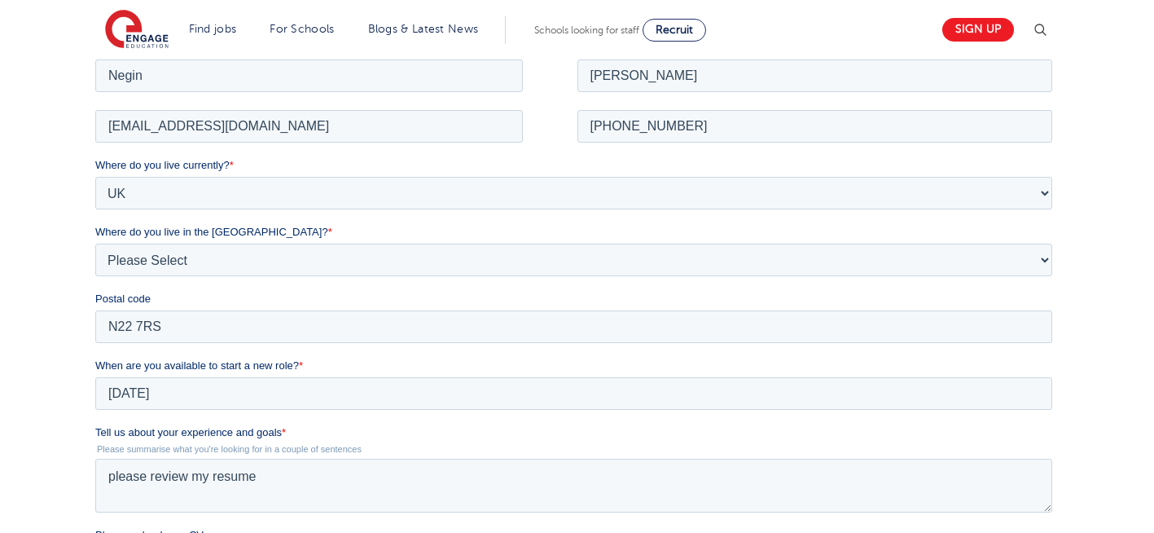
click at [64, 319] on div "We will store your first name, last name, email address, contact number, locati…" at bounding box center [577, 378] width 1154 height 871
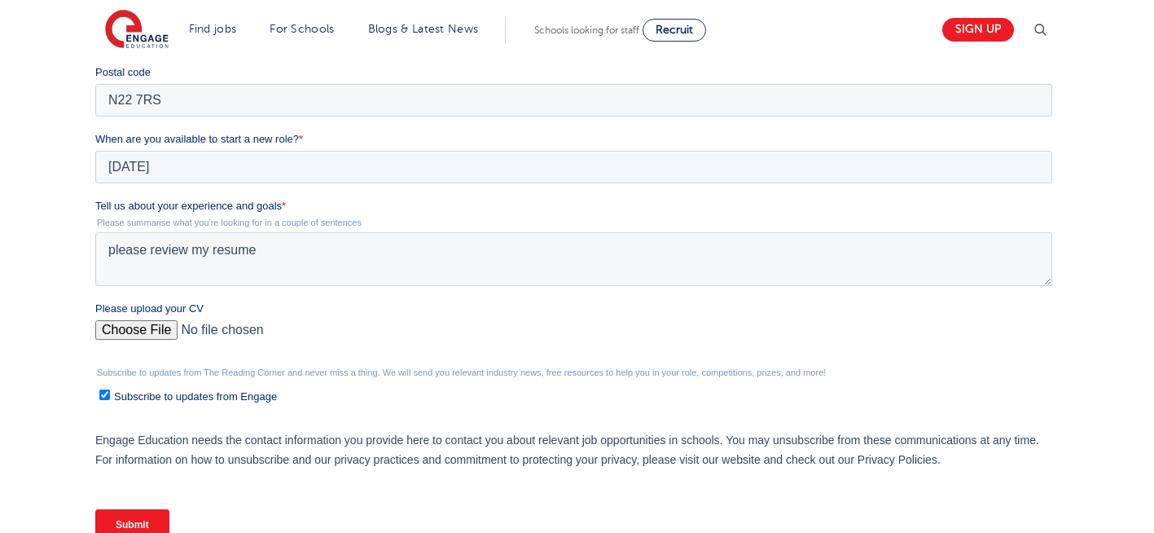
scroll to position [521, 0]
click at [133, 518] on input "Submit" at bounding box center [132, 523] width 74 height 31
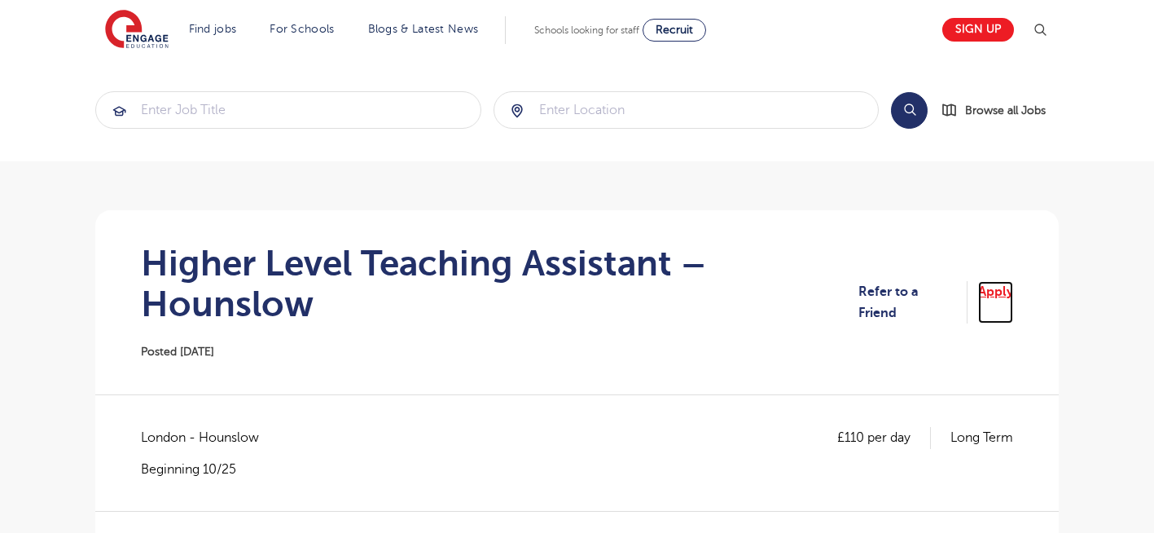
click at [989, 295] on link "Apply" at bounding box center [996, 302] width 35 height 43
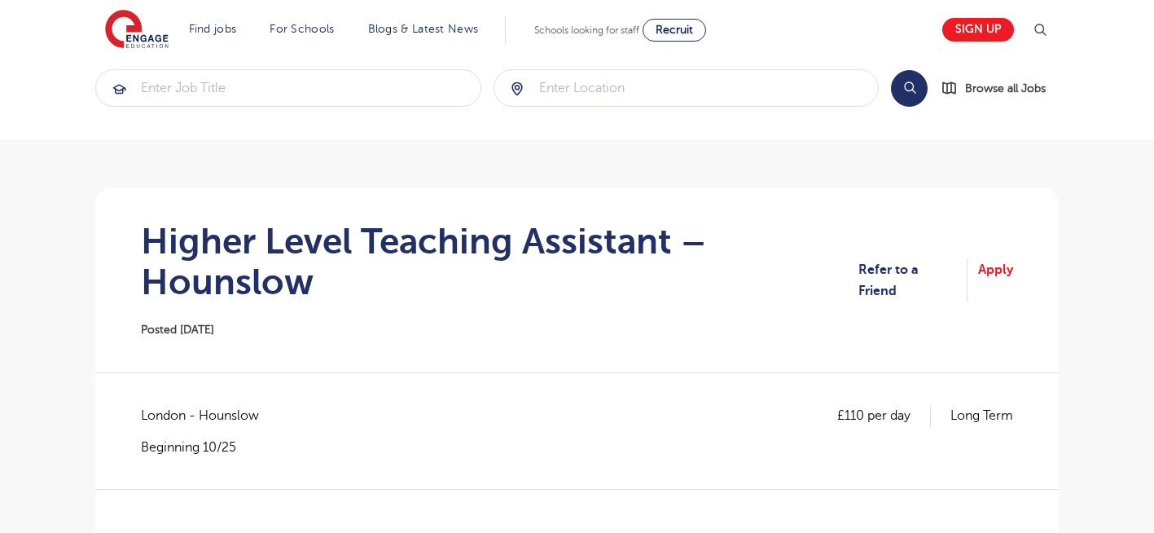
scroll to position [33, 0]
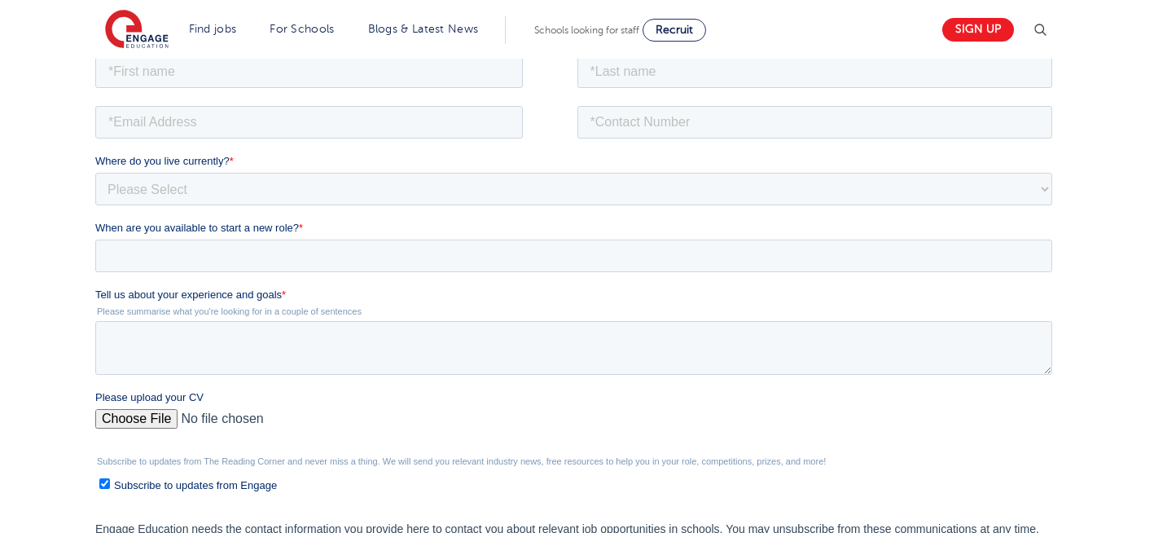
scroll to position [326, 0]
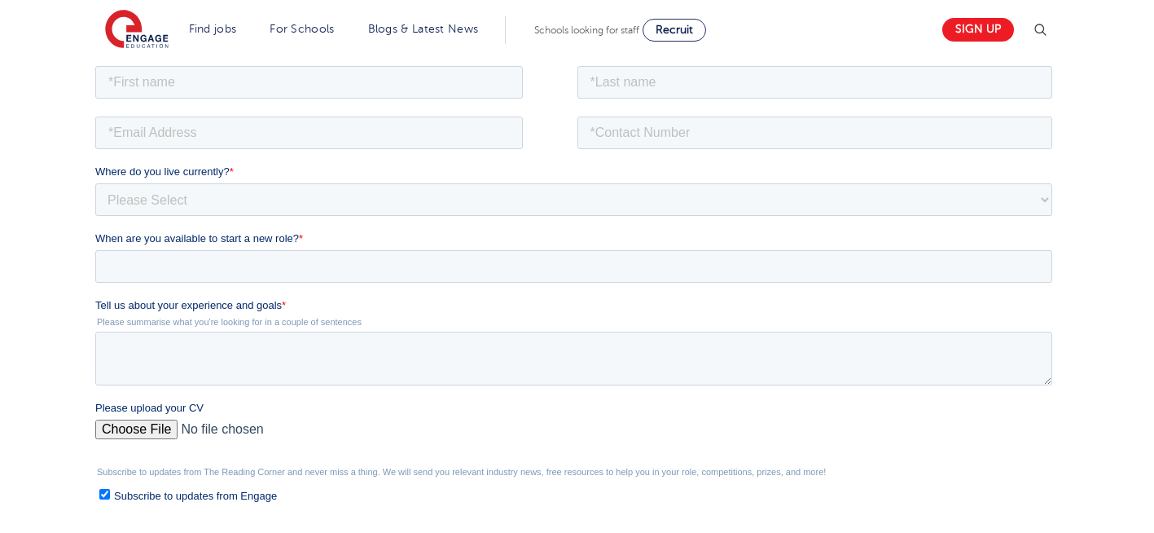
click at [144, 424] on input "Please upload your CV" at bounding box center [573, 435] width 957 height 33
type input "C:\fakepath\Negin-s-CV-3 (3) 1 (1) 1 1.docx"
click at [270, 363] on textarea "Tell us about your experience and goals *" at bounding box center [573, 358] width 957 height 54
type textarea "please review my resume"
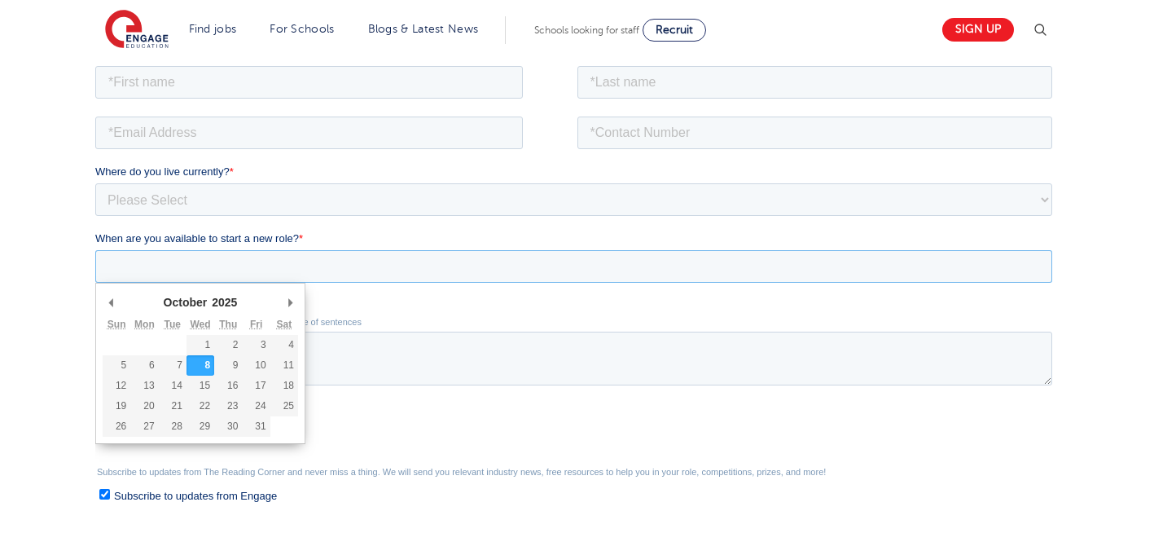
click at [205, 273] on input "When are you available to start a new role? *" at bounding box center [573, 265] width 957 height 33
type div "2025-10-08"
type input "2025/10/08"
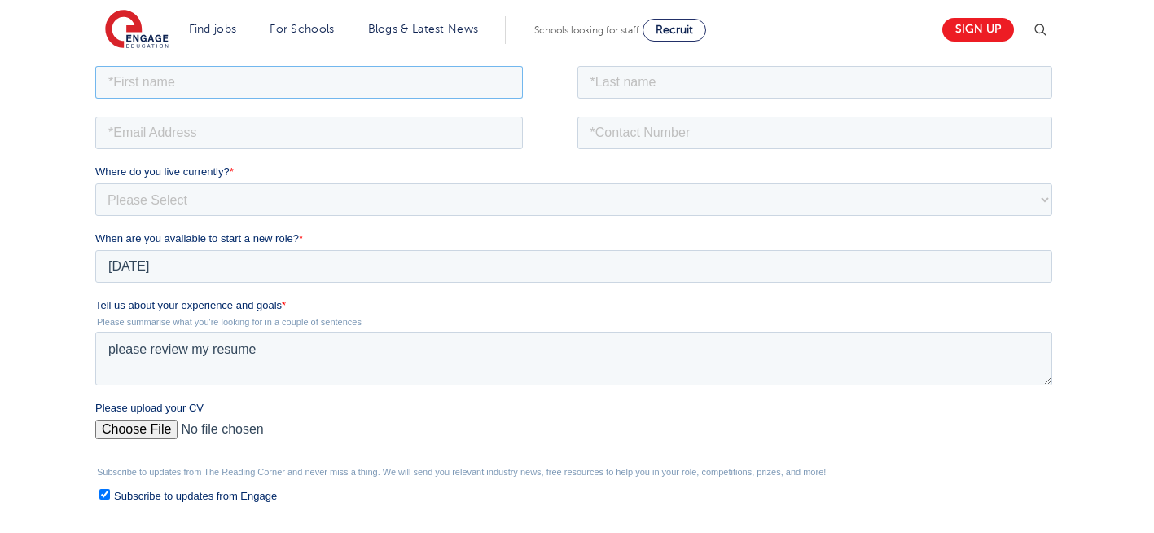
click at [213, 83] on input "text" at bounding box center [309, 81] width 428 height 33
type input "Negin"
click at [704, 74] on input "text" at bounding box center [816, 81] width 476 height 33
type input "Rajool Dezfooli"
click at [396, 143] on input "email" at bounding box center [309, 132] width 428 height 33
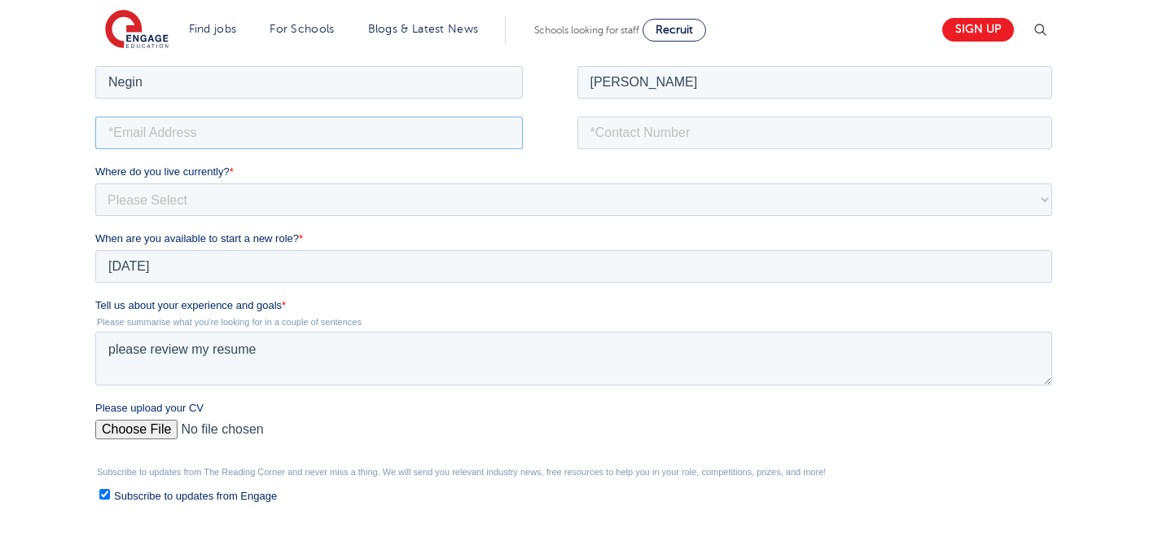
type input "n56375283@gmail.com"
drag, startPoint x: 697, startPoint y: 128, endPoint x: 658, endPoint y: 196, distance: 78.5
click at [658, 196] on form "Job Position Job Sector Job ID Job Number Job Owner Negin Rajool Dezfooli n5637…" at bounding box center [577, 357] width 964 height 591
type input "+447930935556"
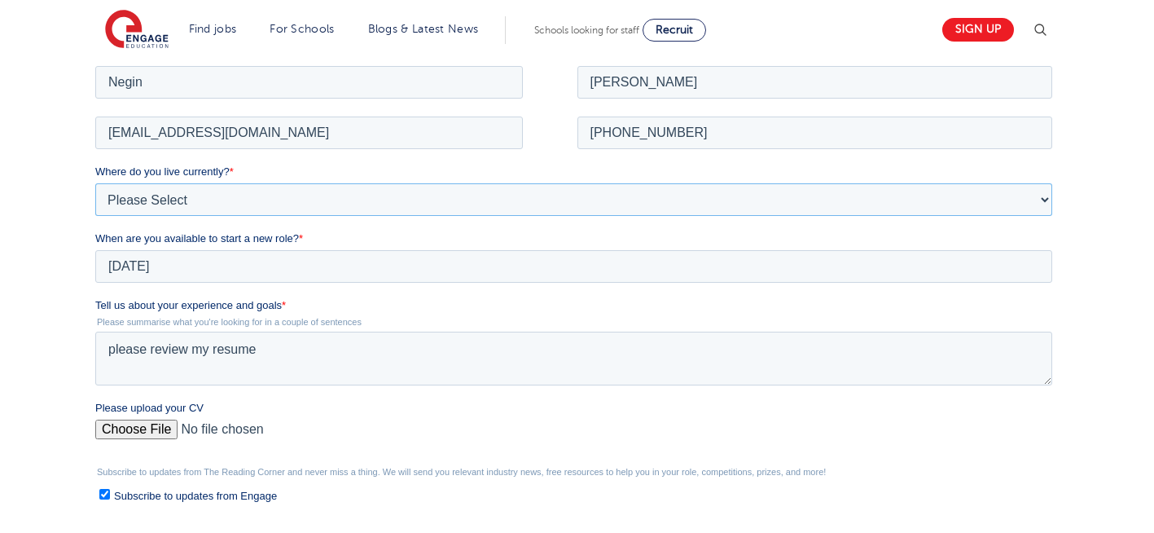
click at [264, 196] on select "Please Select UK Canada Ireland Australia New Zealand Europe USA South Africa J…" at bounding box center [573, 199] width 957 height 33
select select "UK"
click at [95, 183] on select "Please Select UK Canada Ireland Australia New Zealand Europe USA South Africa J…" at bounding box center [573, 199] width 957 height 33
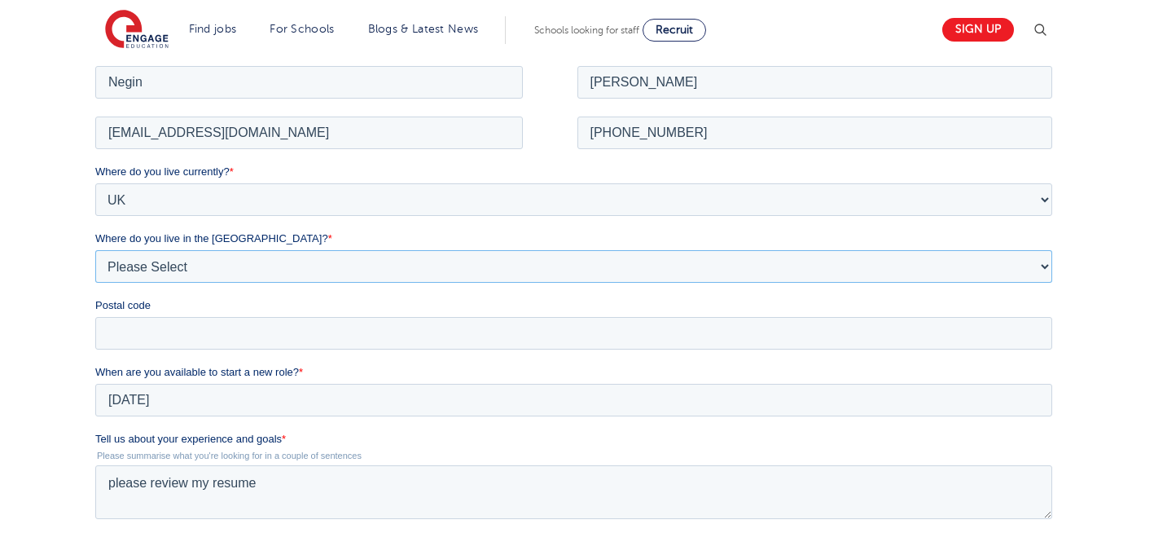
click at [216, 270] on select "Please Select Overseas Barnsley Bedfordshire Berkshire Bournemouth Bracknell Fo…" at bounding box center [573, 265] width 957 height 33
select select "London"
click at [95, 249] on select "Please Select Overseas Barnsley Bedfordshire Berkshire Bournemouth Bracknell Fo…" at bounding box center [573, 265] width 957 height 33
click at [163, 332] on input "Postal code" at bounding box center [573, 332] width 957 height 33
type input "N22 7RS"
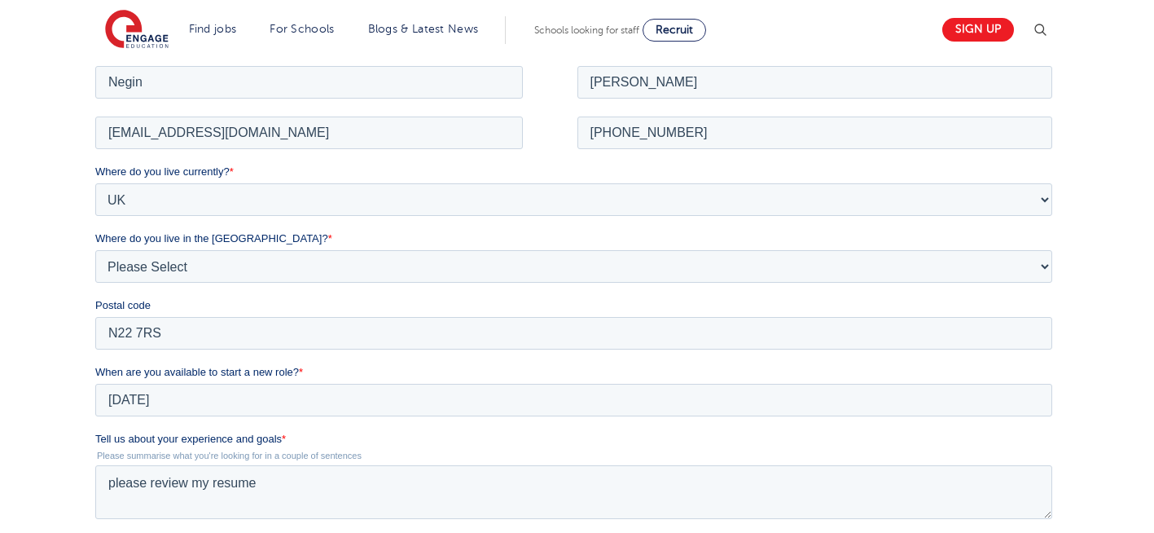
click at [30, 262] on div "We will store your first name, last name, email address, contact number, locati…" at bounding box center [577, 384] width 1154 height 871
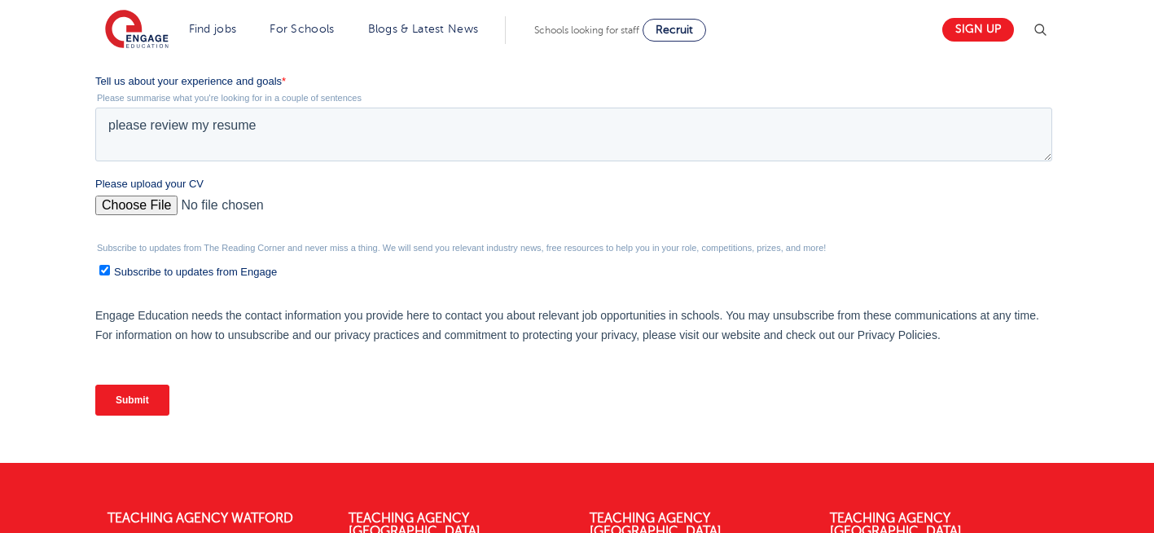
scroll to position [684, 0]
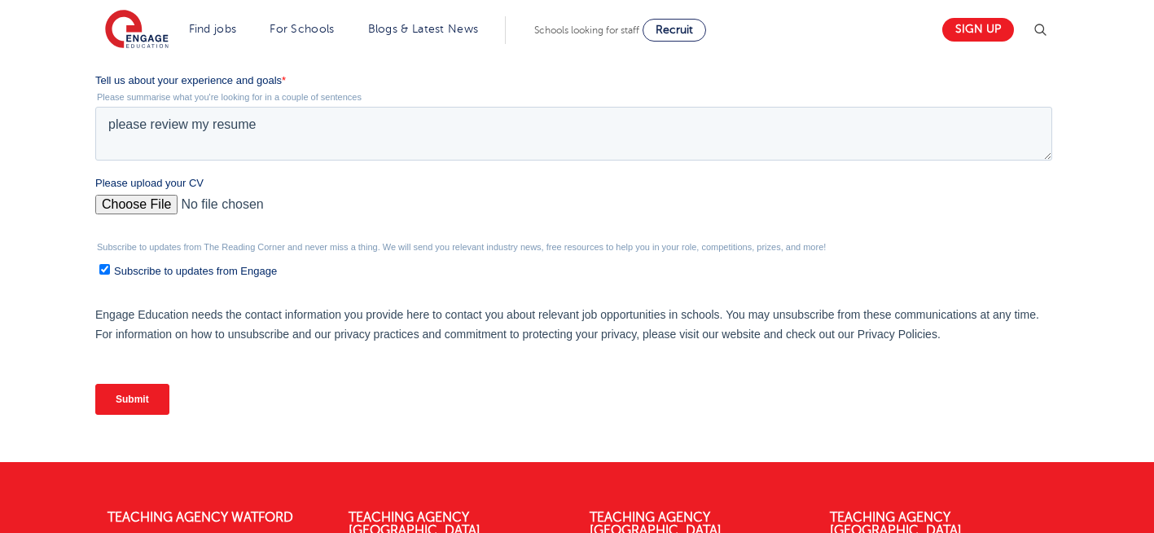
click at [147, 398] on input "Submit" at bounding box center [132, 399] width 74 height 31
